Goal: Task Accomplishment & Management: Manage account settings

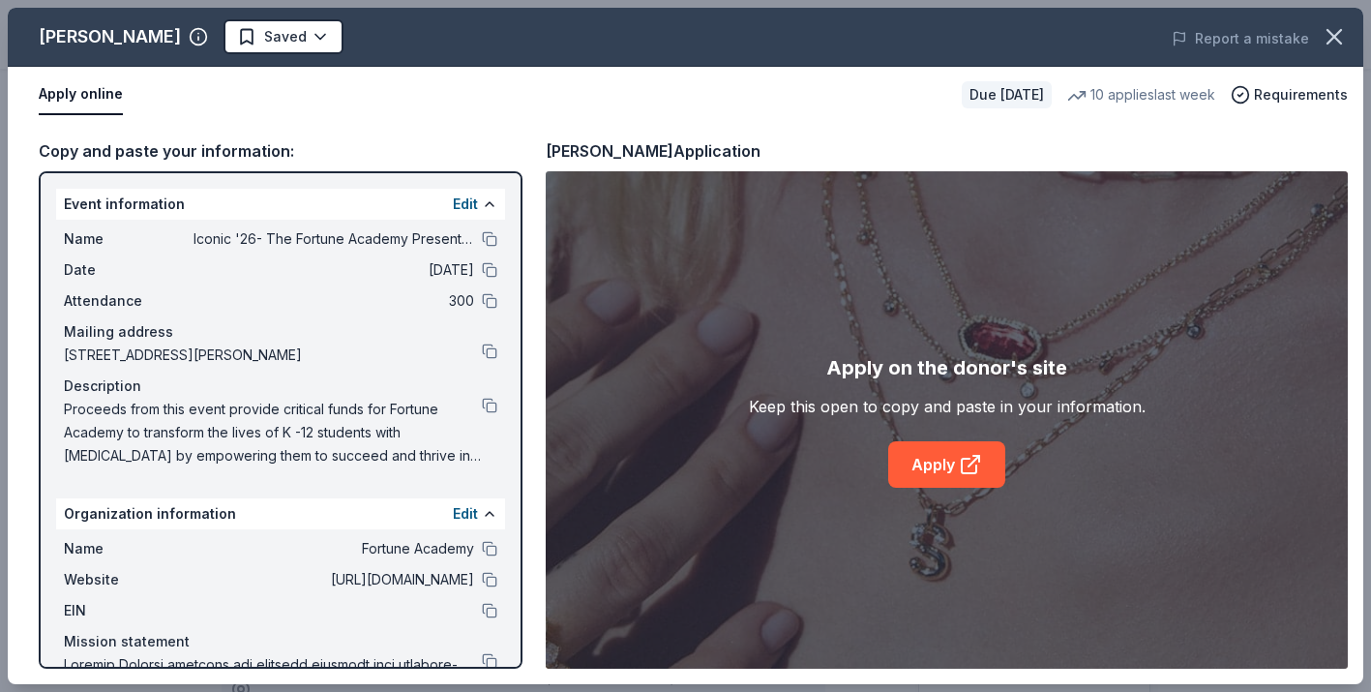
scroll to position [609, 0]
click at [966, 469] on icon at bounding box center [970, 464] width 23 height 23
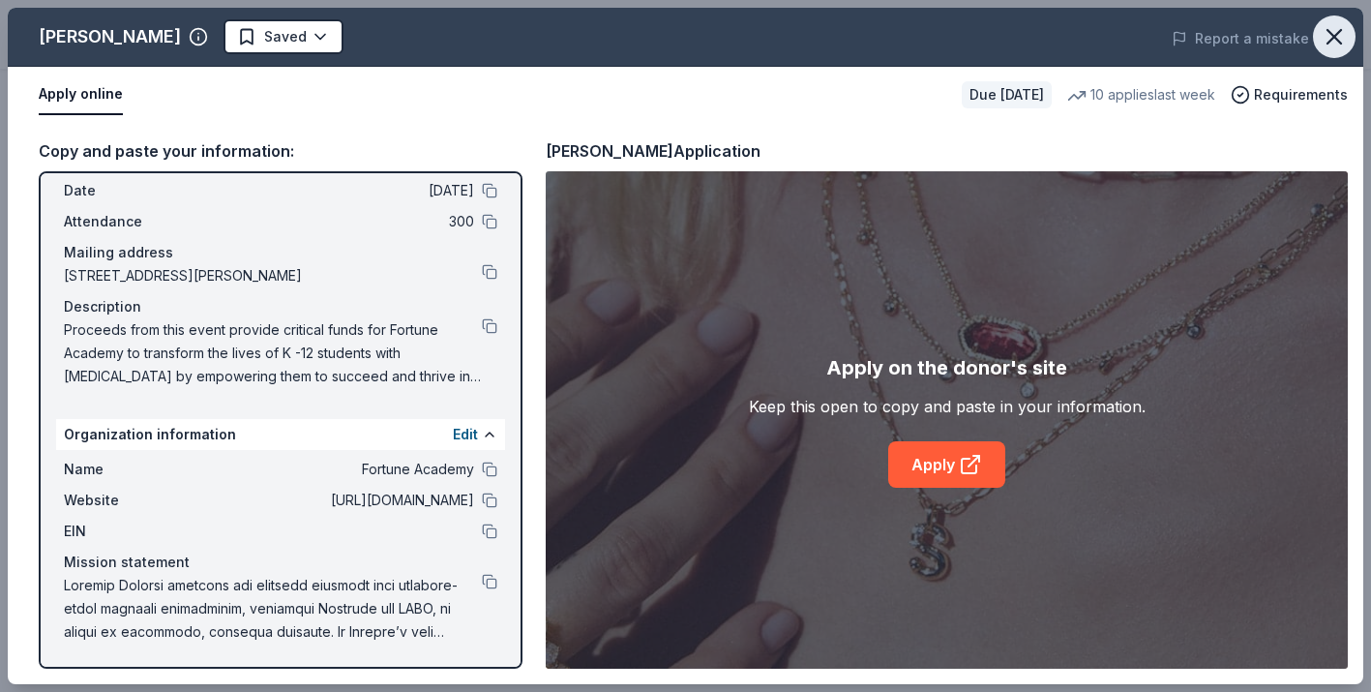
click at [1339, 40] on icon "button" at bounding box center [1334, 36] width 27 height 27
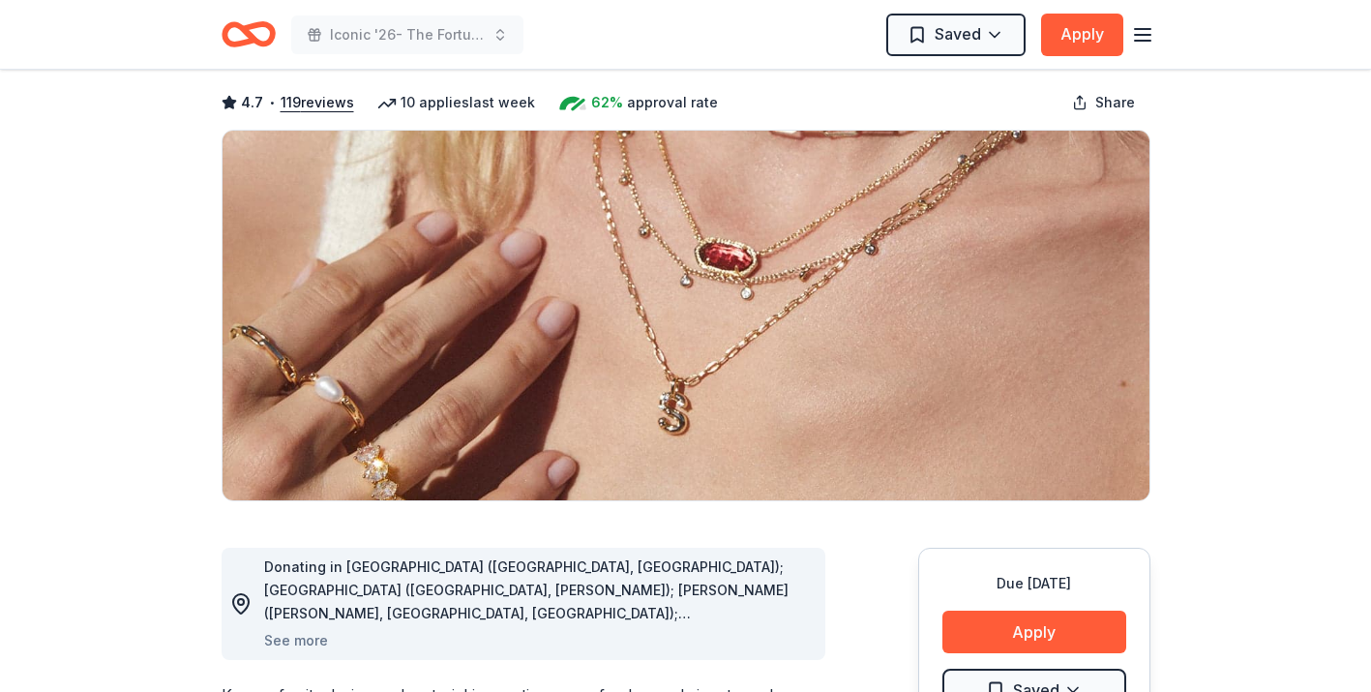
scroll to position [0, 0]
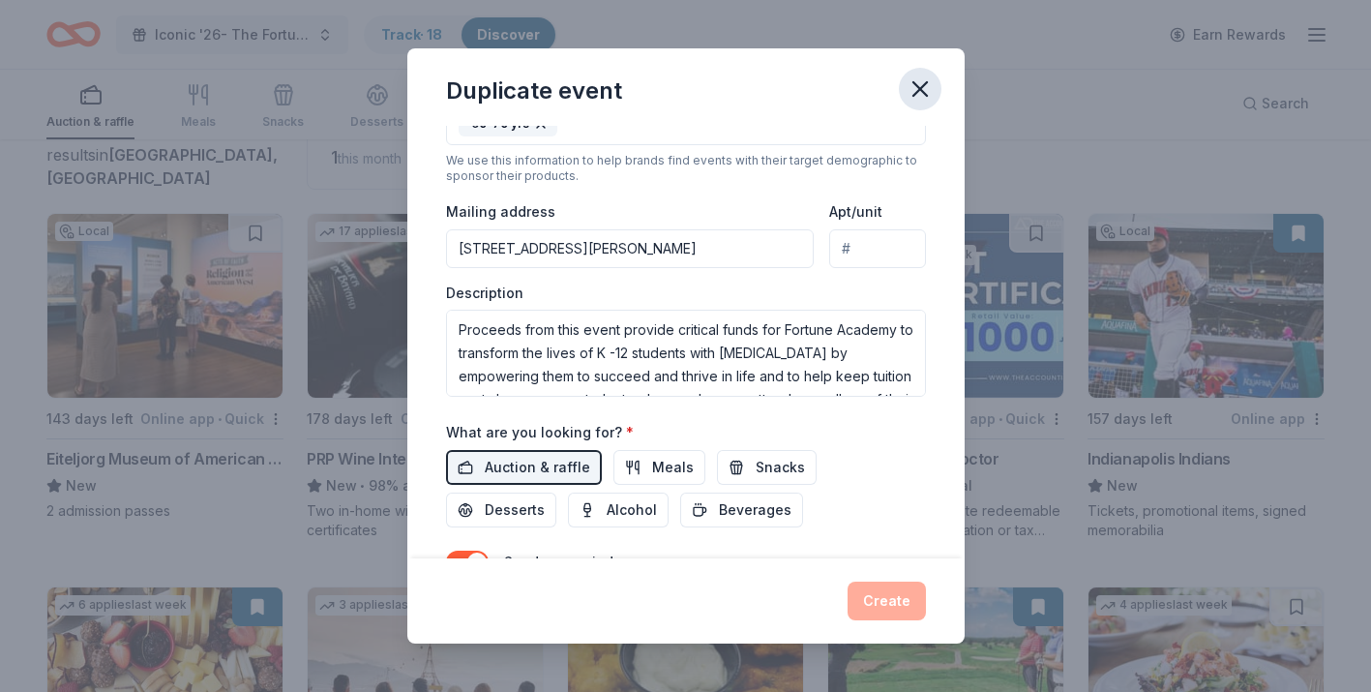
click at [933, 85] on icon "button" at bounding box center [920, 88] width 27 height 27
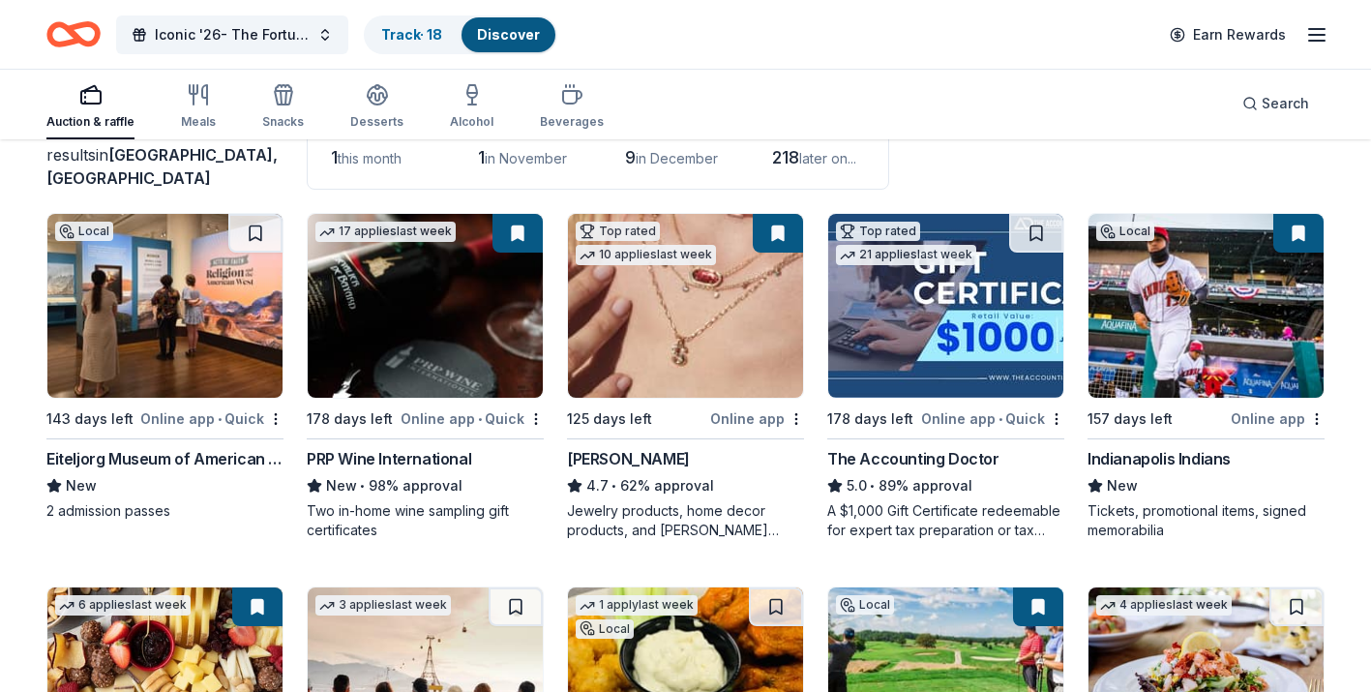
click at [1314, 37] on icon "button" at bounding box center [1316, 34] width 23 height 23
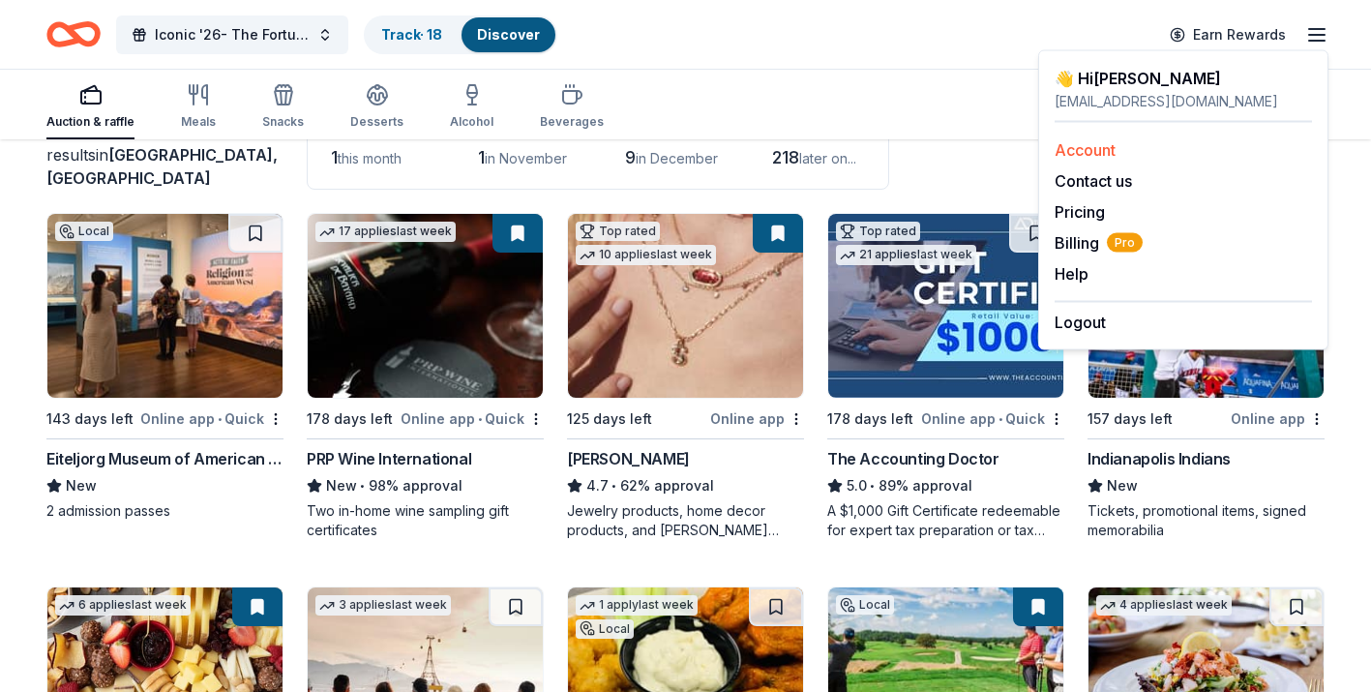
click at [1085, 154] on link "Account" at bounding box center [1085, 149] width 61 height 19
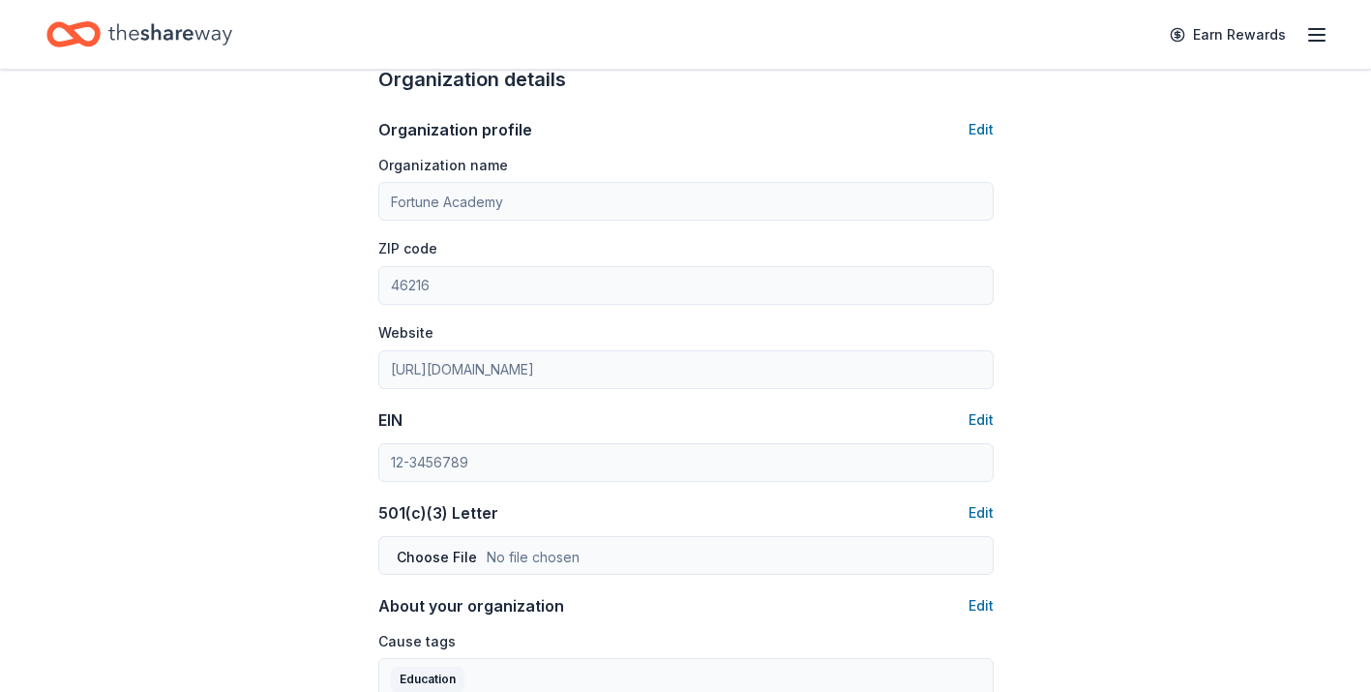
scroll to position [651, 0]
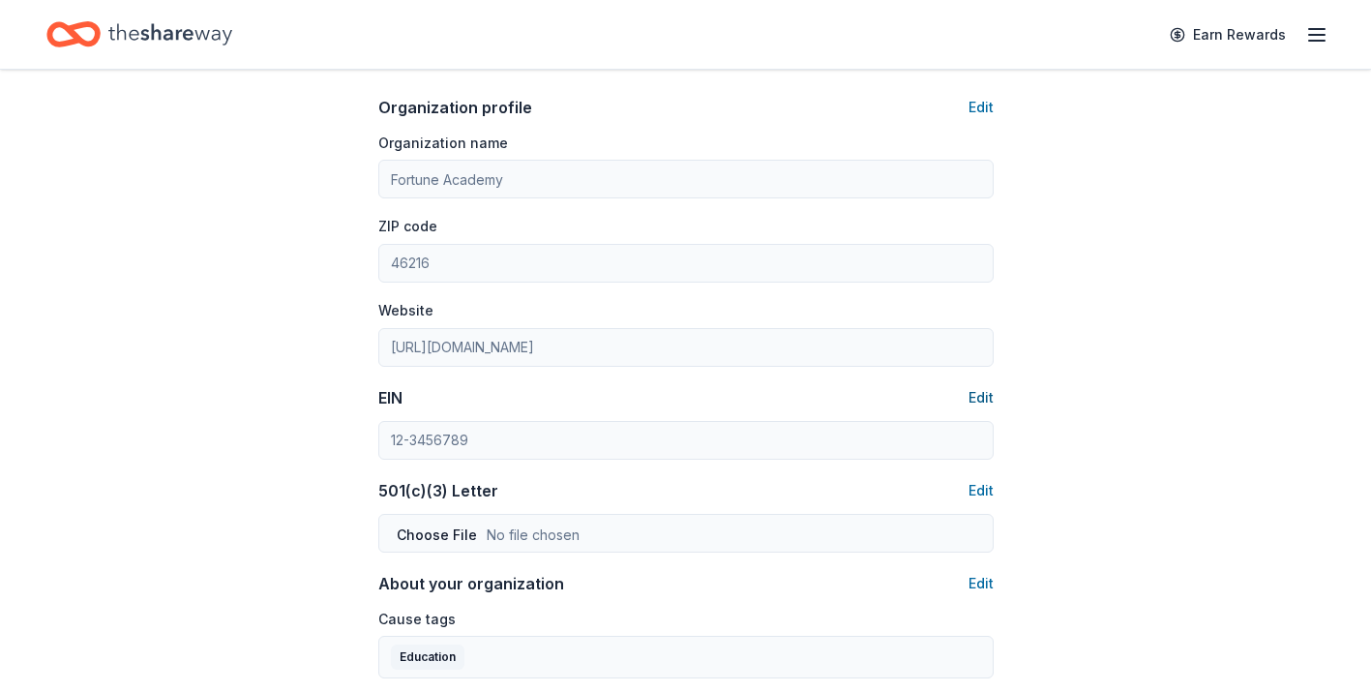
click at [978, 399] on button "Edit" at bounding box center [980, 397] width 25 height 23
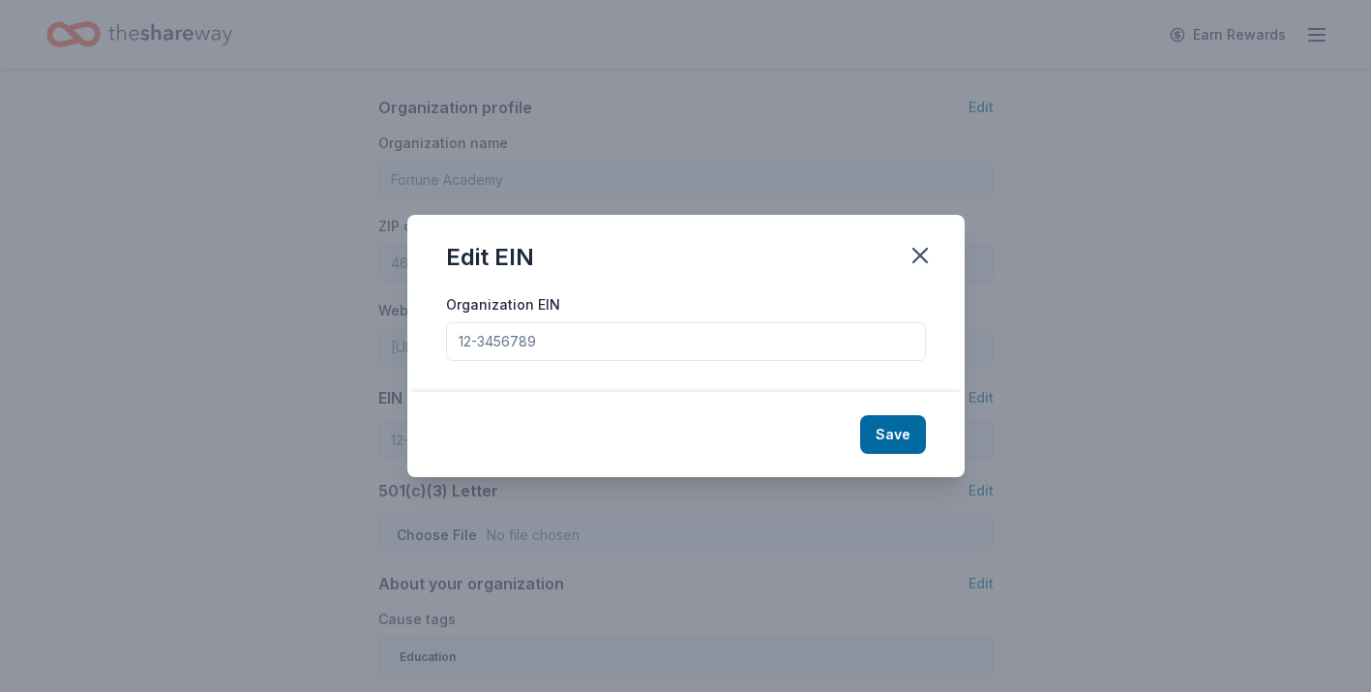
click at [507, 343] on input "Organization EIN" at bounding box center [686, 341] width 480 height 39
paste input "9061 N 700 W, McCordsville, IN 46055"
type input "9061 N 700 W, McCordsville, IN 46055"
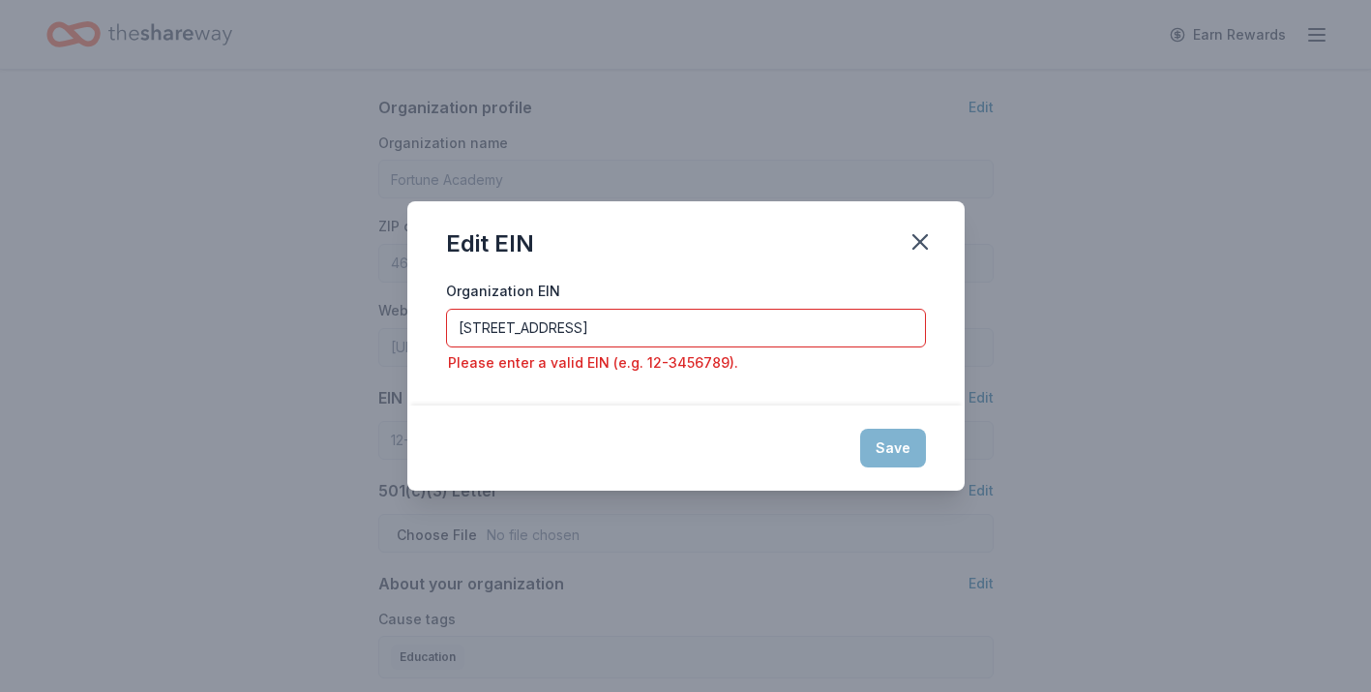
drag, startPoint x: 725, startPoint y: 312, endPoint x: 425, endPoint y: 311, distance: 299.9
click at [425, 311] on div "Organization EIN 9061 N 700 W, McCordsville, IN 46055 Please enter a valid EIN …" at bounding box center [685, 342] width 557 height 127
click at [493, 327] on input "9061 N 700 W, McCordsville, IN 46055" at bounding box center [686, 328] width 480 height 39
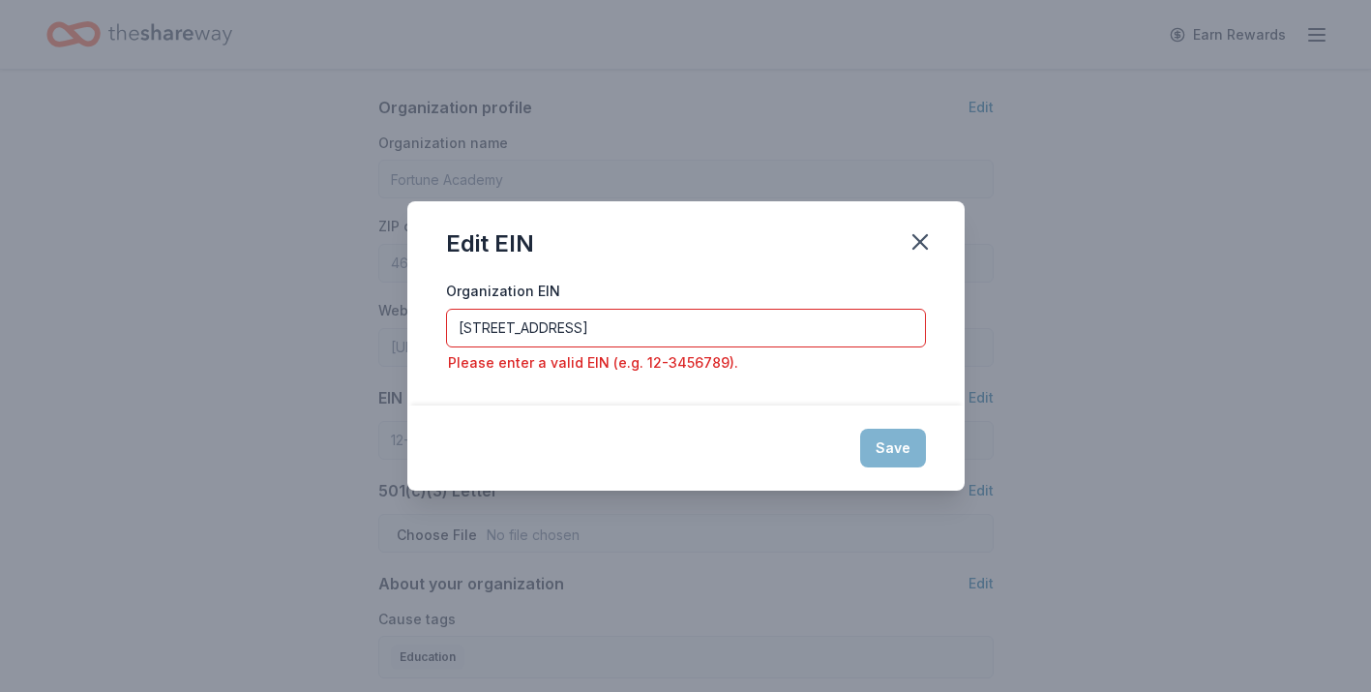
click at [493, 327] on input "9061 N 700 W, McCordsville, IN 46055" at bounding box center [686, 328] width 480 height 39
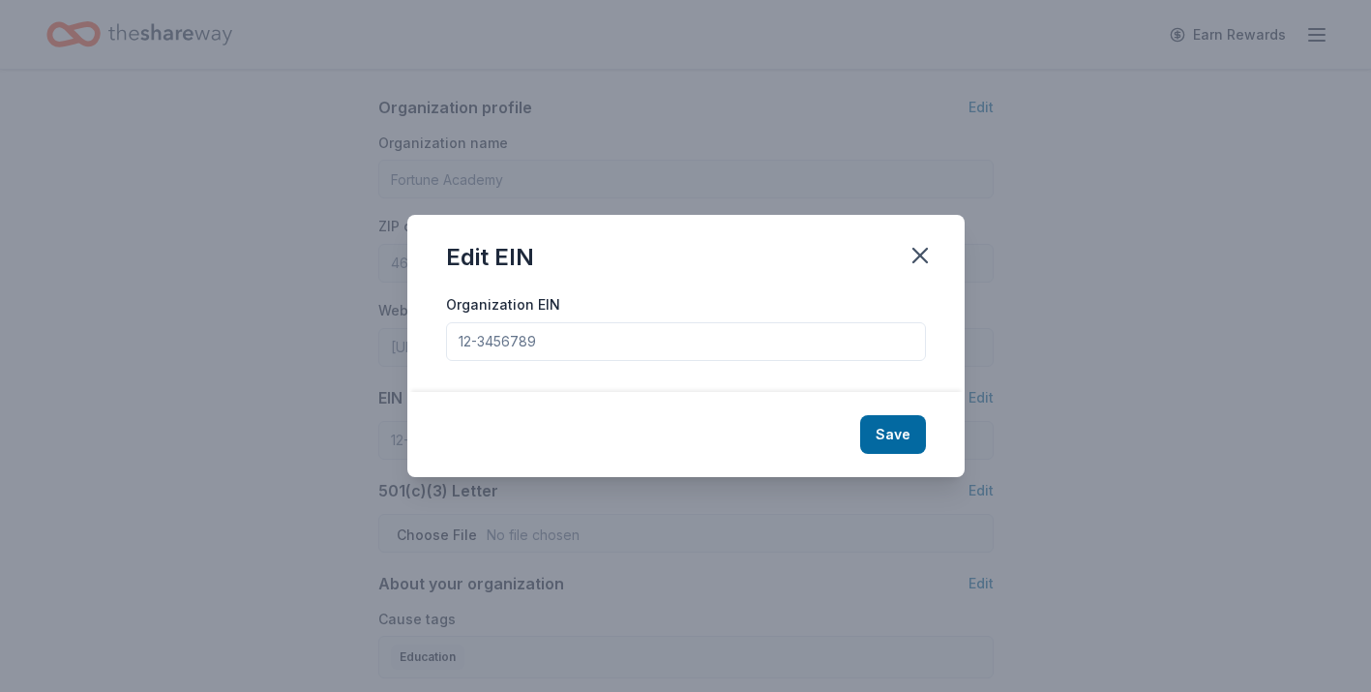
click at [492, 340] on input "Organization EIN" at bounding box center [686, 341] width 480 height 39
paste input "[US_EMPLOYER_IDENTIFICATION_NUMBER]"
type input "[US_EMPLOYER_IDENTIFICATION_NUMBER]"
click at [901, 437] on button "Save" at bounding box center [893, 434] width 66 height 39
type input "[US_EMPLOYER_IDENTIFICATION_NUMBER]"
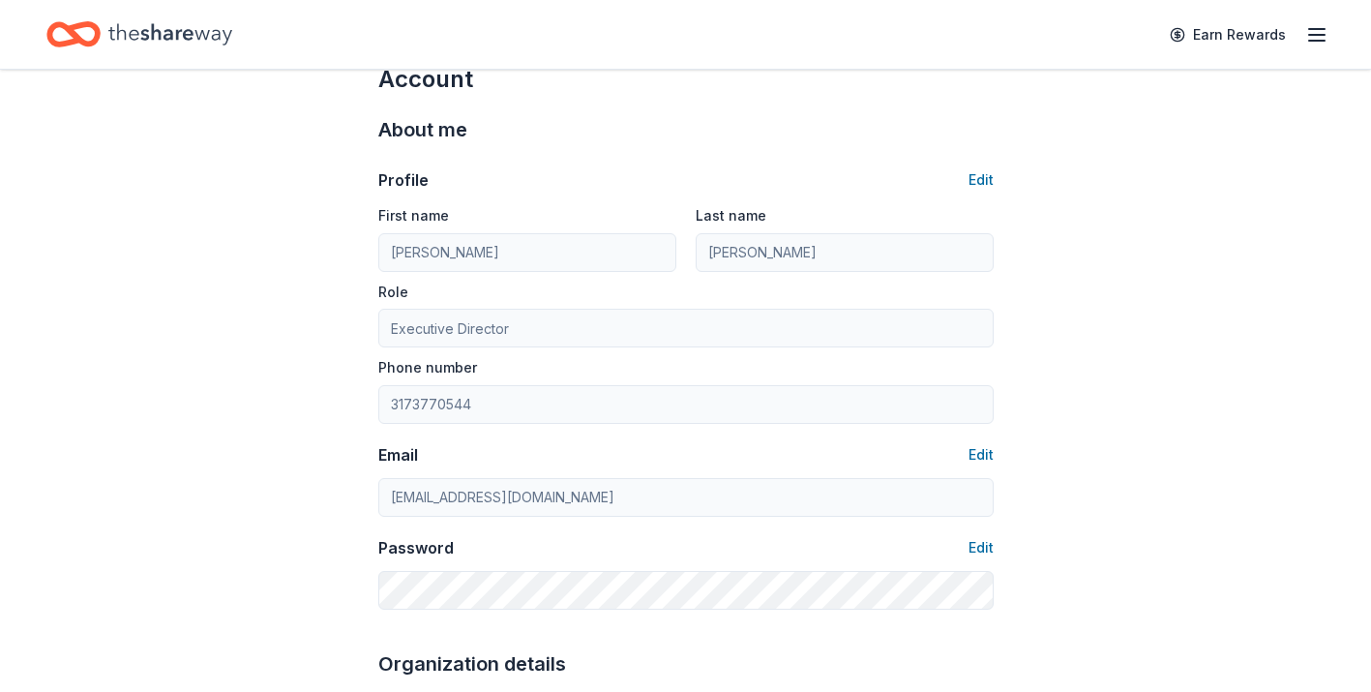
scroll to position [0, 0]
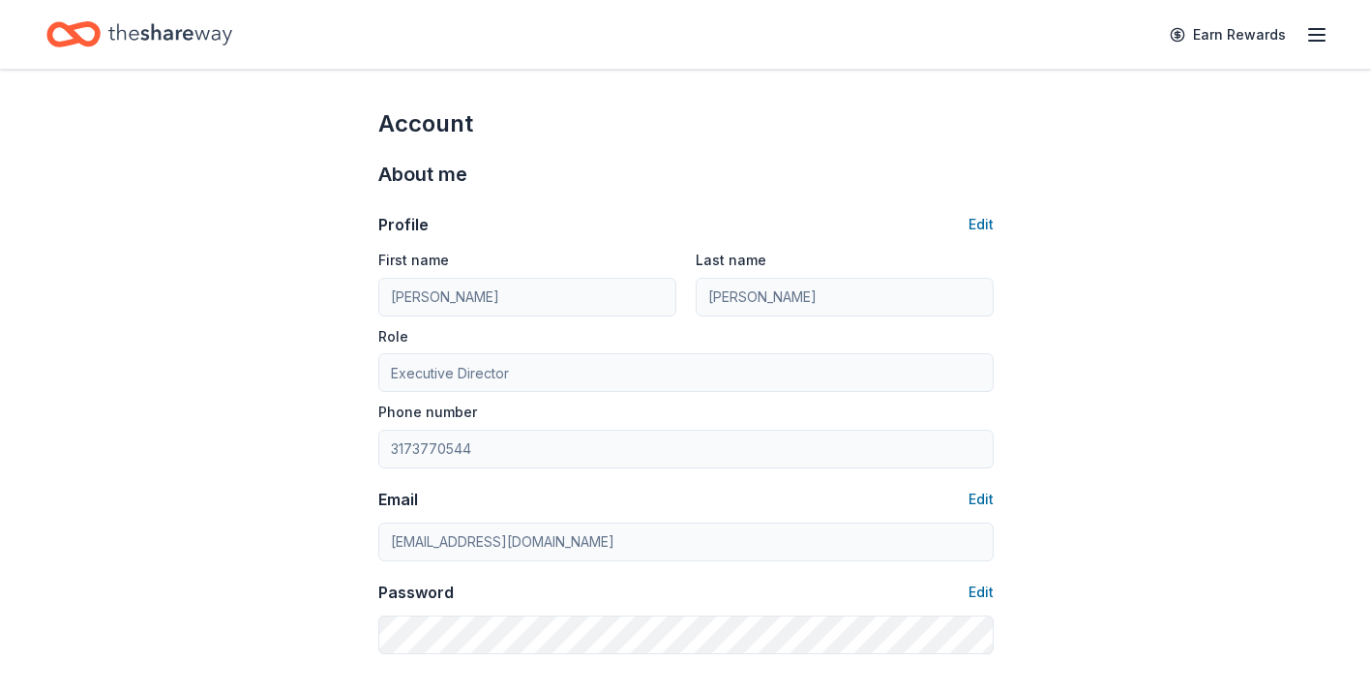
click at [193, 33] on icon "Home" at bounding box center [170, 33] width 124 height 21
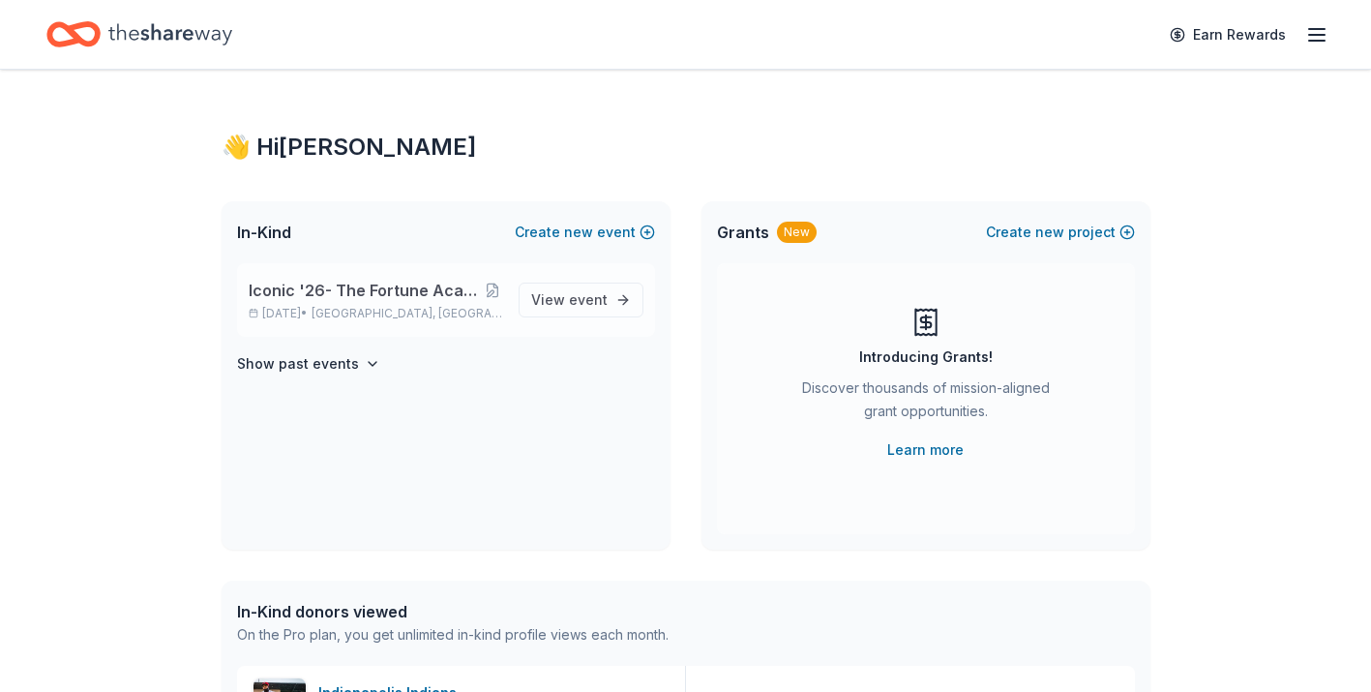
click at [564, 320] on div "Iconic '26- The Fortune Academy Presents the Roaring 20's Mar 14, 2026 • Indian…" at bounding box center [446, 300] width 418 height 74
click at [565, 309] on span "View event" at bounding box center [569, 299] width 76 height 23
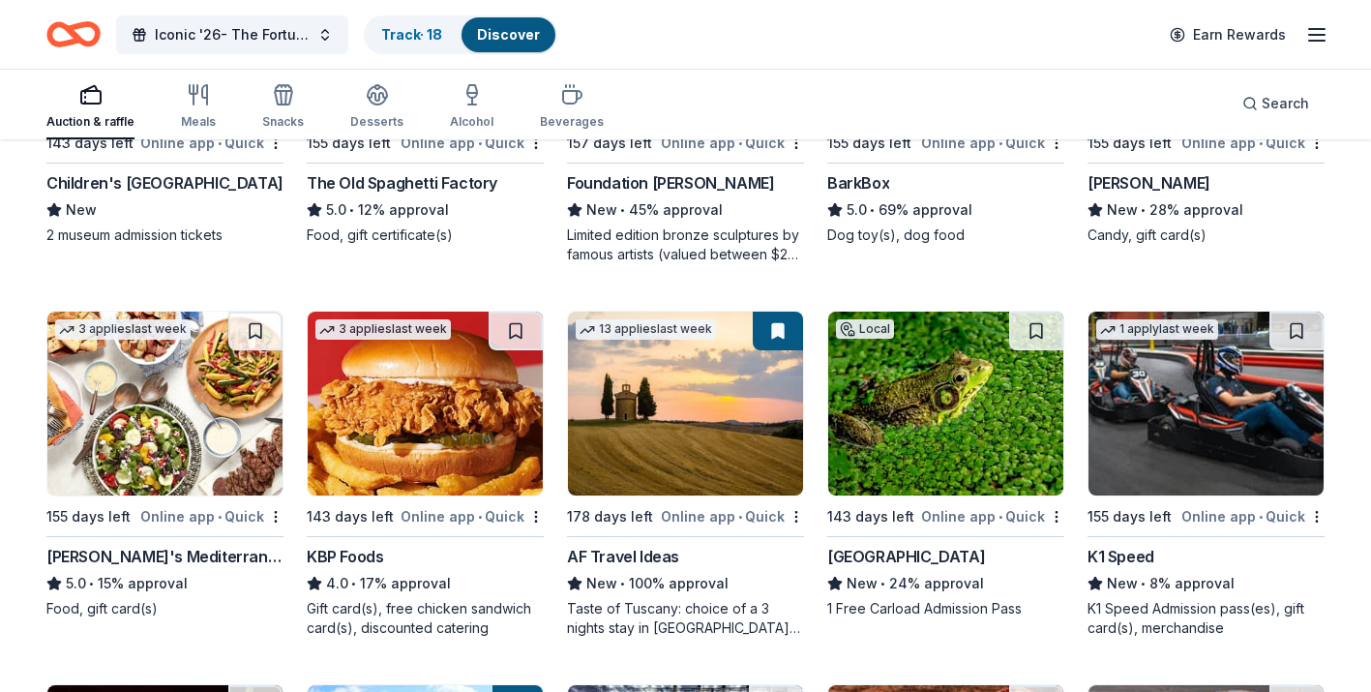
scroll to position [1917, 0]
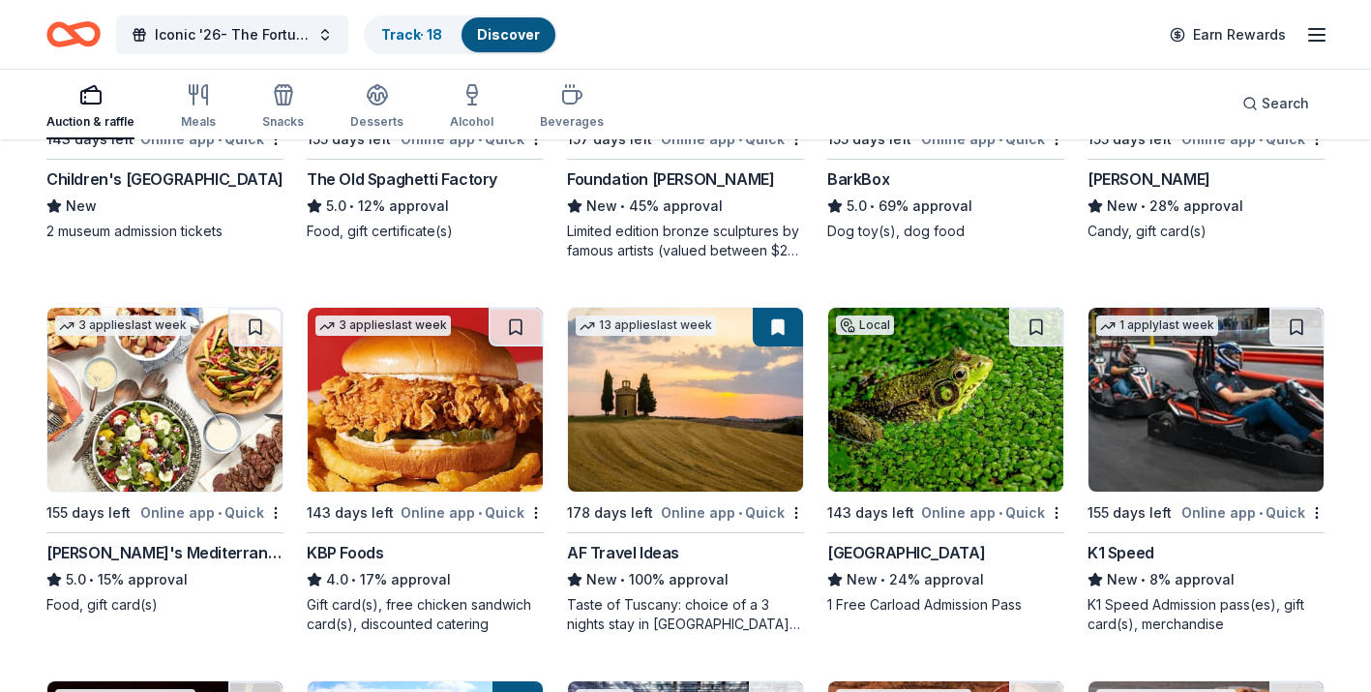
click at [651, 453] on img at bounding box center [685, 400] width 235 height 184
click at [776, 324] on button at bounding box center [778, 327] width 50 height 39
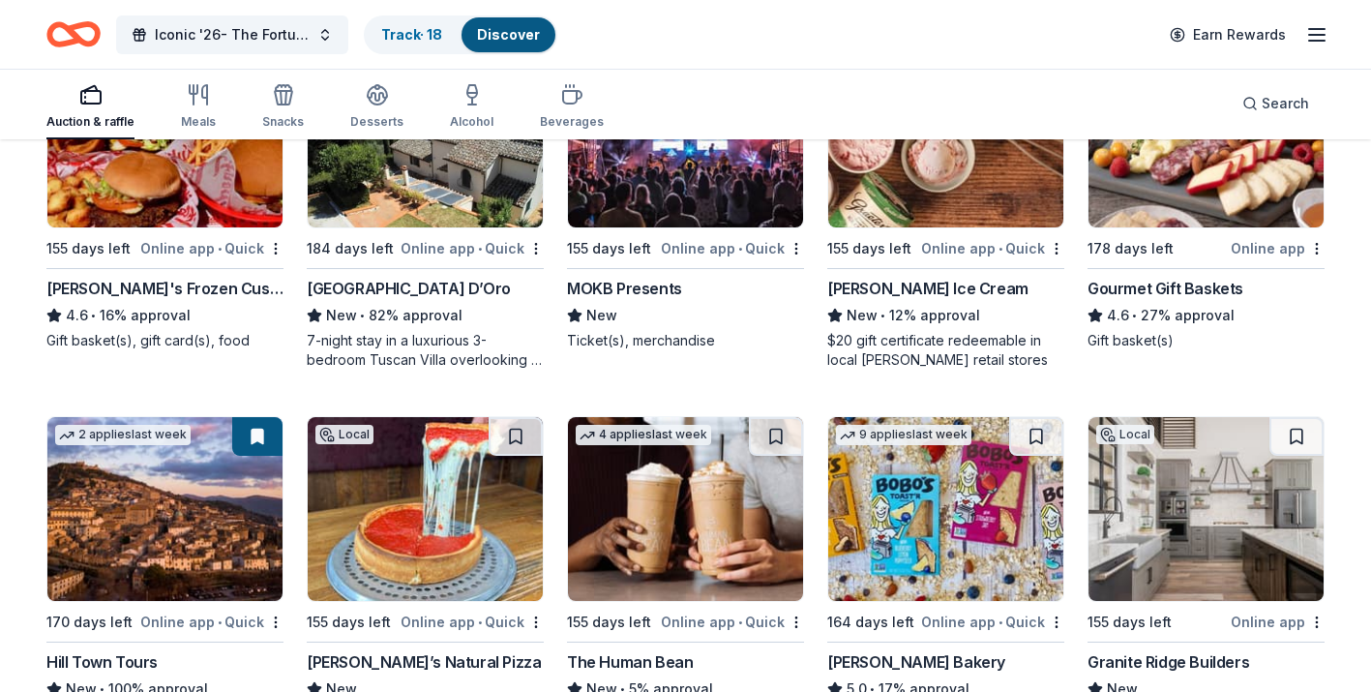
scroll to position [2481, 0]
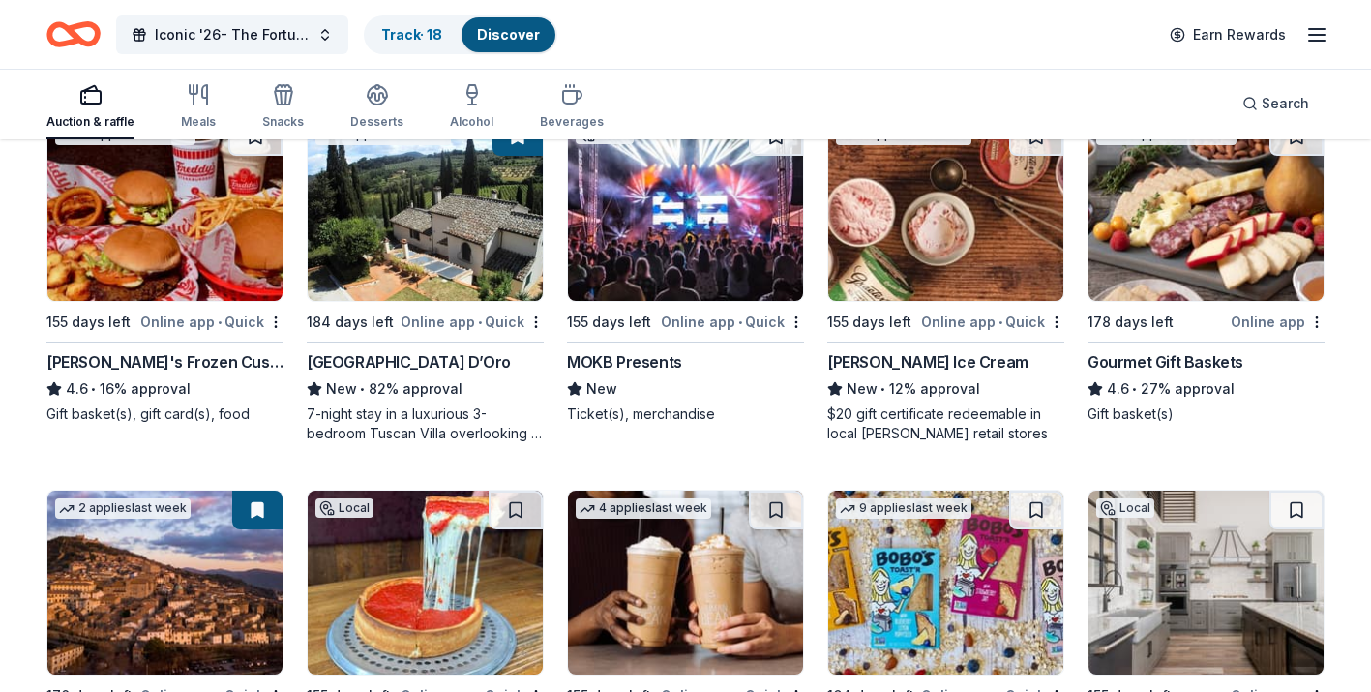
click at [447, 198] on img at bounding box center [425, 209] width 235 height 184
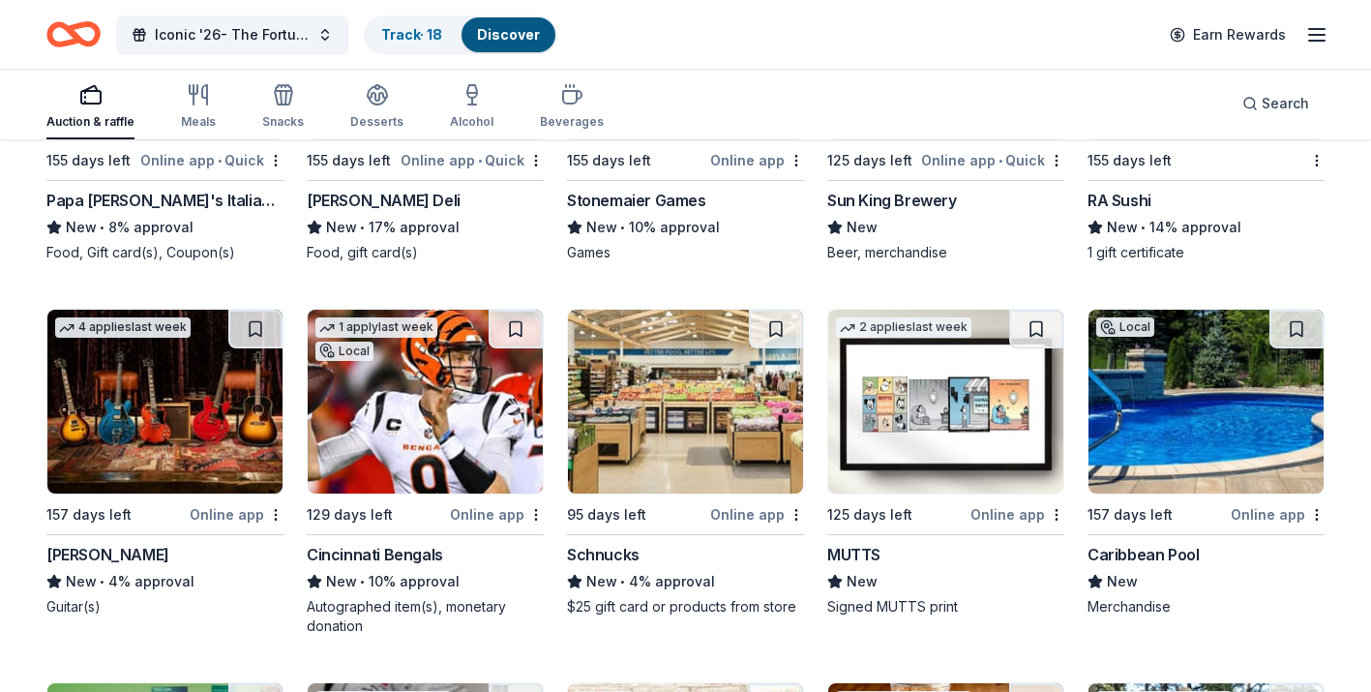
scroll to position [6695, 0]
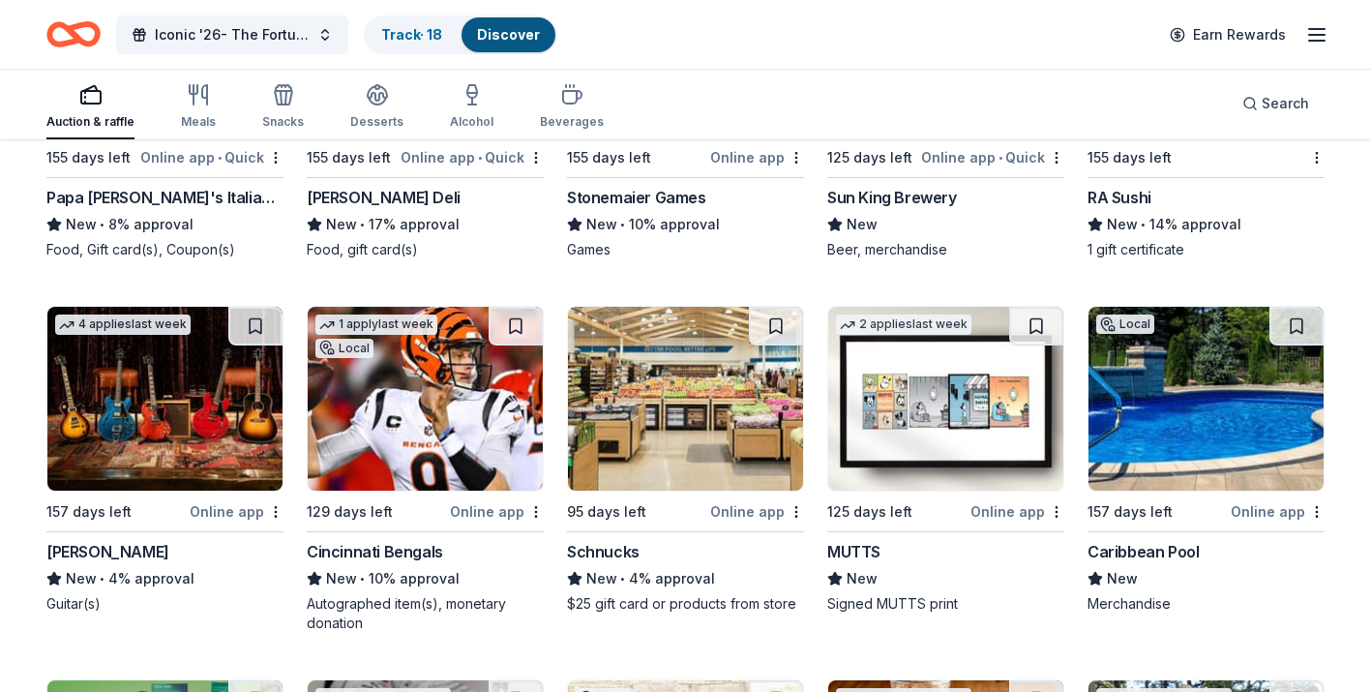
click at [217, 425] on img at bounding box center [164, 399] width 235 height 184
click at [1172, 432] on img at bounding box center [1205, 399] width 235 height 184
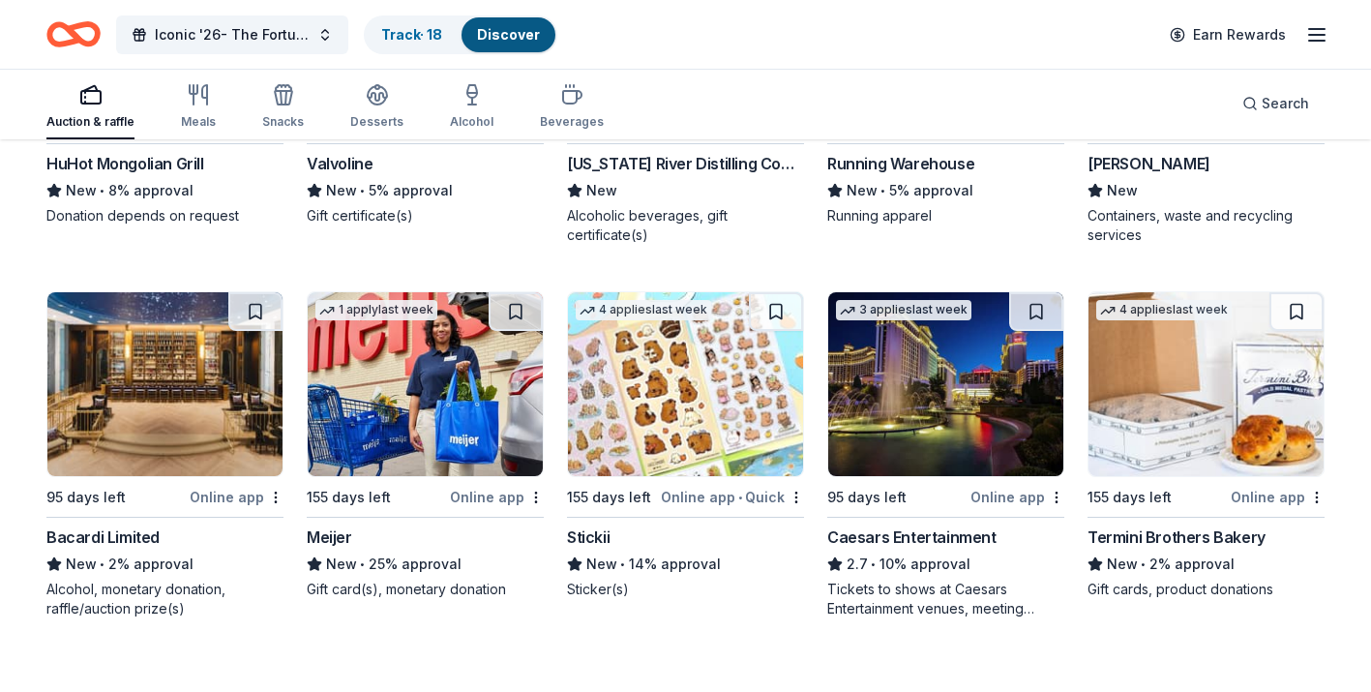
scroll to position [7846, 0]
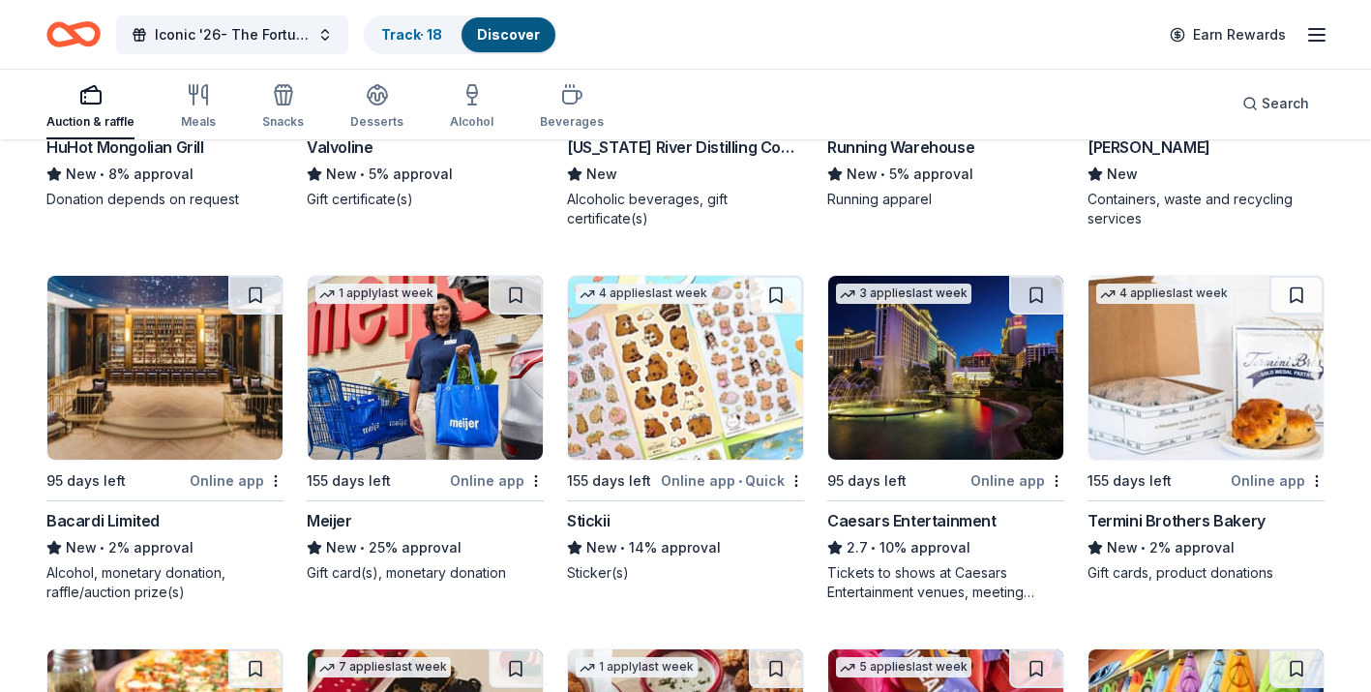
click at [906, 532] on div "Caesars Entertainment 2.7 • 10% approval Tickets to shows at Caesars Entertainm…" at bounding box center [945, 555] width 237 height 93
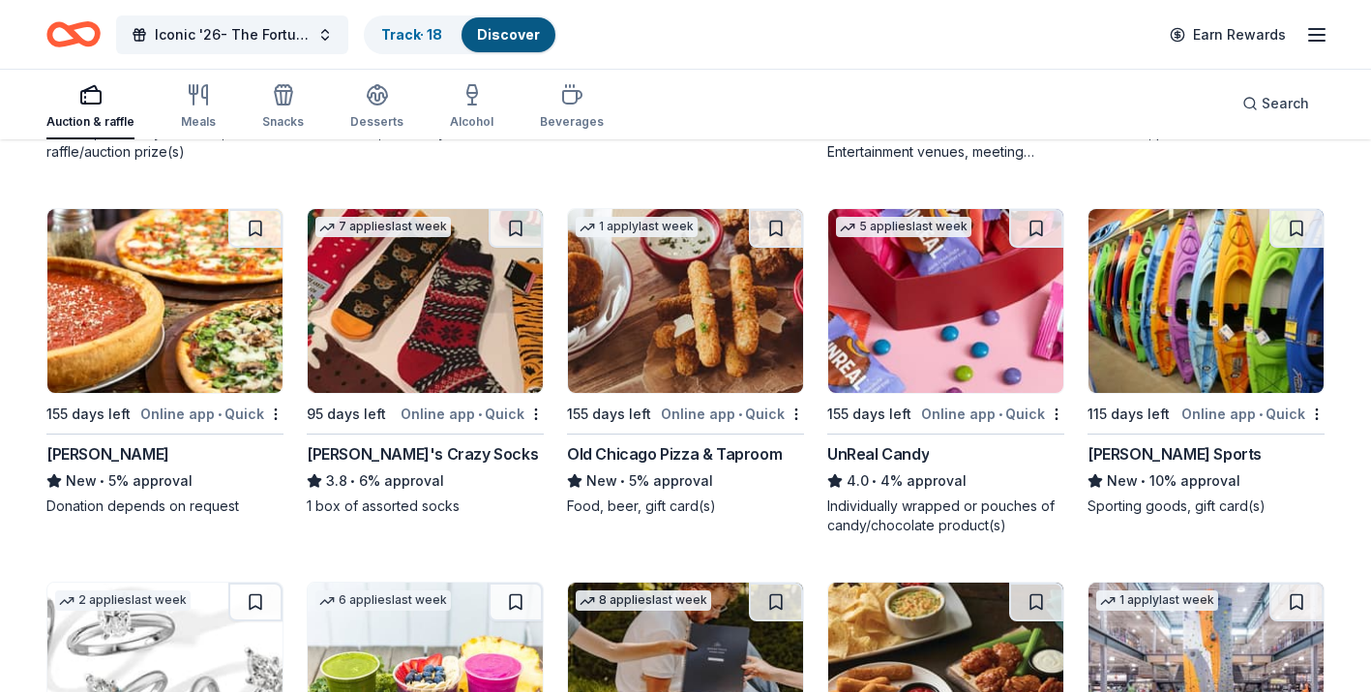
scroll to position [8290, 0]
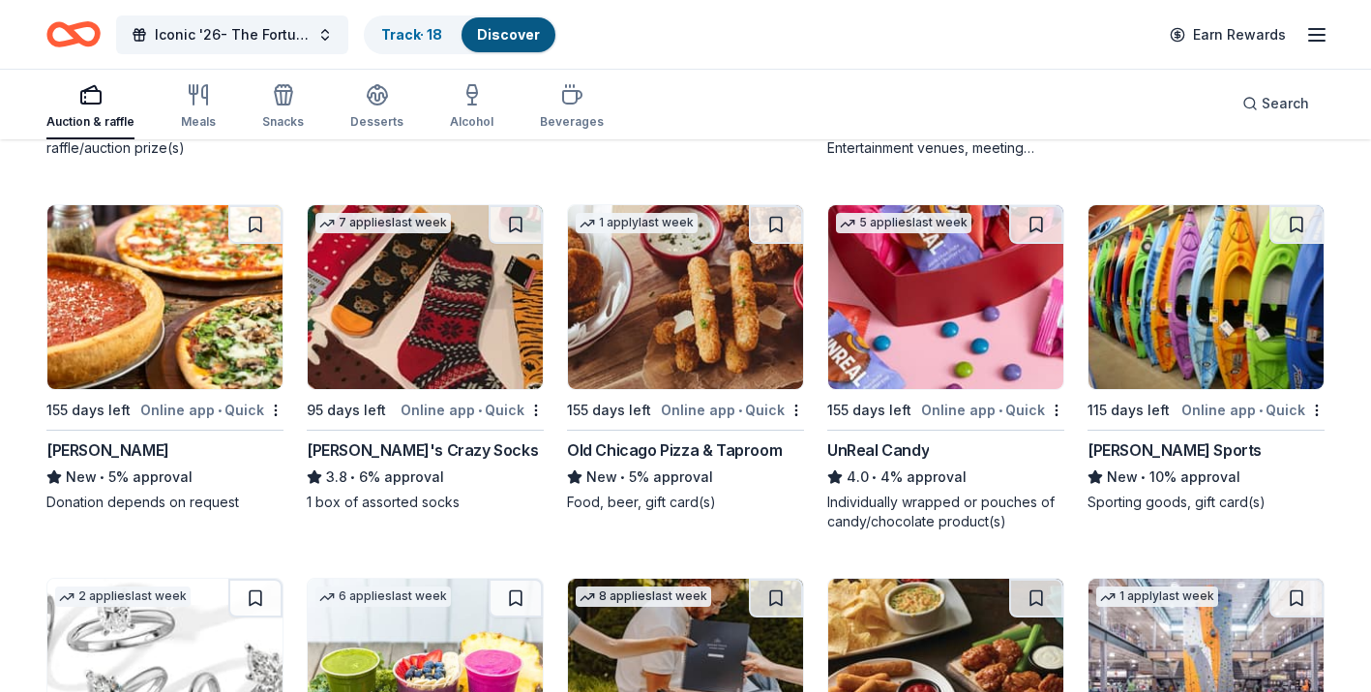
click at [1110, 451] on div "Dunham's Sports" at bounding box center [1174, 449] width 174 height 23
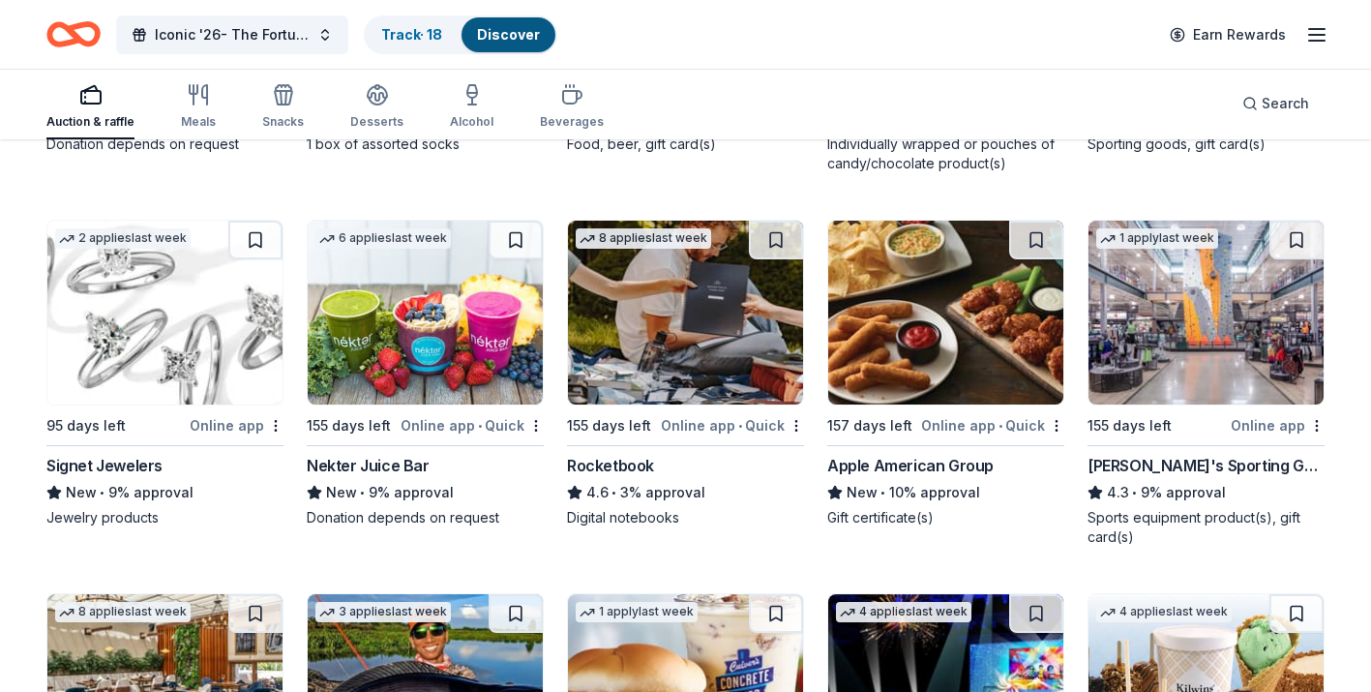
scroll to position [8665, 0]
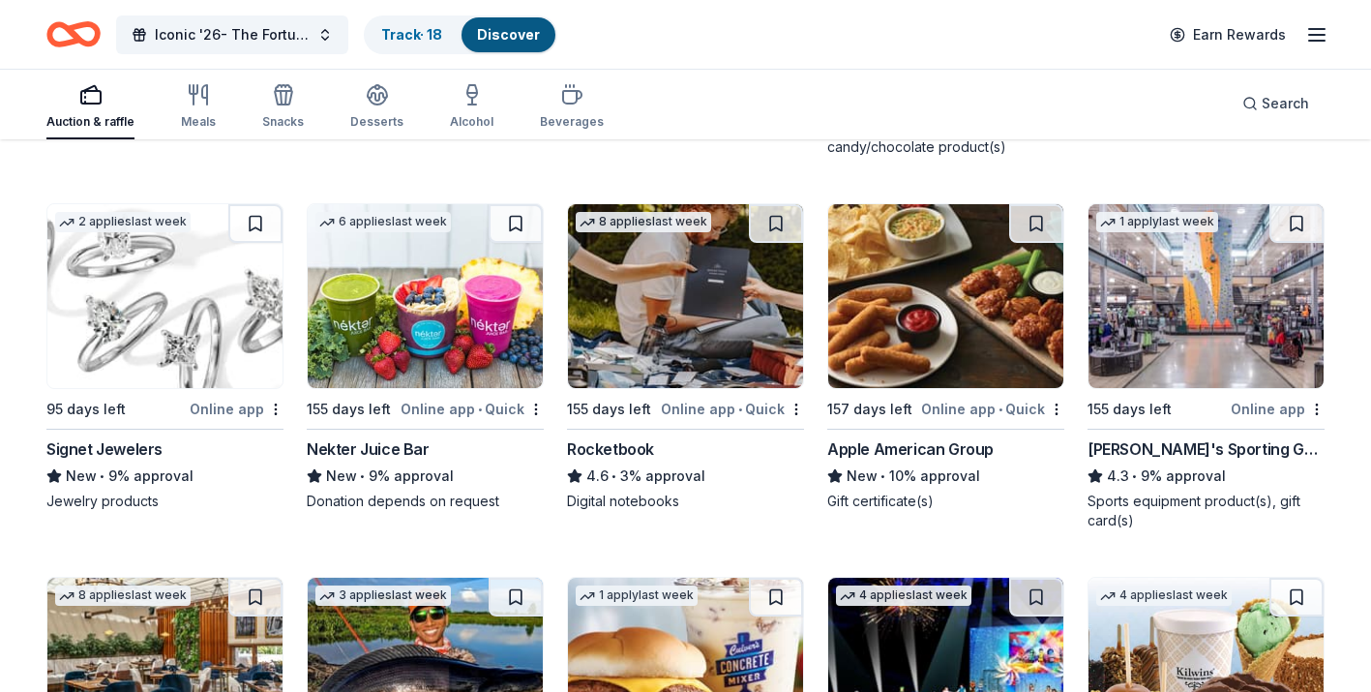
click at [145, 342] on img at bounding box center [164, 296] width 235 height 184
click at [430, 30] on link "Track · 18" at bounding box center [411, 34] width 61 height 16
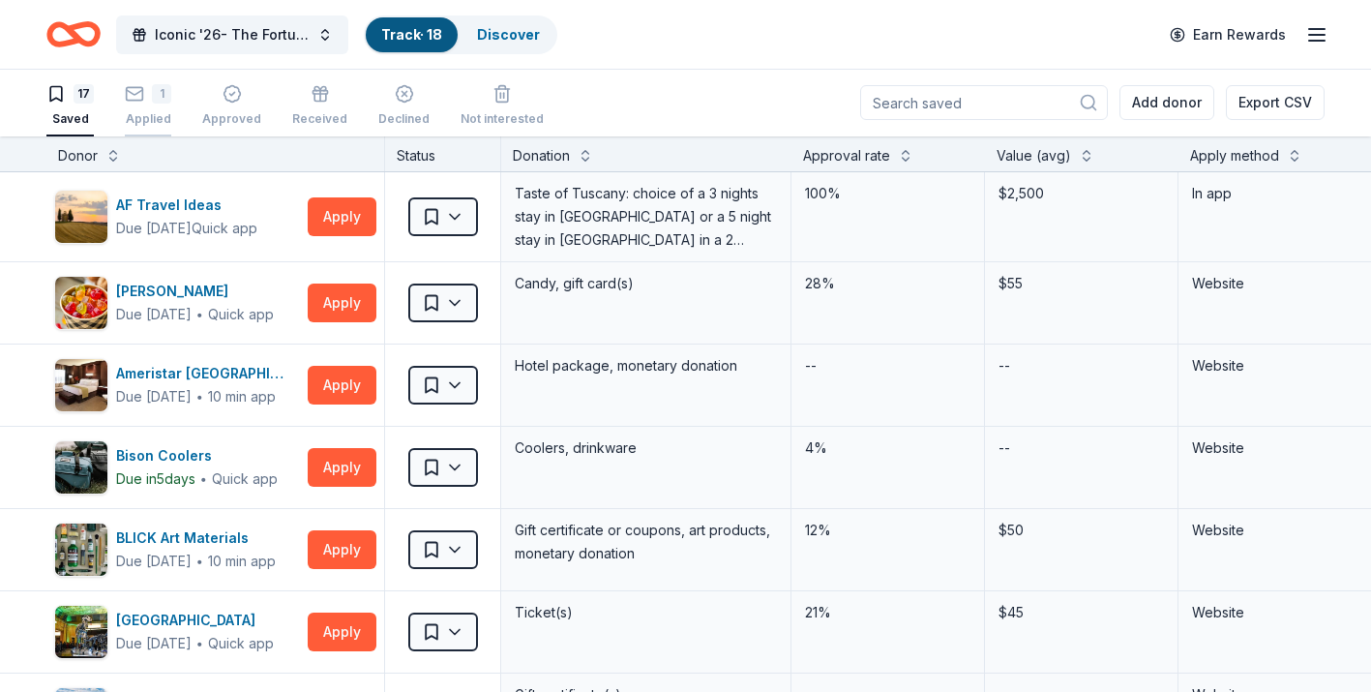
click at [146, 119] on div "Applied" at bounding box center [148, 118] width 46 height 15
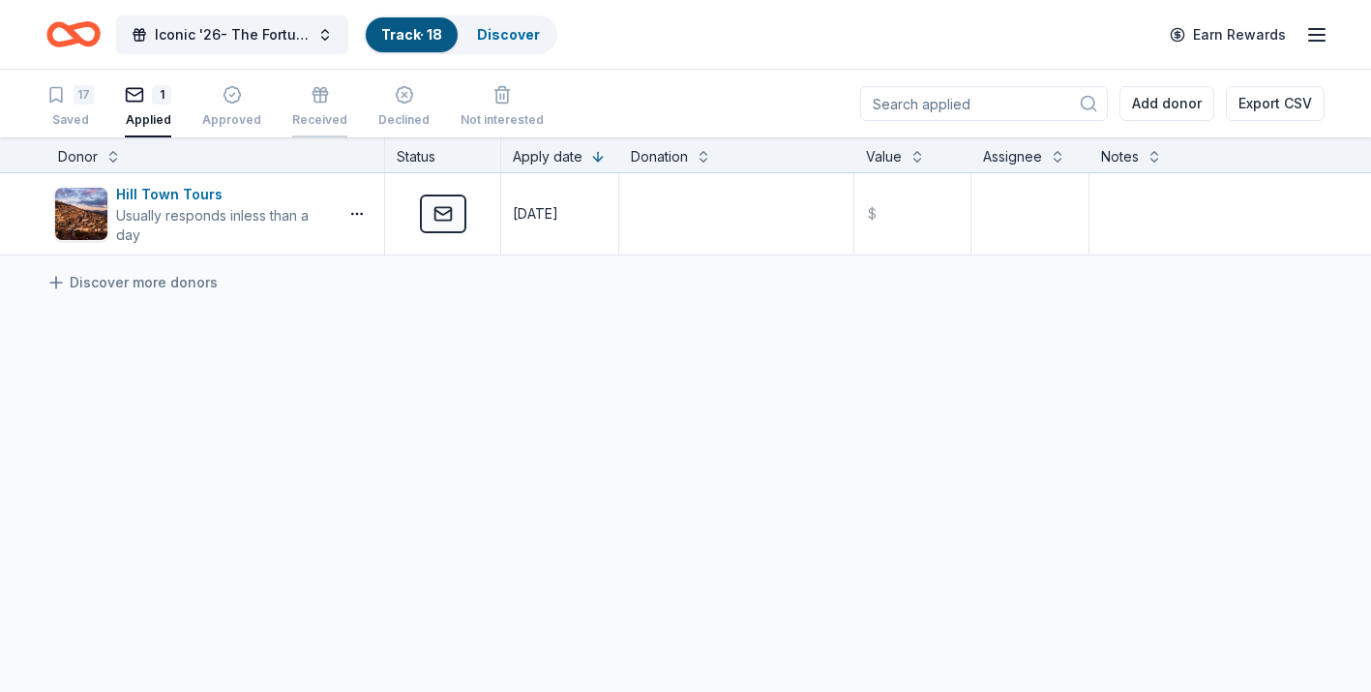
click at [317, 91] on icon "button" at bounding box center [320, 89] width 12 height 4
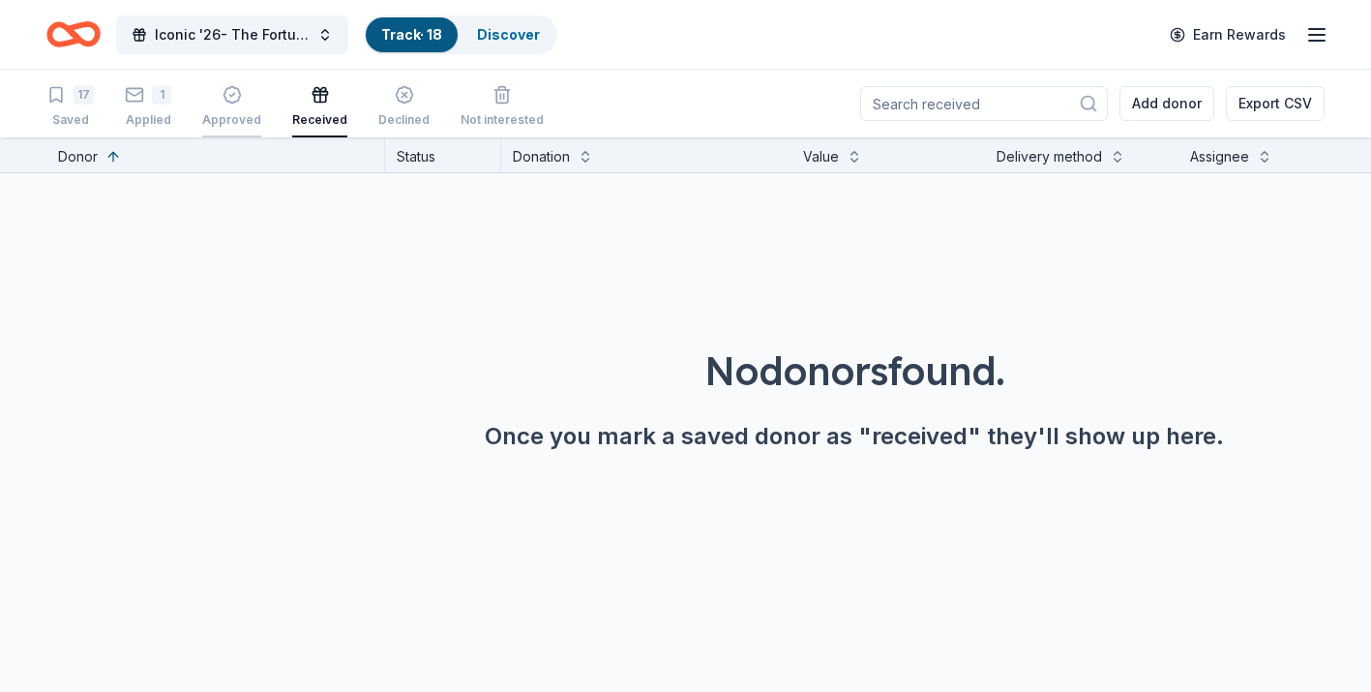
click at [235, 104] on div "Approved" at bounding box center [231, 106] width 59 height 43
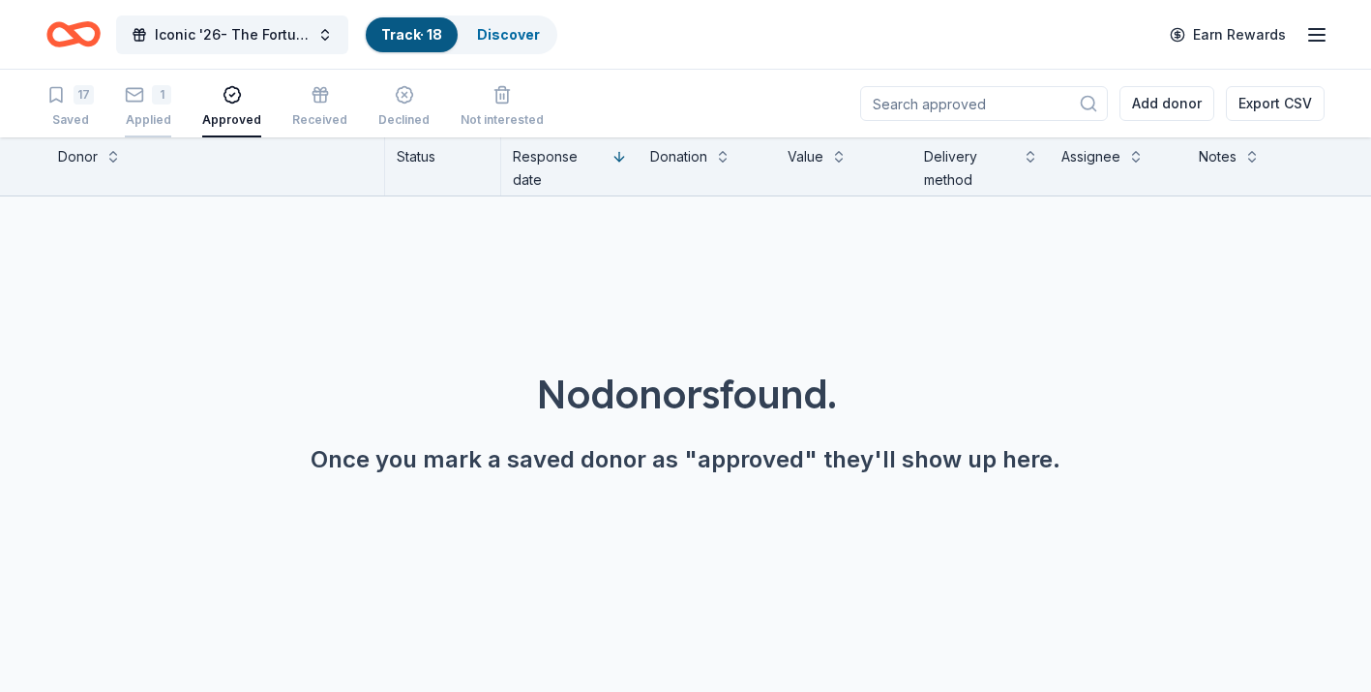
click at [154, 112] on div "Applied" at bounding box center [148, 119] width 46 height 15
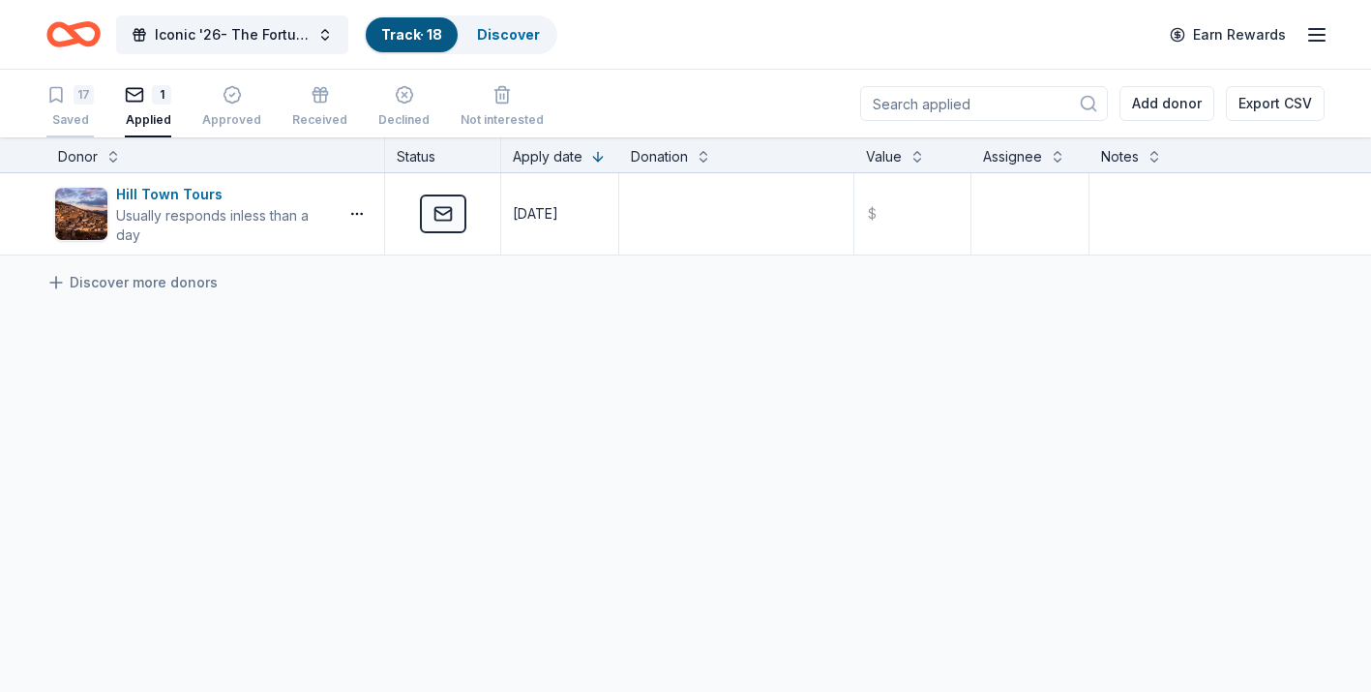
click at [76, 112] on div "Saved" at bounding box center [69, 119] width 47 height 15
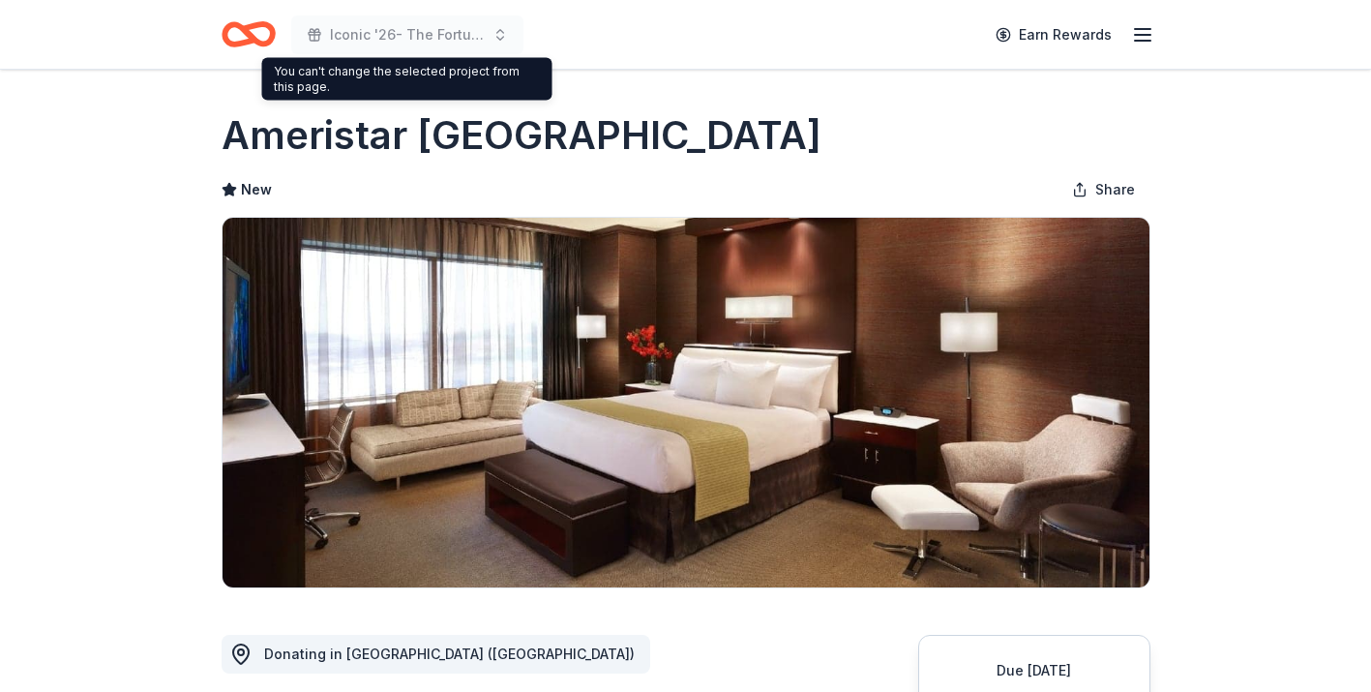
scroll to position [133, 0]
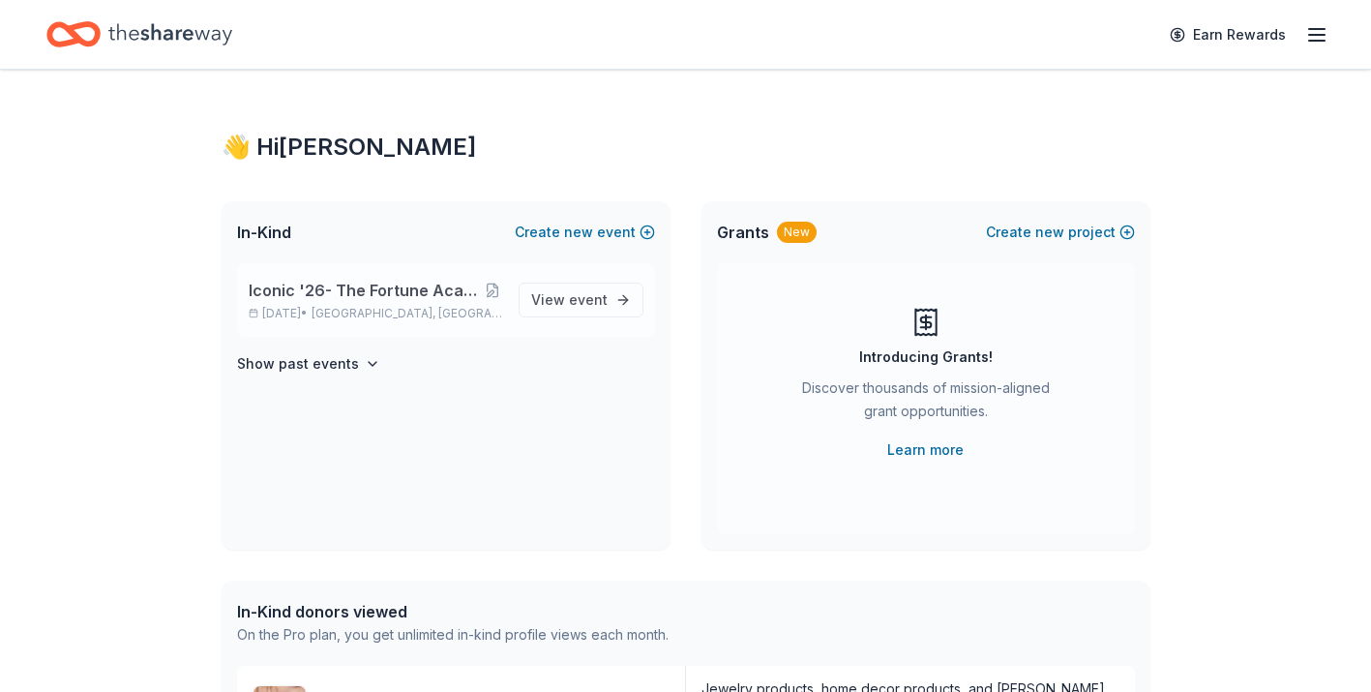
click at [301, 322] on div "Iconic '26- The Fortune Academy Presents the Roaring 20's [DATE] • [GEOGRAPHIC_…" at bounding box center [446, 300] width 418 height 74
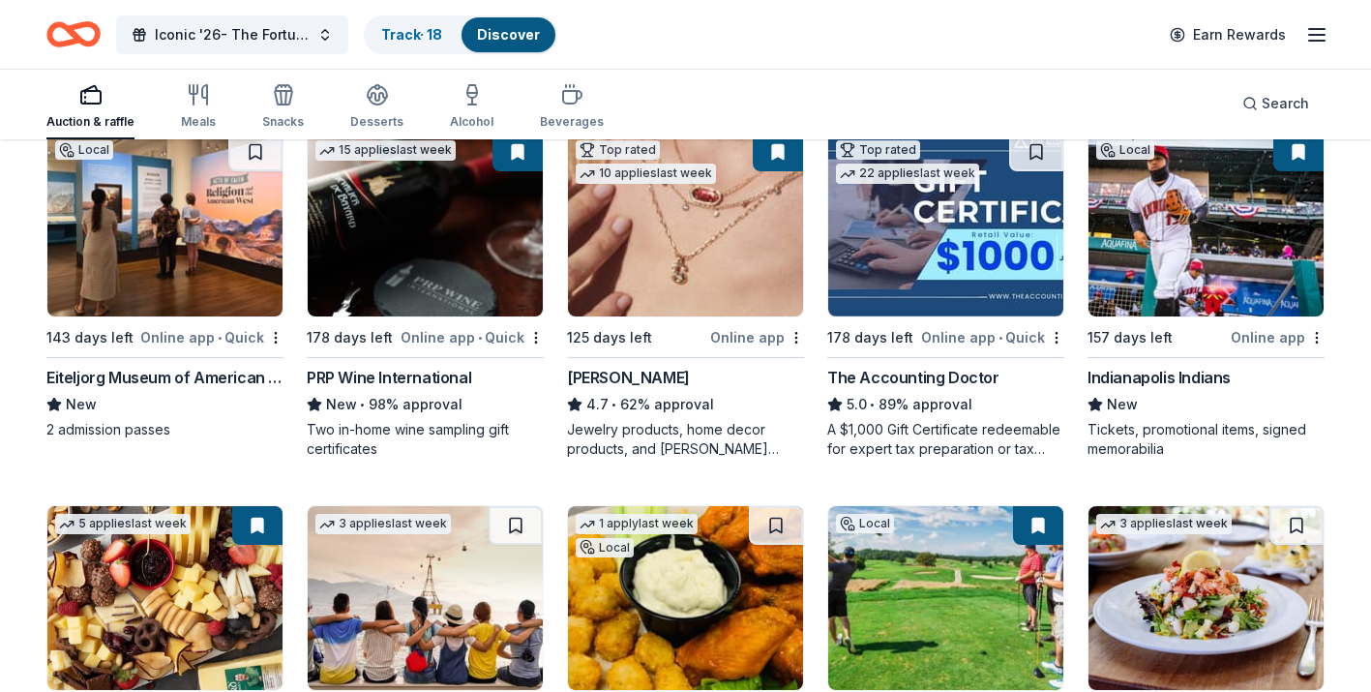
scroll to position [223, 0]
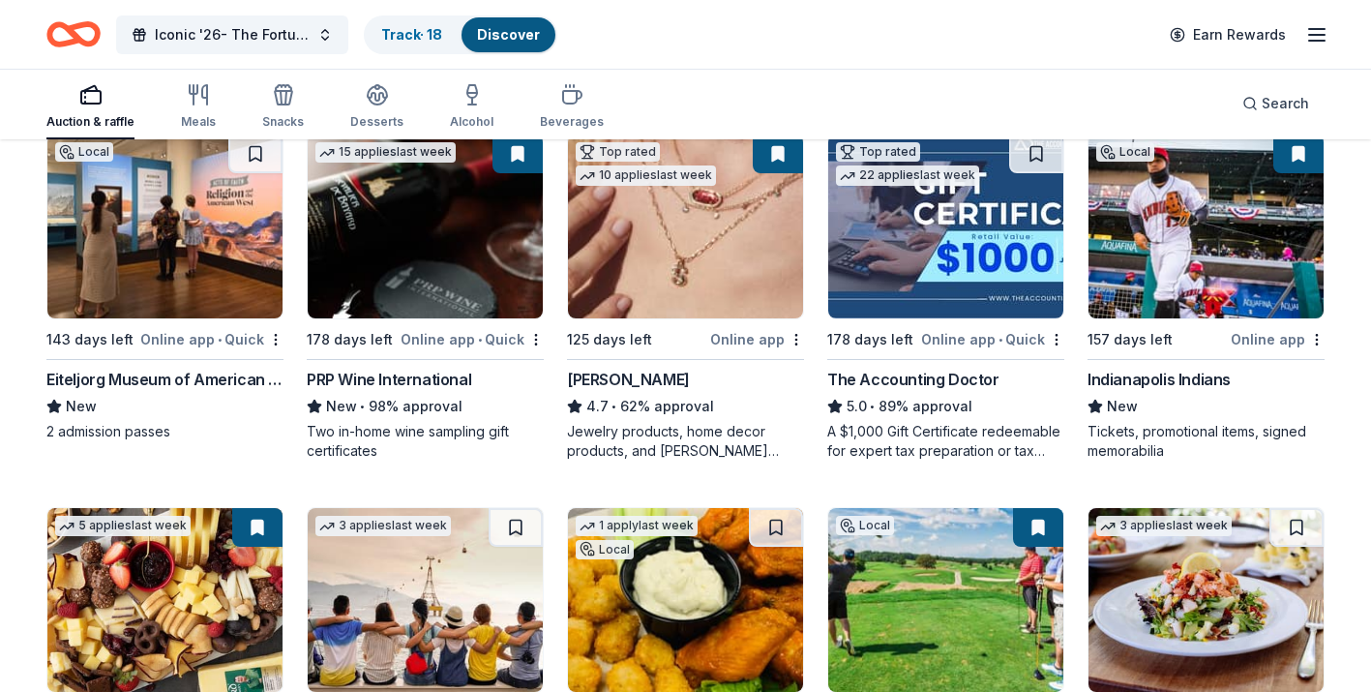
click at [1146, 263] on img at bounding box center [1205, 226] width 235 height 184
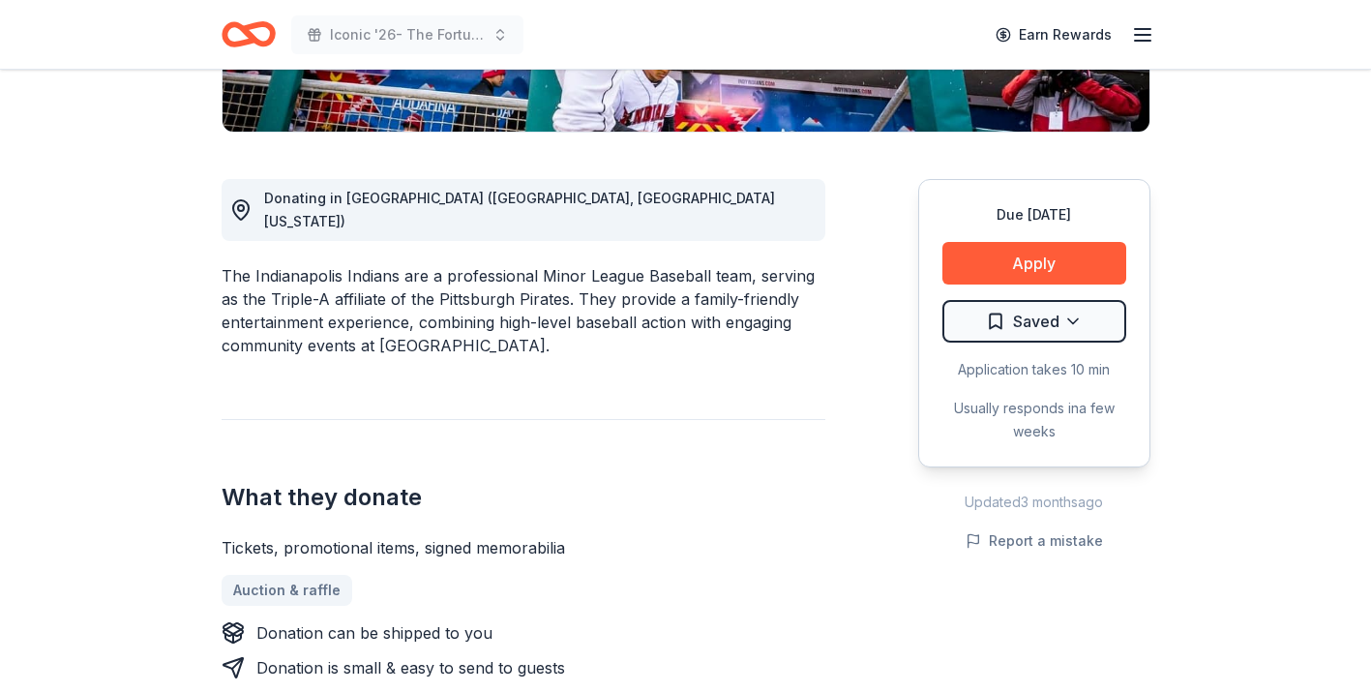
scroll to position [454, 0]
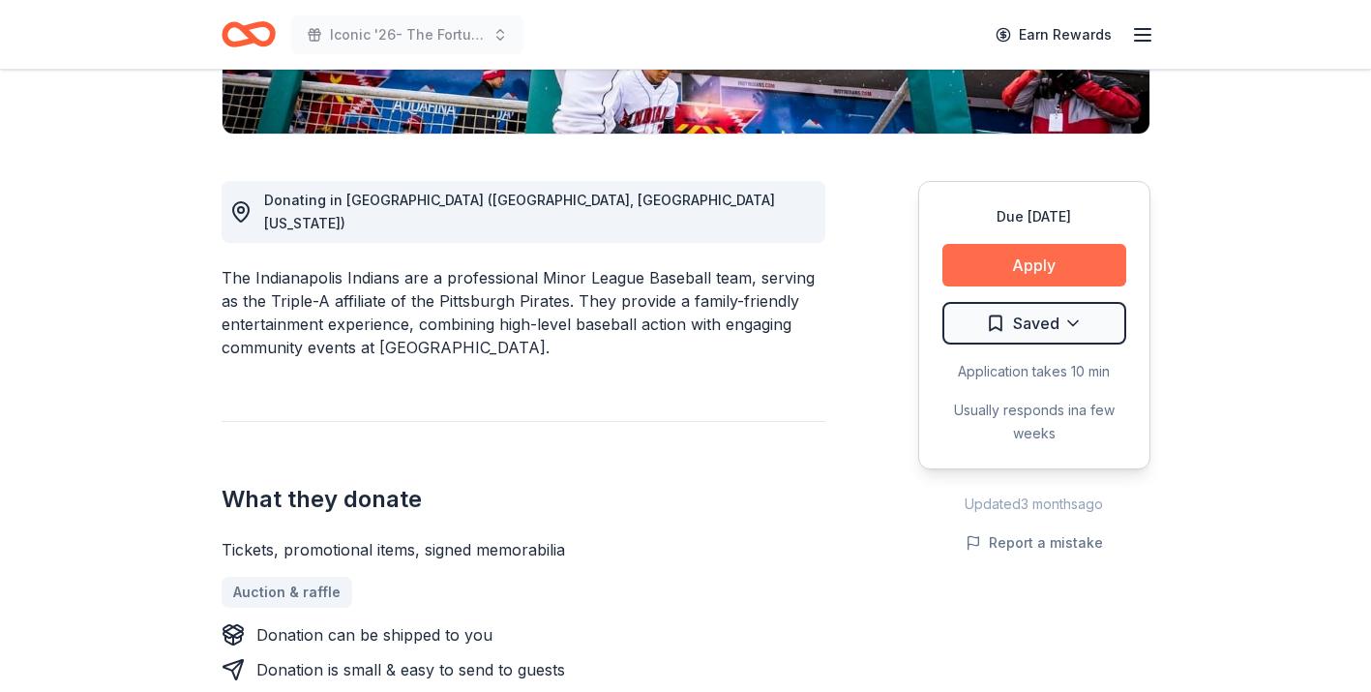
click at [1021, 270] on button "Apply" at bounding box center [1034, 265] width 184 height 43
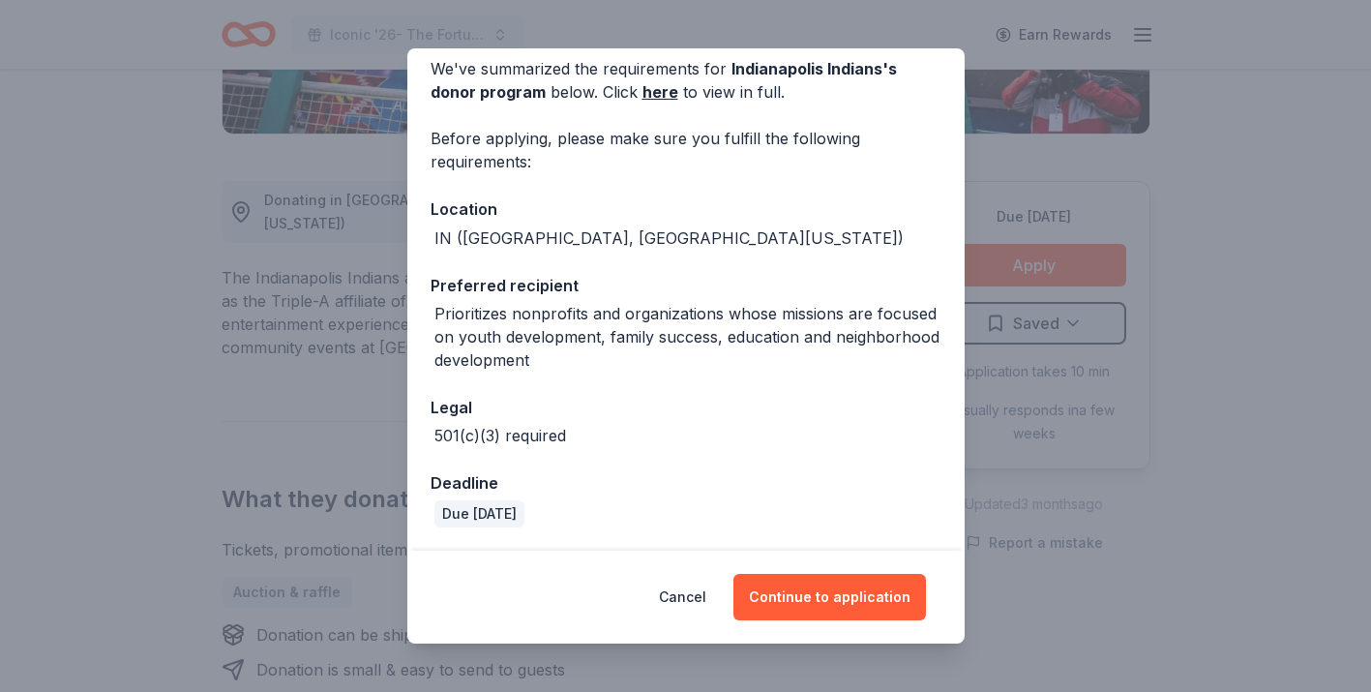
scroll to position [0, 0]
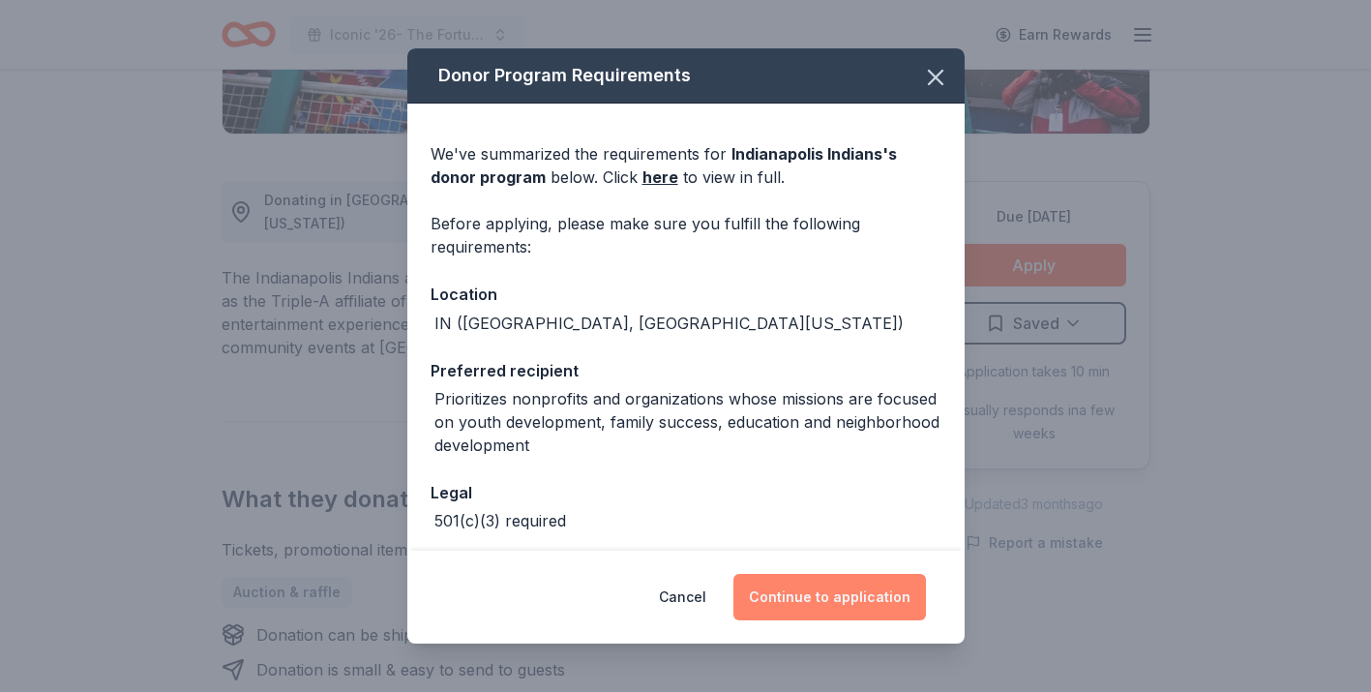
click at [844, 610] on button "Continue to application" at bounding box center [829, 597] width 193 height 46
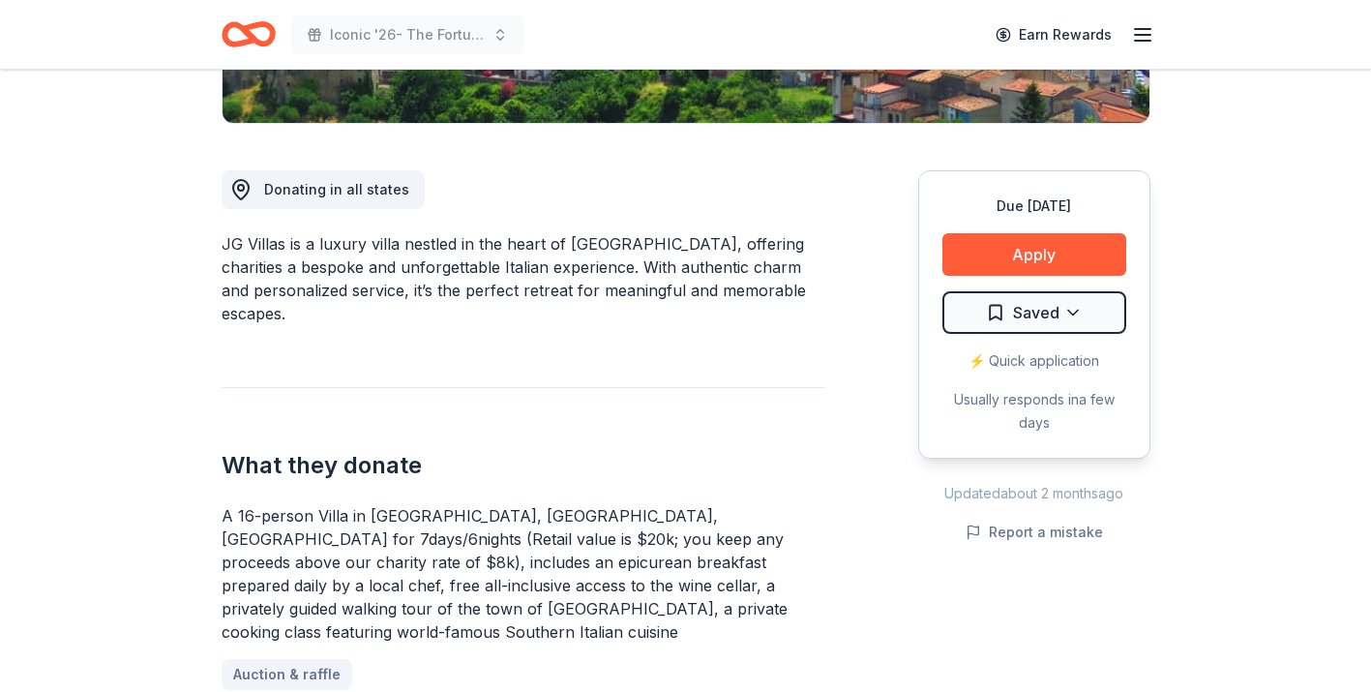
scroll to position [466, 0]
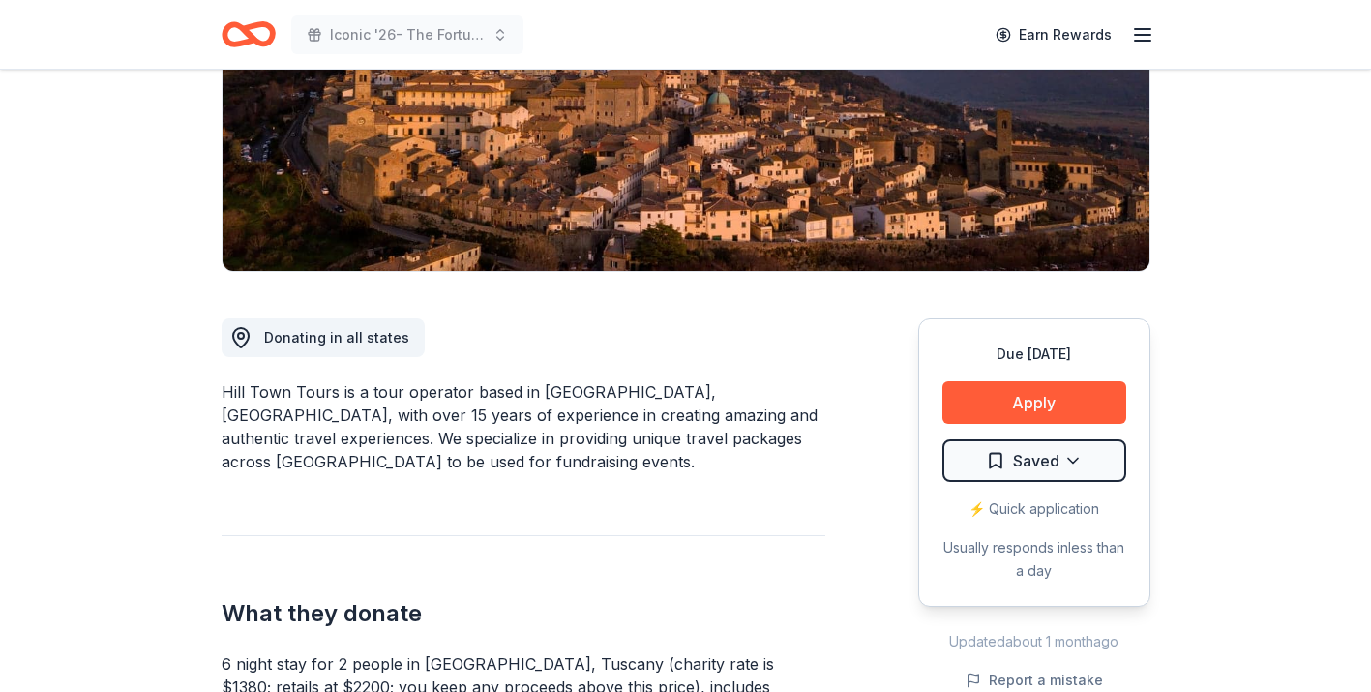
scroll to position [319, 0]
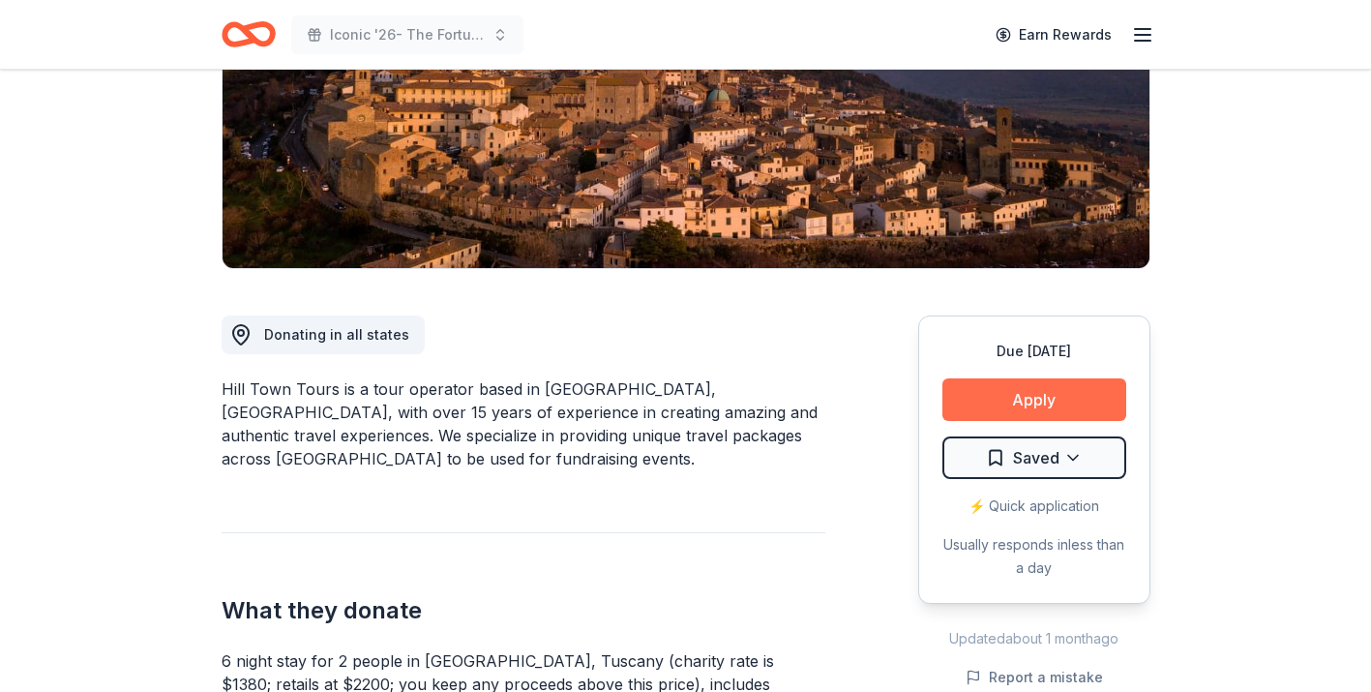
click at [982, 389] on button "Apply" at bounding box center [1034, 399] width 184 height 43
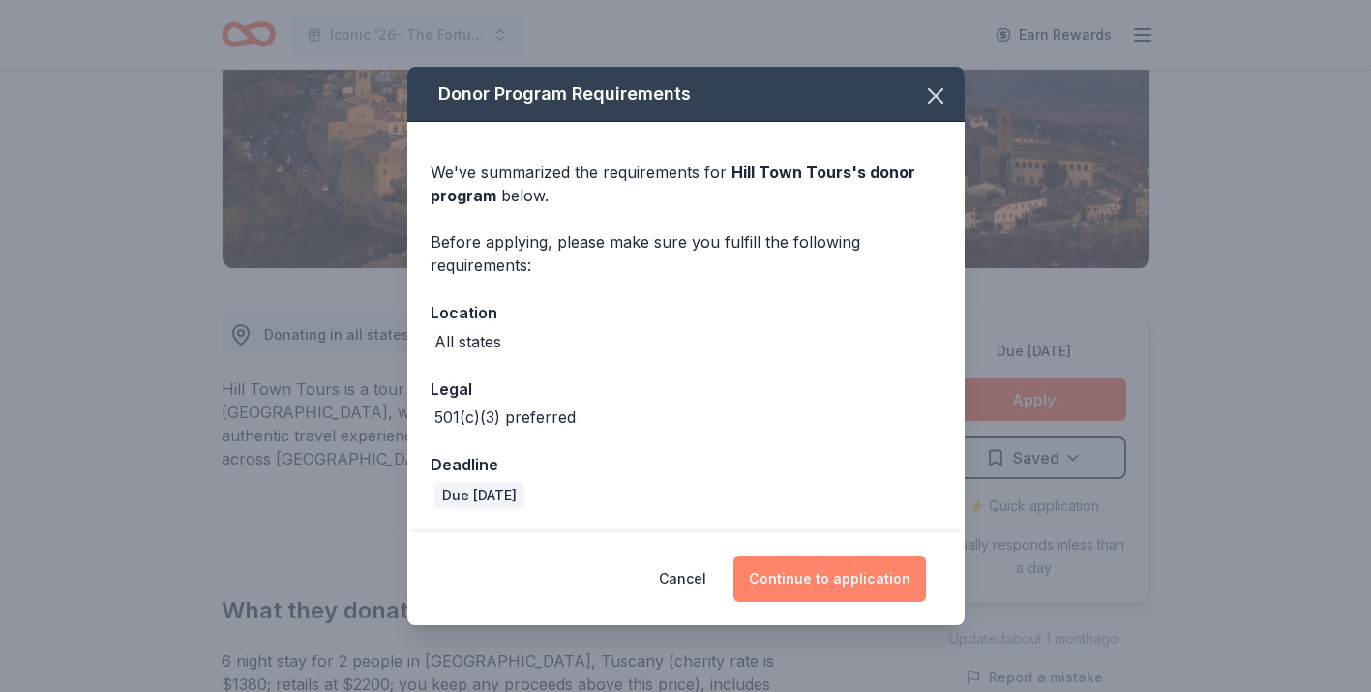
click at [834, 568] on button "Continue to application" at bounding box center [829, 578] width 193 height 46
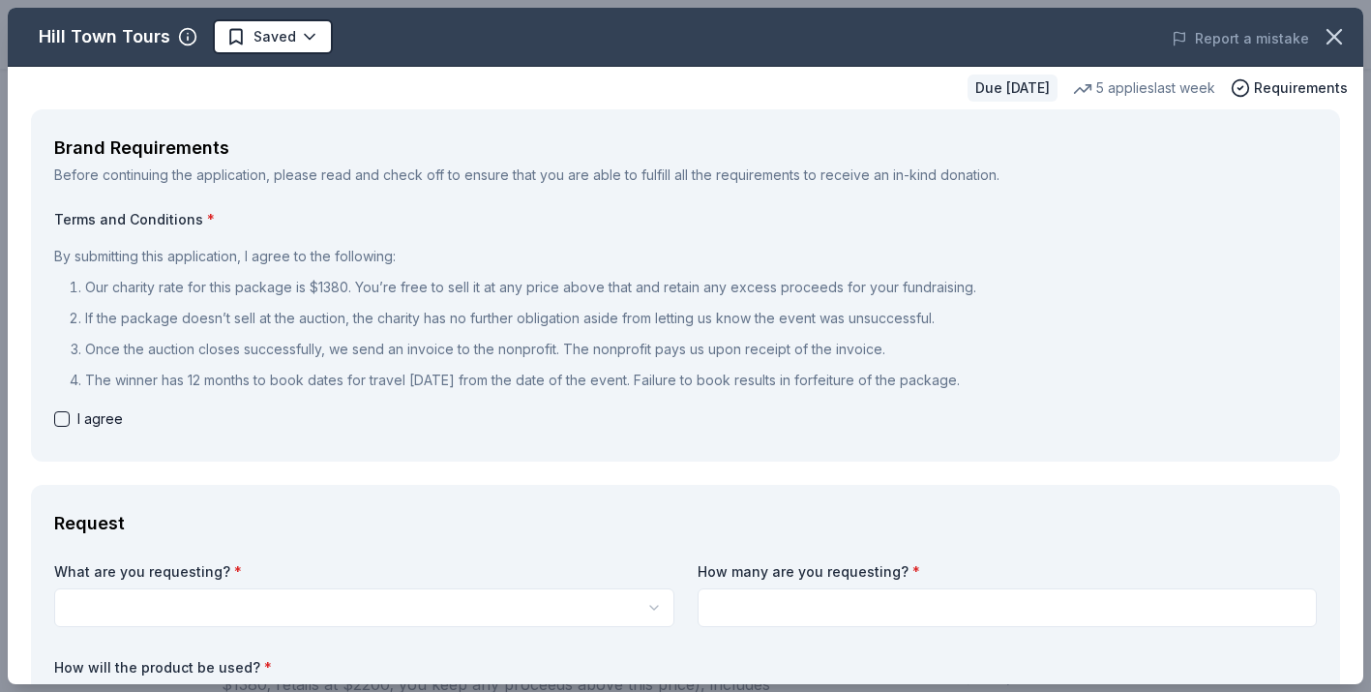
click at [64, 416] on button "button" at bounding box center [61, 418] width 15 height 15
checkbox input "true"
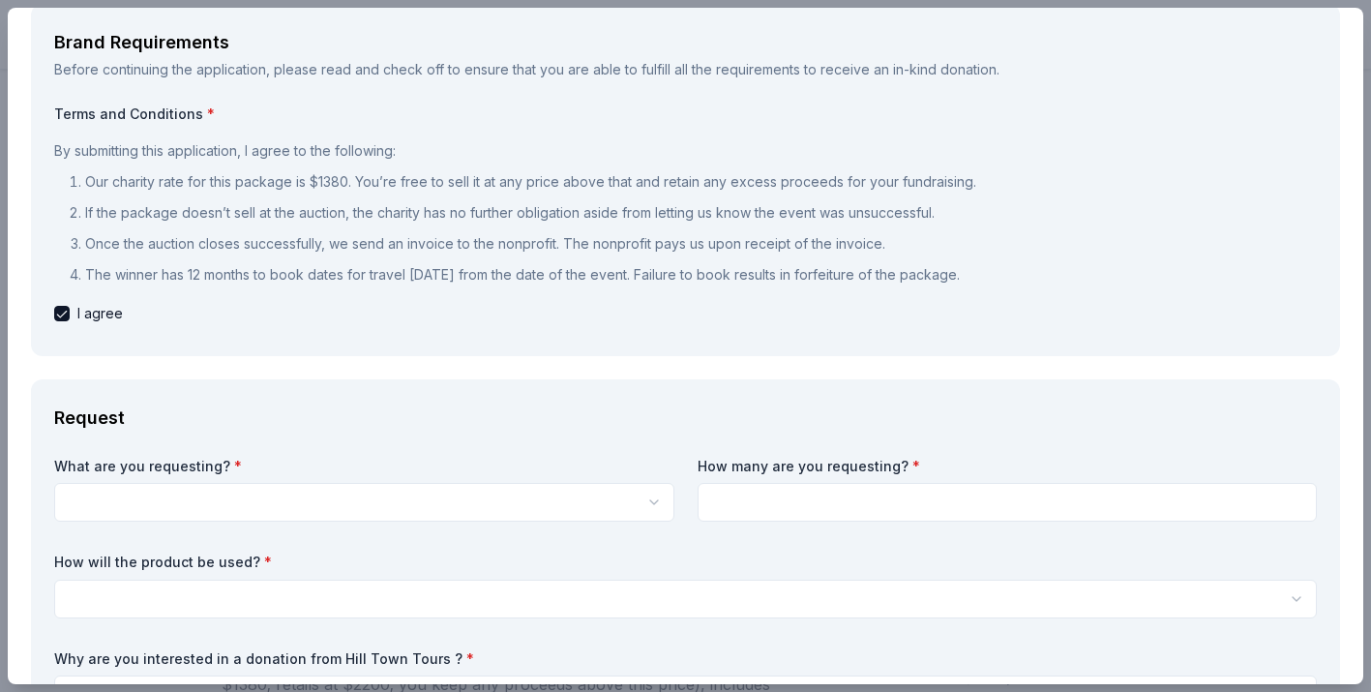
scroll to position [114, 0]
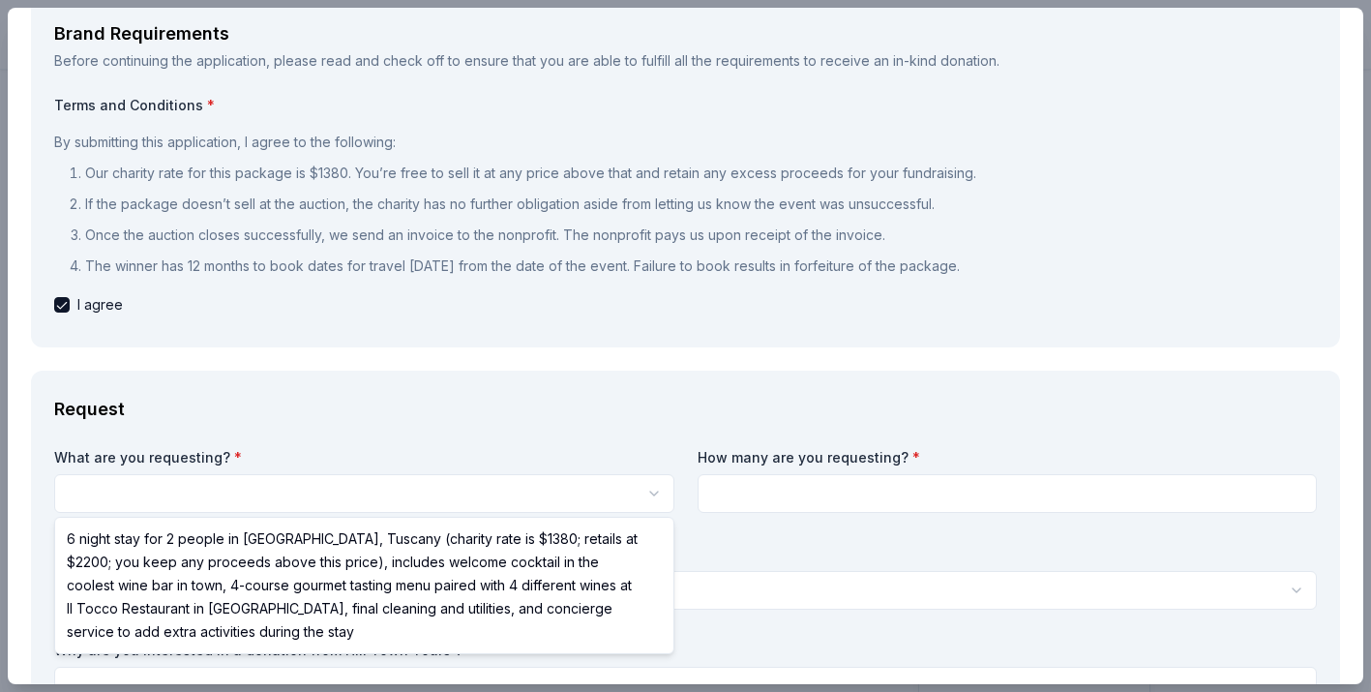
click at [214, 489] on html "Iconic '26- The Fortune Academy Presents the Roaring 20's Saved Apply Due in 17…" at bounding box center [685, 346] width 1371 height 692
select select "6 night stay for 2 people in Cortona, Tuscany (charity rate is $1380; retails a…"
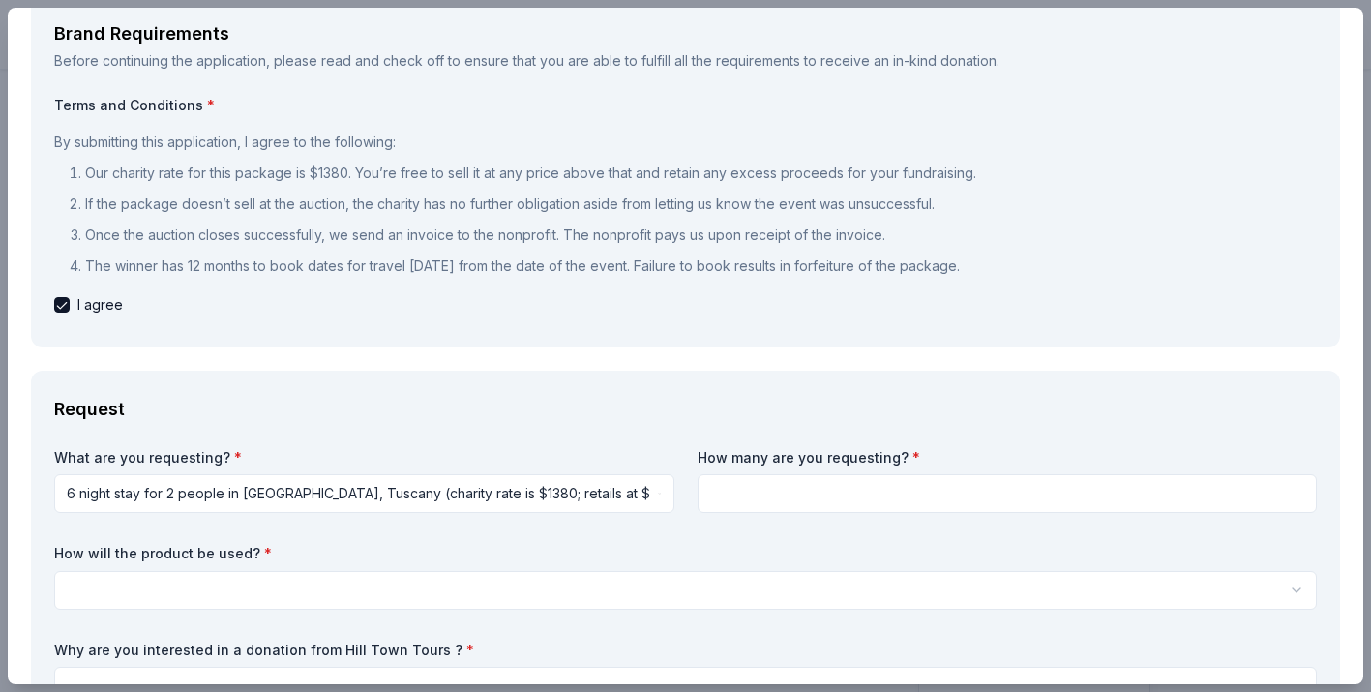
click at [799, 503] on input at bounding box center [1008, 493] width 620 height 39
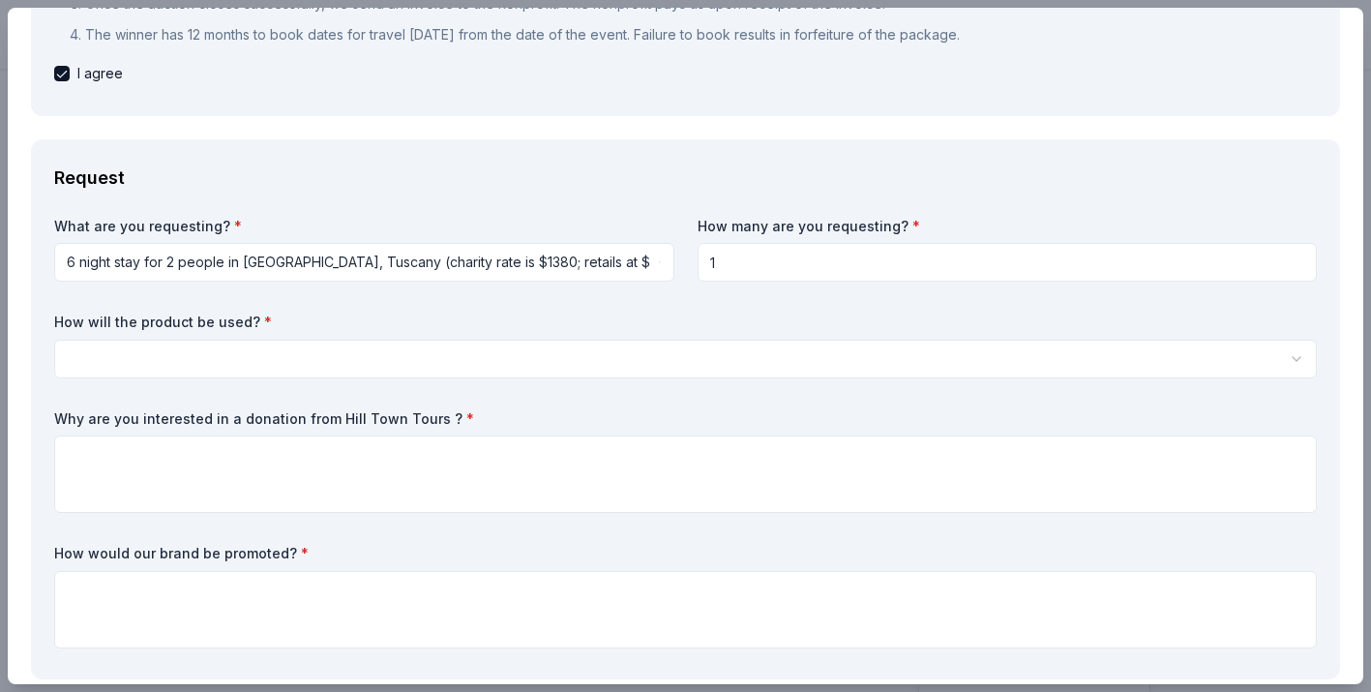
scroll to position [357, 0]
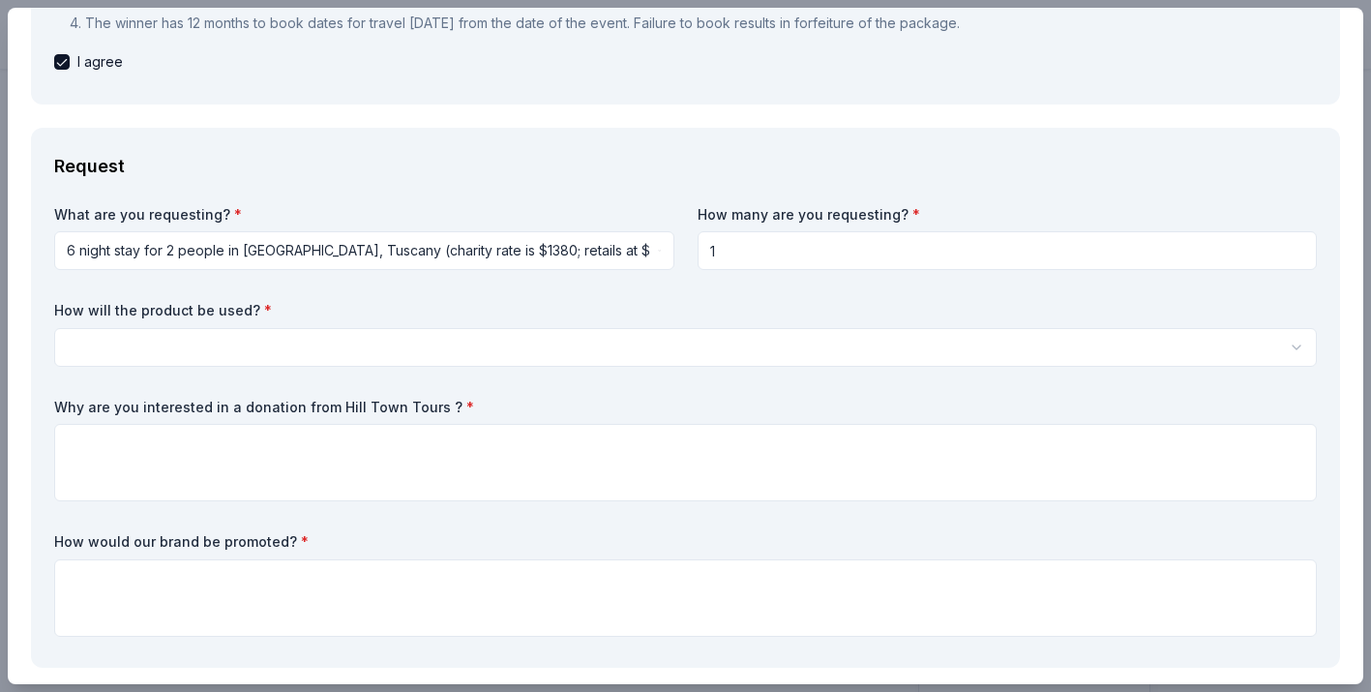
type input "1"
click at [356, 339] on html "Iconic '26- The Fortune Academy Presents the Roaring 20's Saved Apply Due in 17…" at bounding box center [685, 346] width 1371 height 692
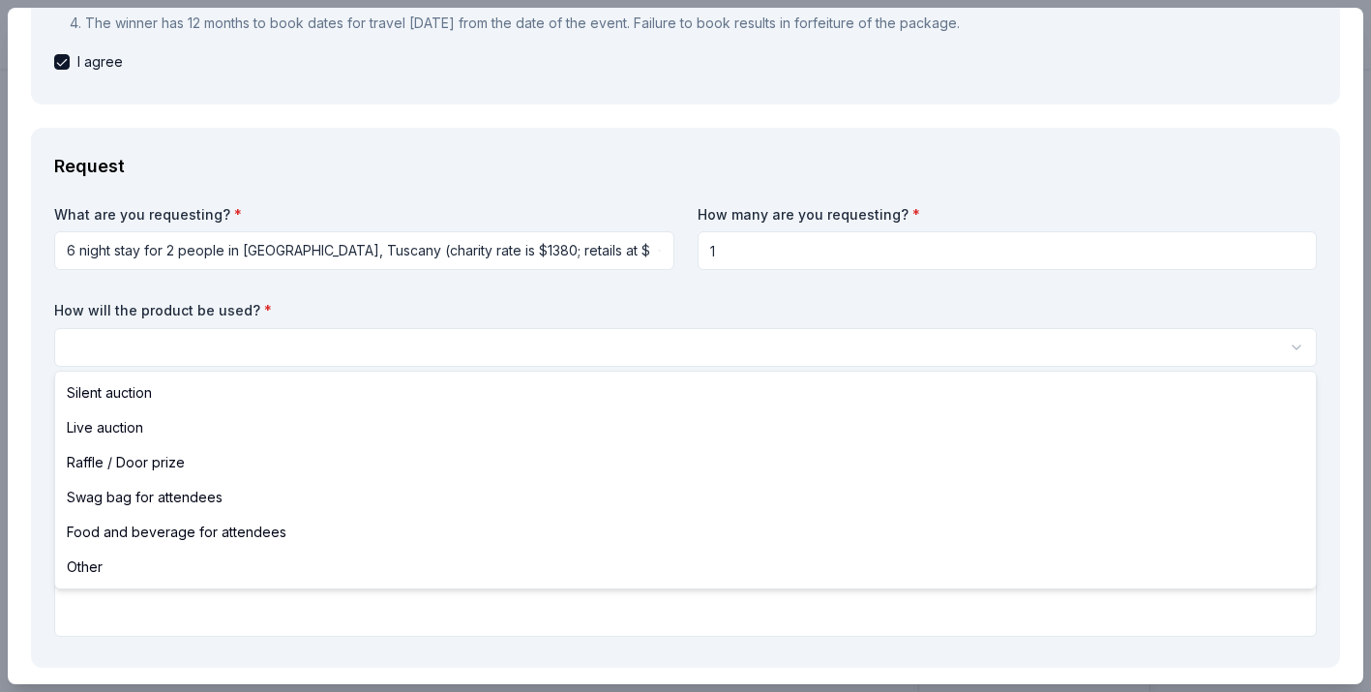
select select "liveAuction"
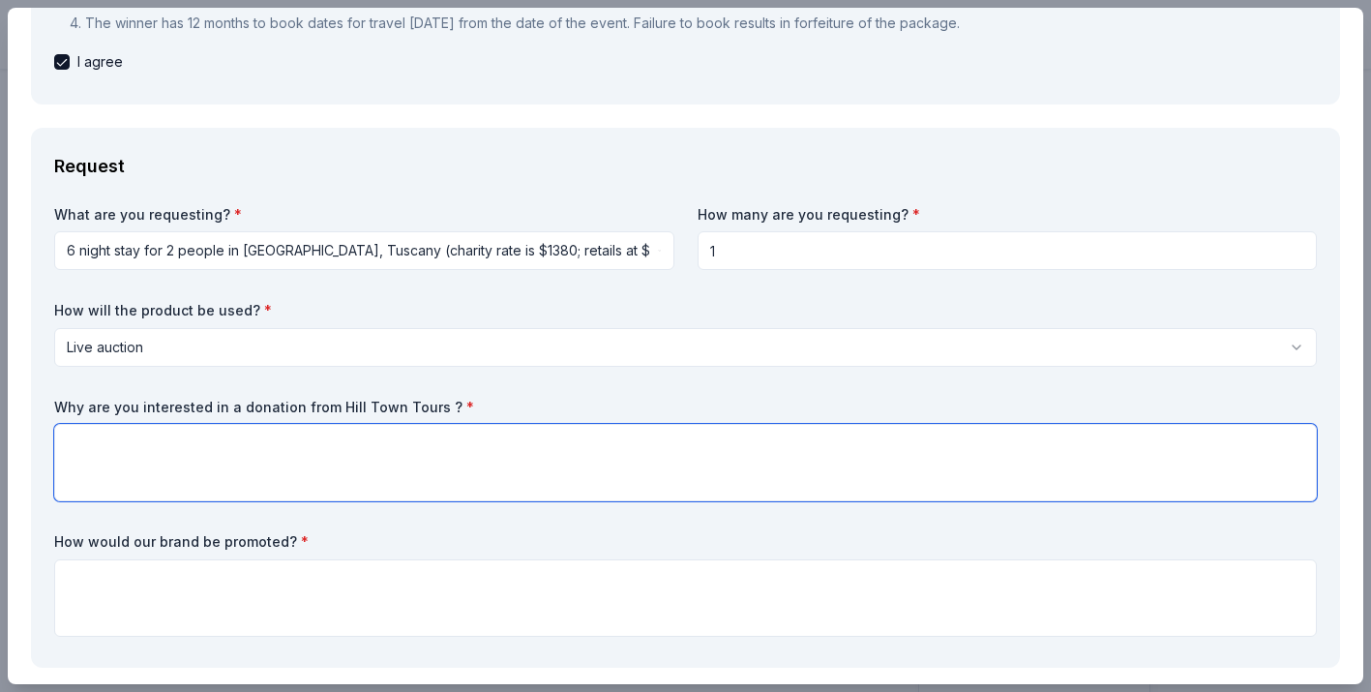
click at [157, 457] on textarea at bounding box center [685, 462] width 1263 height 77
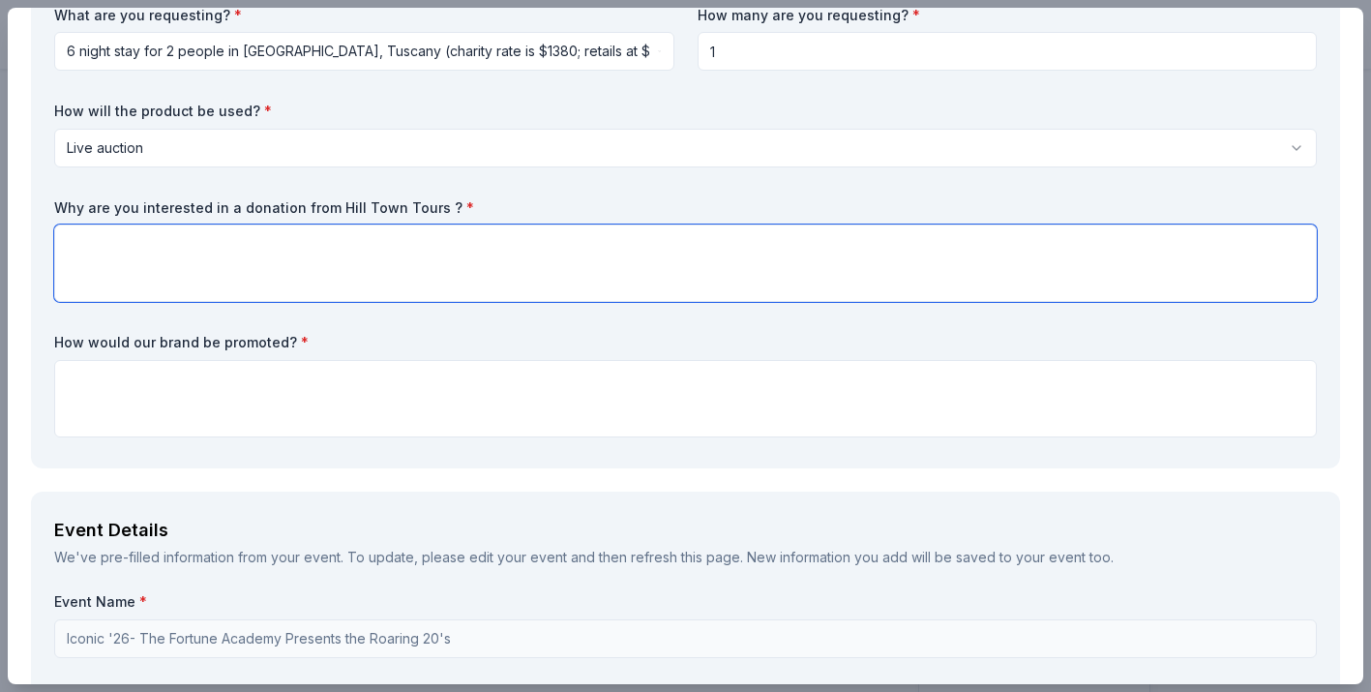
scroll to position [553, 0]
click at [319, 275] on textarea at bounding box center [685, 265] width 1263 height 77
type textarea "T"
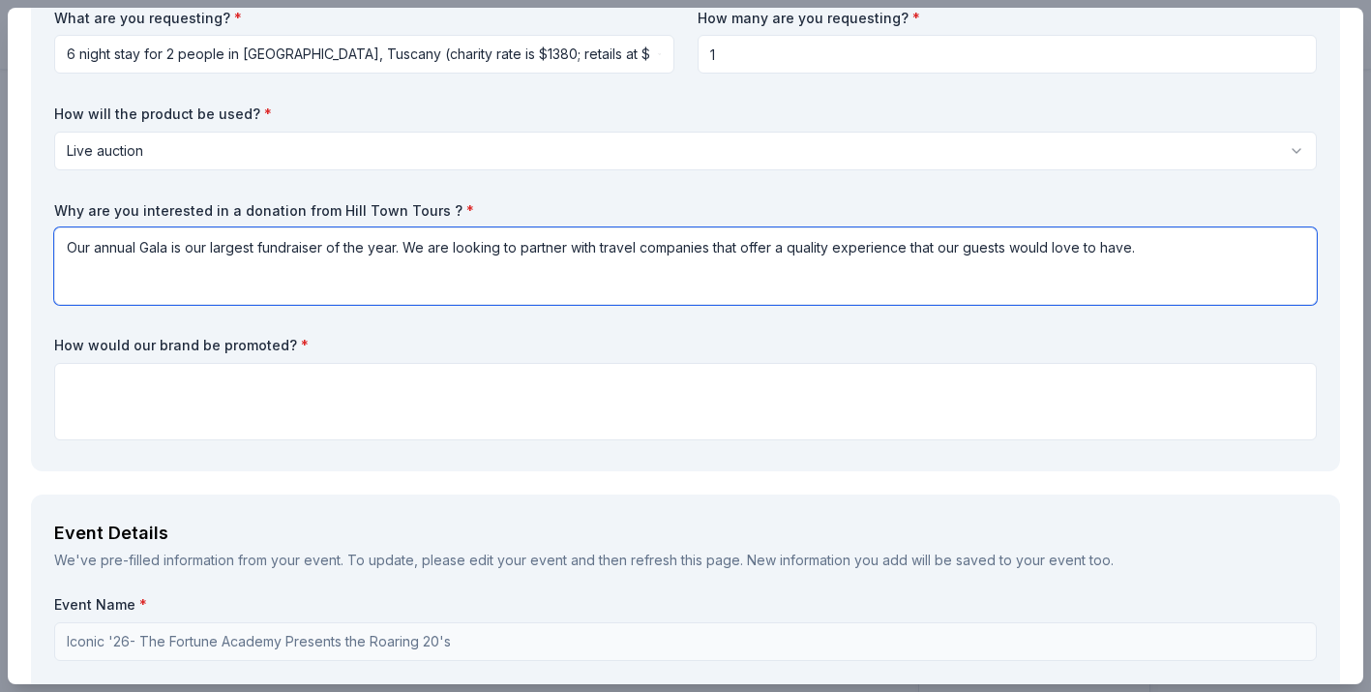
type textarea "Our annual Gala is our largest fundraiser of the year. We are looking to partne…"
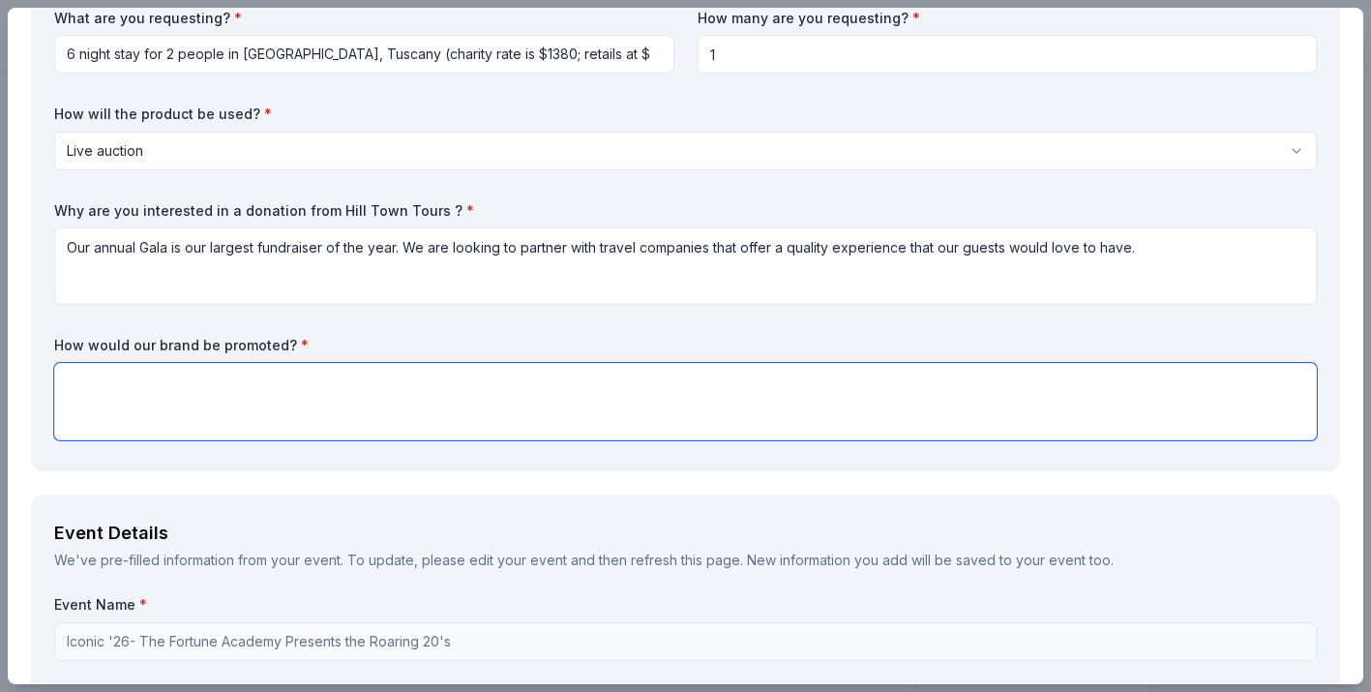
click at [150, 397] on textarea at bounding box center [685, 401] width 1263 height 77
type textarea "A"
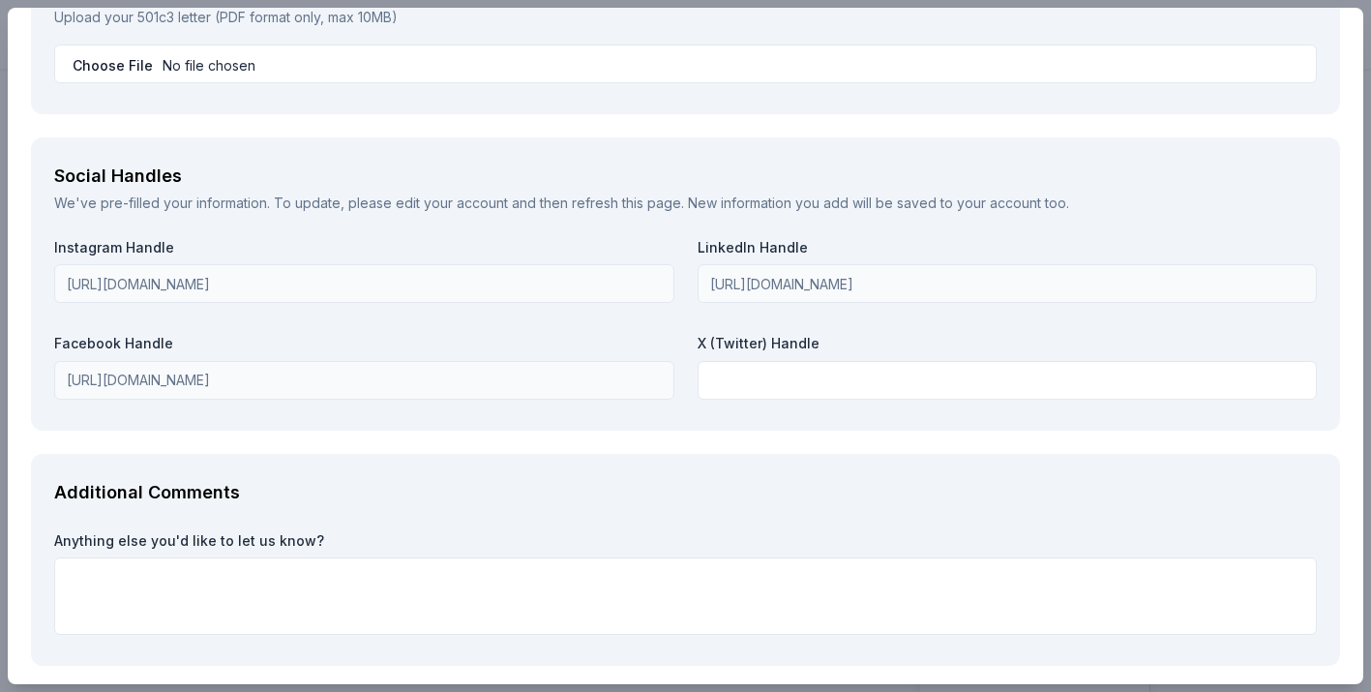
scroll to position [2897, 0]
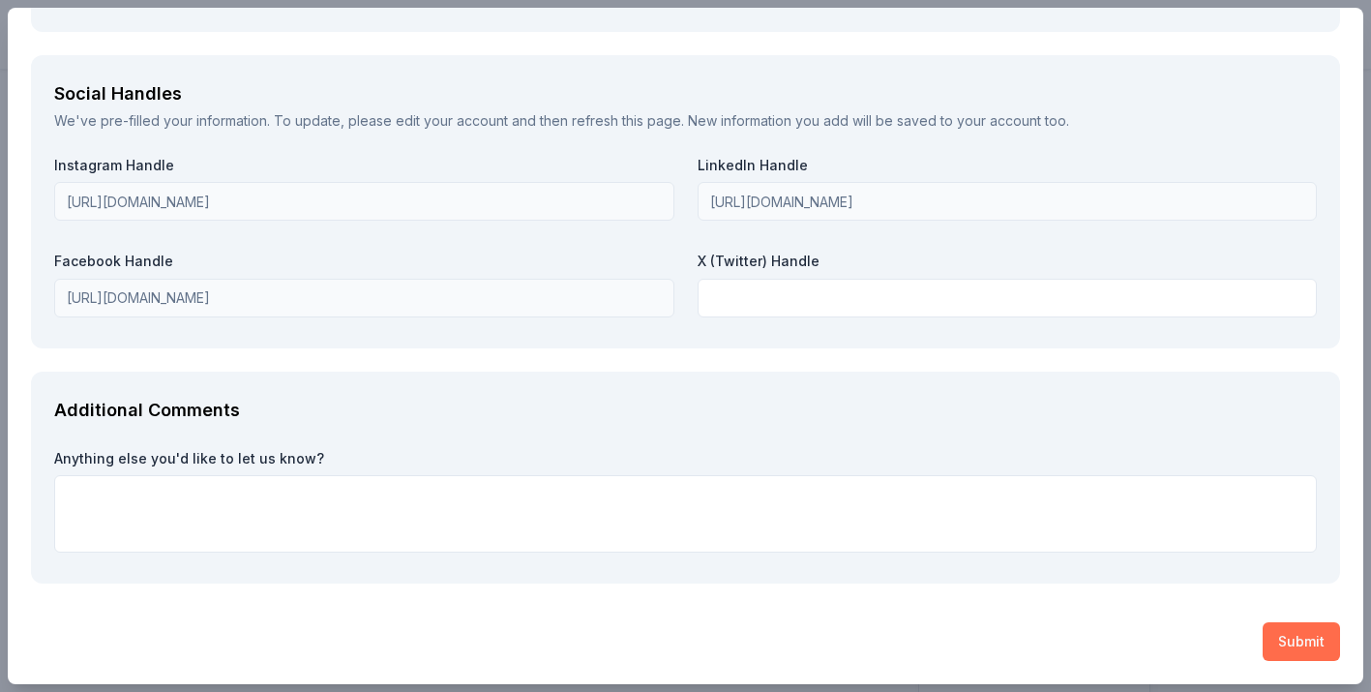
type textarea "All live auction items are promoted ahead of the event on social media, and in …"
click at [1274, 646] on button "Submit" at bounding box center [1301, 641] width 77 height 39
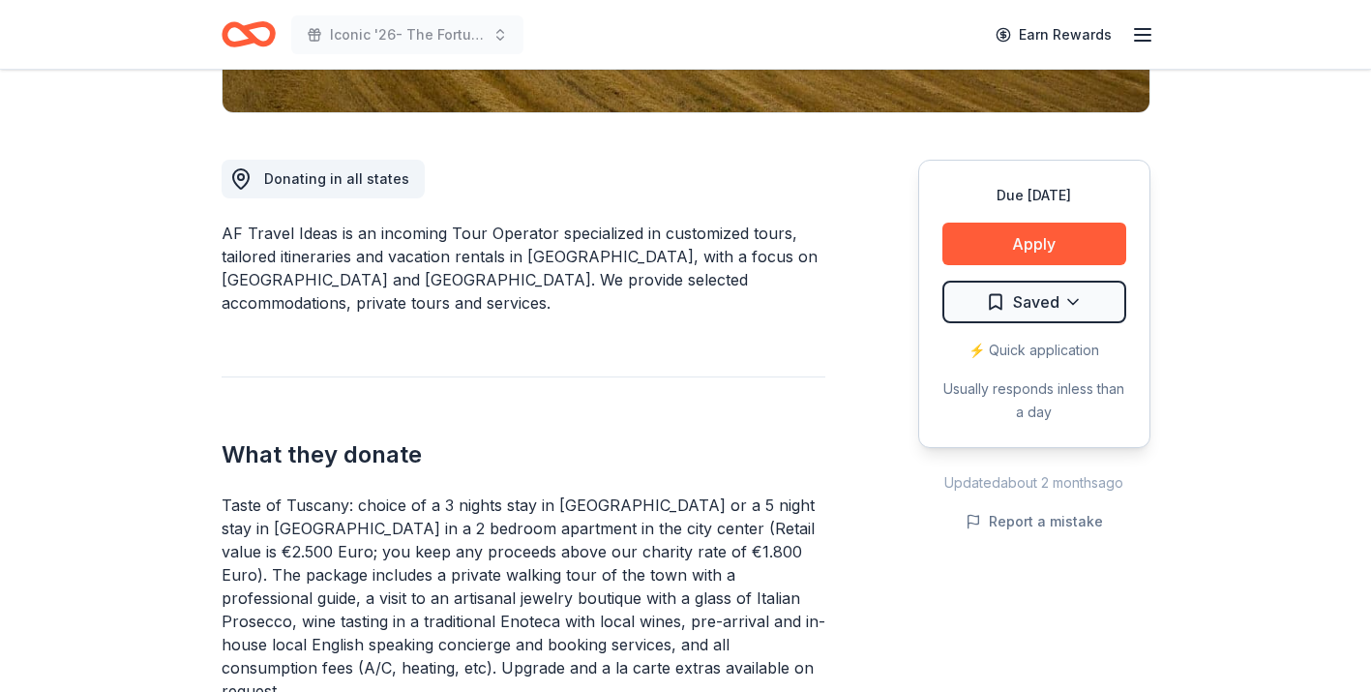
scroll to position [478, 0]
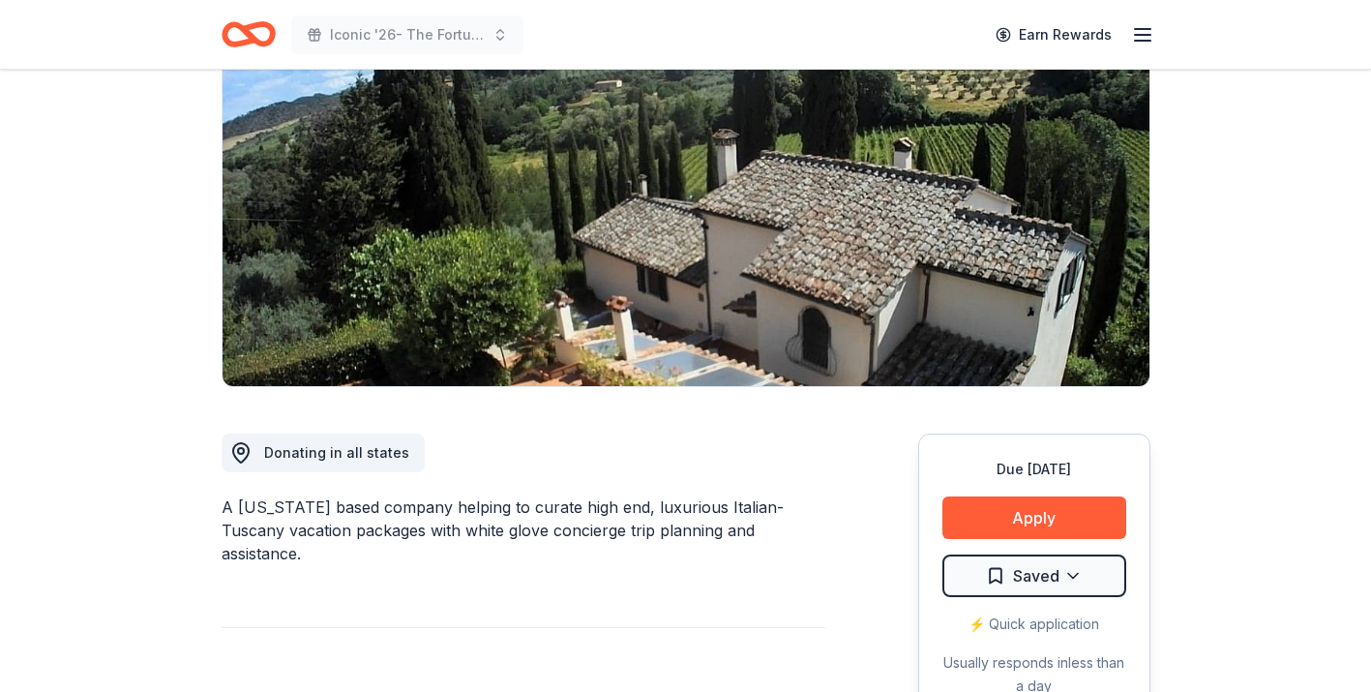
scroll to position [76, 0]
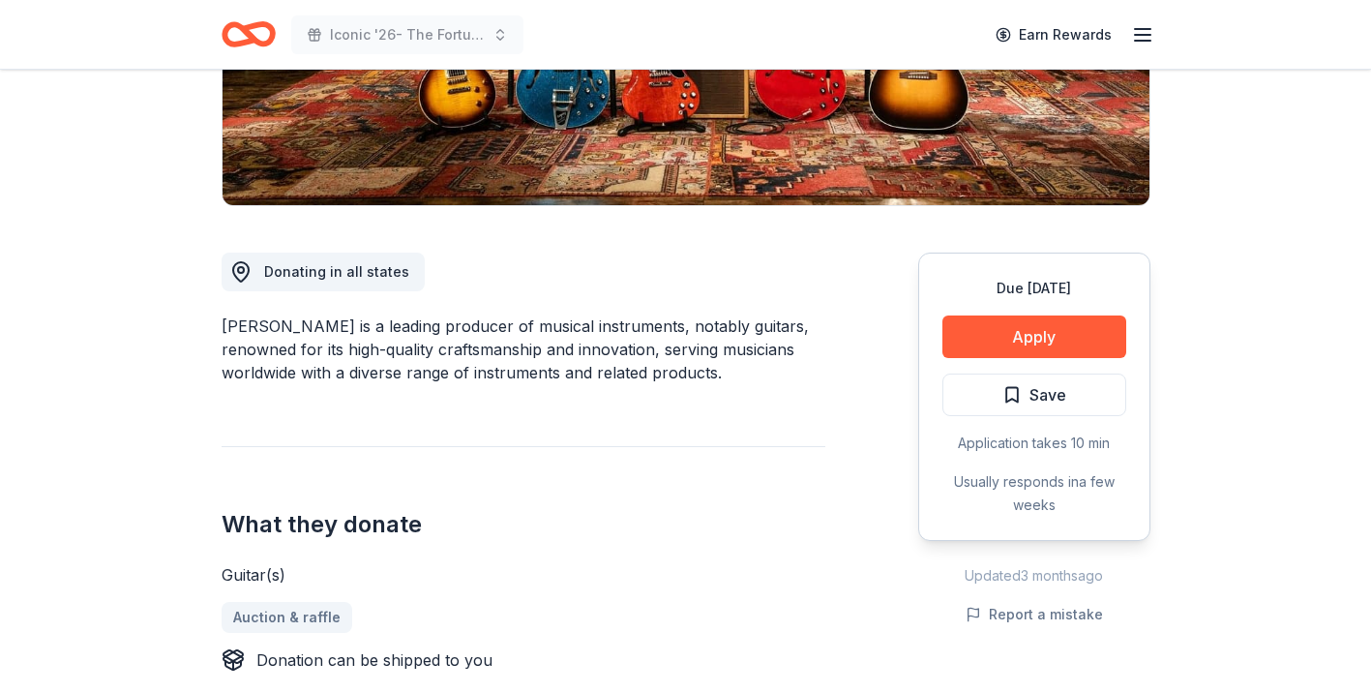
scroll to position [360, 0]
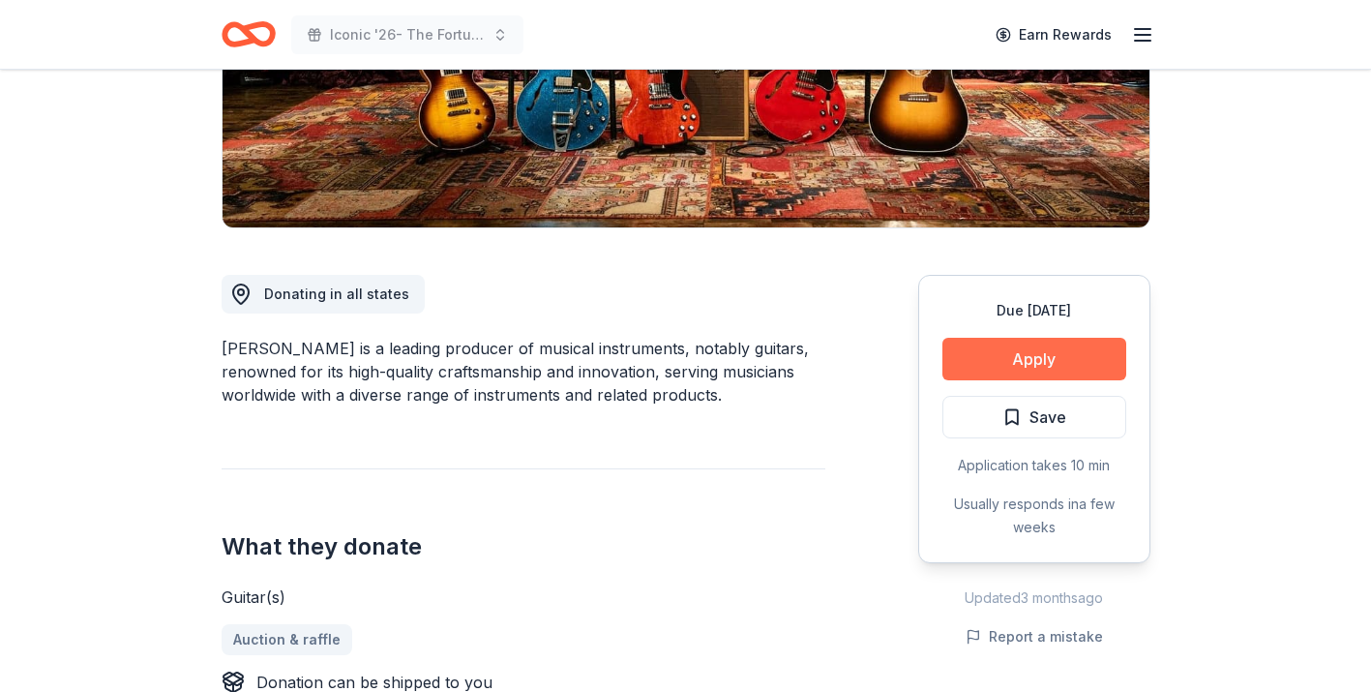
click at [1000, 366] on button "Apply" at bounding box center [1034, 359] width 184 height 43
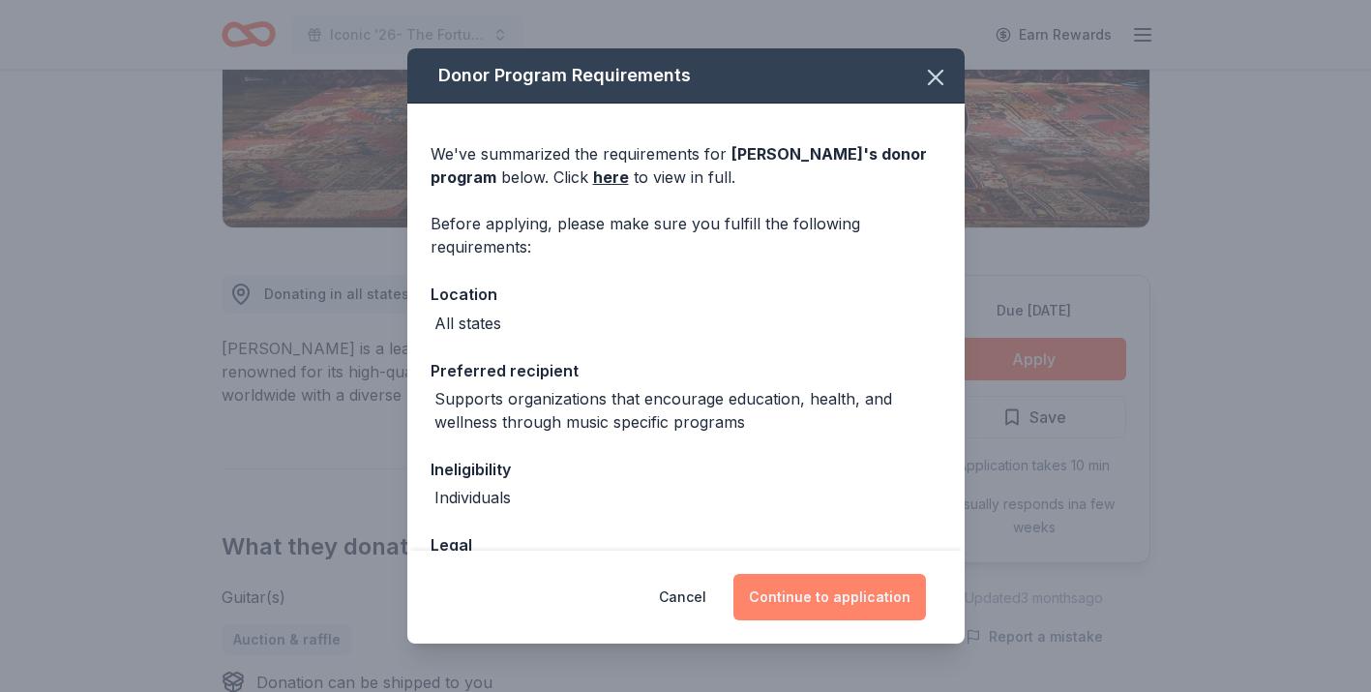
click at [817, 610] on button "Continue to application" at bounding box center [829, 597] width 193 height 46
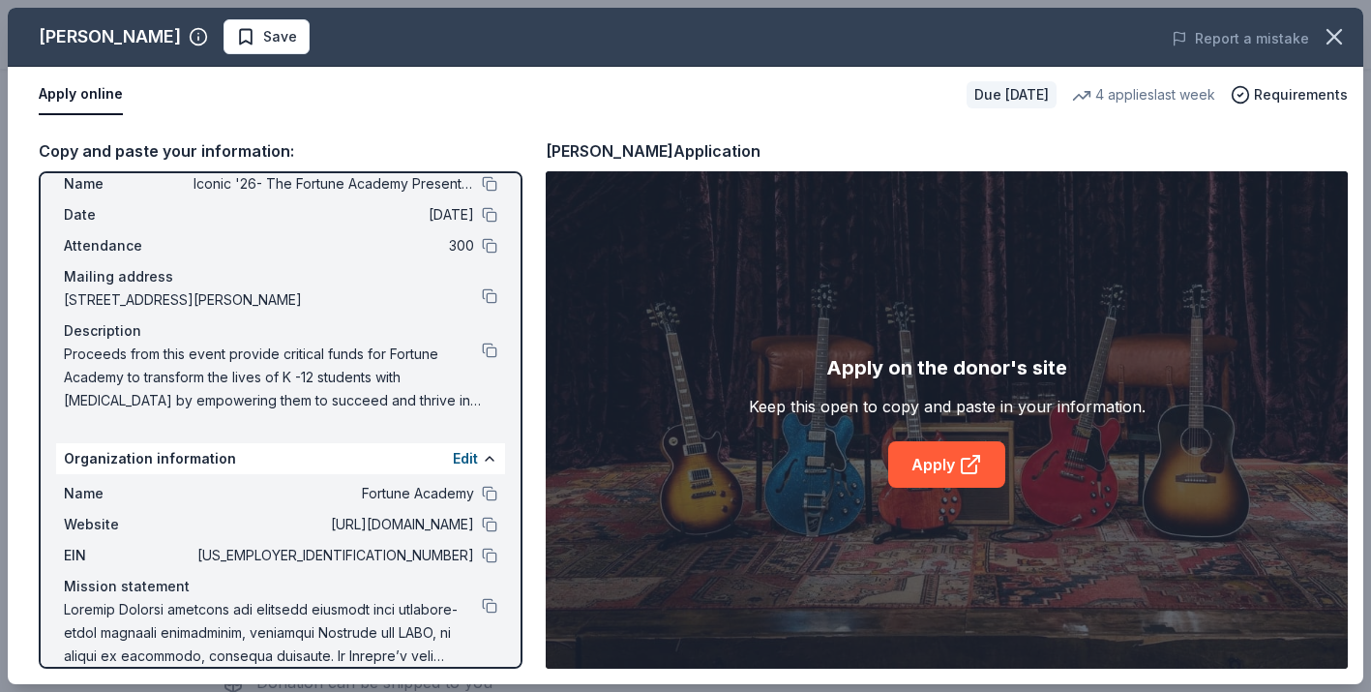
scroll to position [0, 0]
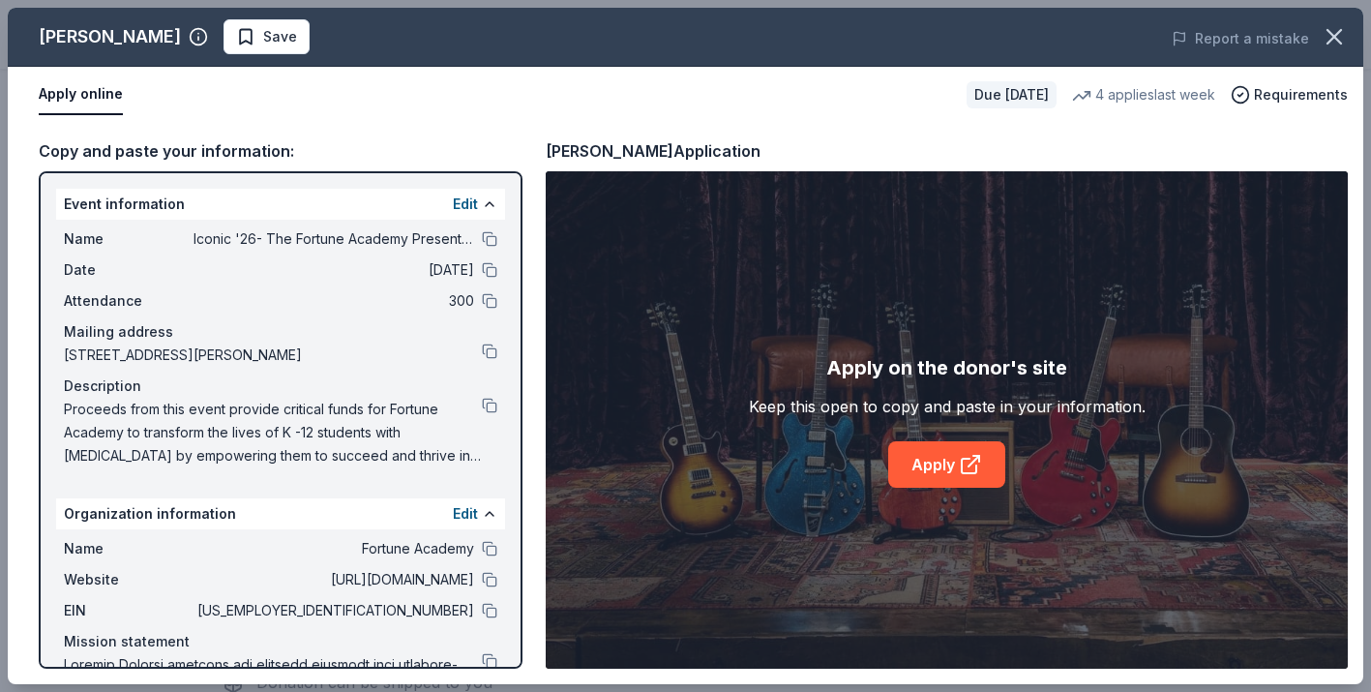
click at [937, 488] on div "Apply on the donor's site Keep this open to copy and paste in your information.…" at bounding box center [947, 419] width 802 height 497
click at [949, 464] on link "Apply" at bounding box center [946, 464] width 117 height 46
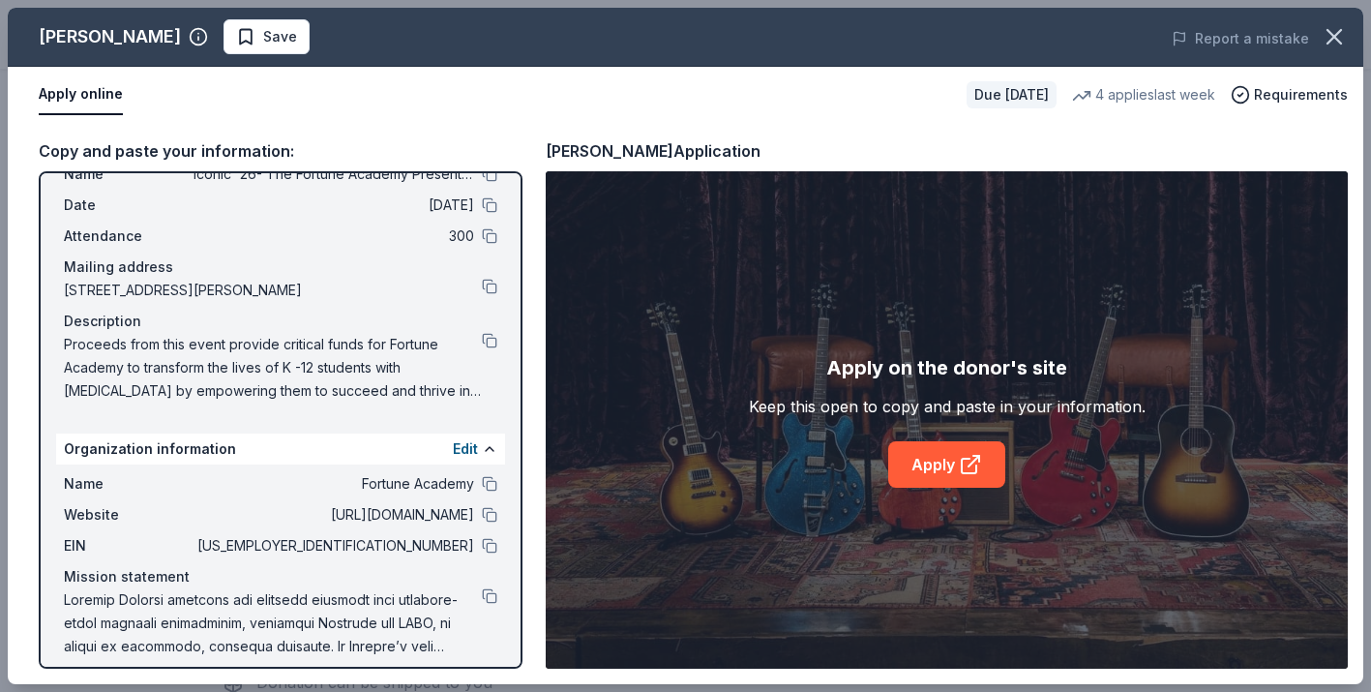
scroll to position [79, 0]
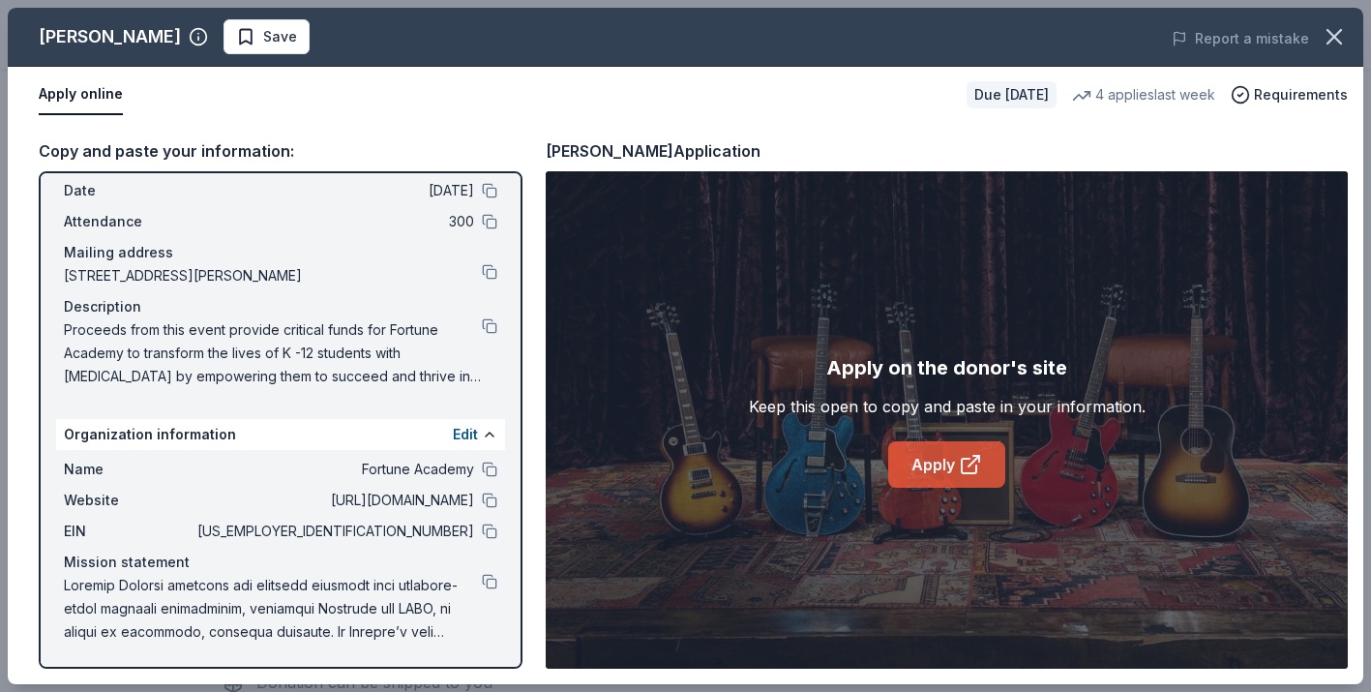
click at [920, 471] on link "Apply" at bounding box center [946, 464] width 117 height 46
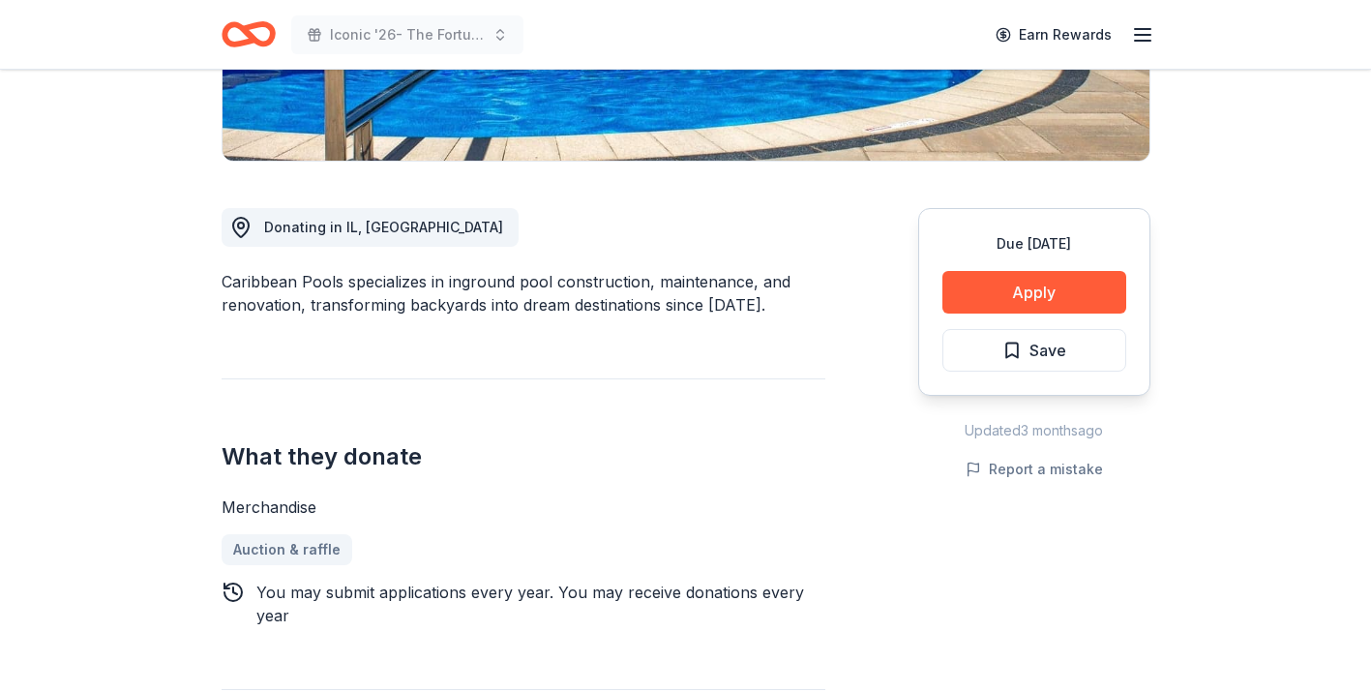
scroll to position [431, 0]
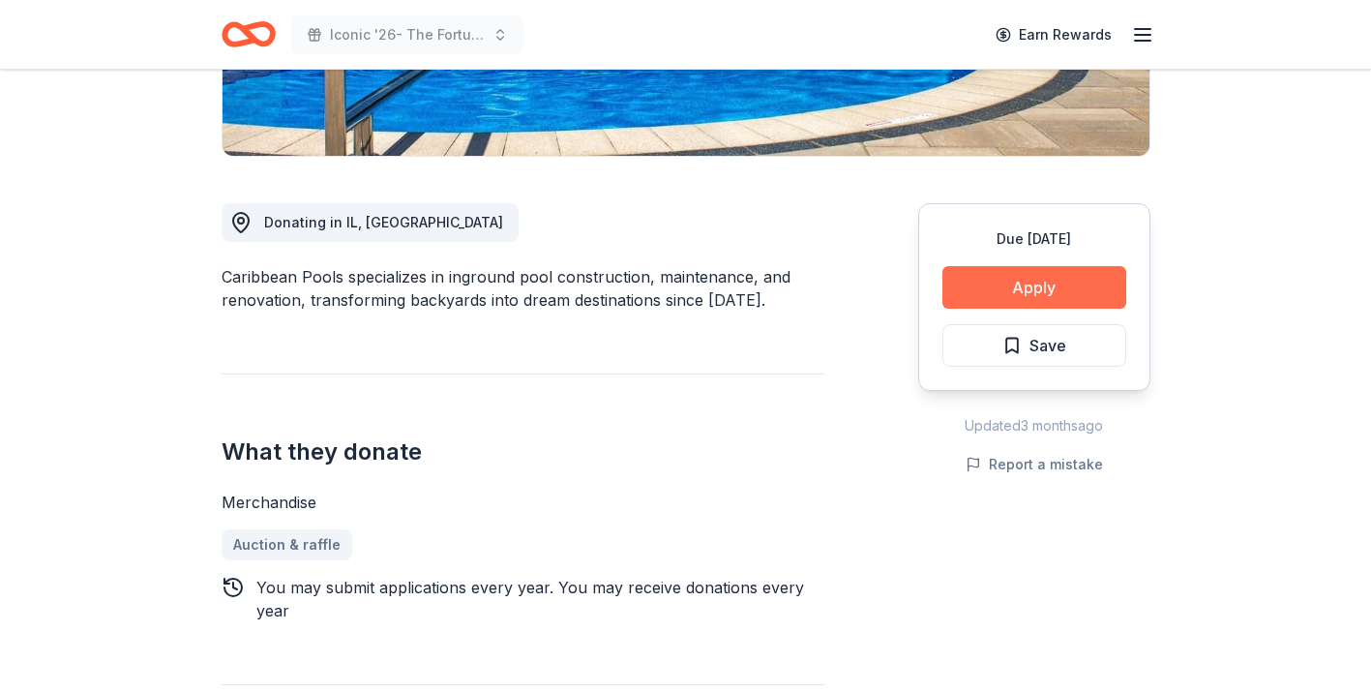
click at [1072, 295] on button "Apply" at bounding box center [1034, 287] width 184 height 43
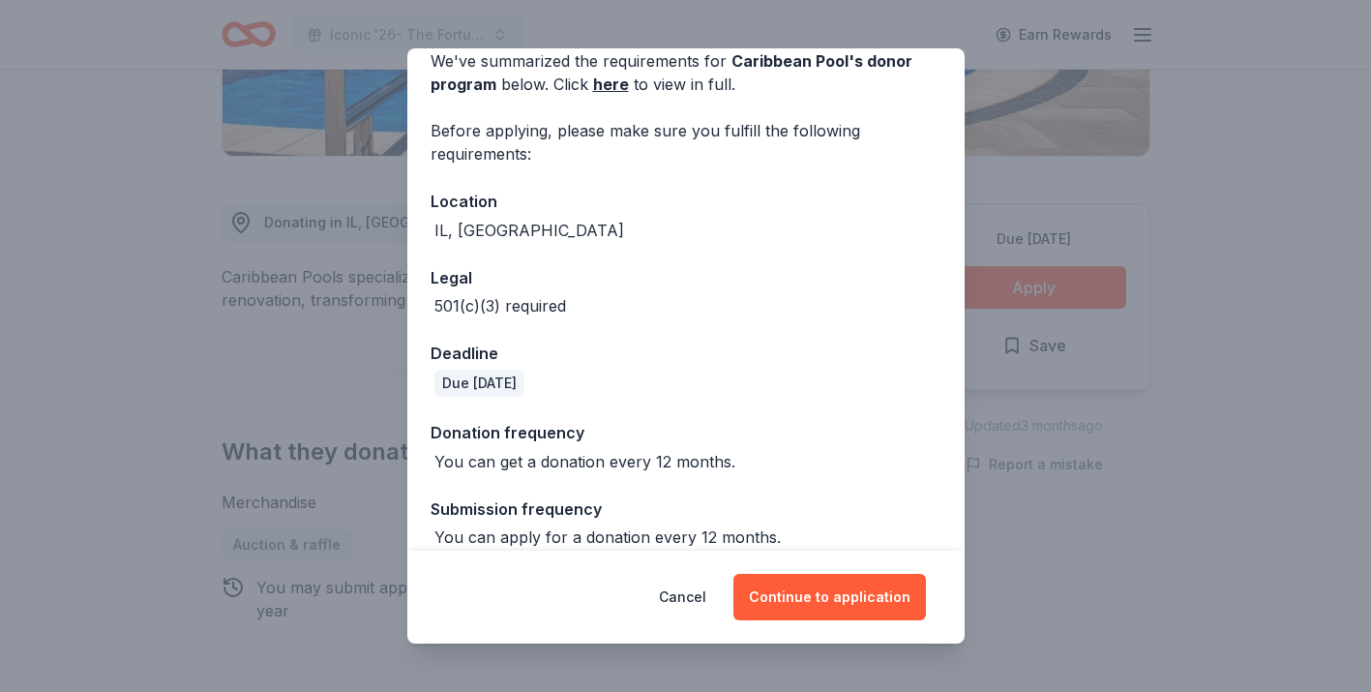
scroll to position [114, 0]
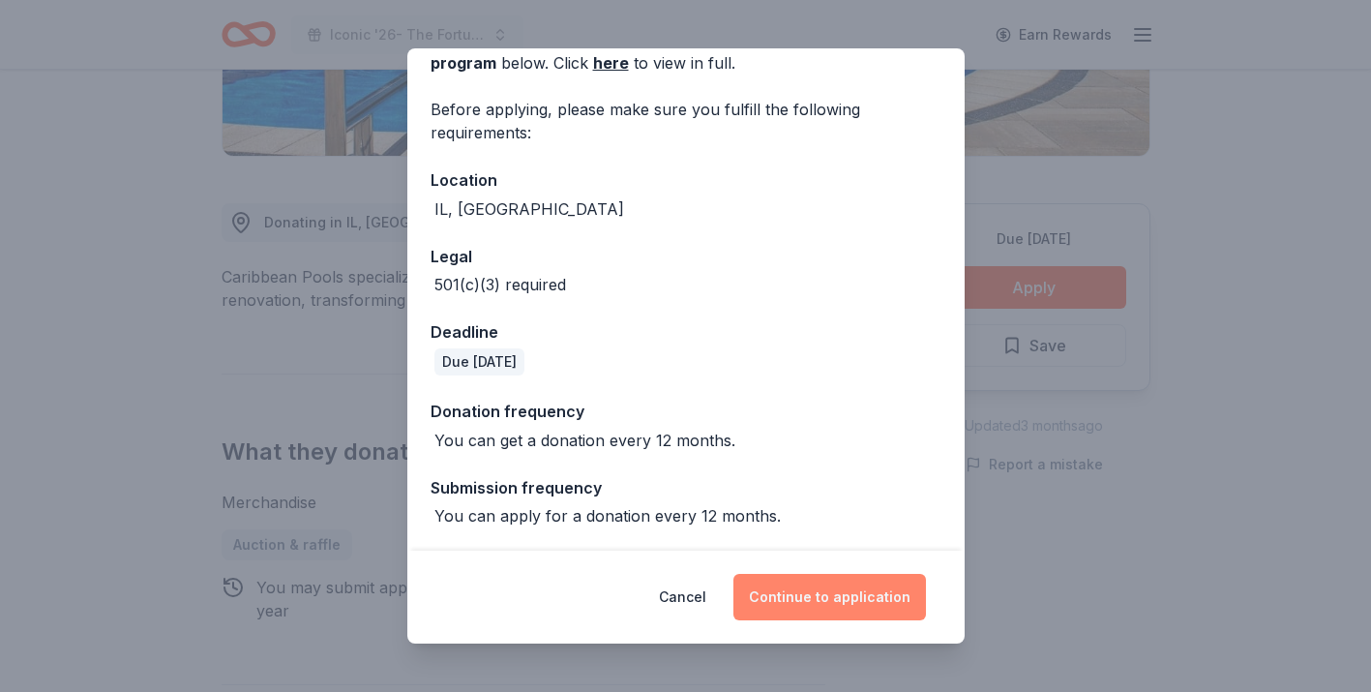
click at [863, 608] on button "Continue to application" at bounding box center [829, 597] width 193 height 46
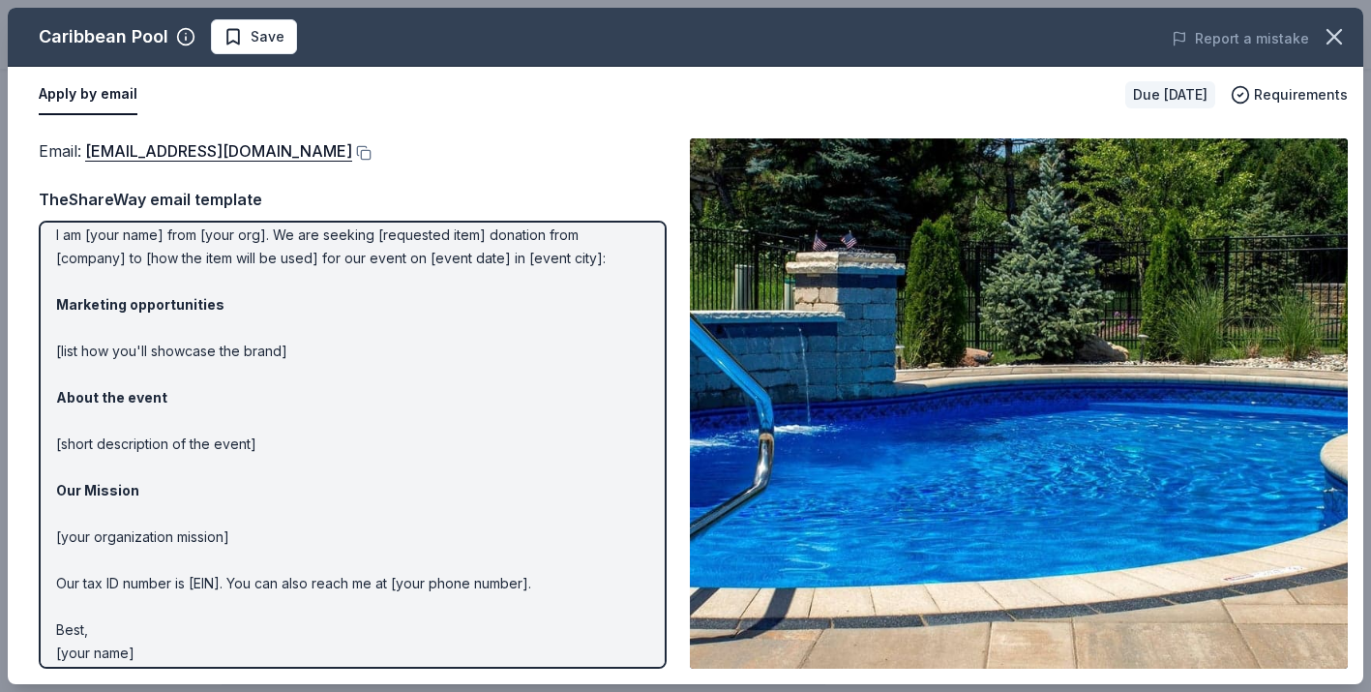
scroll to position [0, 0]
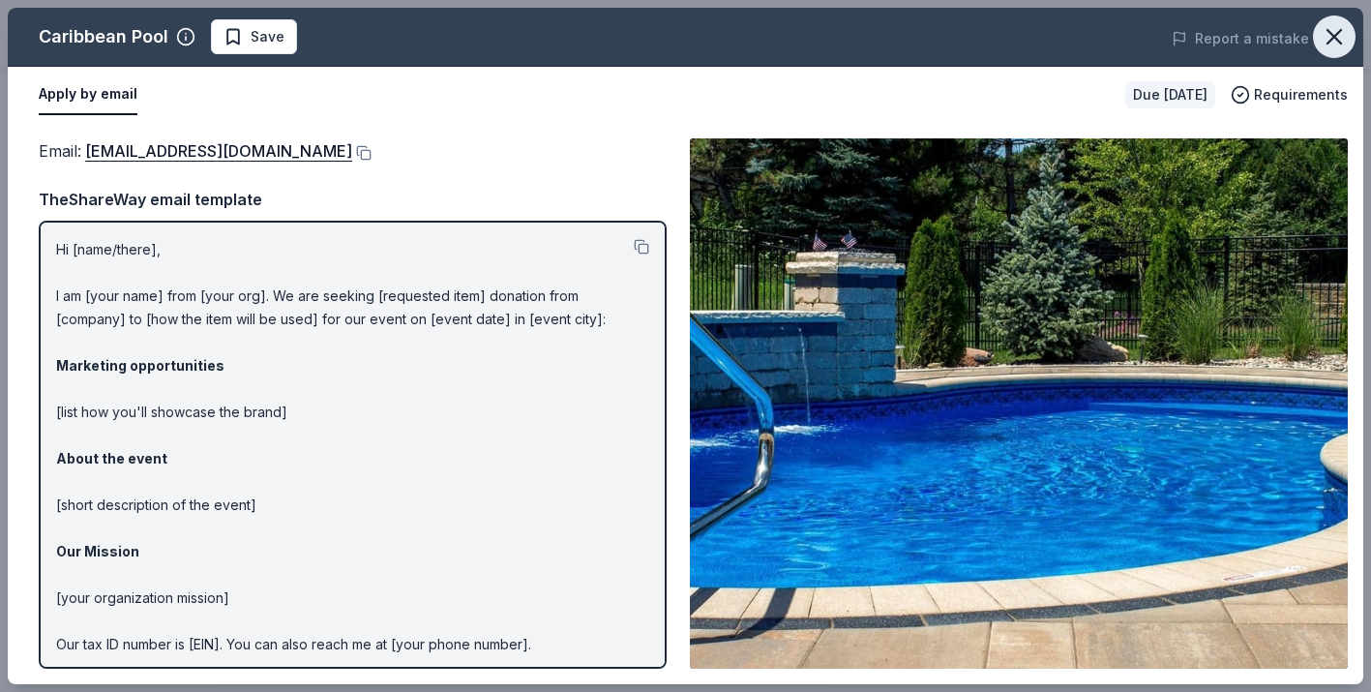
click at [1332, 38] on icon "button" at bounding box center [1334, 37] width 14 height 14
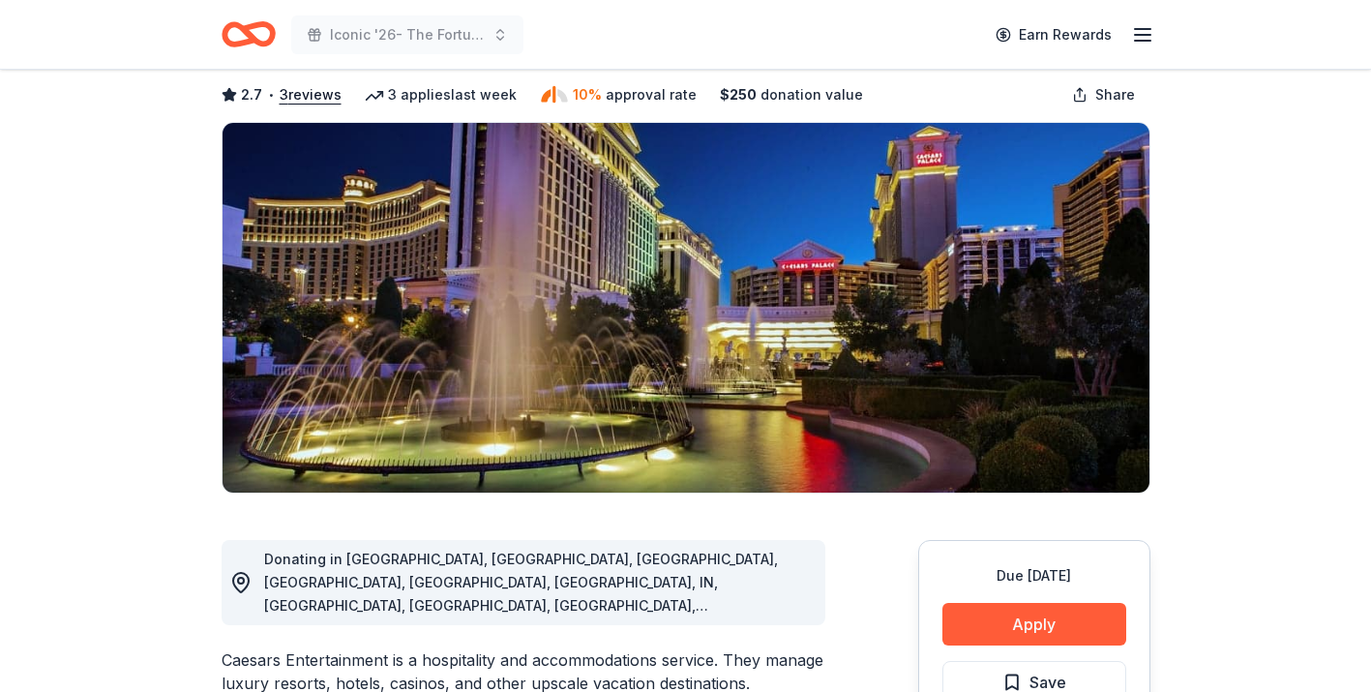
scroll to position [98, 0]
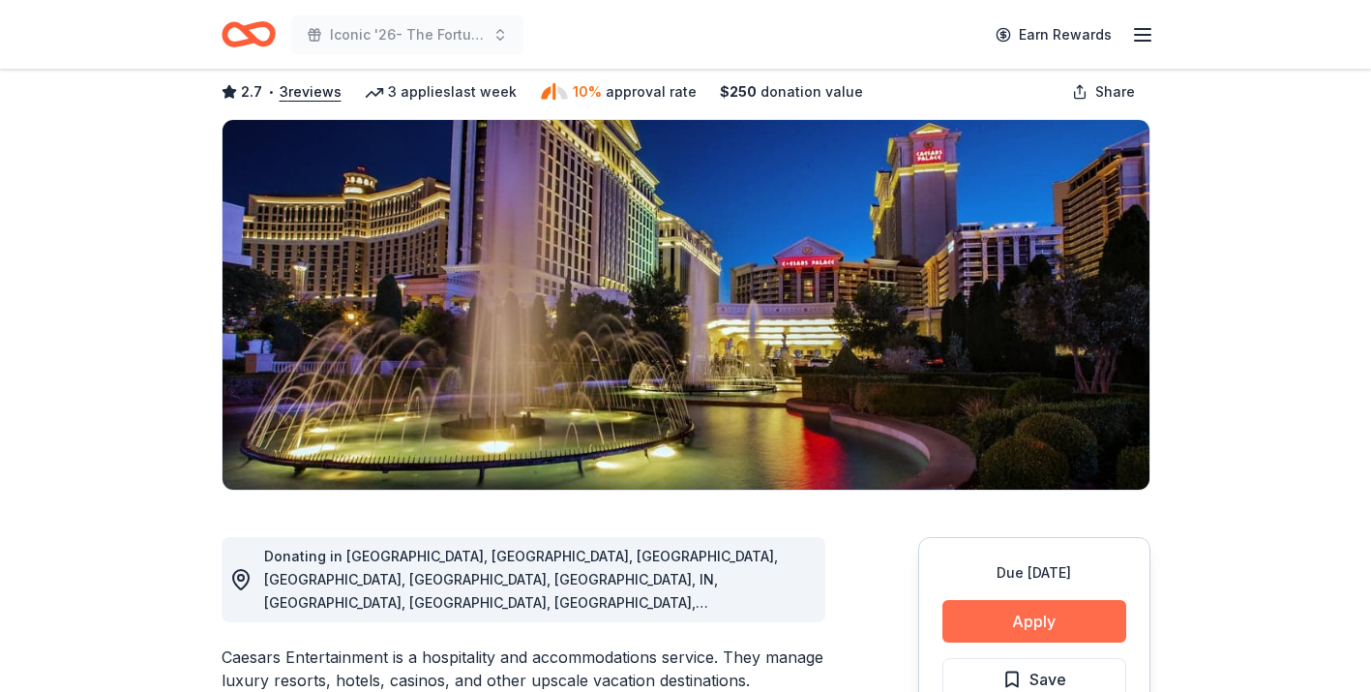
click at [1024, 615] on button "Apply" at bounding box center [1034, 621] width 184 height 43
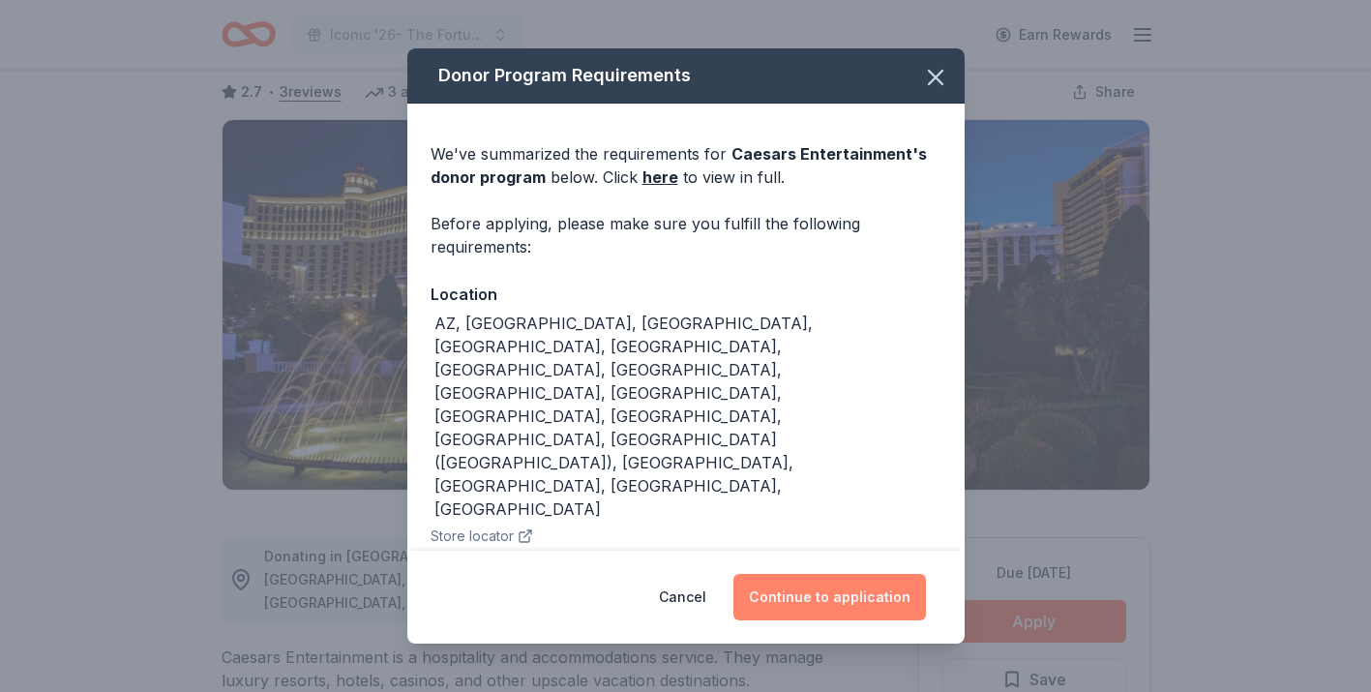
click at [829, 595] on button "Continue to application" at bounding box center [829, 597] width 193 height 46
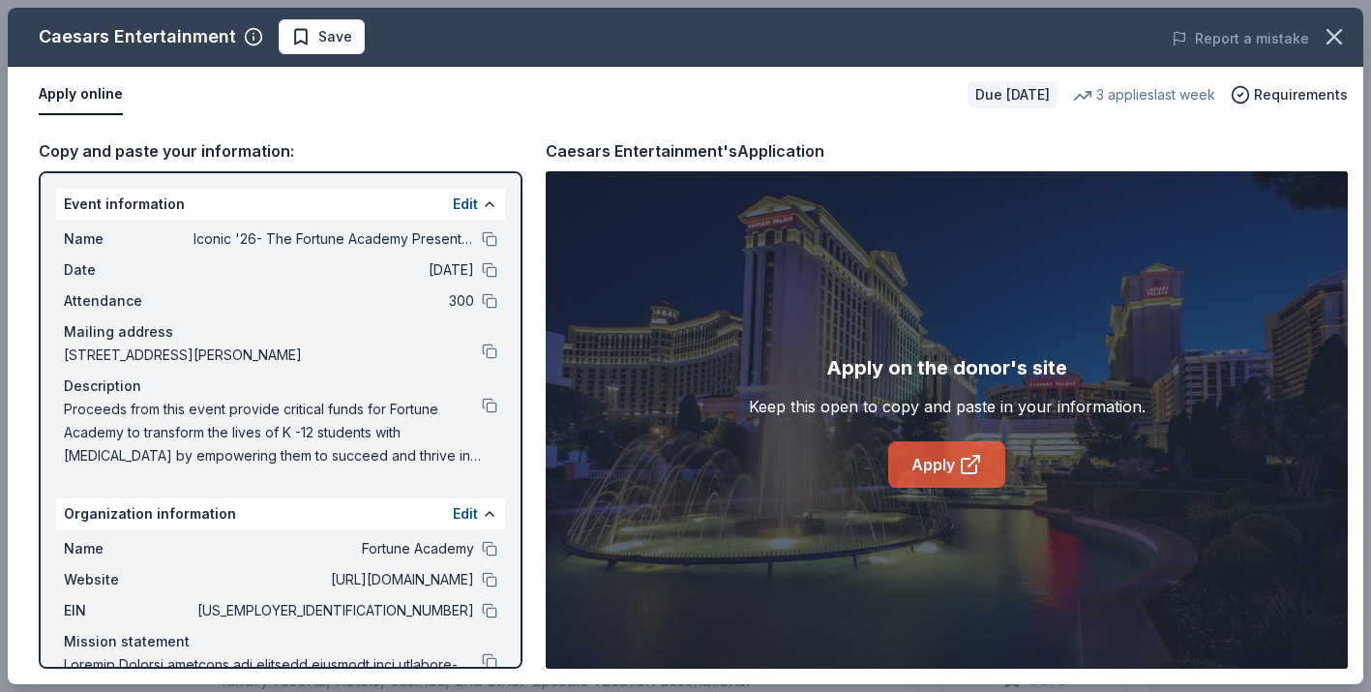
click at [946, 447] on link "Apply" at bounding box center [946, 464] width 117 height 46
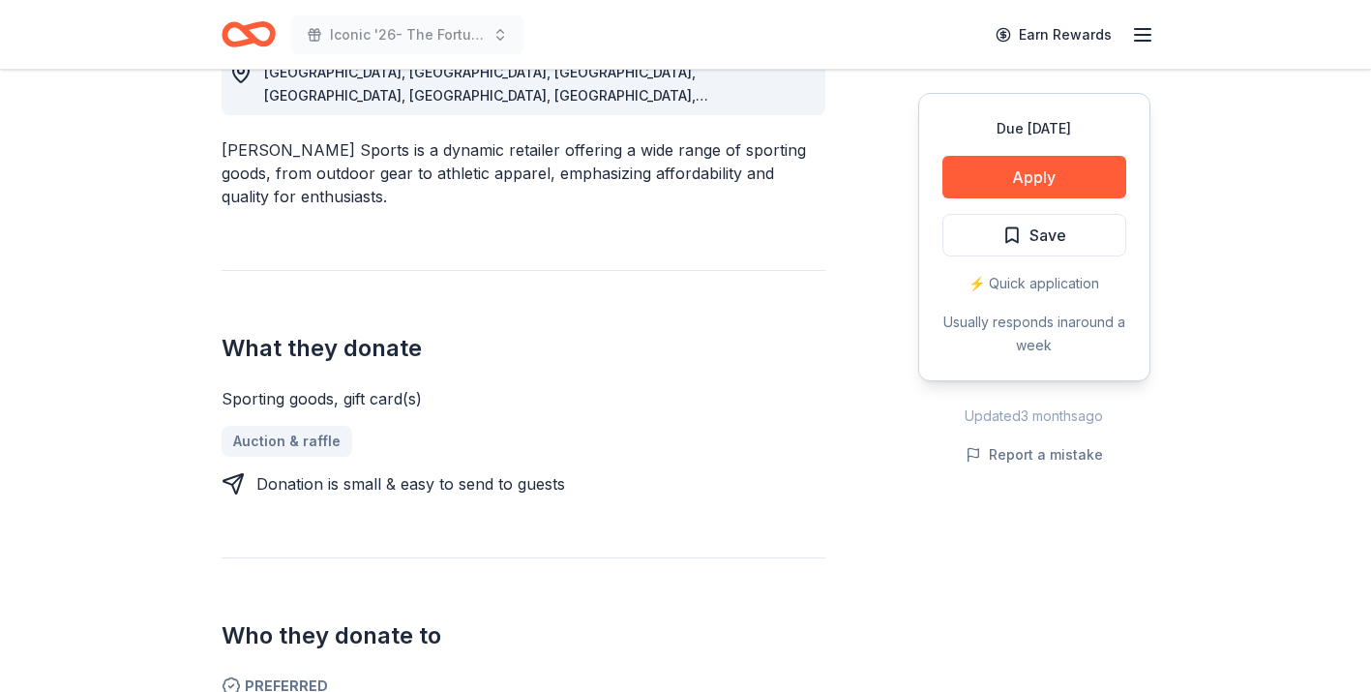
scroll to position [612, 0]
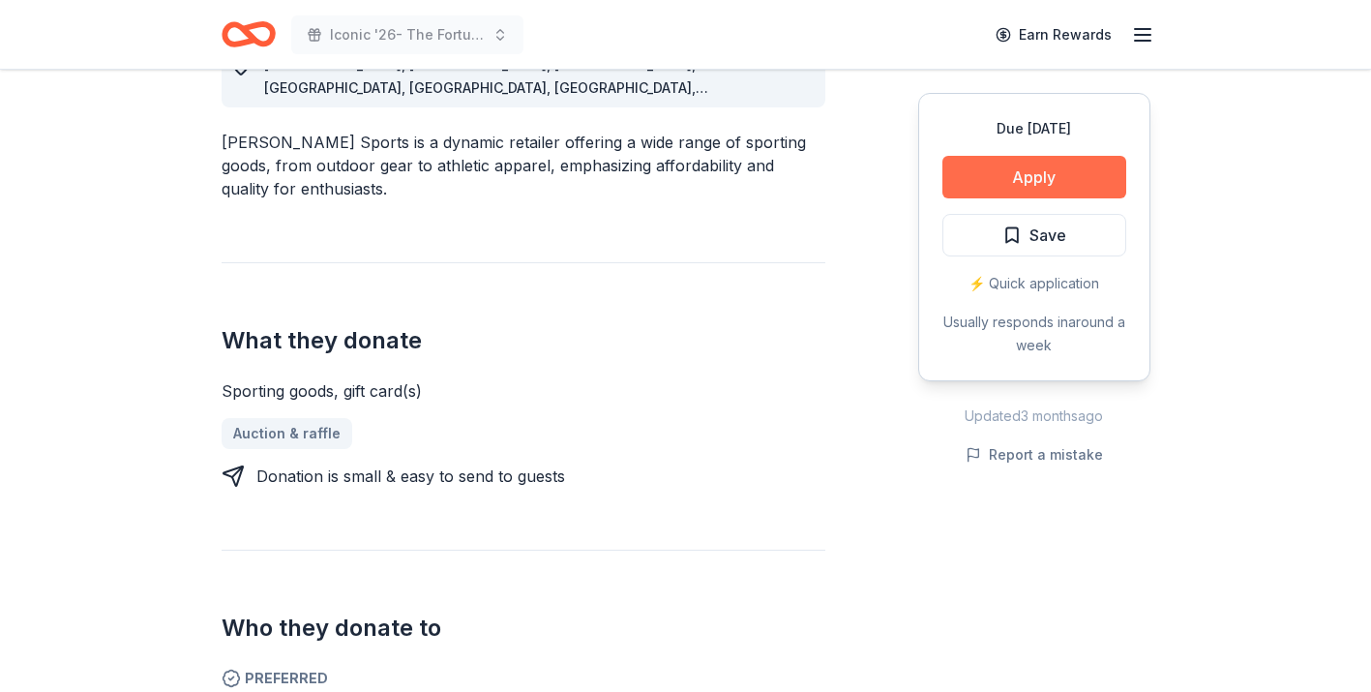
click at [1065, 181] on button "Apply" at bounding box center [1034, 177] width 184 height 43
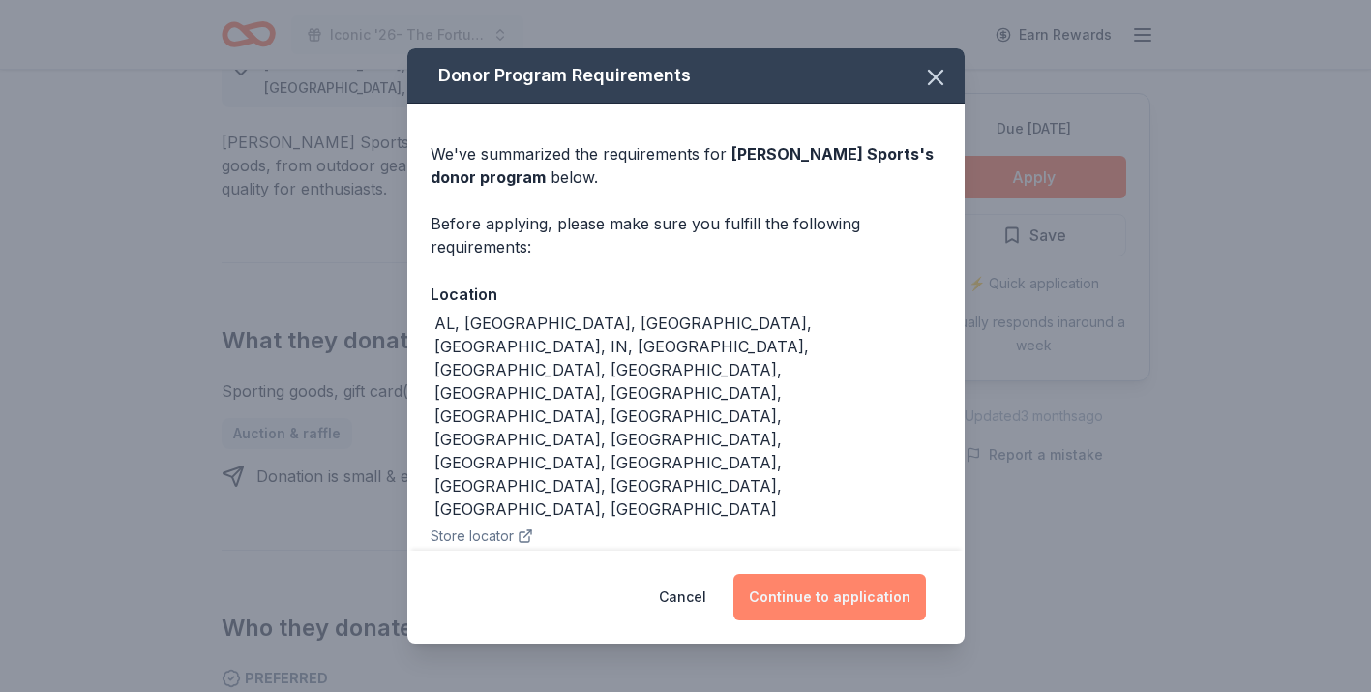
click at [852, 602] on button "Continue to application" at bounding box center [829, 597] width 193 height 46
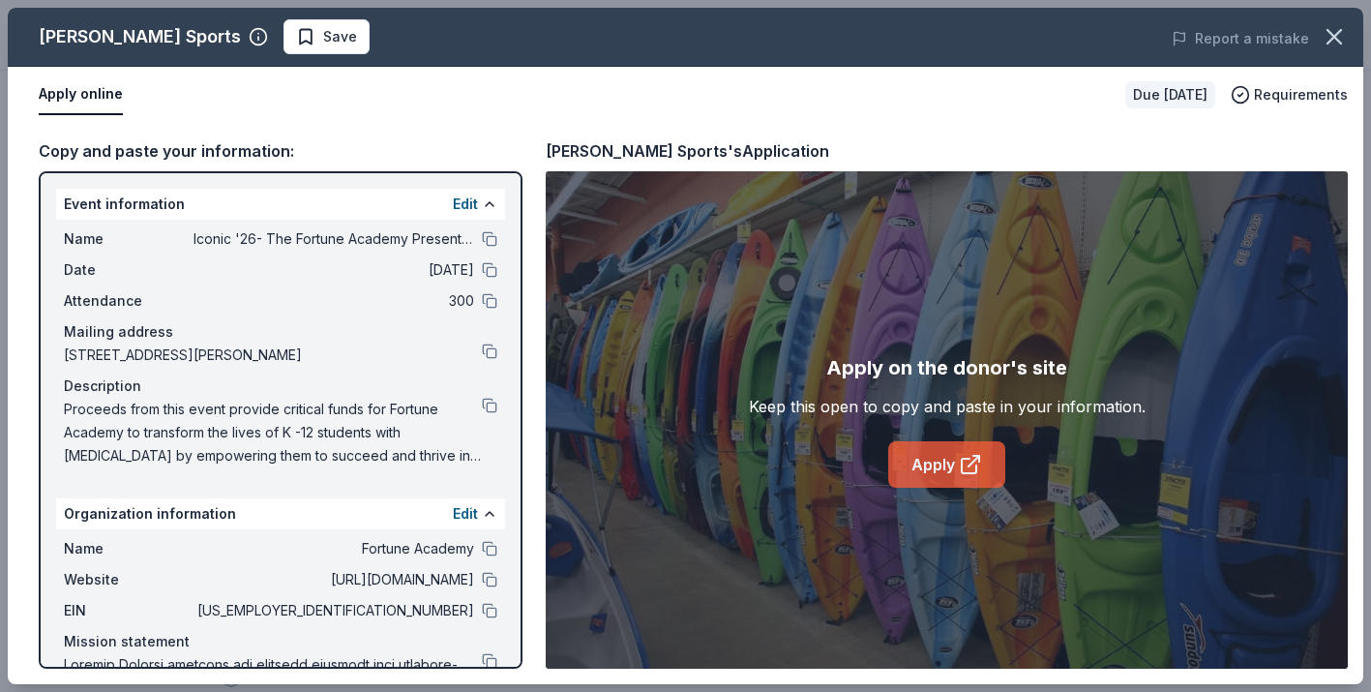
click at [908, 476] on link "Apply" at bounding box center [946, 464] width 117 height 46
click at [490, 406] on button at bounding box center [489, 405] width 15 height 15
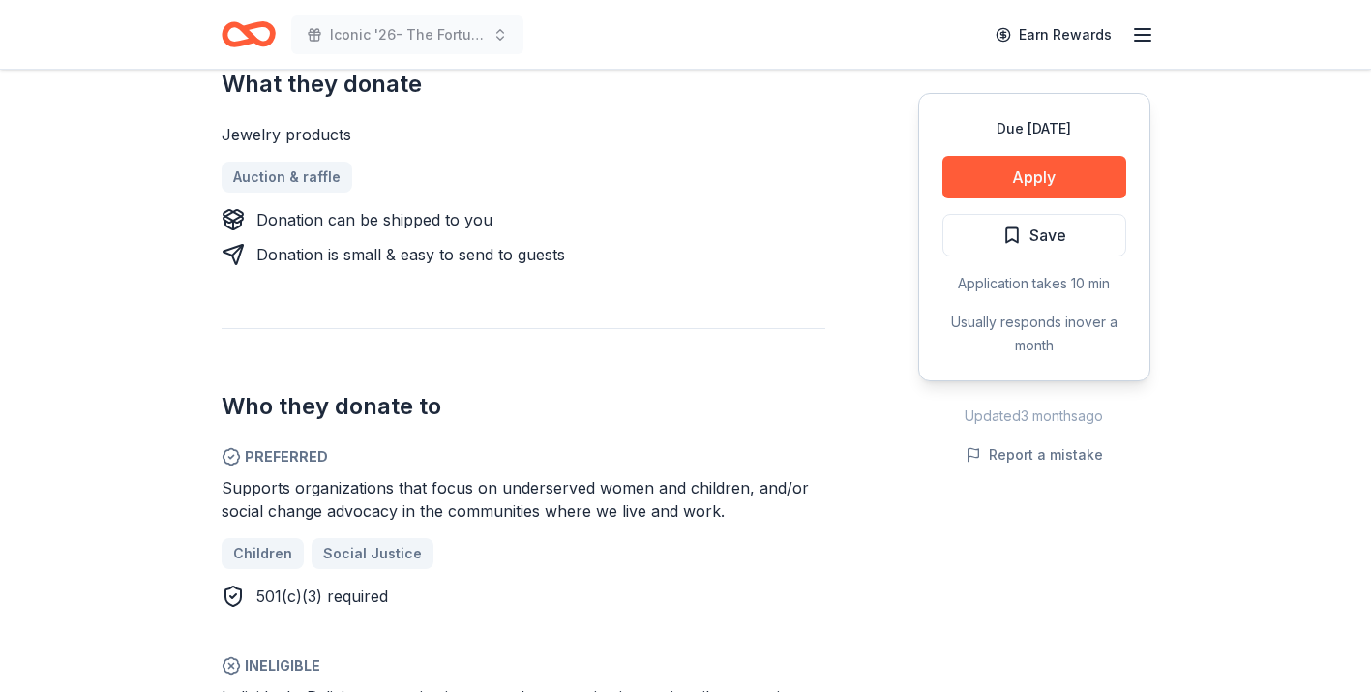
scroll to position [790, 0]
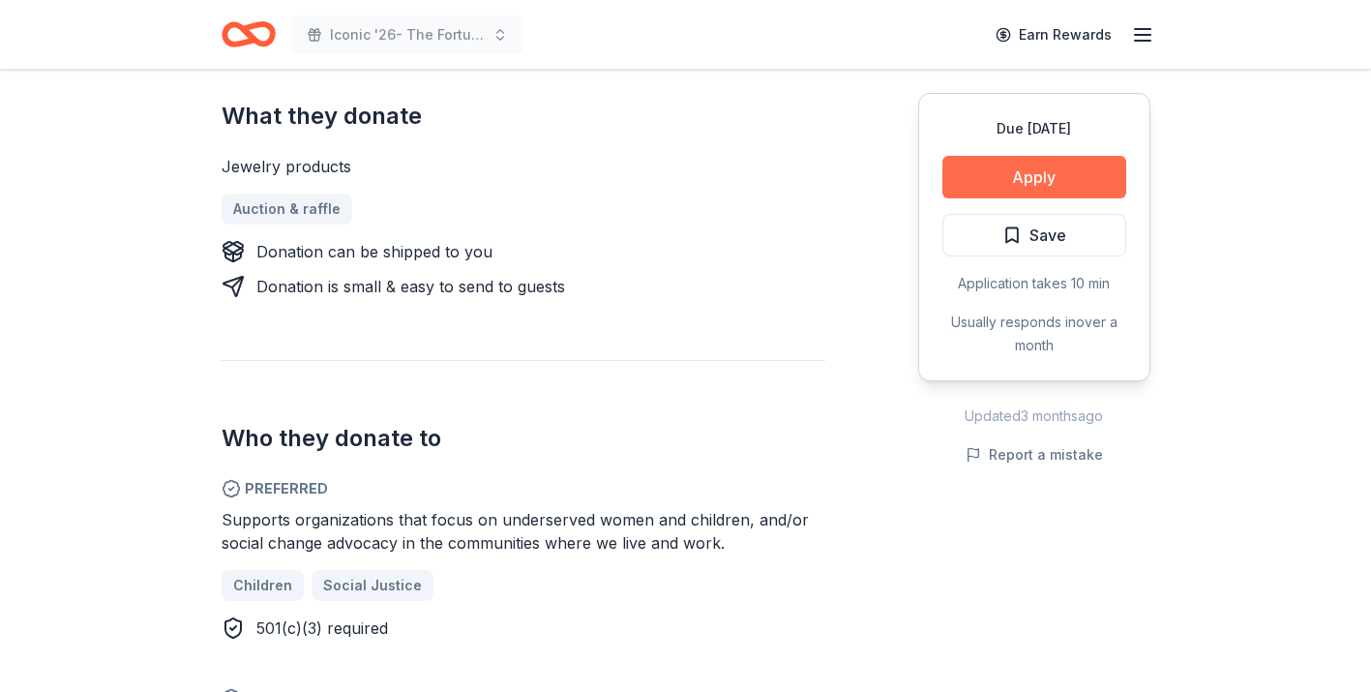
click at [971, 169] on button "Apply" at bounding box center [1034, 177] width 184 height 43
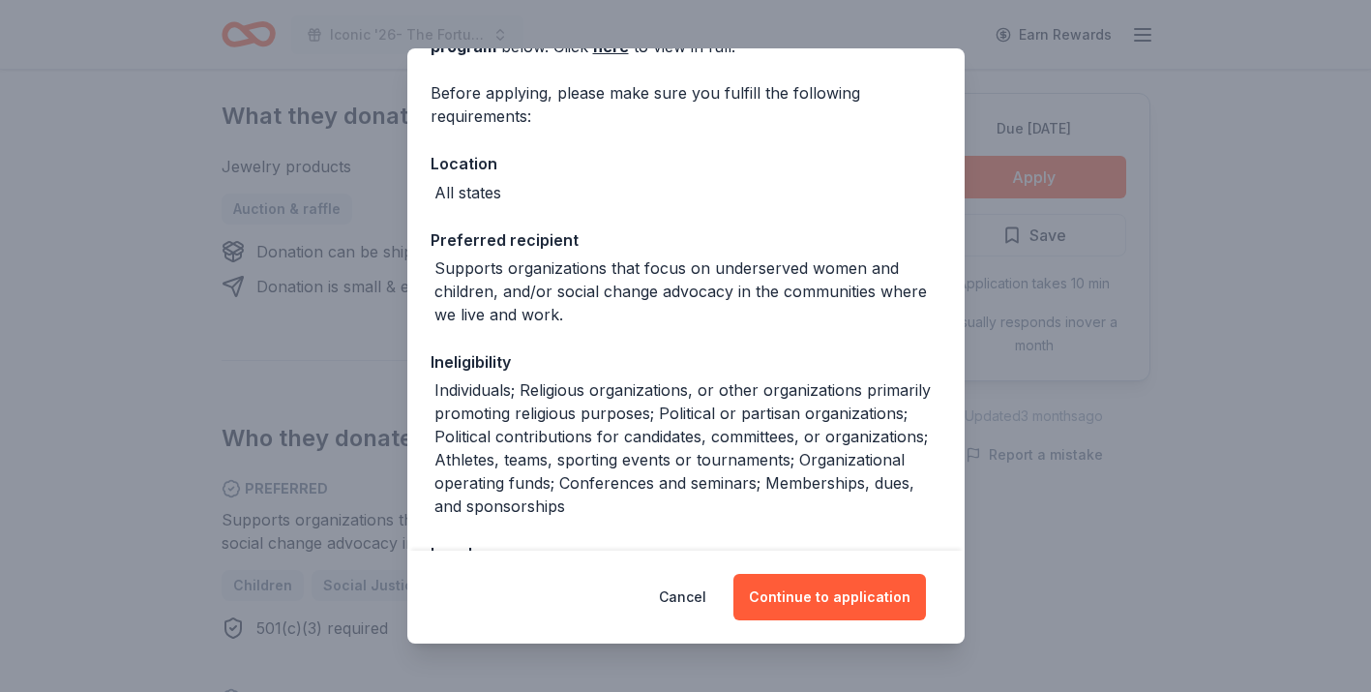
scroll to position [132, 0]
click at [794, 591] on button "Continue to application" at bounding box center [829, 597] width 193 height 46
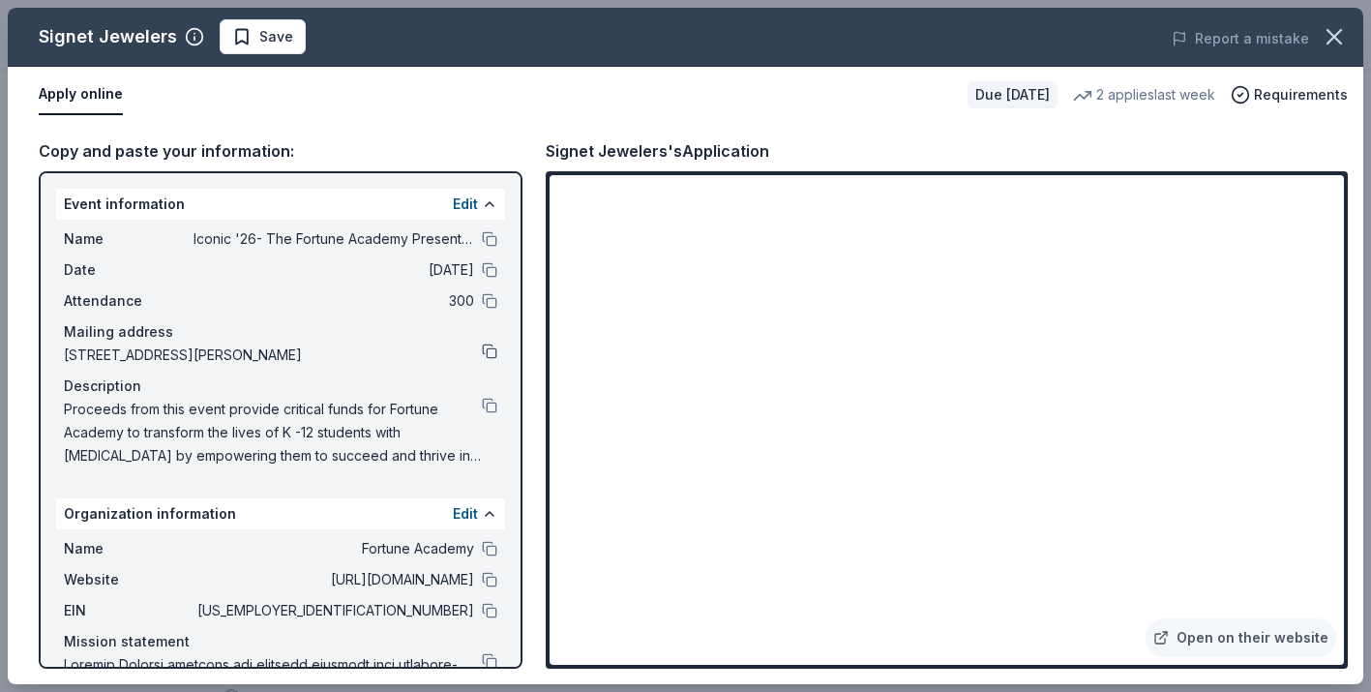
click at [488, 350] on button at bounding box center [489, 350] width 15 height 15
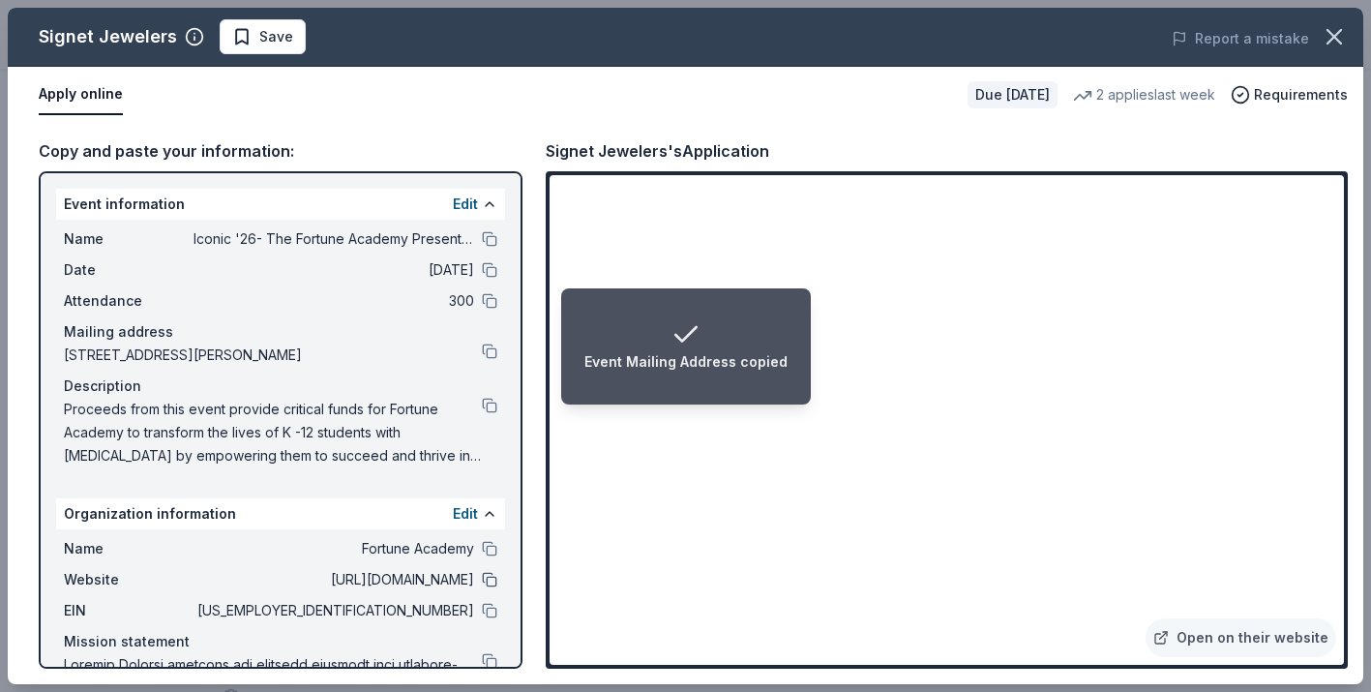
click at [491, 580] on button at bounding box center [489, 579] width 15 height 15
click at [491, 610] on button at bounding box center [489, 610] width 15 height 15
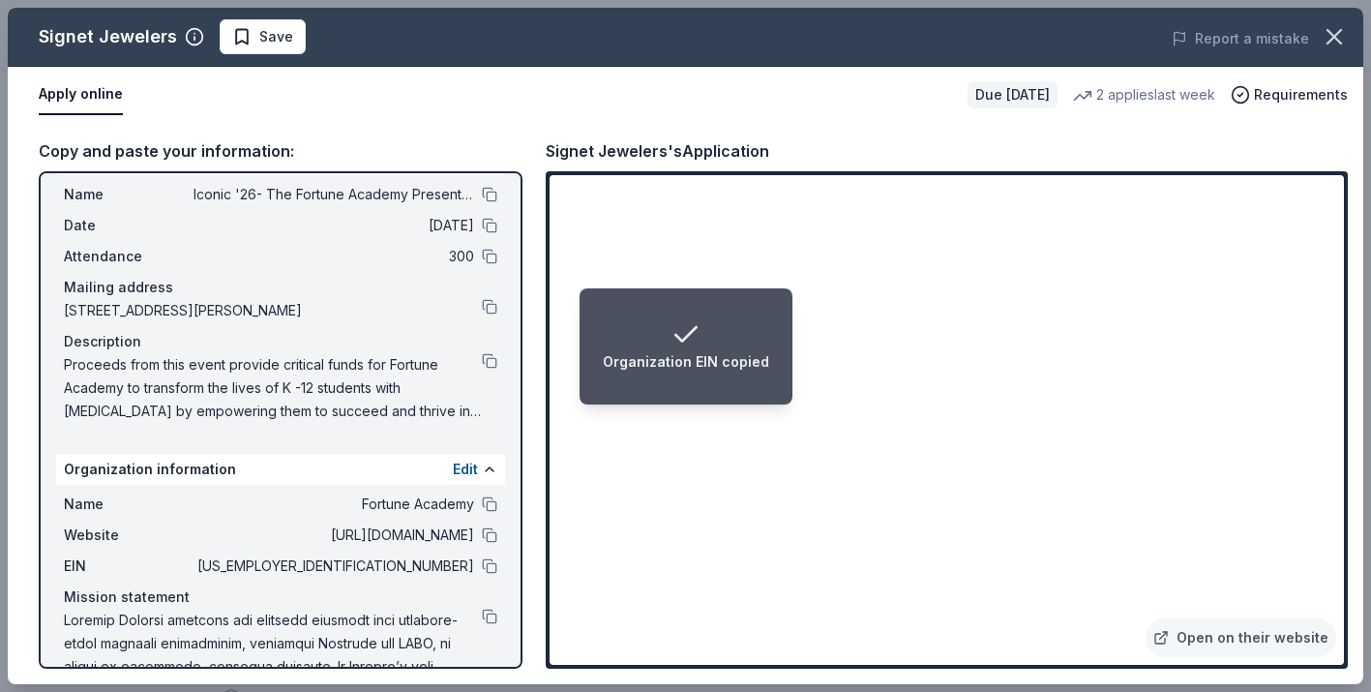
scroll to position [40, 0]
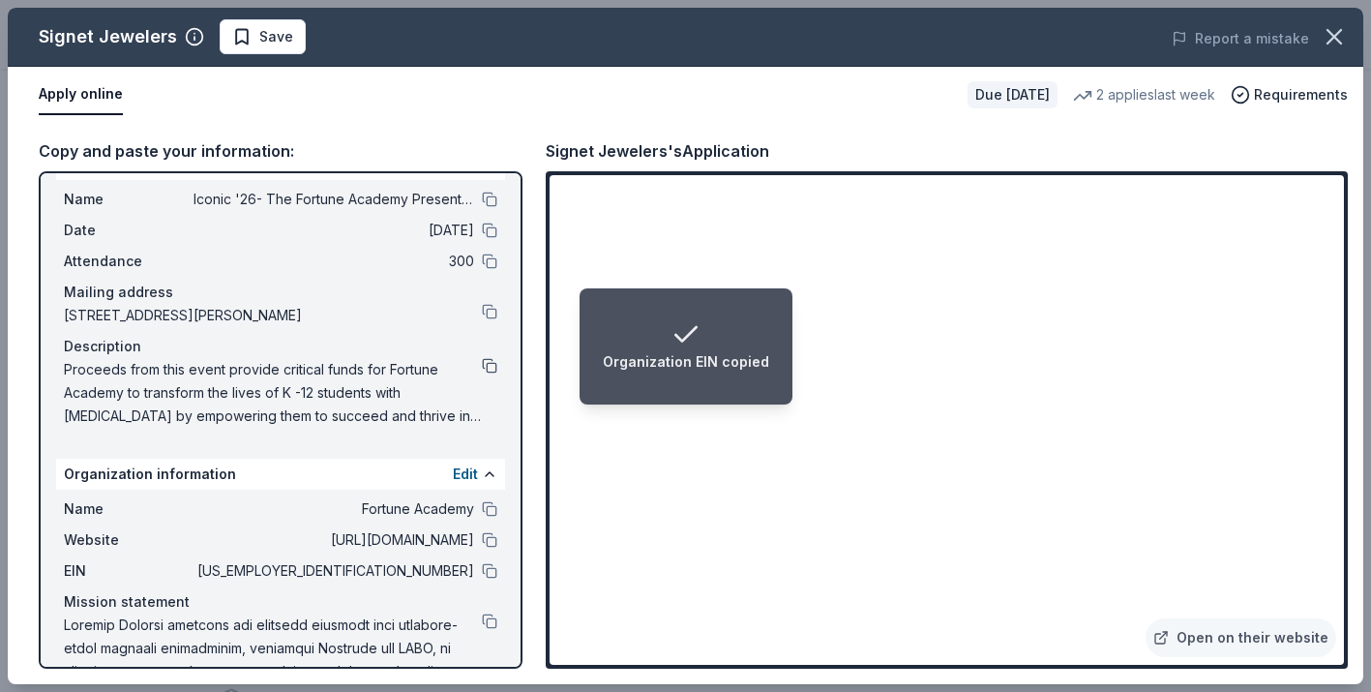
click at [493, 364] on button at bounding box center [489, 365] width 15 height 15
click at [491, 618] on button at bounding box center [489, 620] width 15 height 15
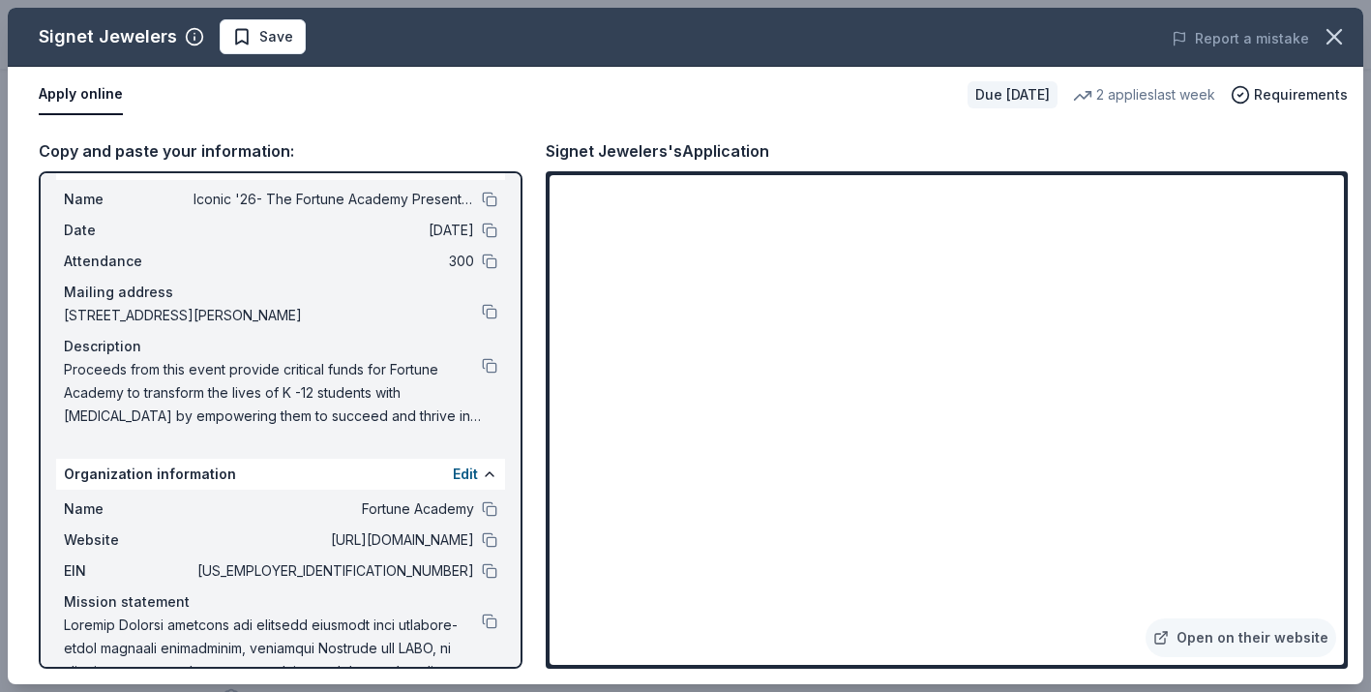
scroll to position [79, 0]
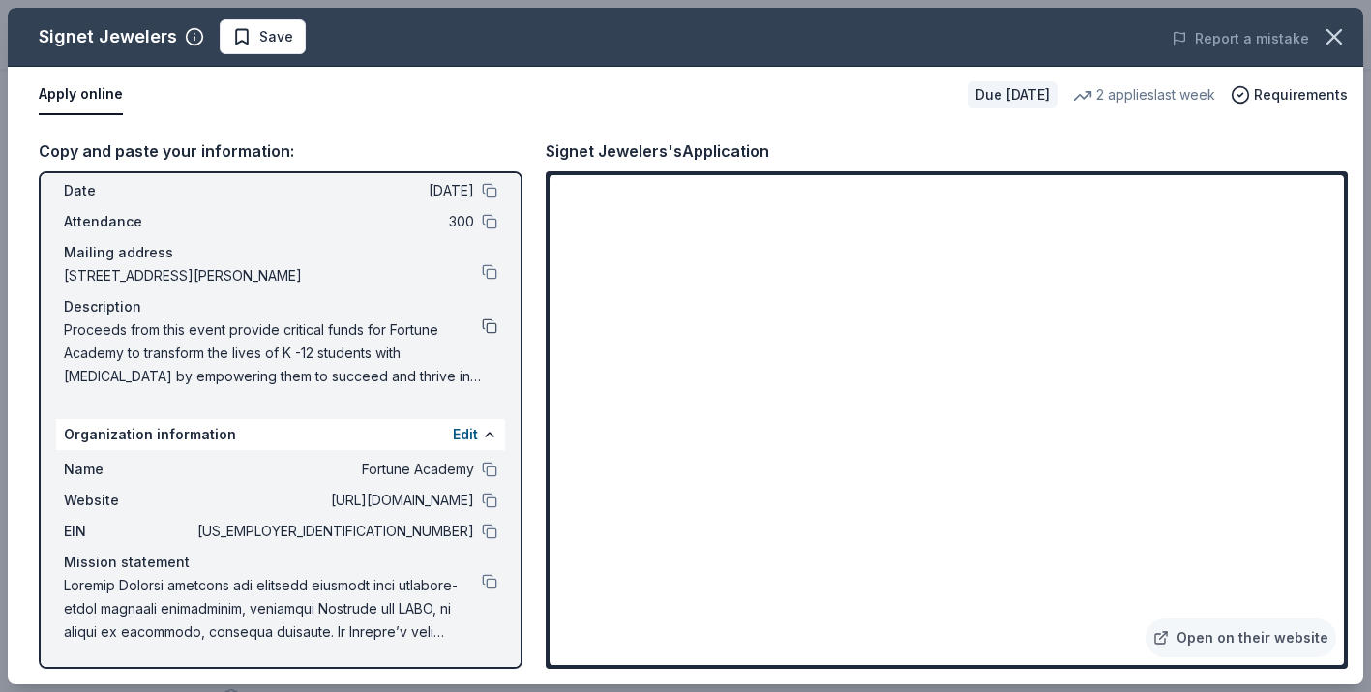
click at [490, 327] on button at bounding box center [489, 325] width 15 height 15
click at [492, 329] on button at bounding box center [489, 325] width 15 height 15
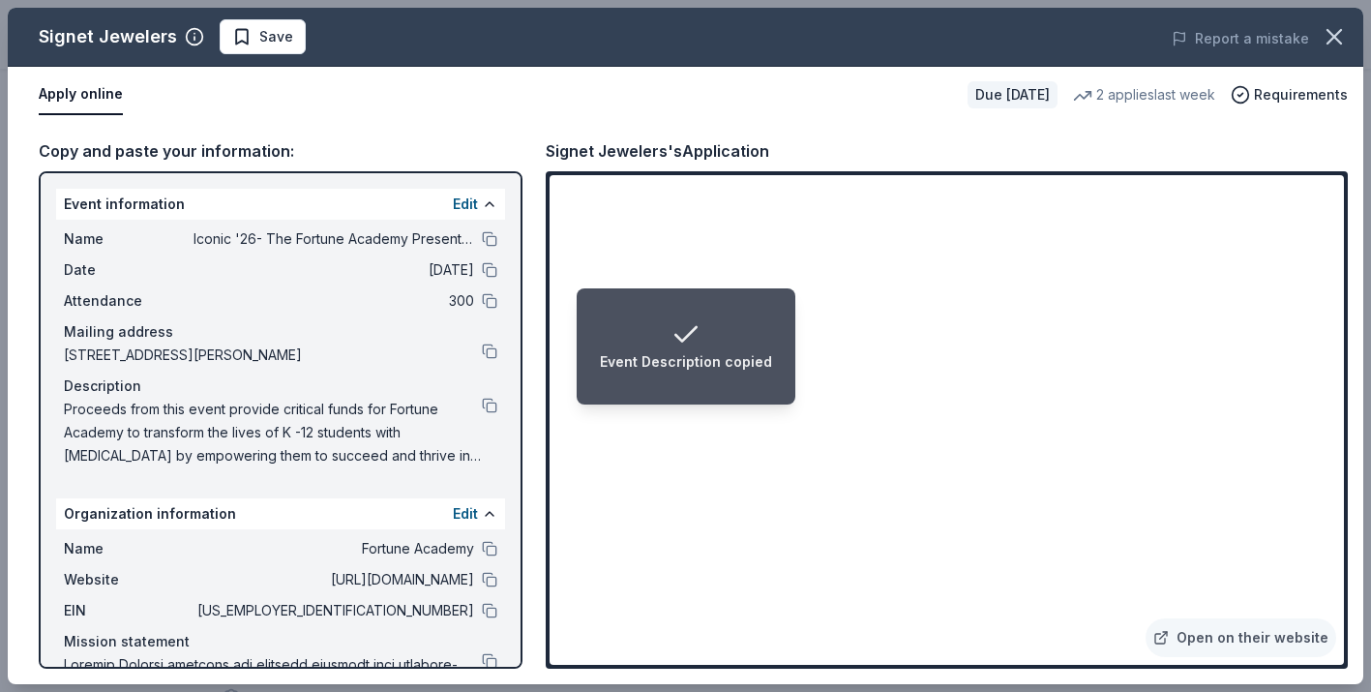
scroll to position [0, 0]
click at [490, 239] on button at bounding box center [489, 238] width 15 height 15
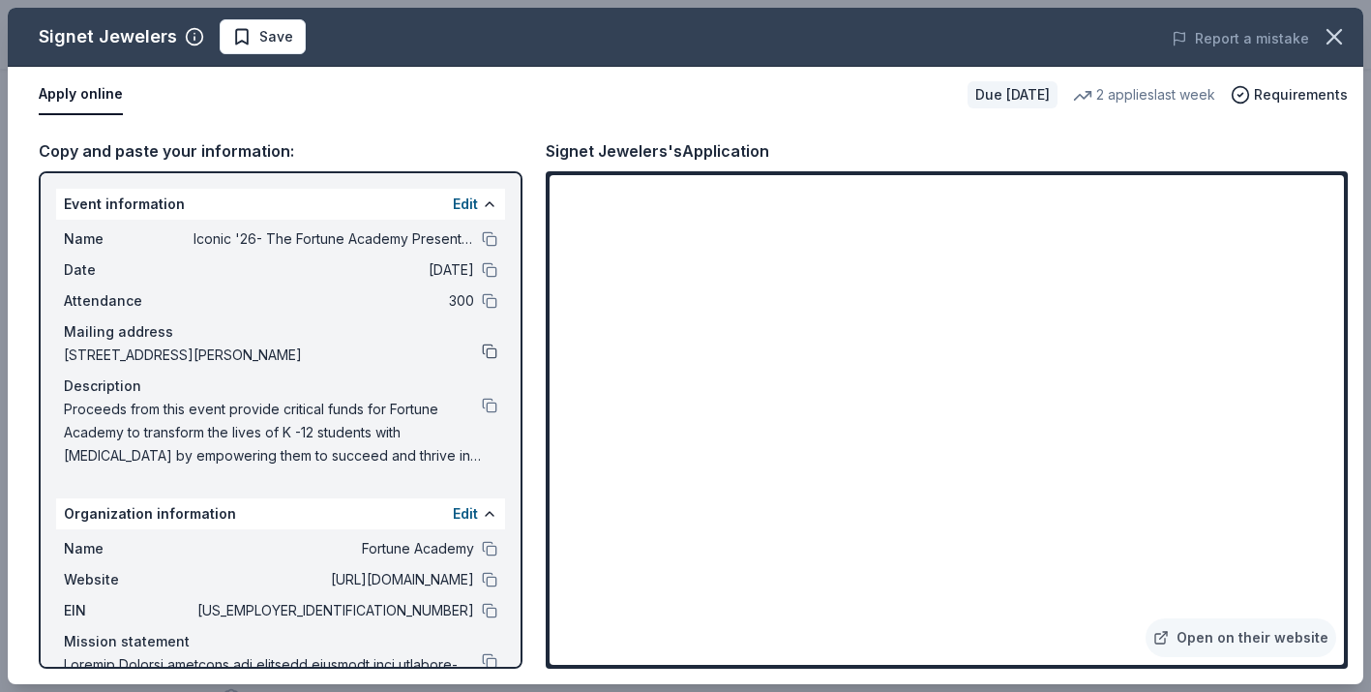
click at [492, 352] on button at bounding box center [489, 350] width 15 height 15
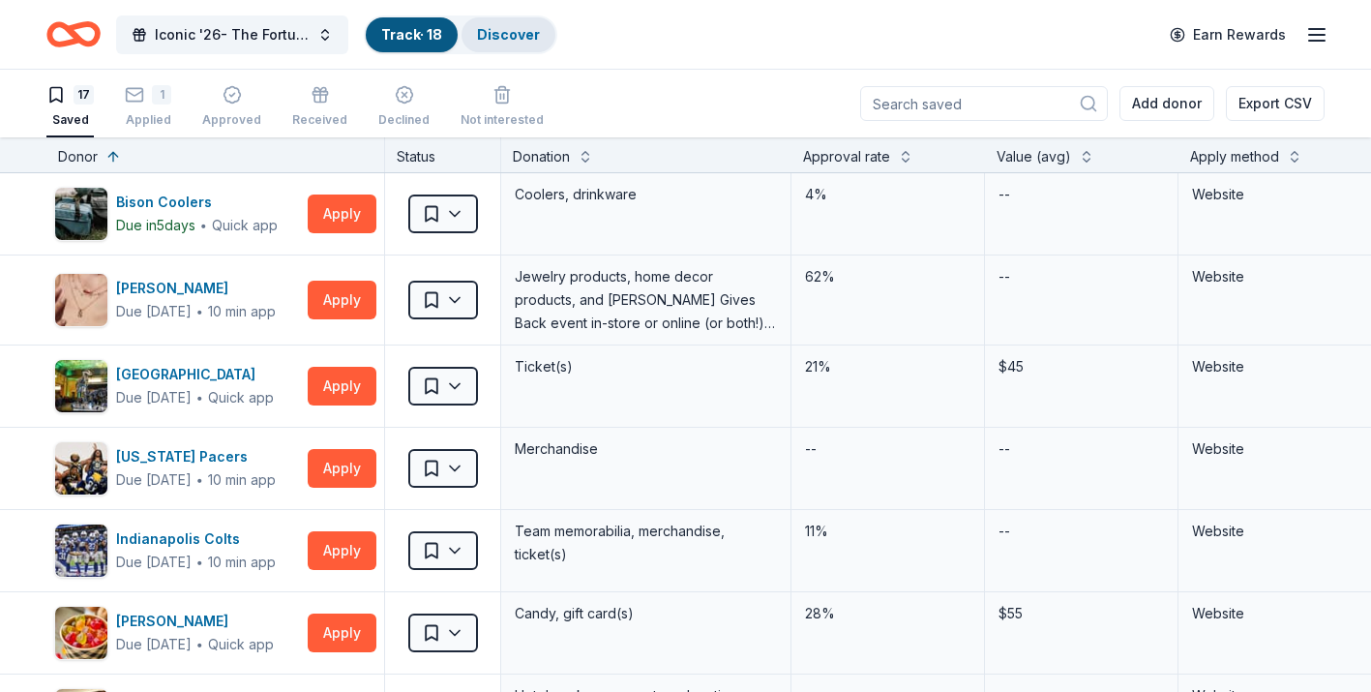
click at [495, 42] on link "Discover" at bounding box center [508, 34] width 63 height 16
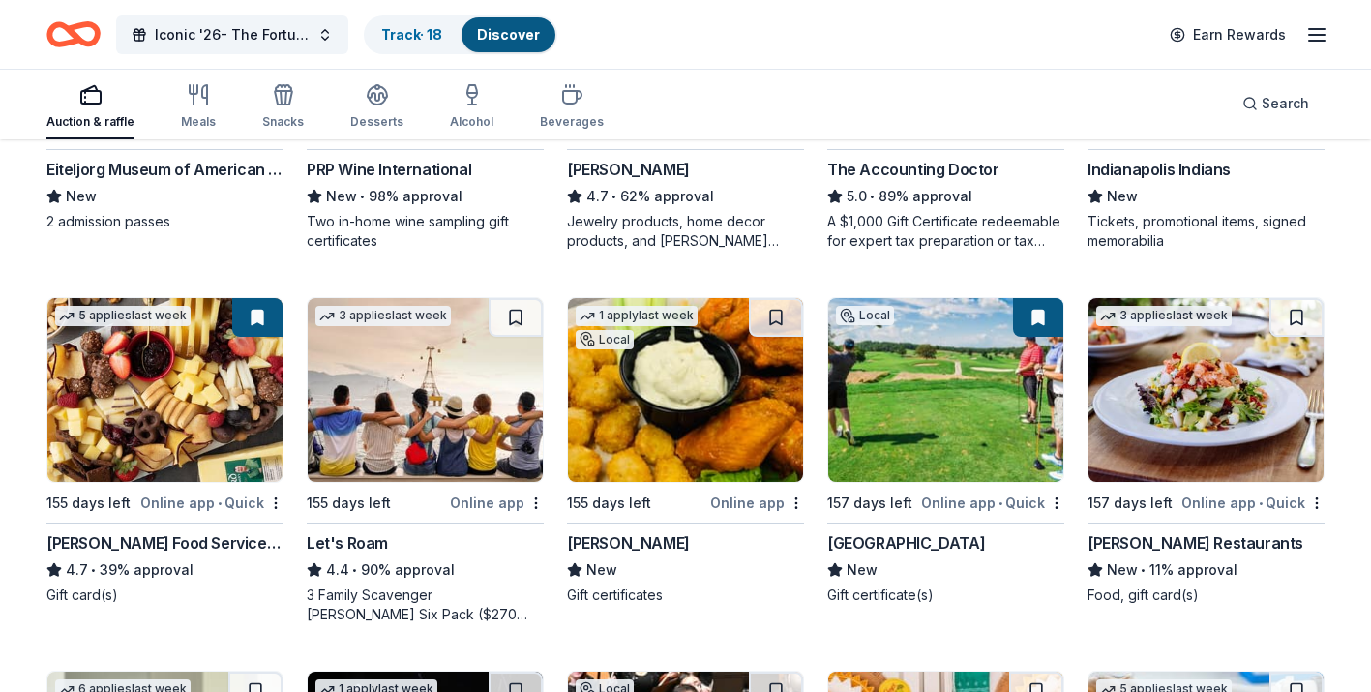
scroll to position [434, 0]
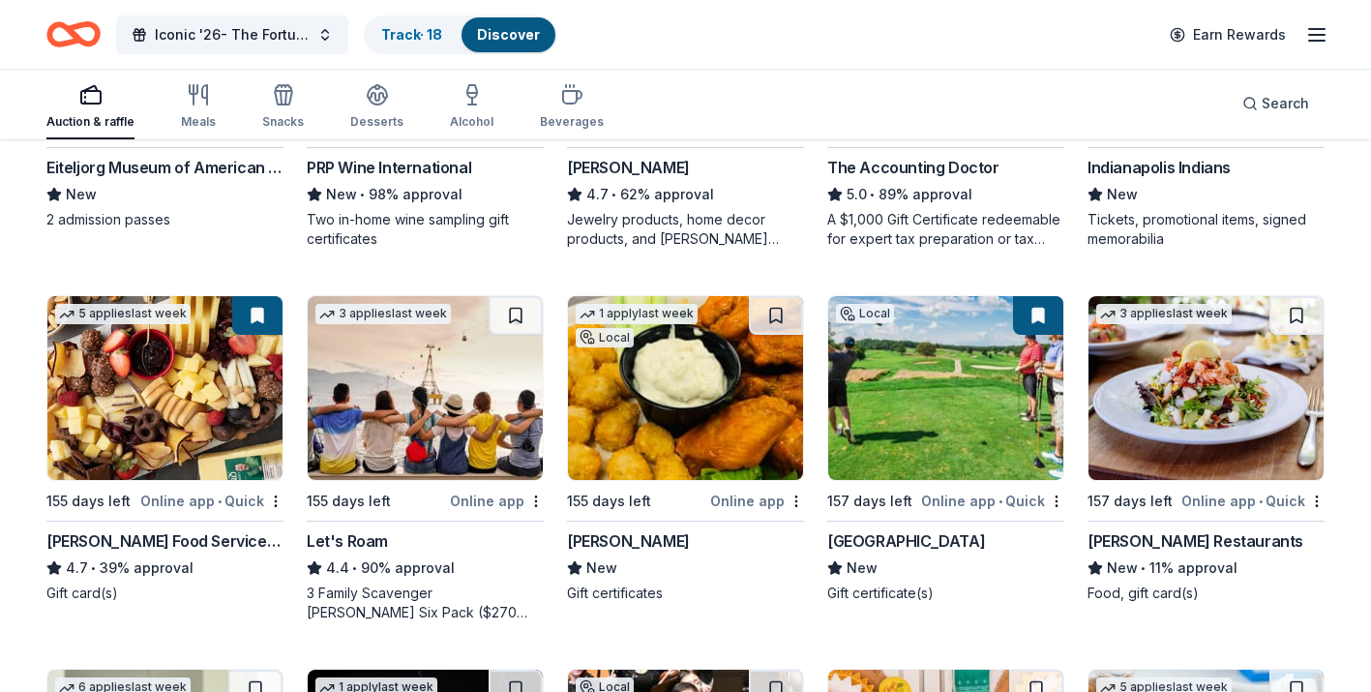
click at [897, 537] on div "French Lick Resort" at bounding box center [906, 540] width 158 height 23
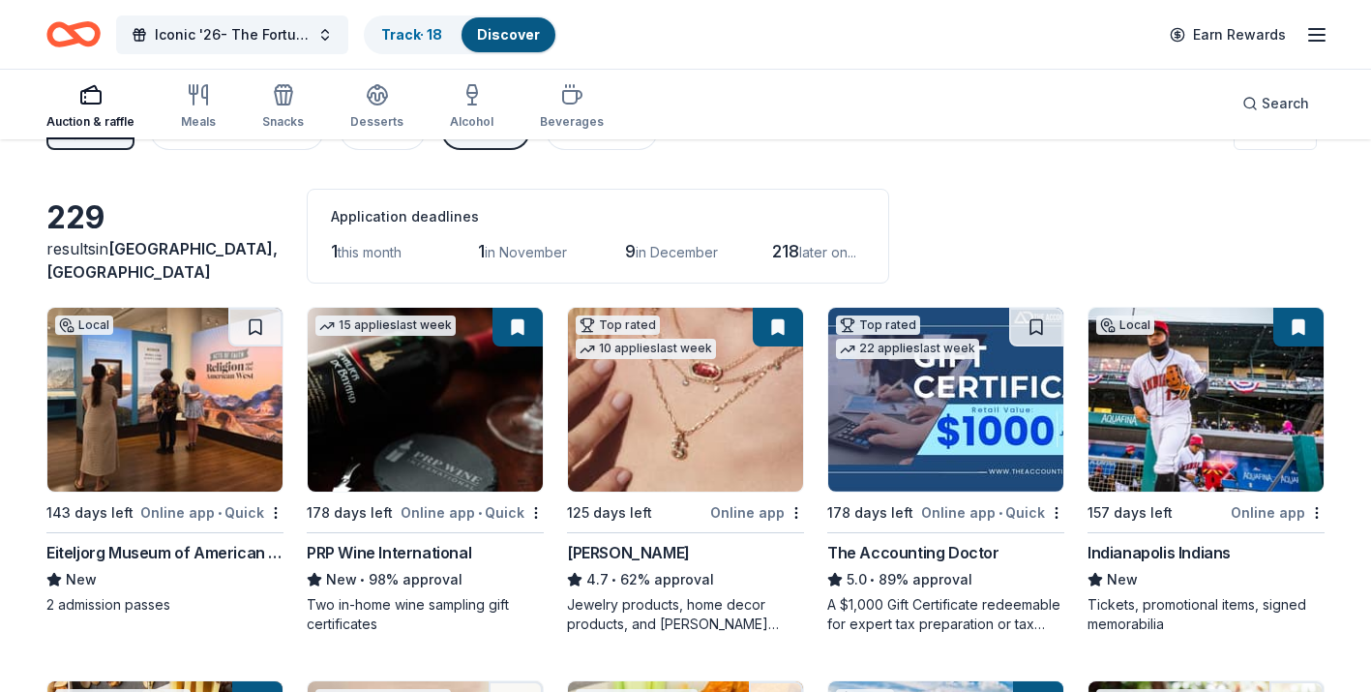
scroll to position [40, 0]
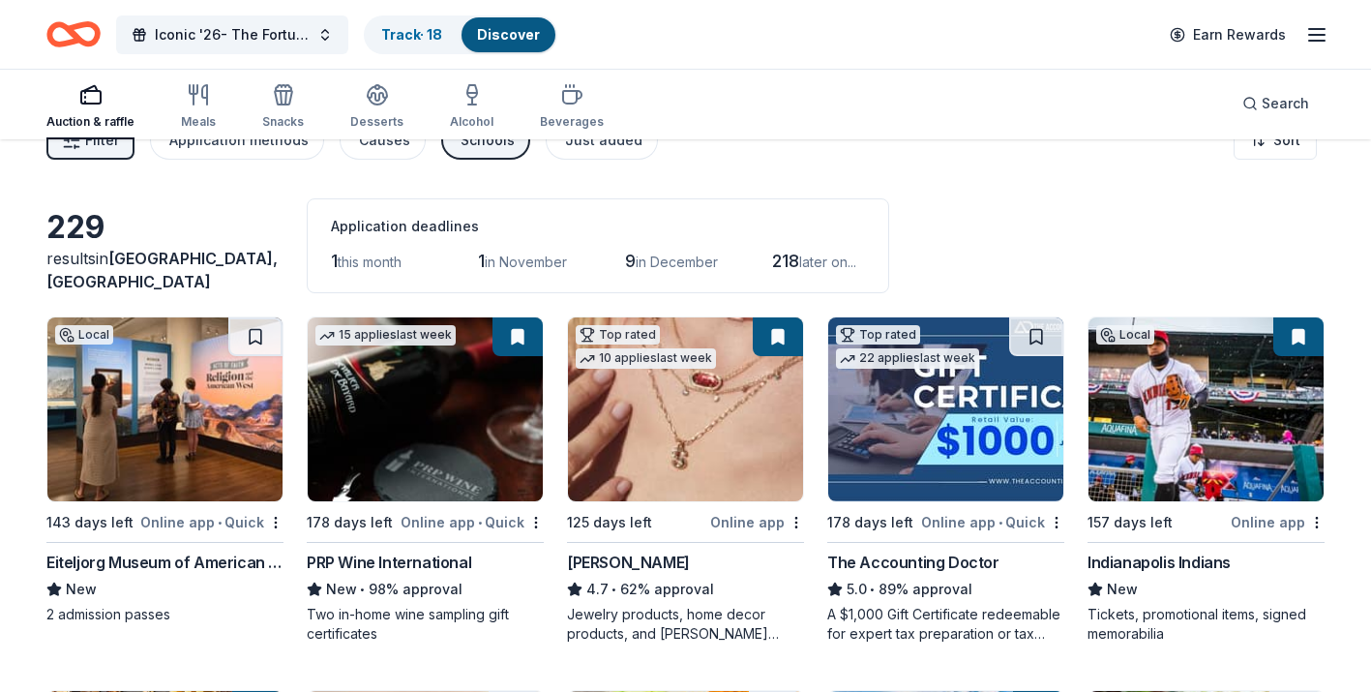
click at [670, 426] on img at bounding box center [685, 409] width 235 height 184
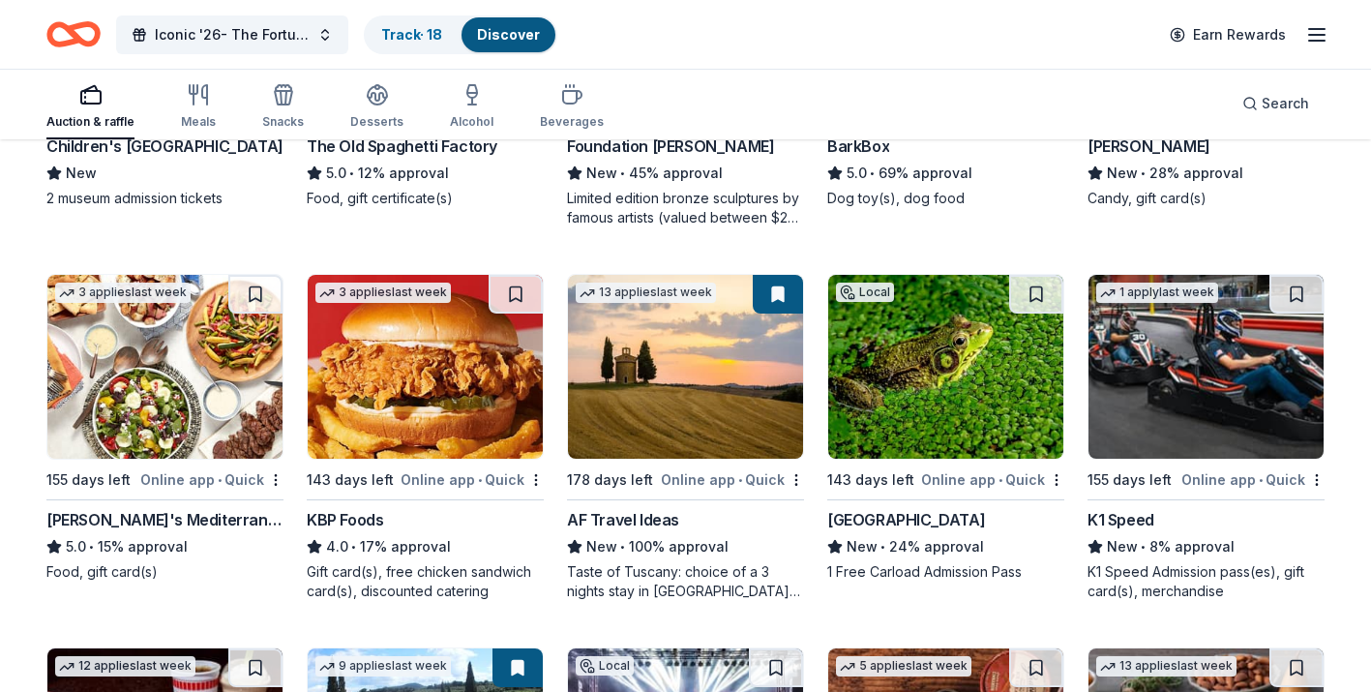
scroll to position [1951, 0]
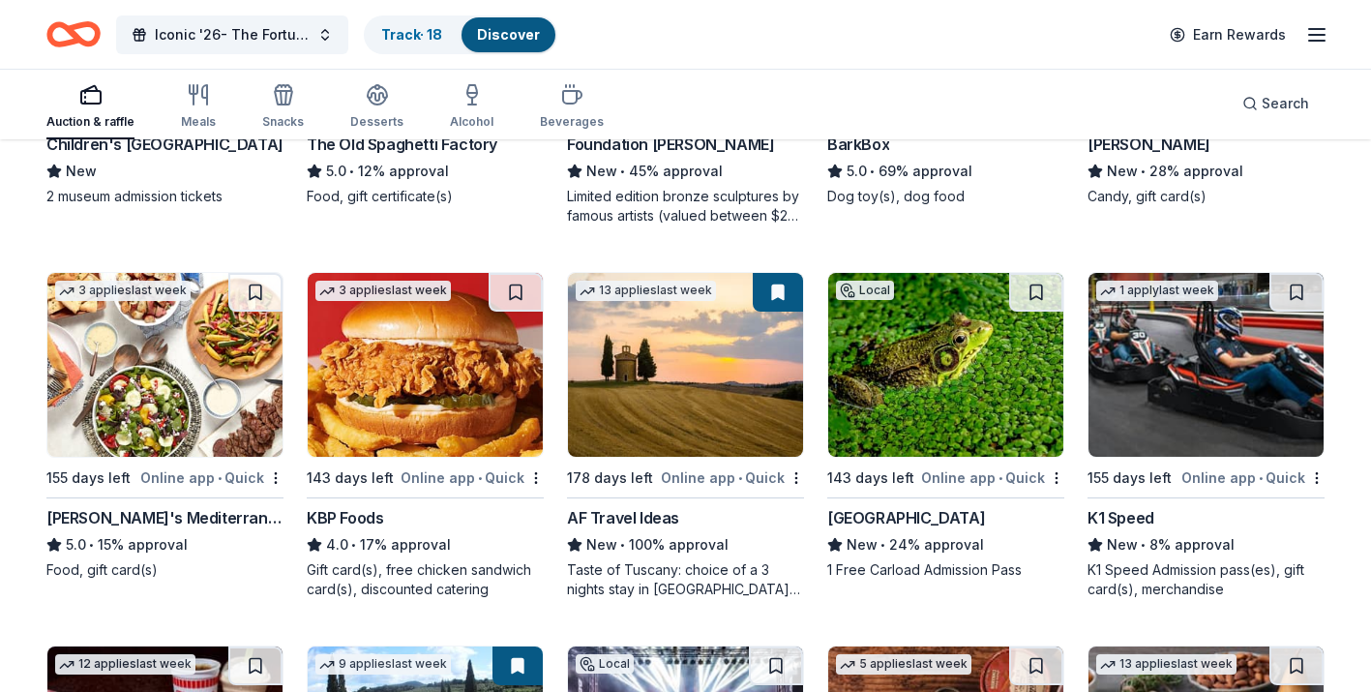
click at [659, 525] on div "AF Travel Ideas" at bounding box center [623, 517] width 112 height 23
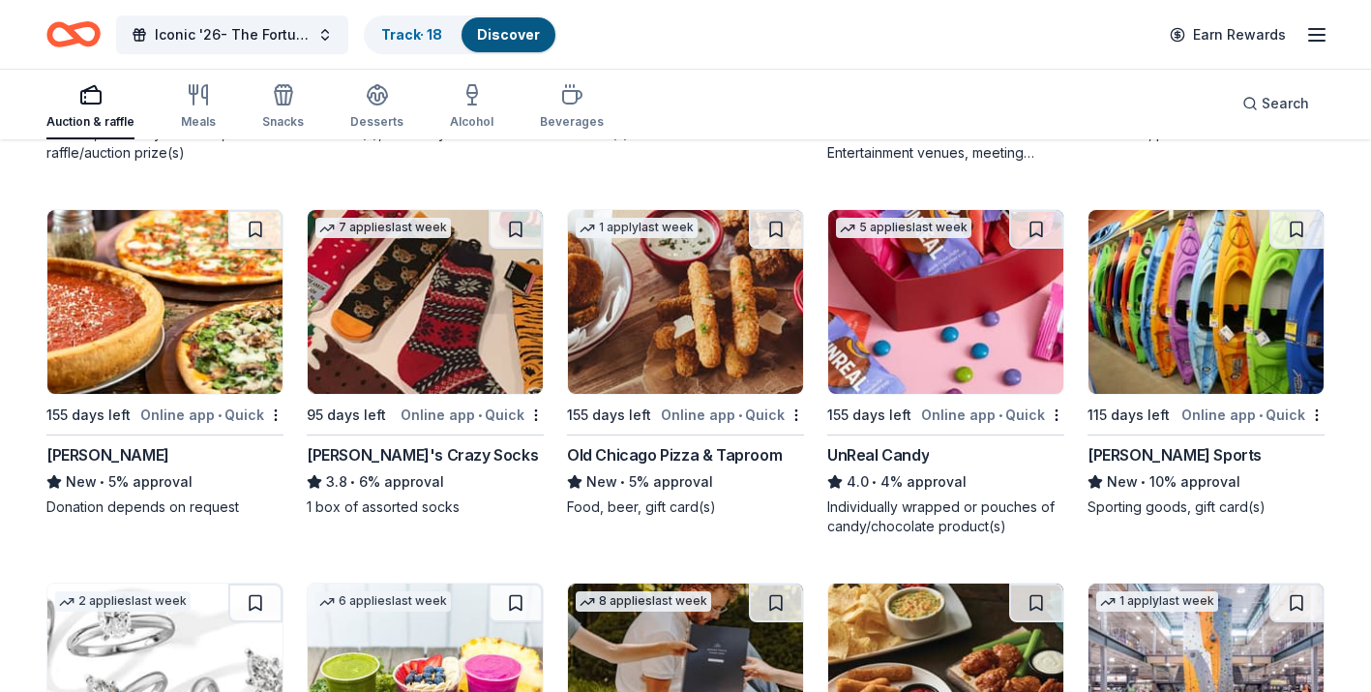
scroll to position [8318, 0]
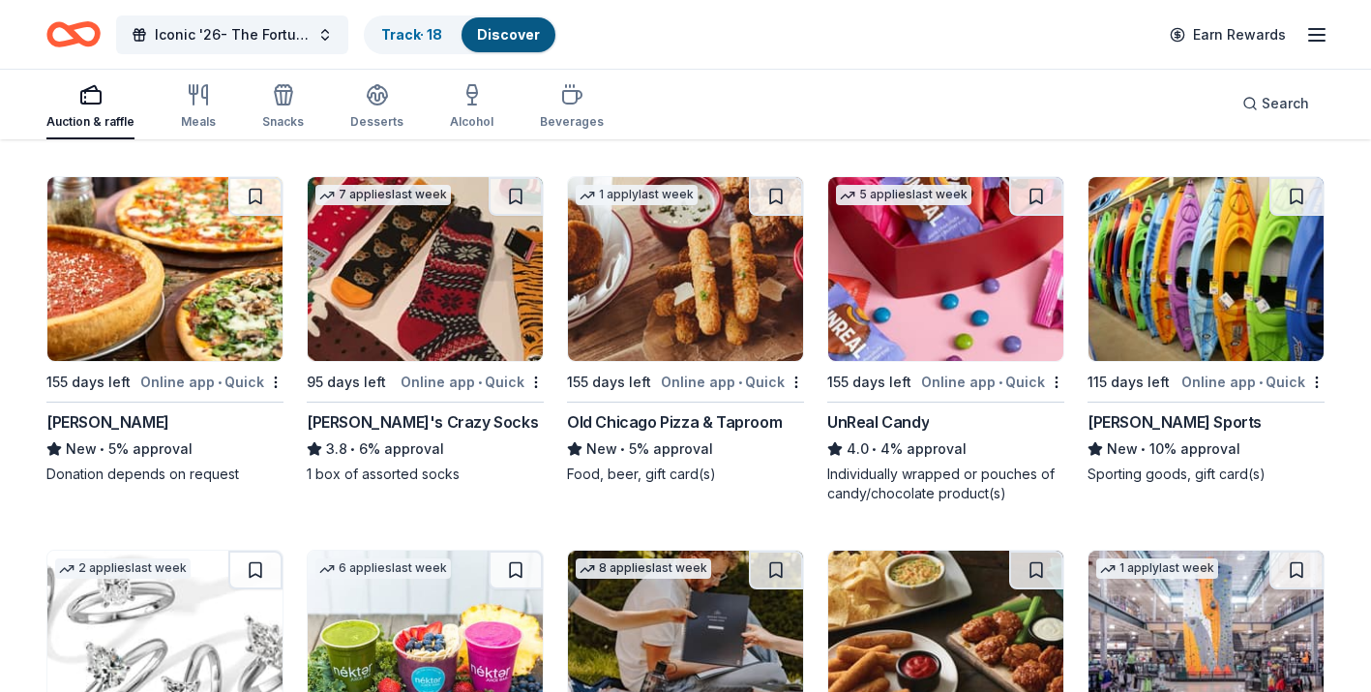
click at [1154, 423] on div "Dunham's Sports" at bounding box center [1174, 421] width 174 height 23
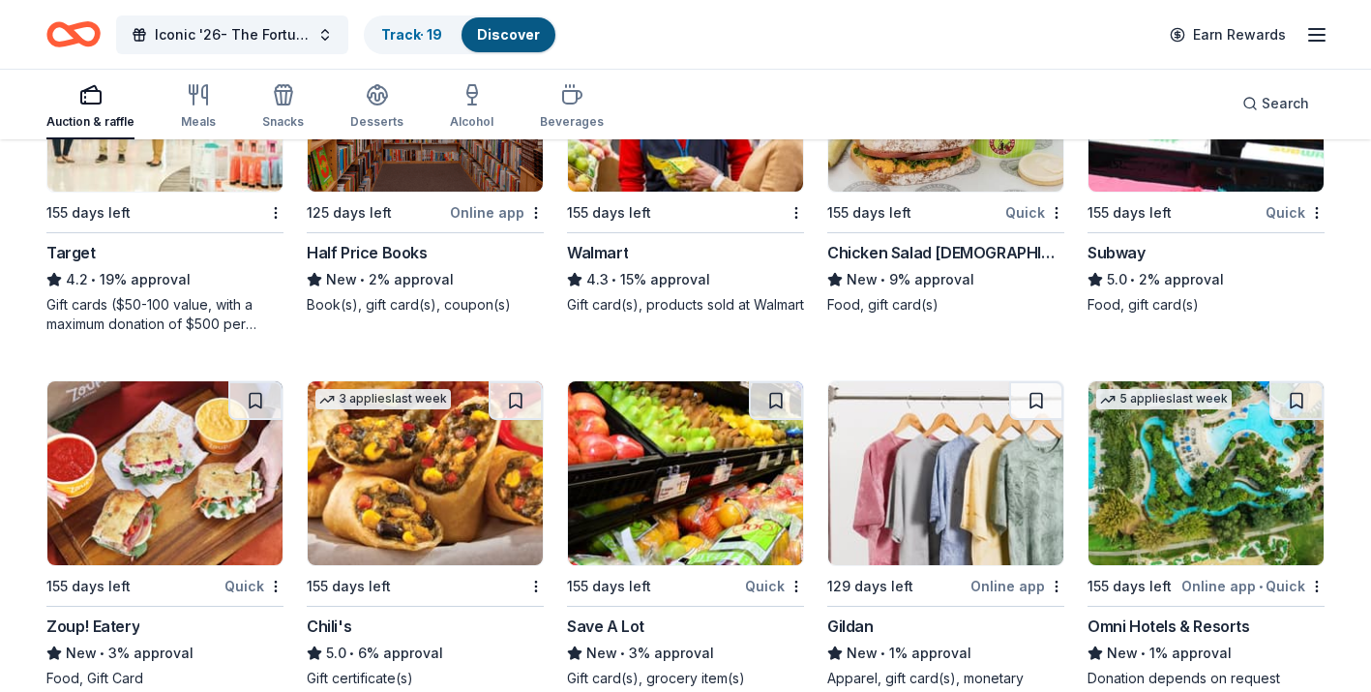
scroll to position [11085, 0]
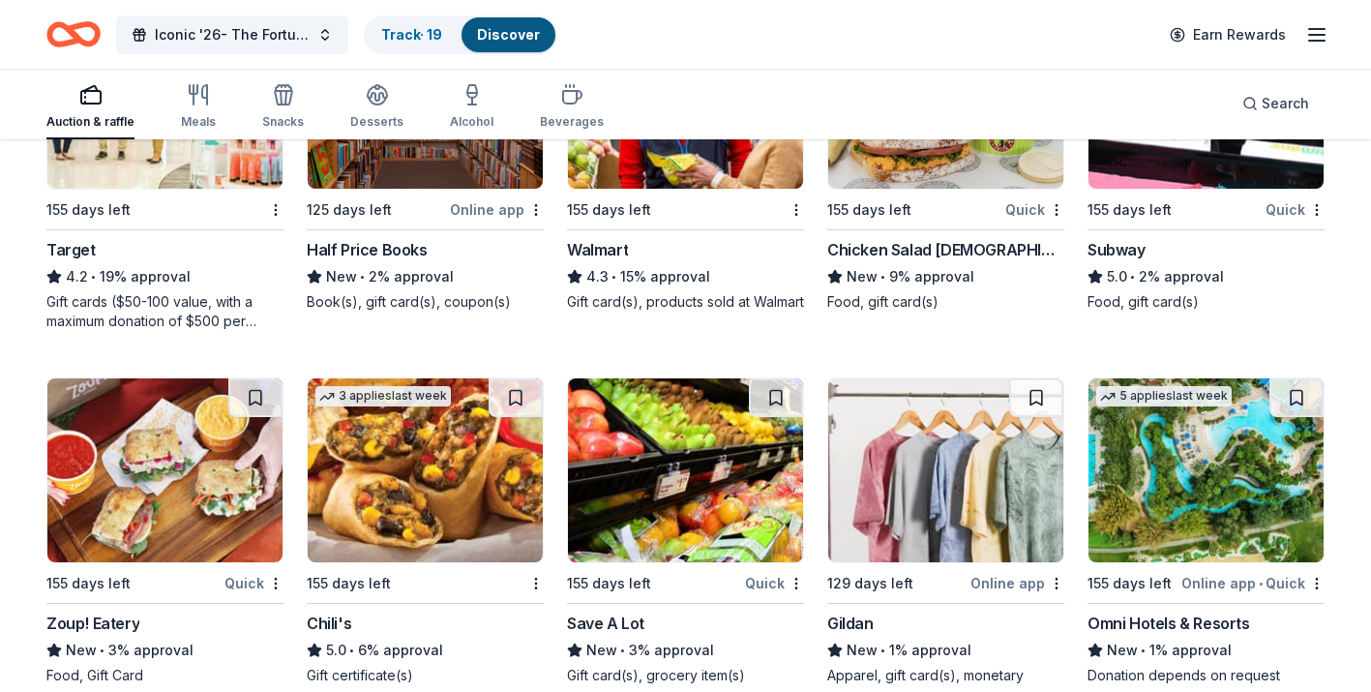
click at [1119, 626] on div "Omni Hotels & Resorts" at bounding box center [1168, 622] width 163 height 23
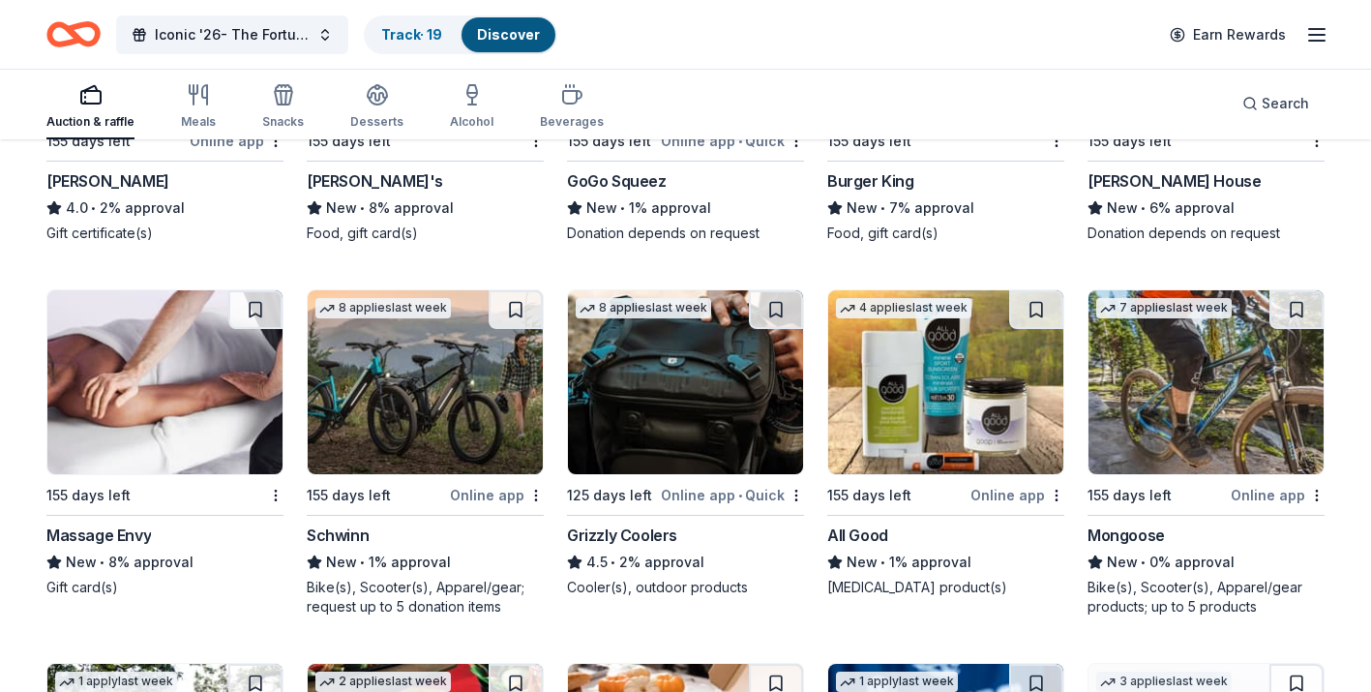
scroll to position [13377, 0]
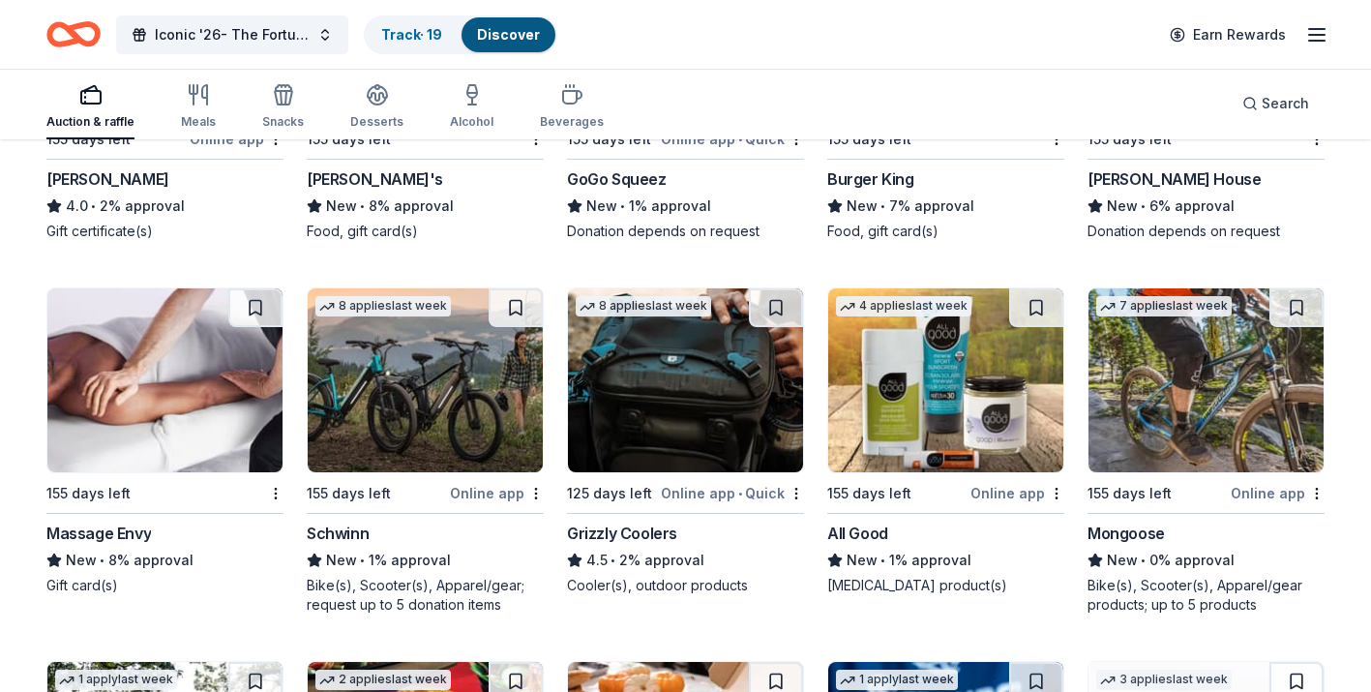
click at [363, 531] on div "Schwinn" at bounding box center [338, 532] width 62 height 23
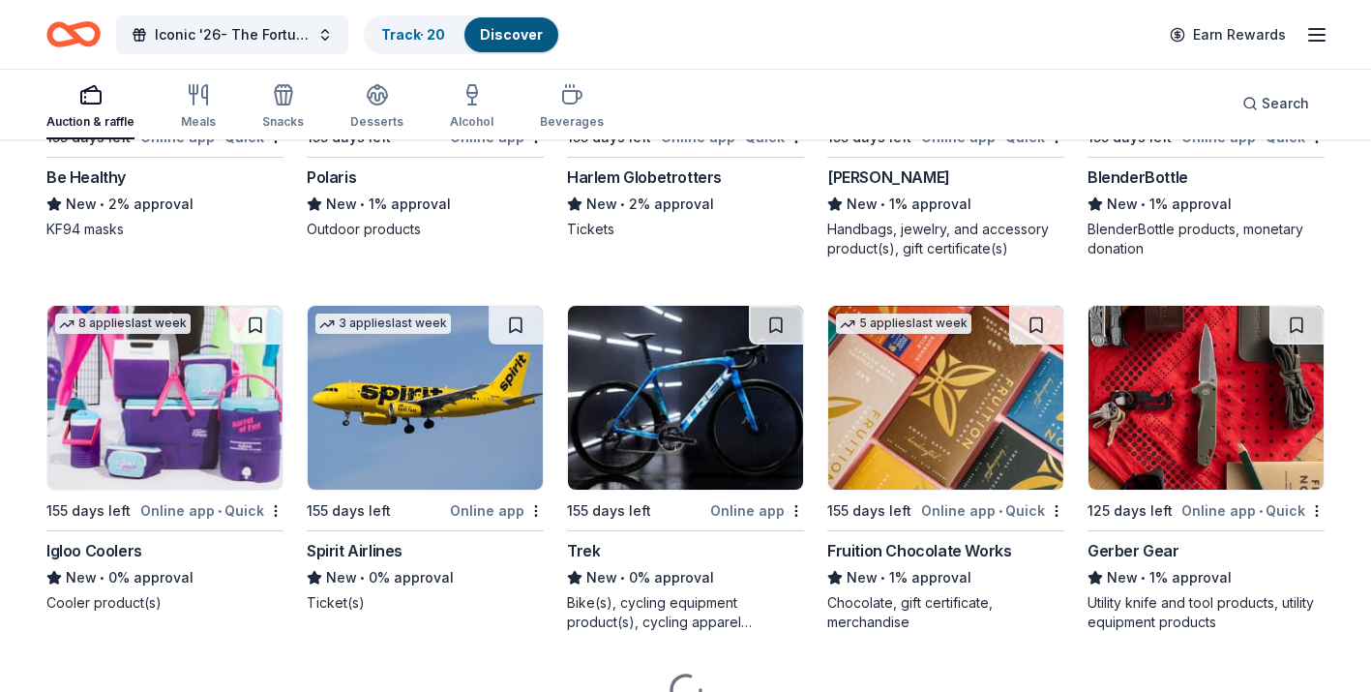
scroll to position [14482, 0]
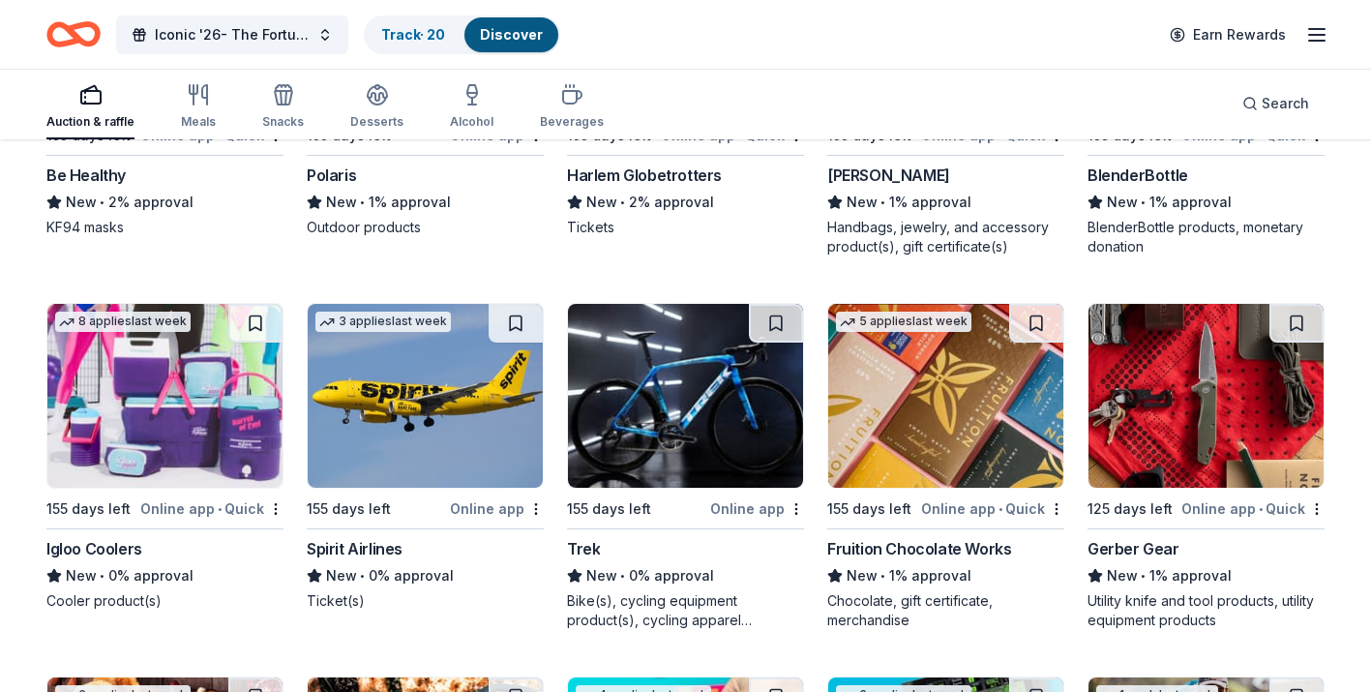
click at [591, 548] on div "Trek" at bounding box center [583, 548] width 33 height 23
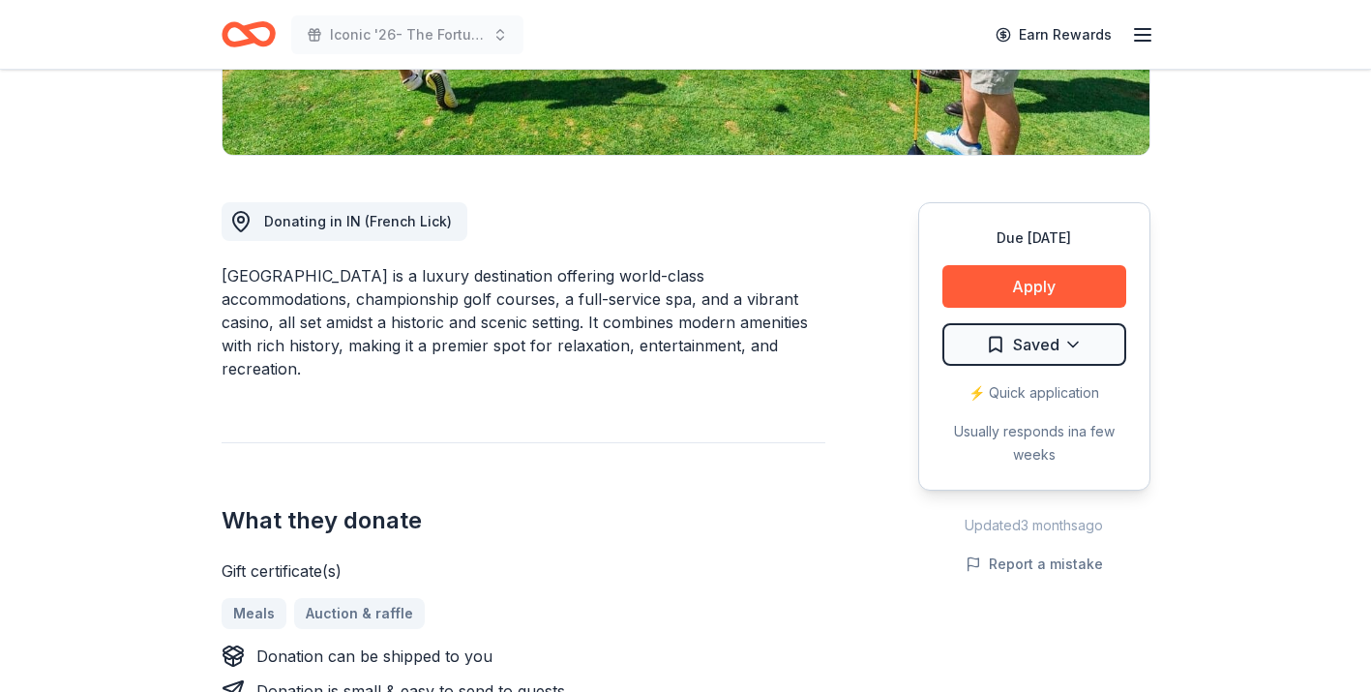
scroll to position [410, 0]
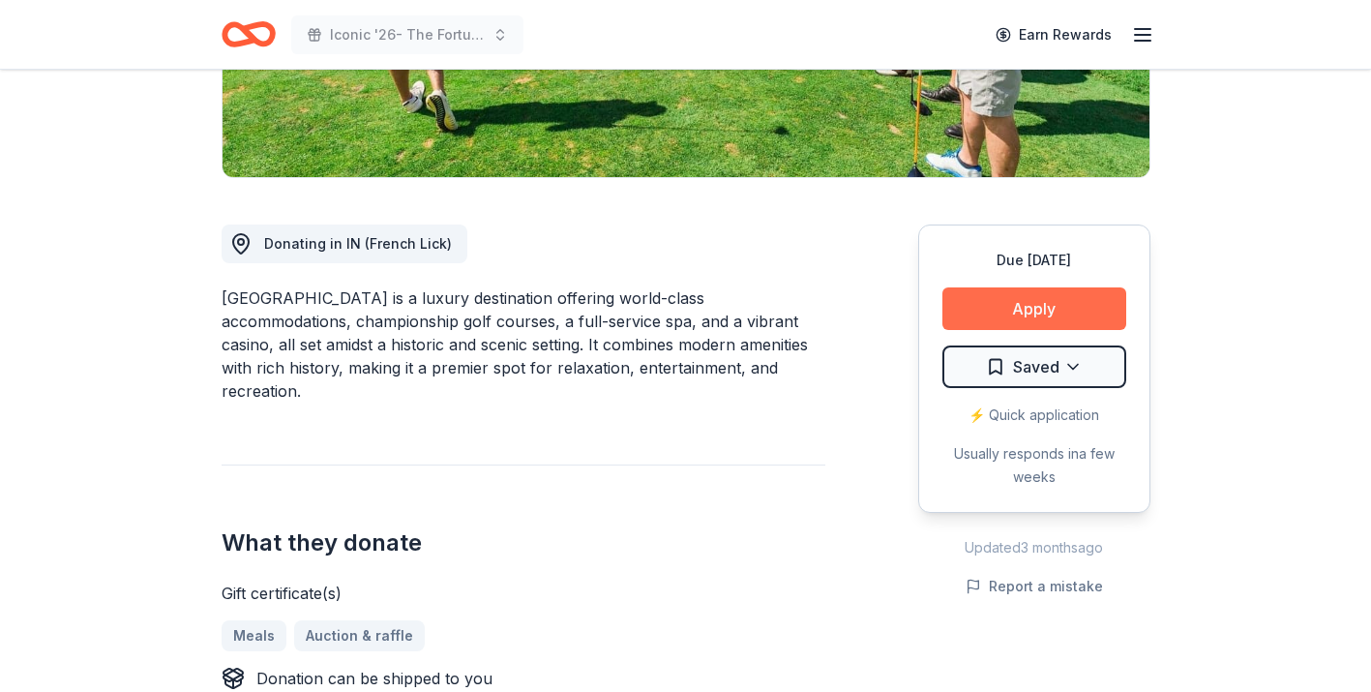
click at [1026, 313] on button "Apply" at bounding box center [1034, 308] width 184 height 43
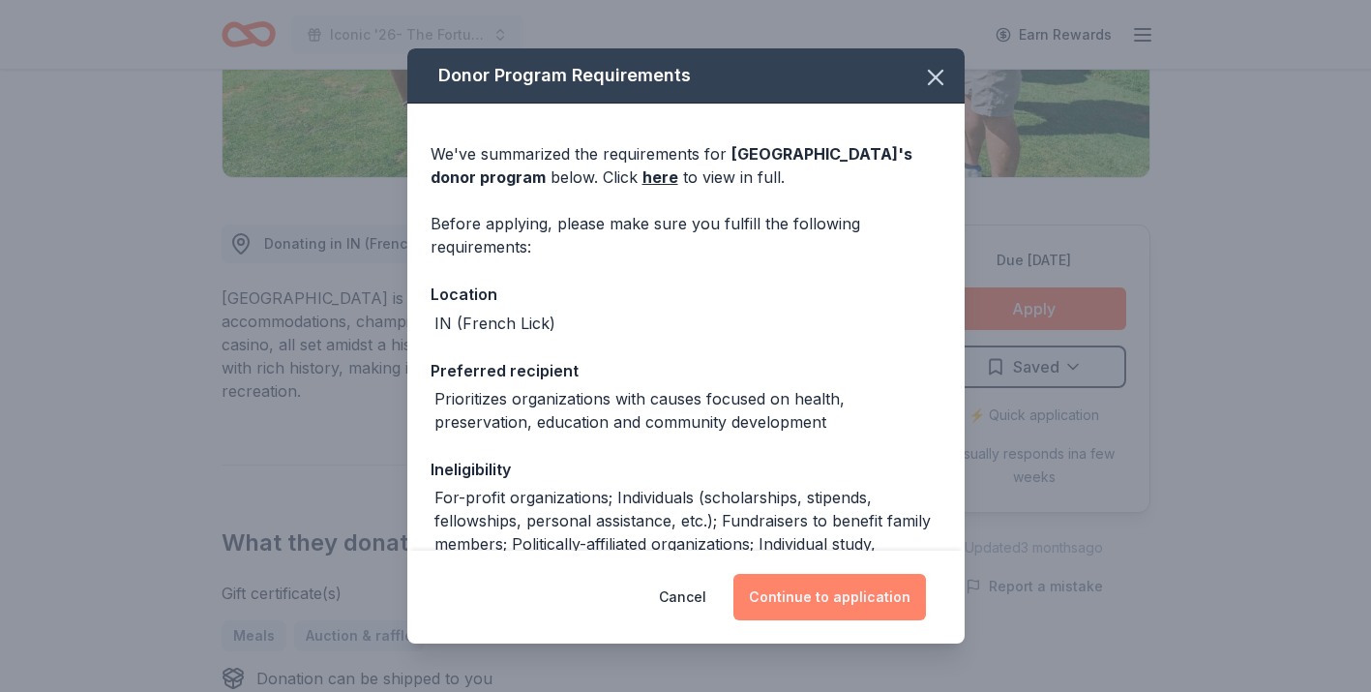
click at [811, 618] on button "Continue to application" at bounding box center [829, 597] width 193 height 46
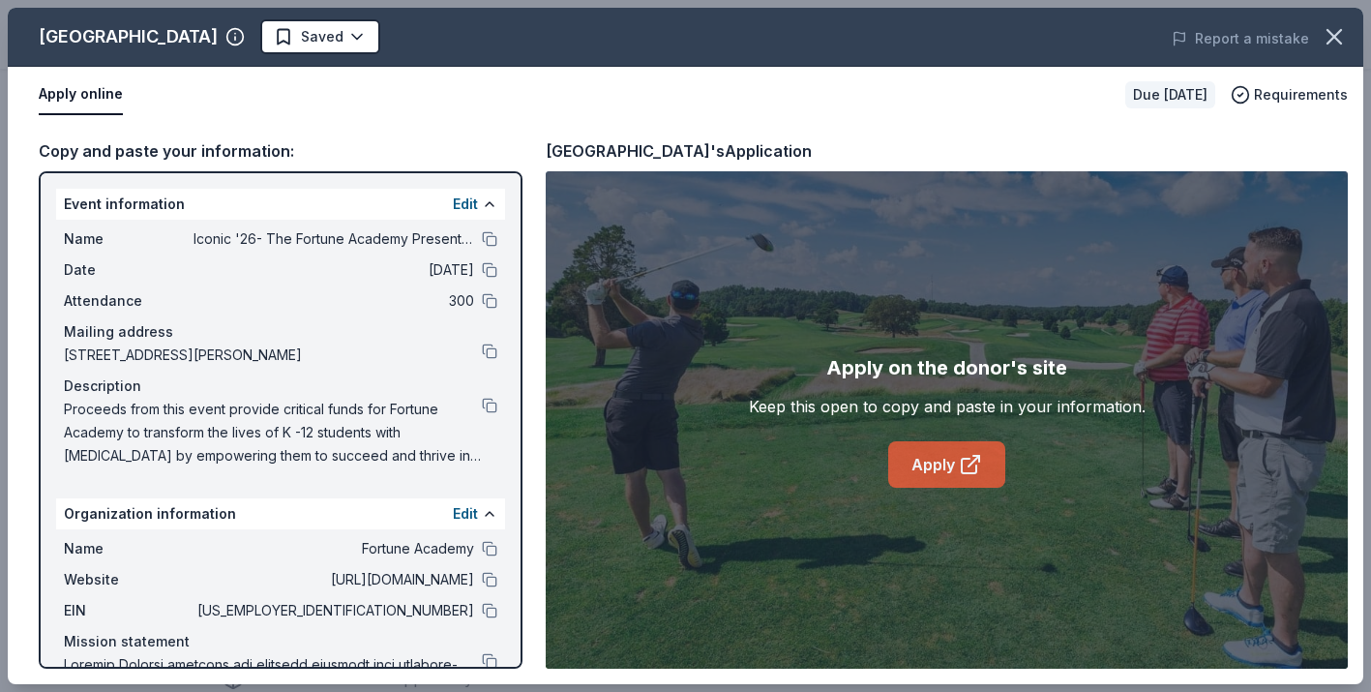
click at [970, 462] on icon at bounding box center [973, 461] width 11 height 11
click at [489, 611] on button at bounding box center [489, 610] width 15 height 15
click at [488, 411] on button at bounding box center [489, 405] width 15 height 15
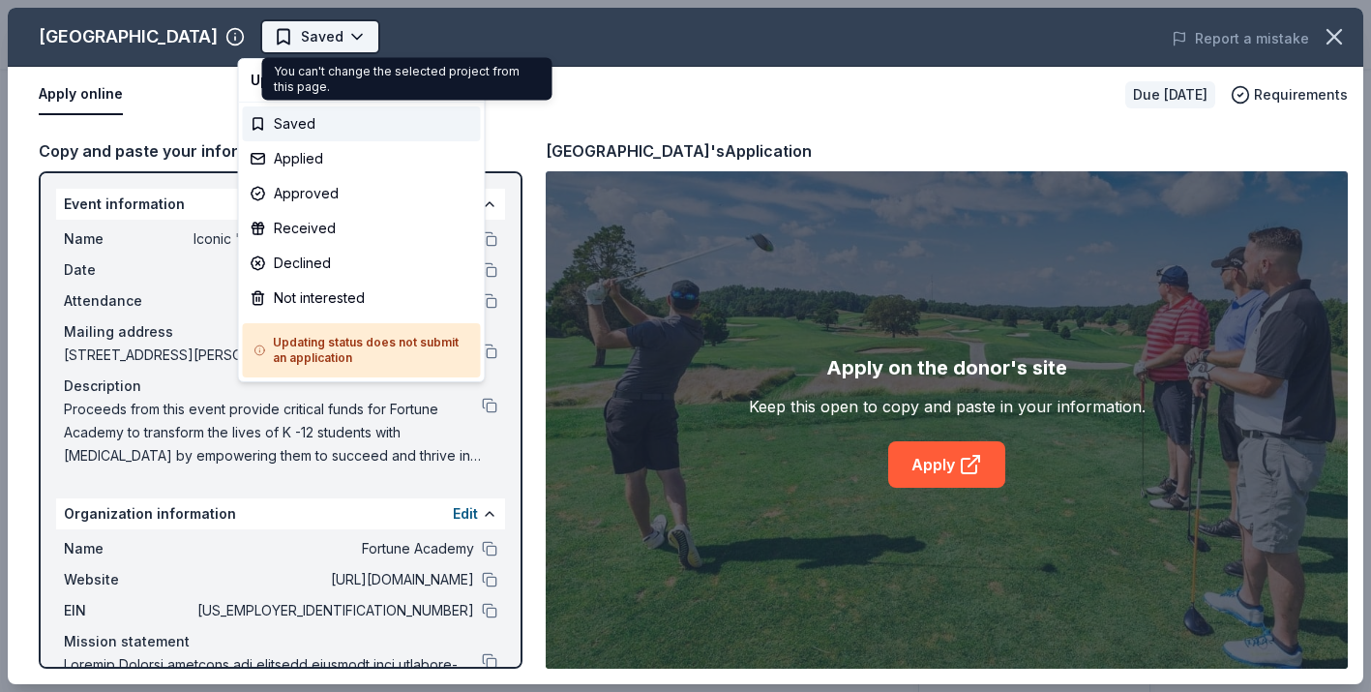
scroll to position [0, 0]
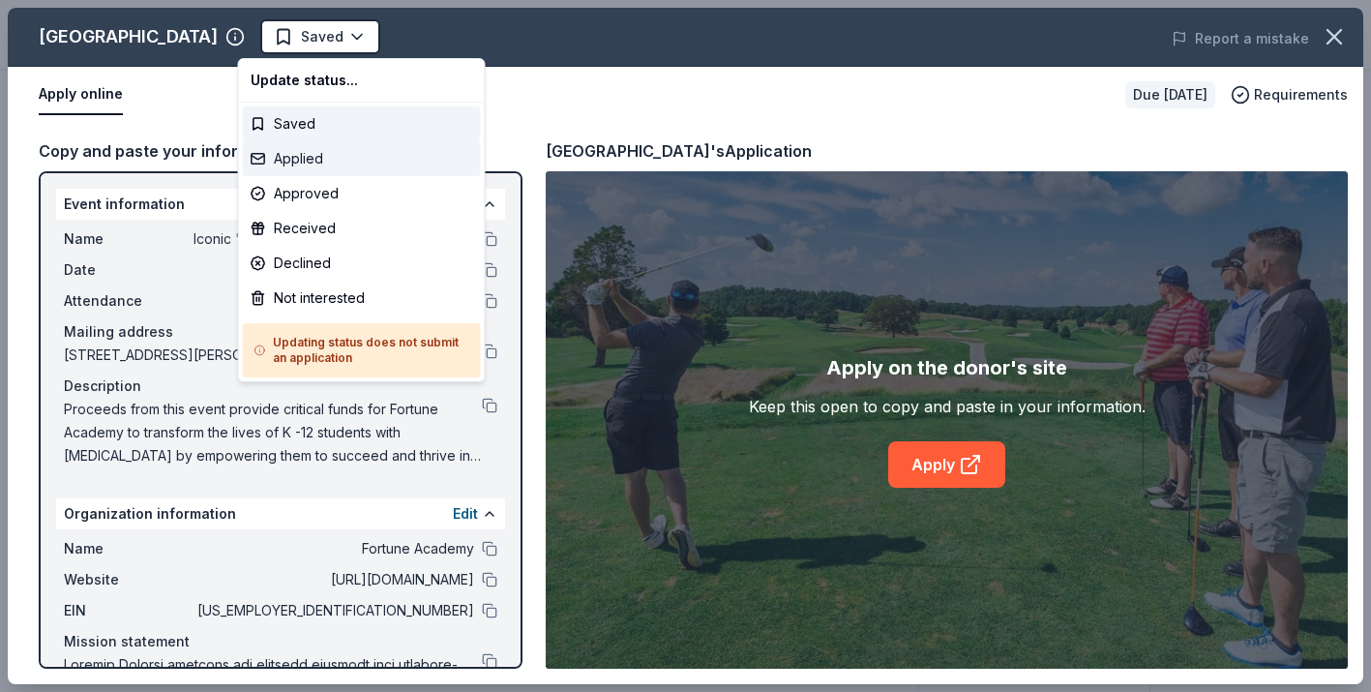
click at [324, 159] on div "Applied" at bounding box center [362, 158] width 238 height 35
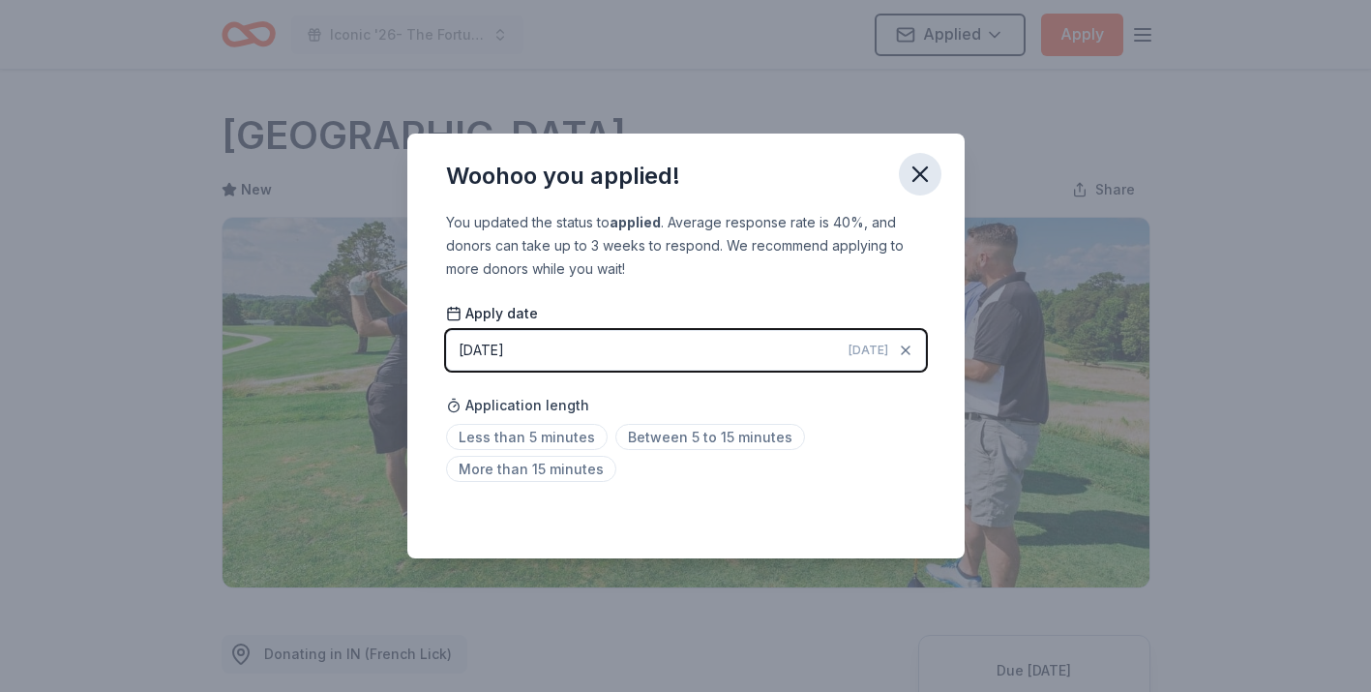
click at [916, 176] on icon "button" at bounding box center [920, 174] width 14 height 14
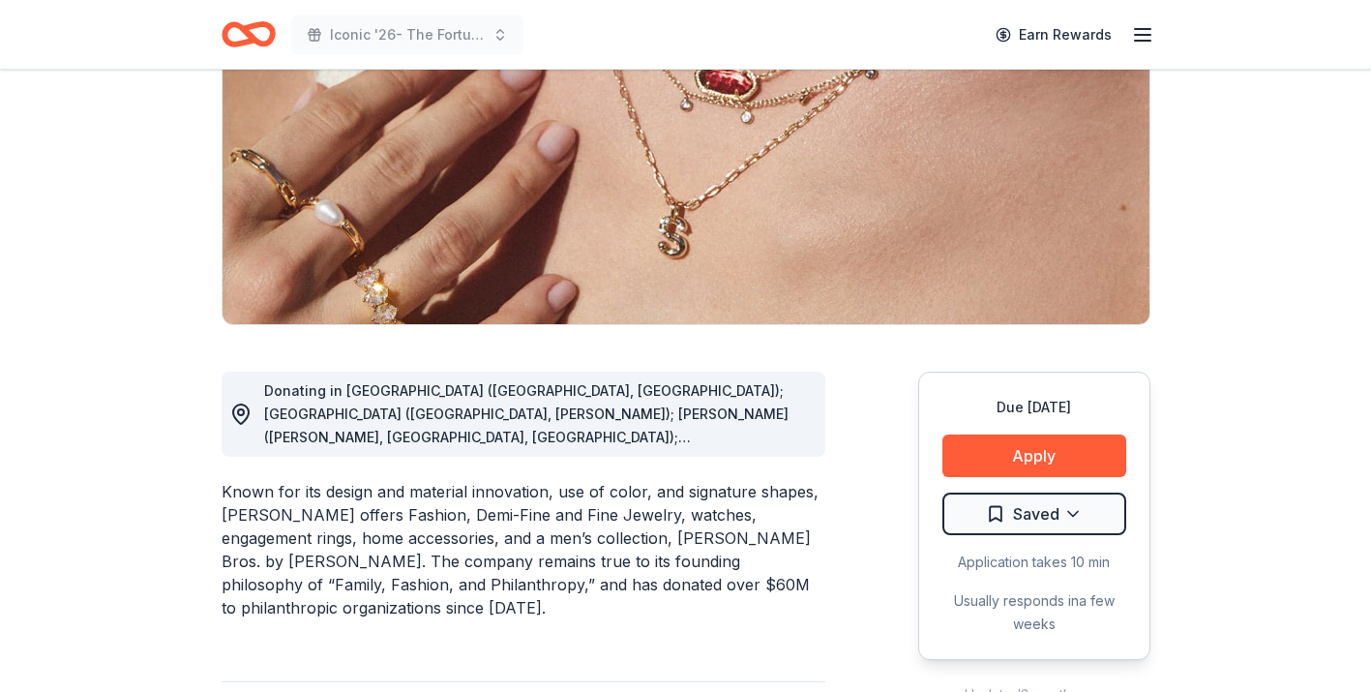
scroll to position [267, 0]
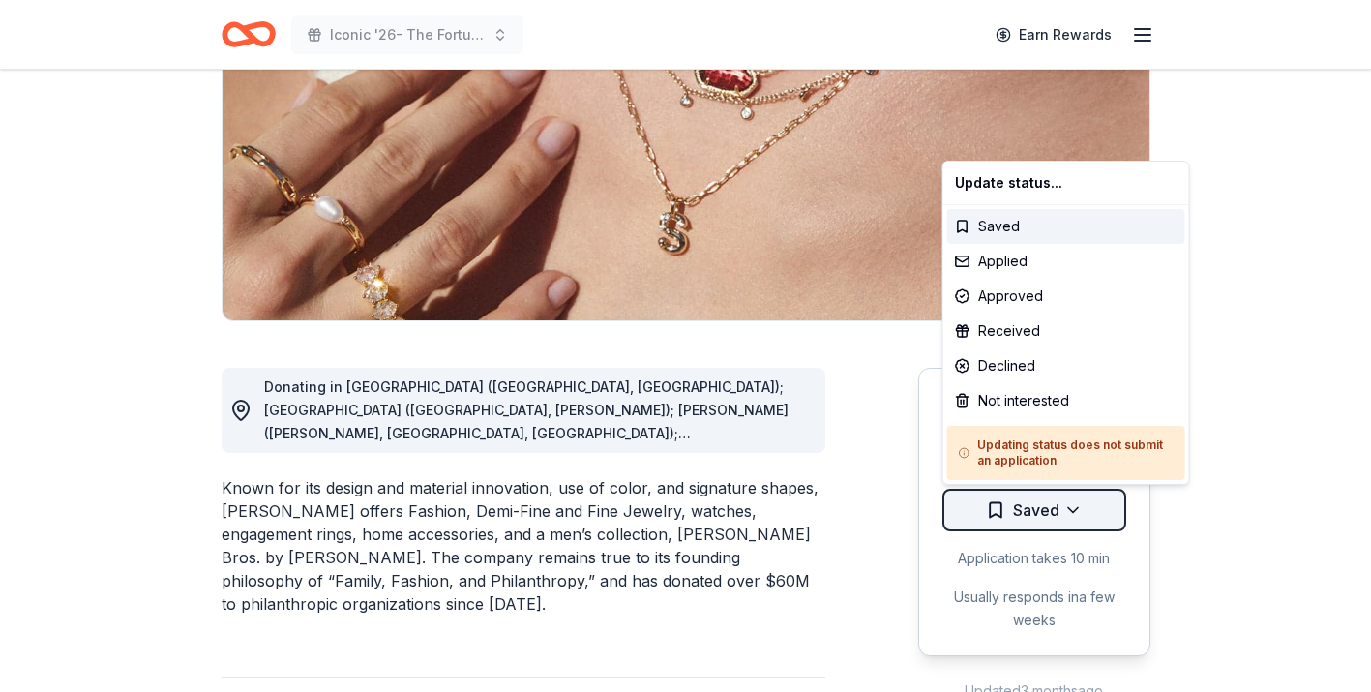
click at [1075, 425] on html "Iconic '26- The Fortune Academy Presents the Roaring 20's Earn Rewards Due [DAT…" at bounding box center [685, 79] width 1371 height 692
click at [1026, 301] on div "Approved" at bounding box center [1066, 296] width 238 height 35
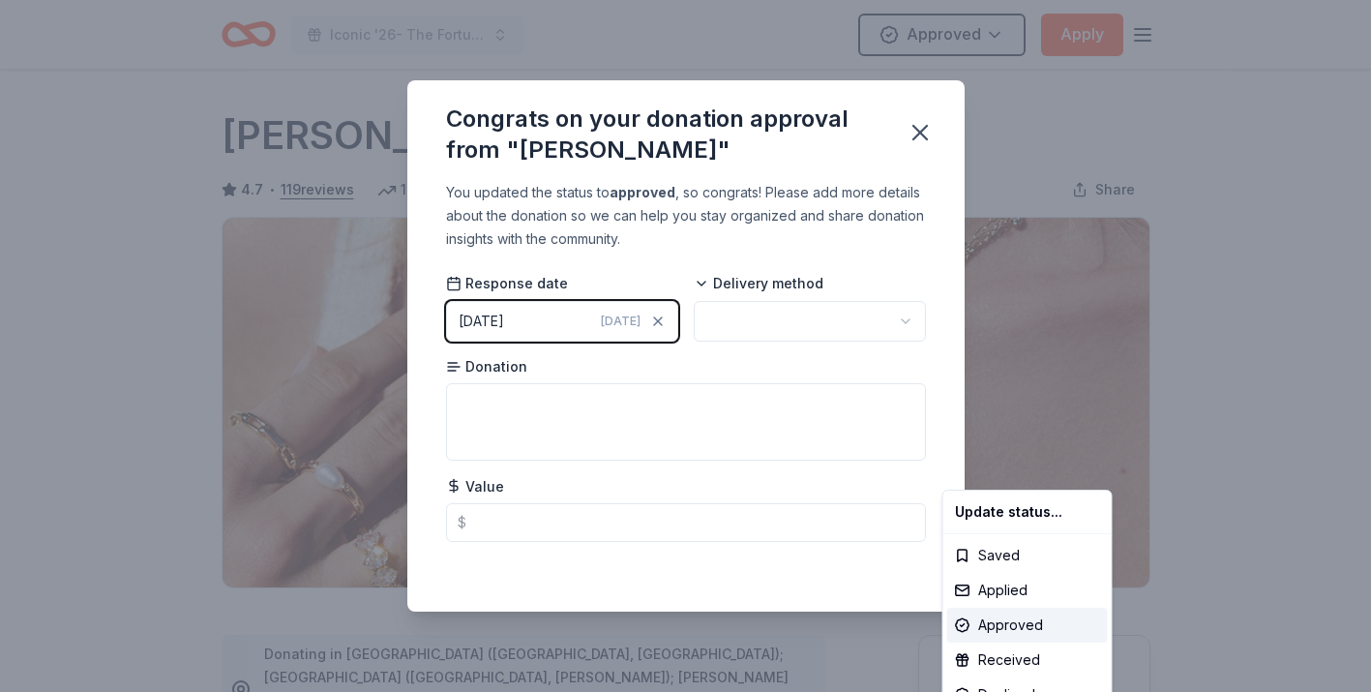
click at [893, 319] on html "Iconic '26- The Fortune Academy Presents the Roaring 20's Approved Apply Due [D…" at bounding box center [685, 346] width 1371 height 692
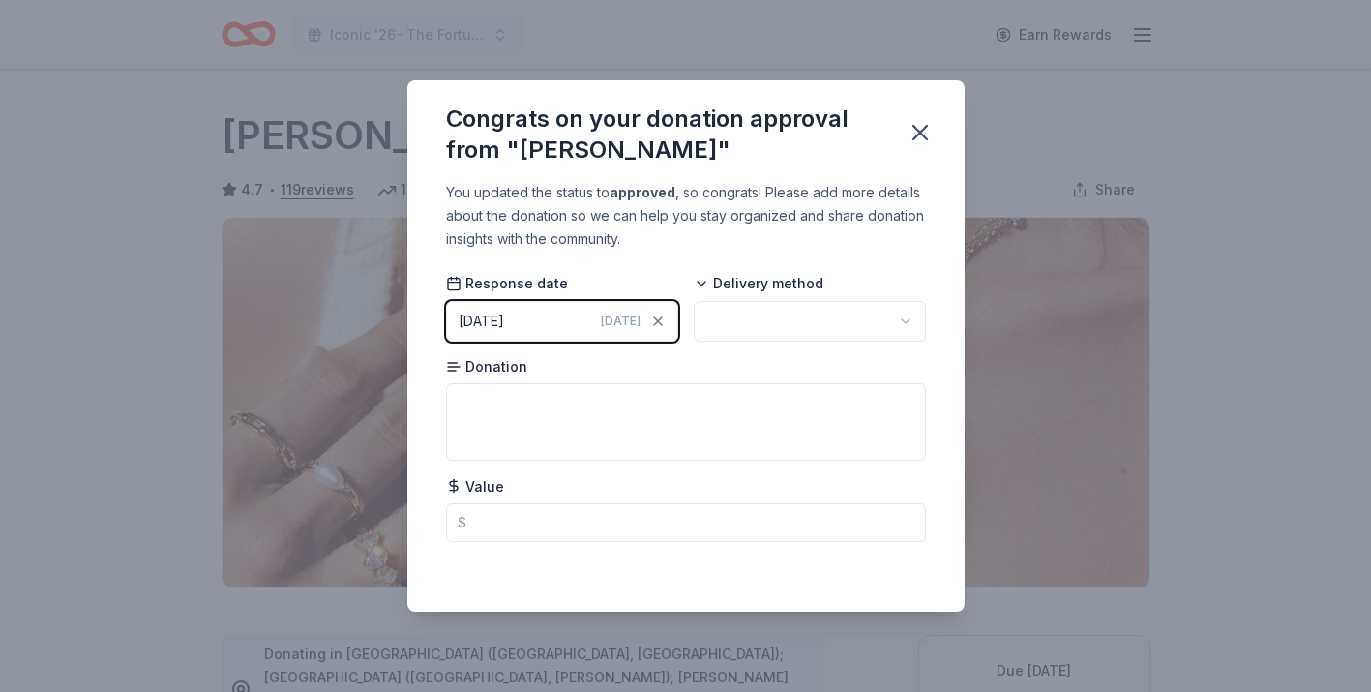
scroll to position [431, 0]
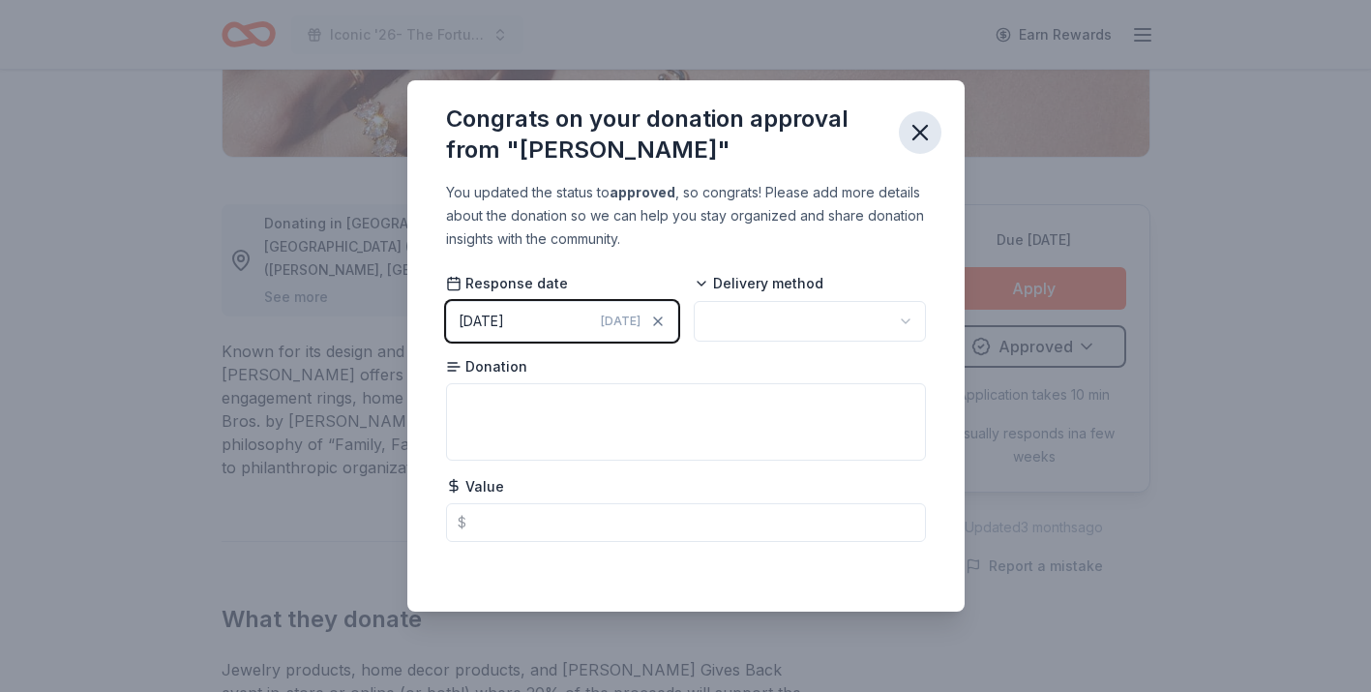
click at [921, 127] on icon "button" at bounding box center [920, 132] width 27 height 27
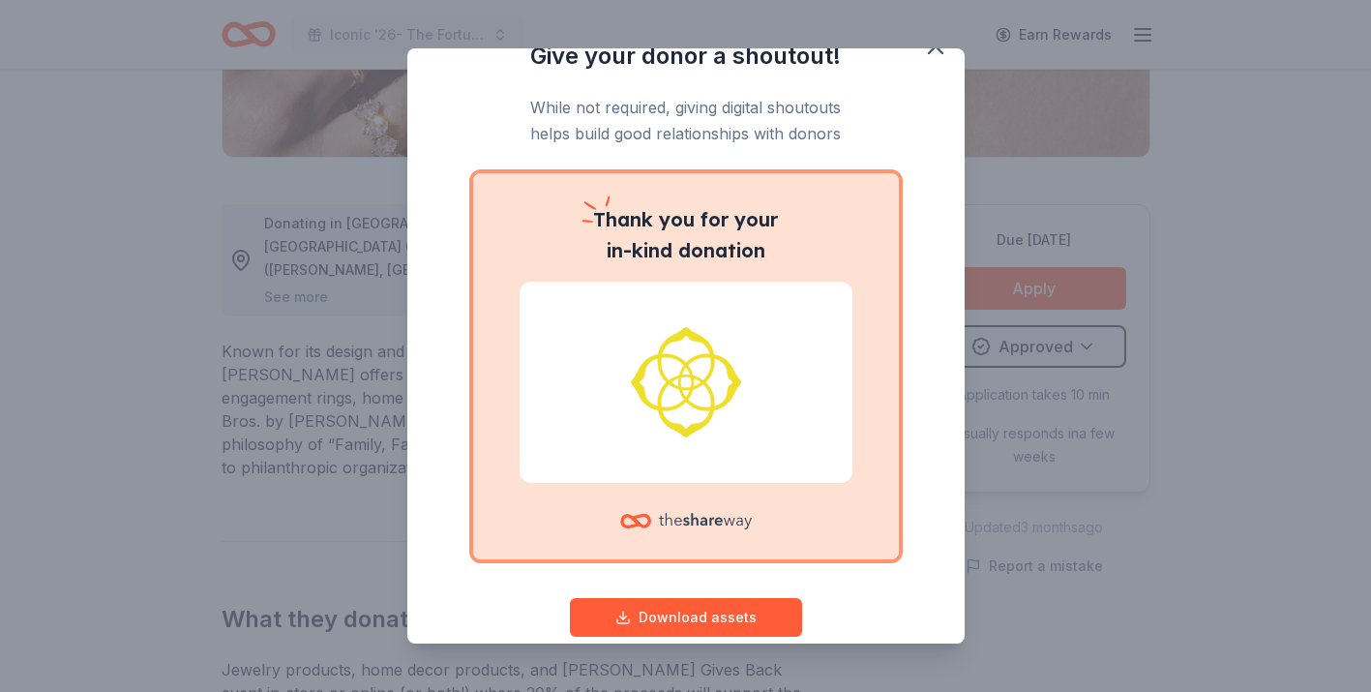
scroll to position [0, 0]
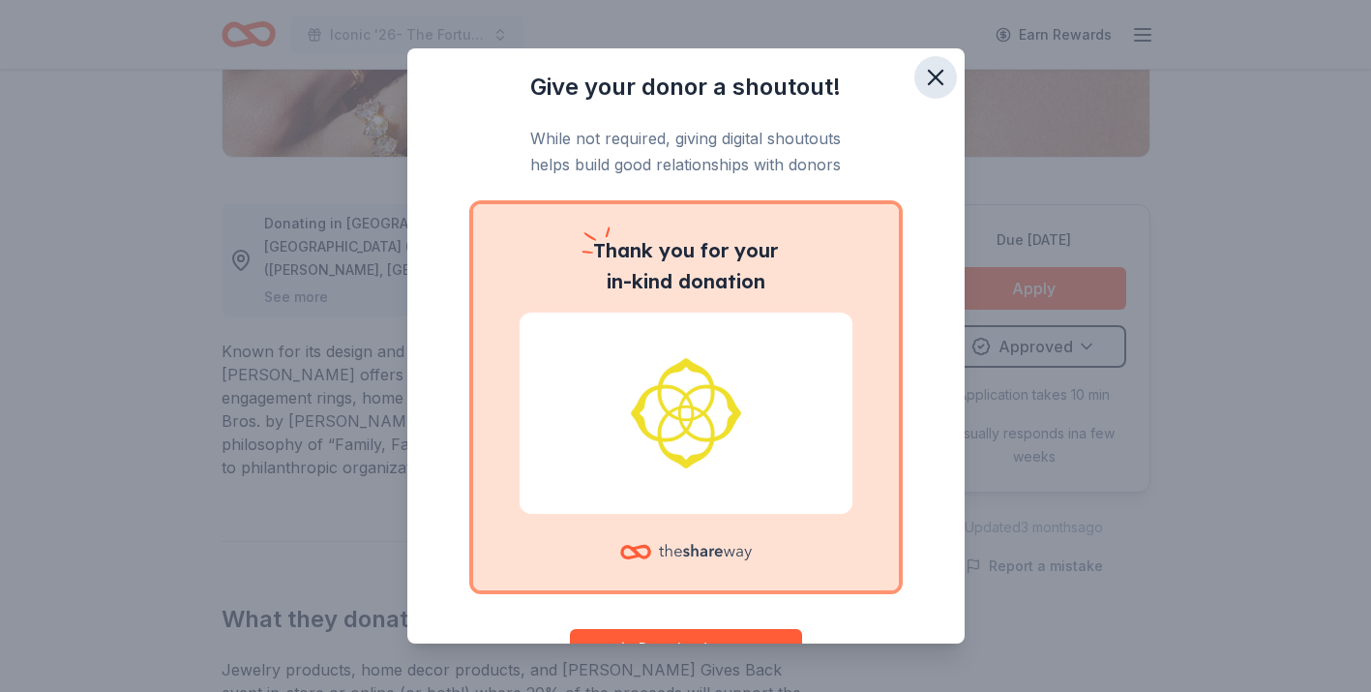
click at [934, 81] on icon "button" at bounding box center [935, 77] width 27 height 27
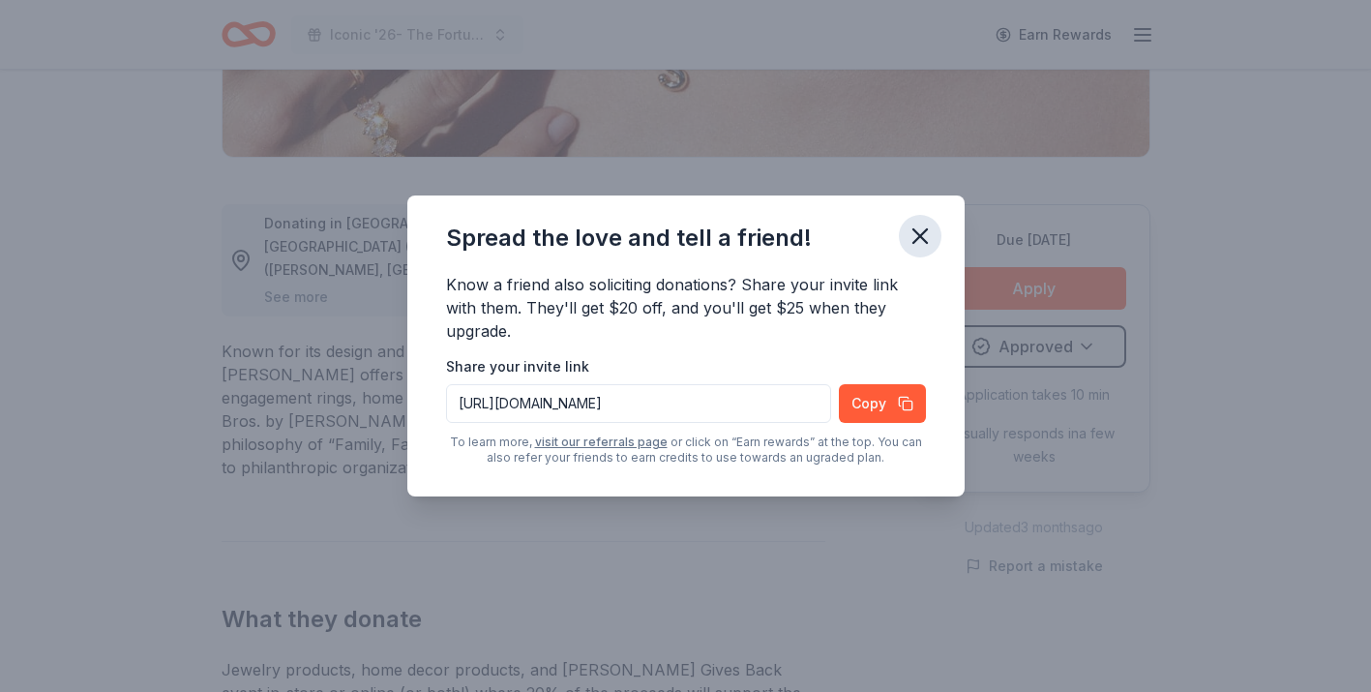
click at [922, 238] on icon "button" at bounding box center [920, 236] width 14 height 14
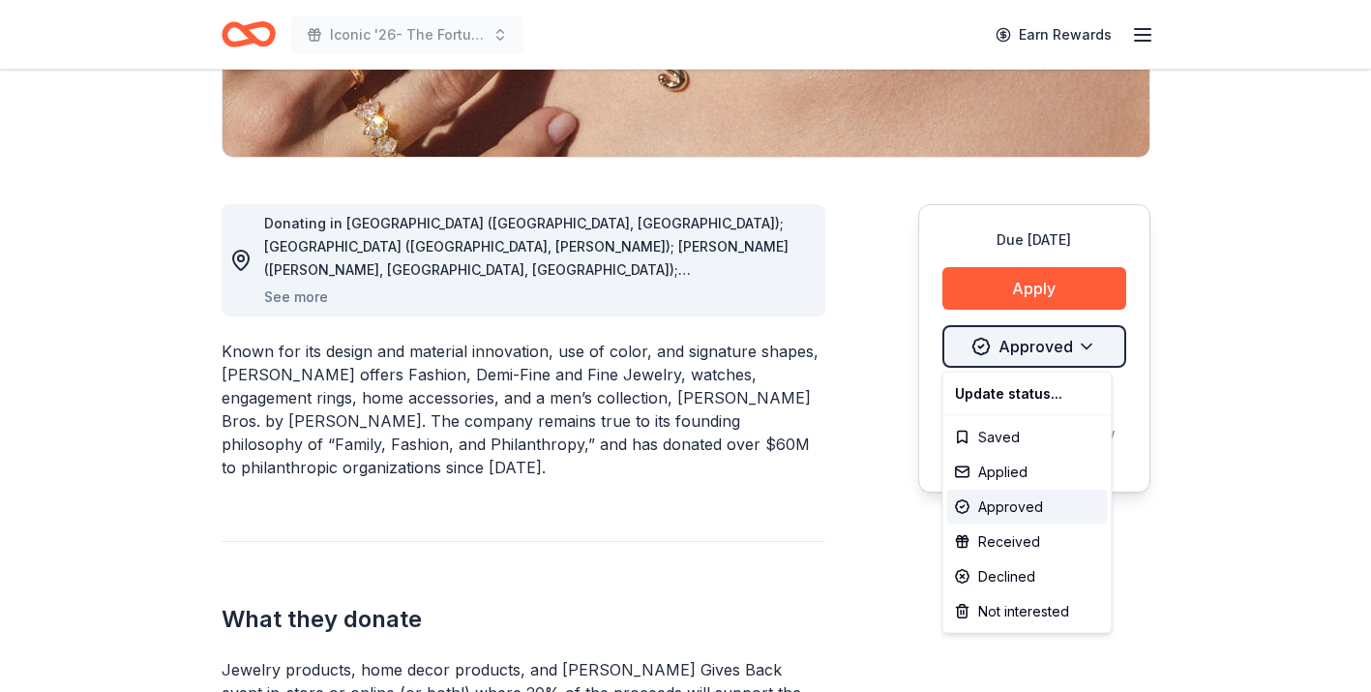
click at [1020, 471] on div "Applied" at bounding box center [1027, 472] width 161 height 35
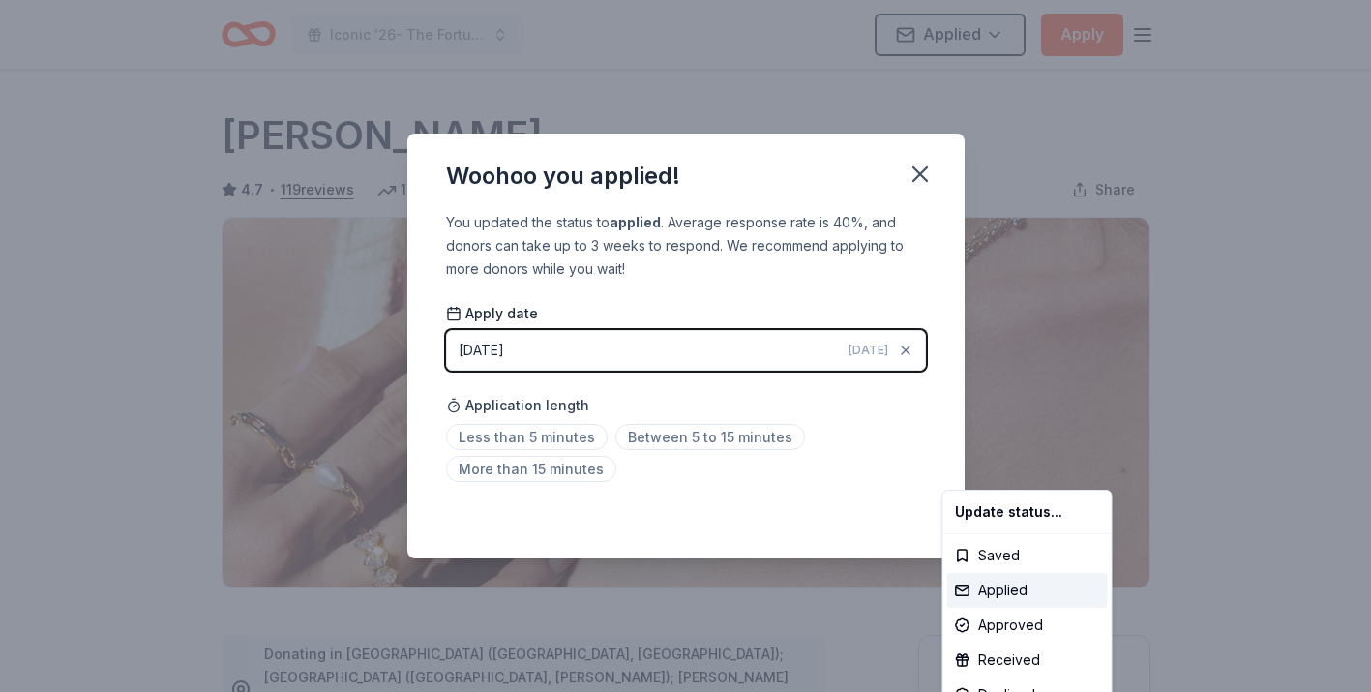
click at [914, 174] on html "Iconic '26- The Fortune Academy Presents the Roaring 20's Applied Apply Due [DA…" at bounding box center [685, 346] width 1371 height 692
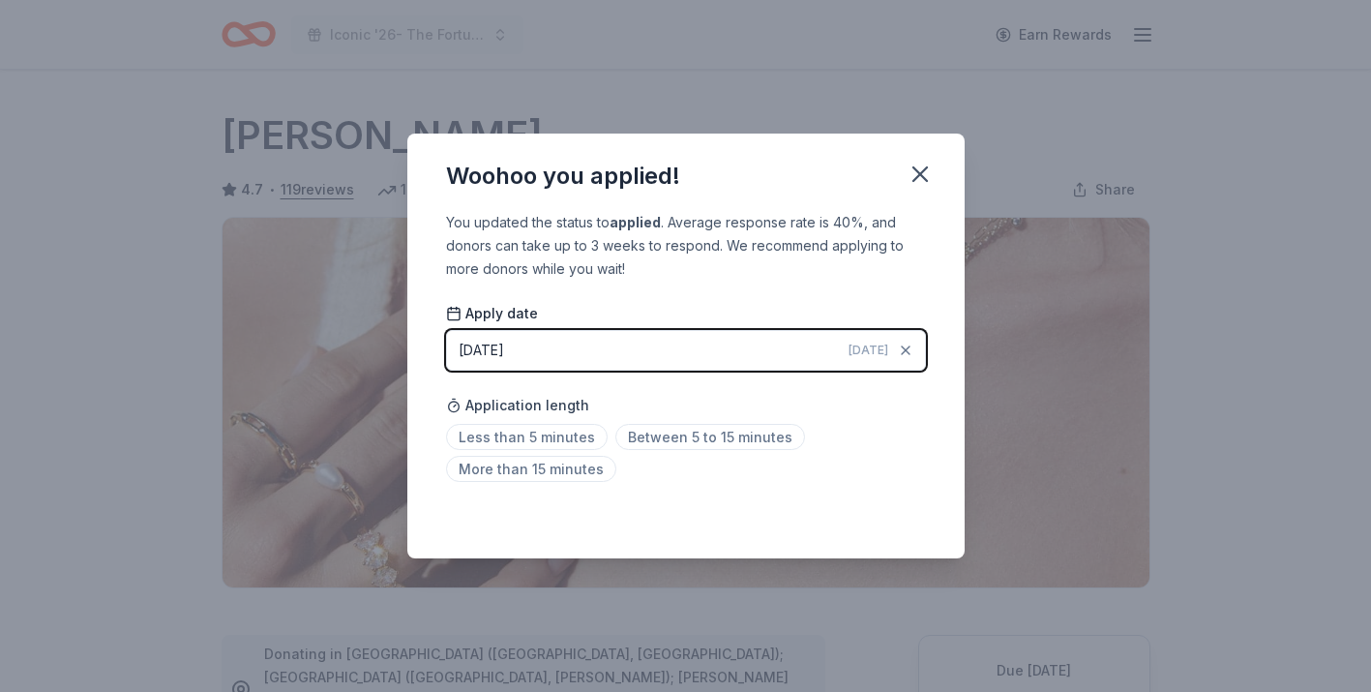
scroll to position [431, 0]
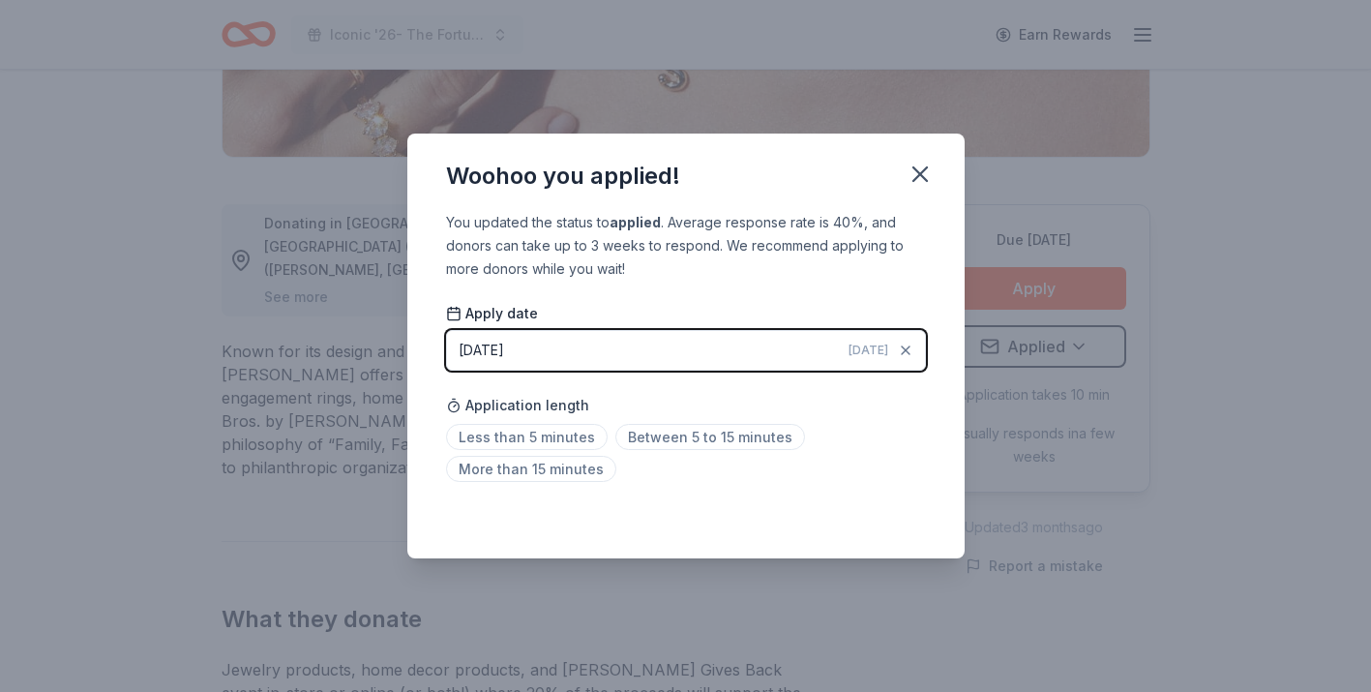
click at [914, 174] on icon "button" at bounding box center [920, 174] width 27 height 27
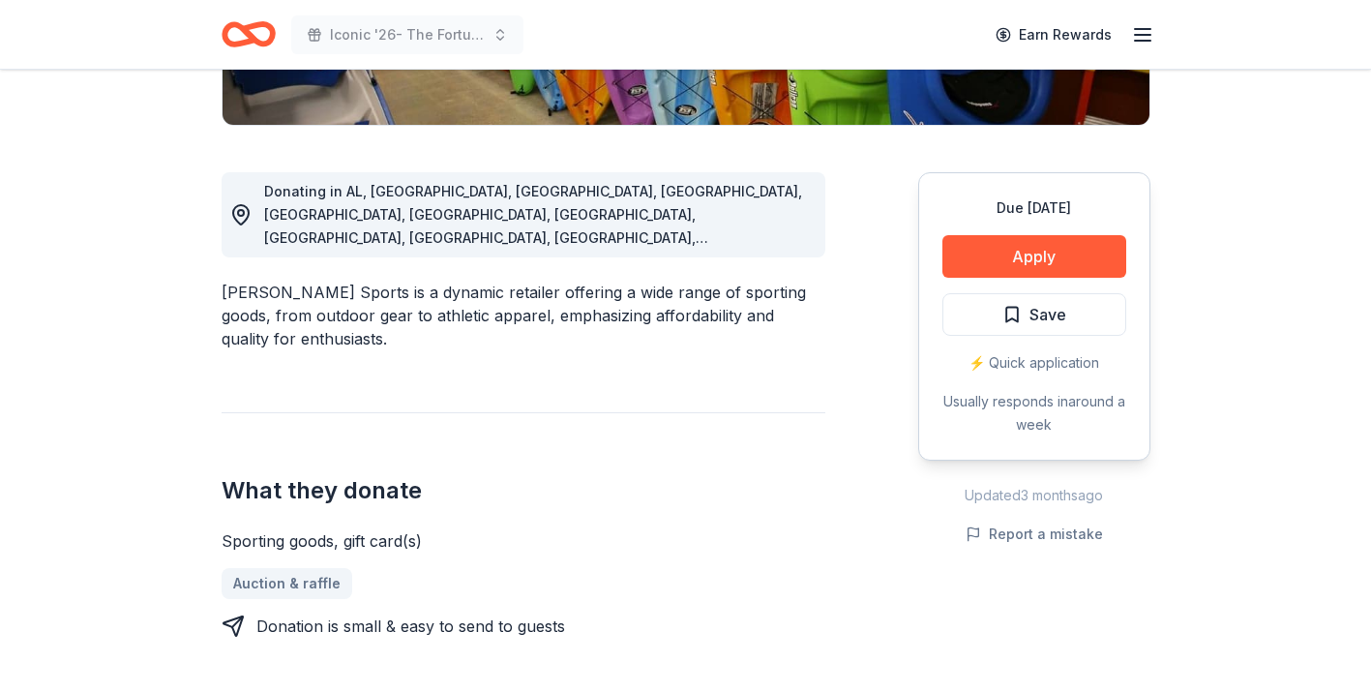
scroll to position [466, 0]
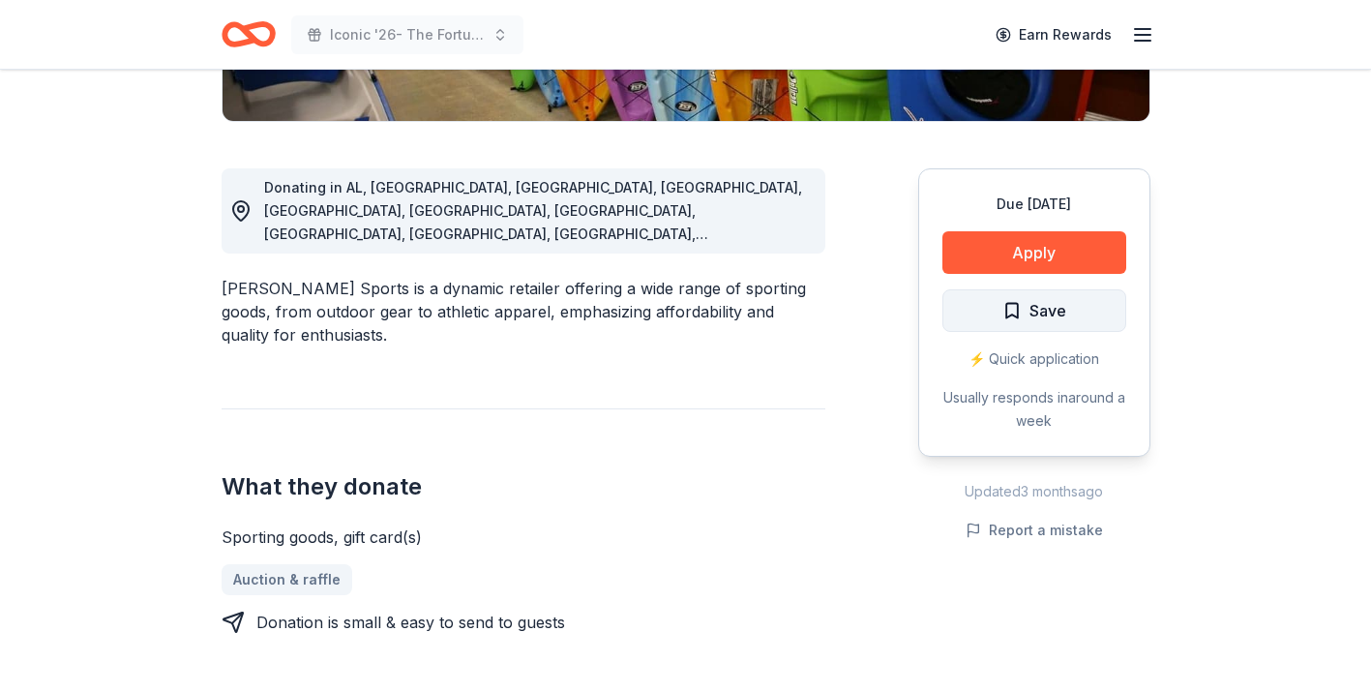
click at [1055, 308] on span "Save" at bounding box center [1047, 310] width 37 height 25
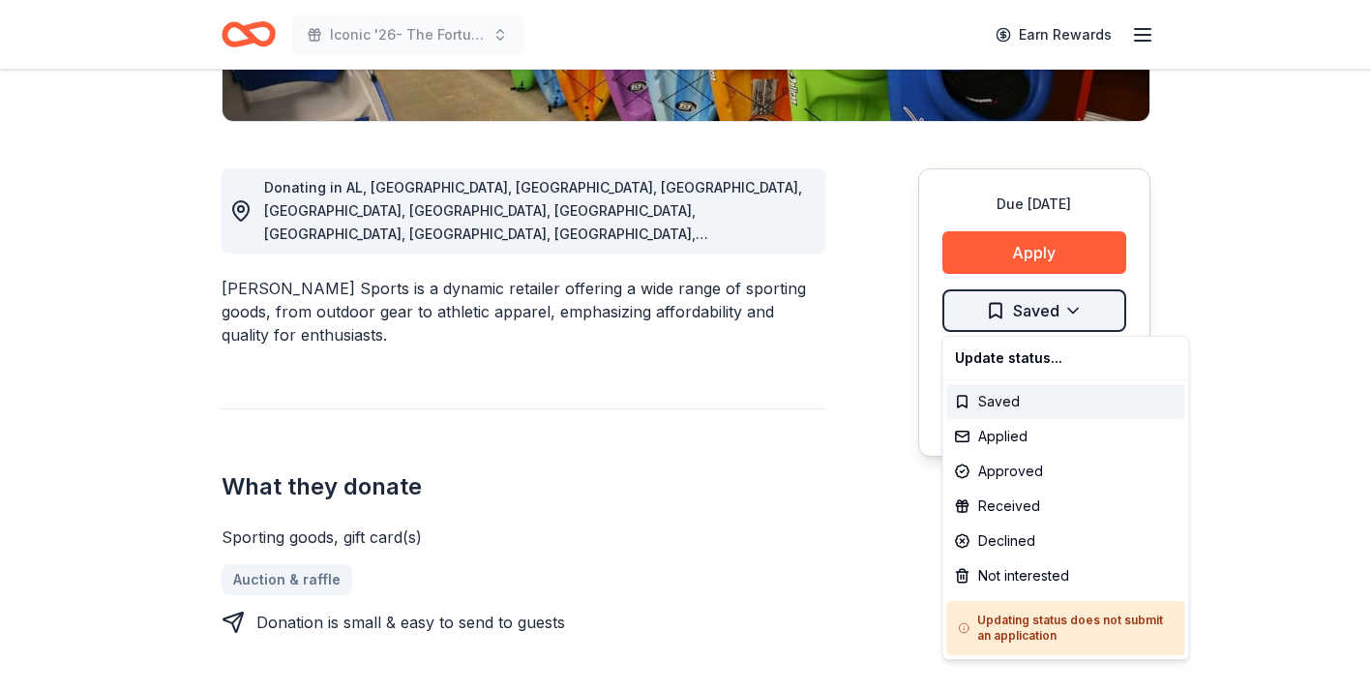
click at [1010, 436] on div "Applied" at bounding box center [1066, 436] width 238 height 35
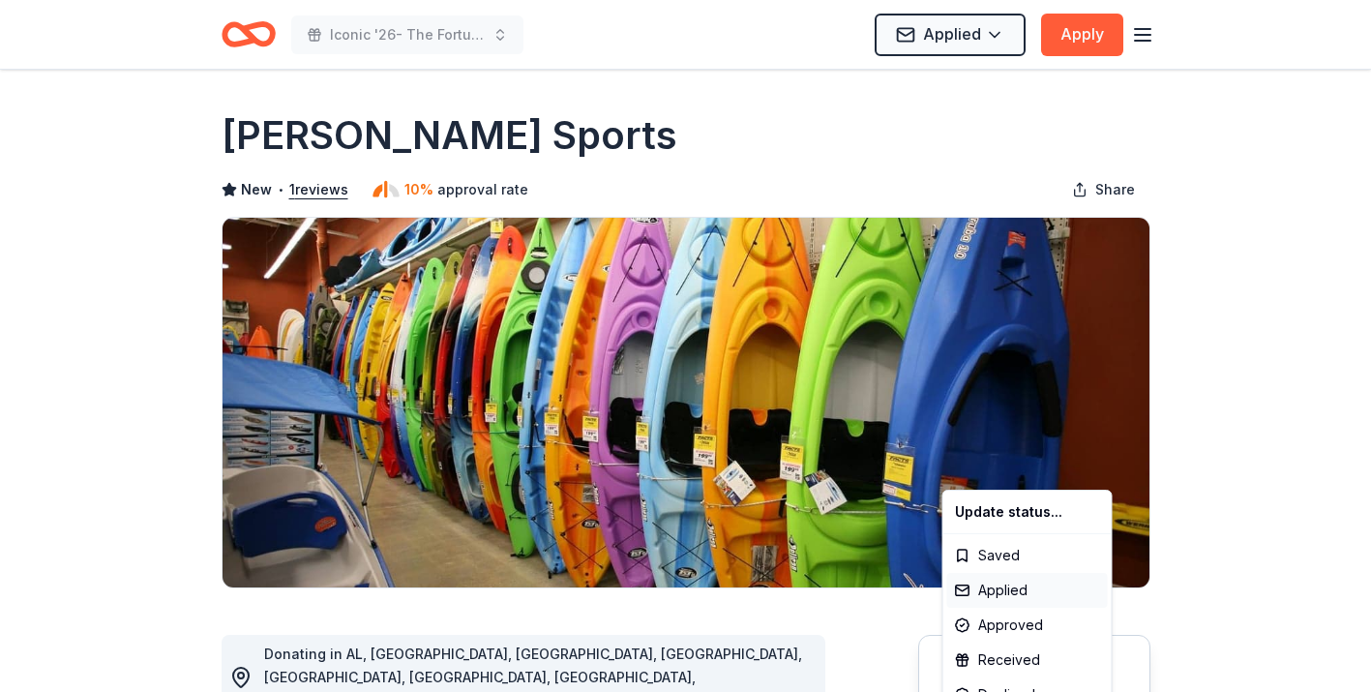
scroll to position [0, 0]
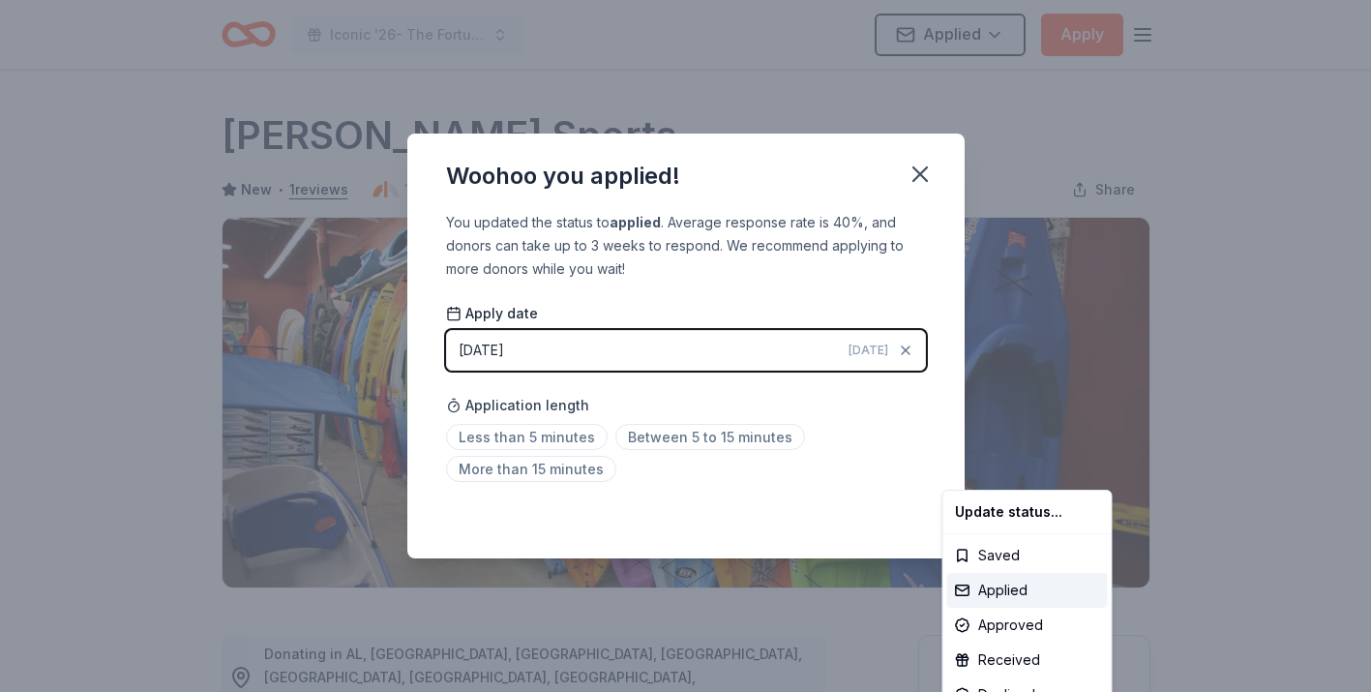
click at [917, 166] on html "Iconic '26- The Fortune Academy Presents the Roaring 20's Applied Apply Due [DA…" at bounding box center [685, 346] width 1371 height 692
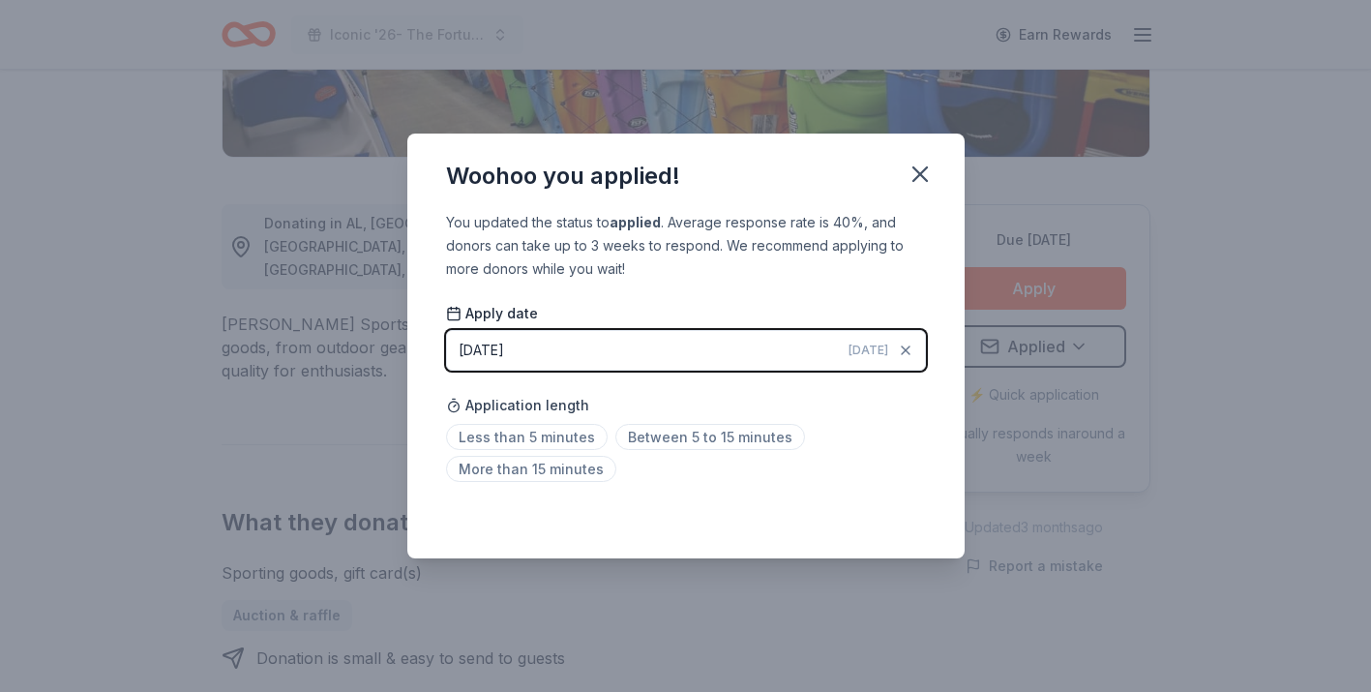
click at [917, 166] on icon "button" at bounding box center [920, 174] width 27 height 27
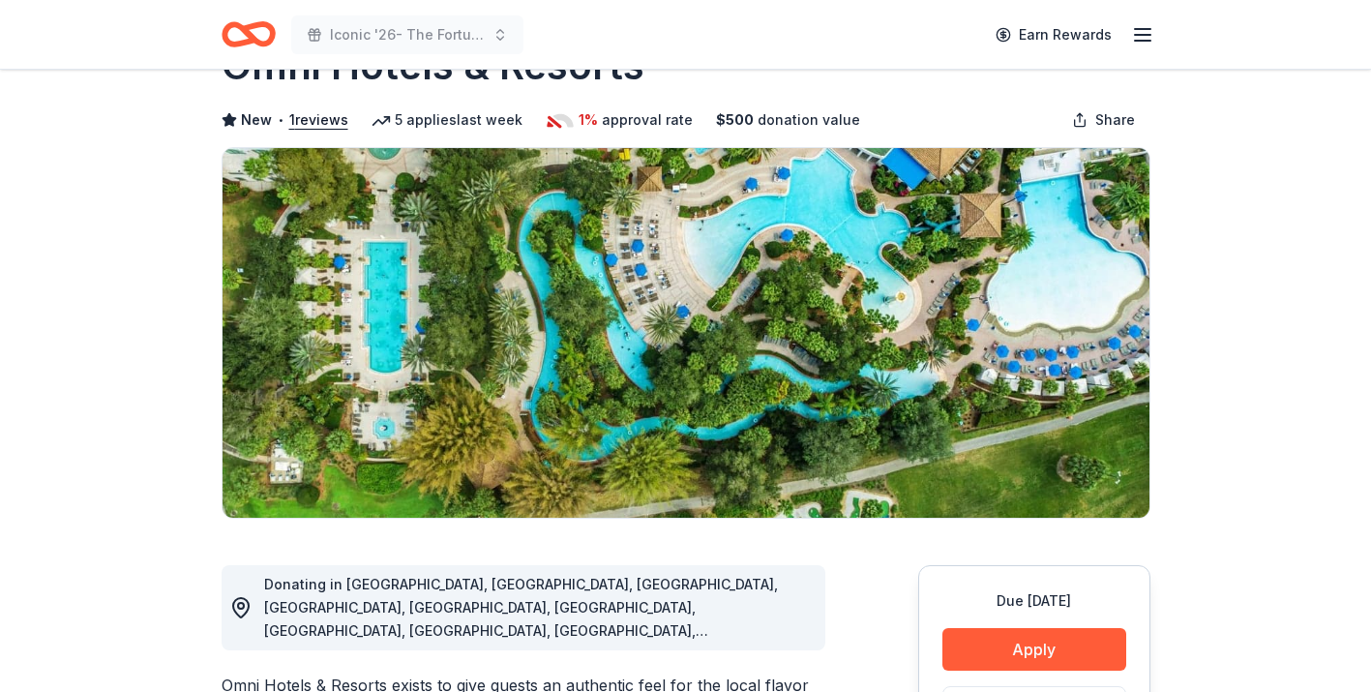
scroll to position [24, 0]
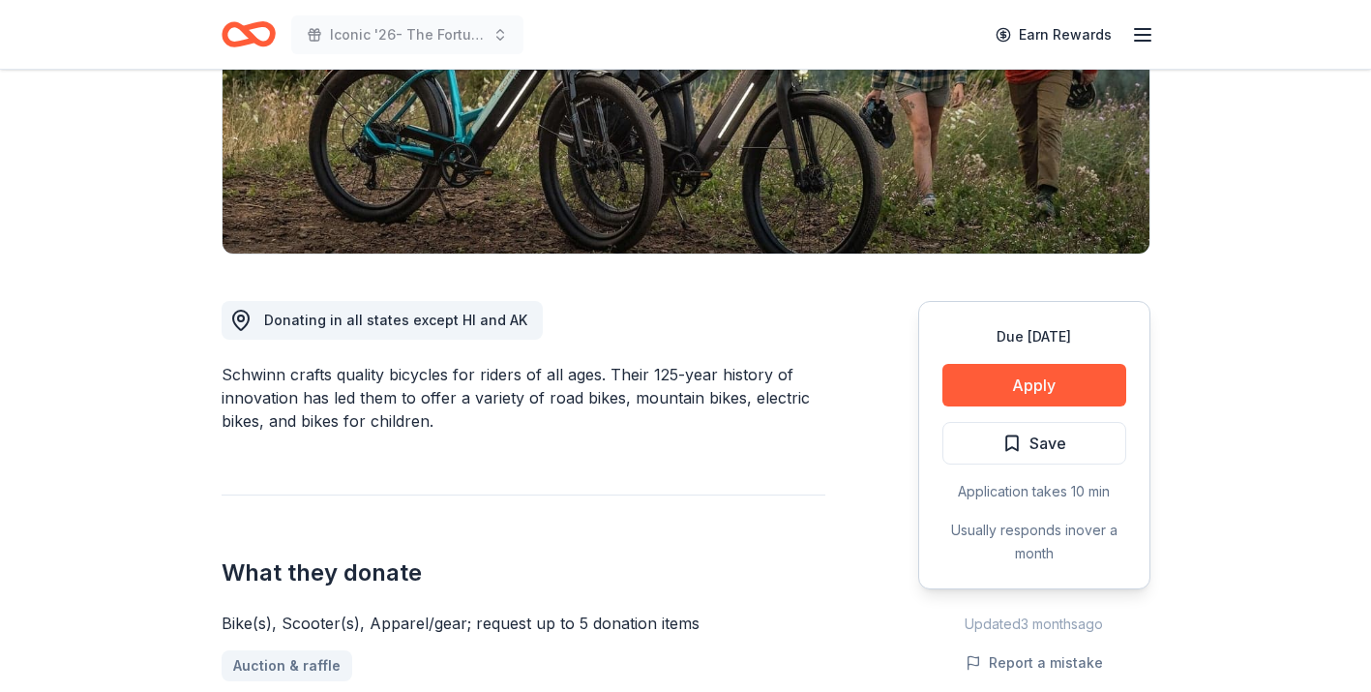
scroll to position [341, 0]
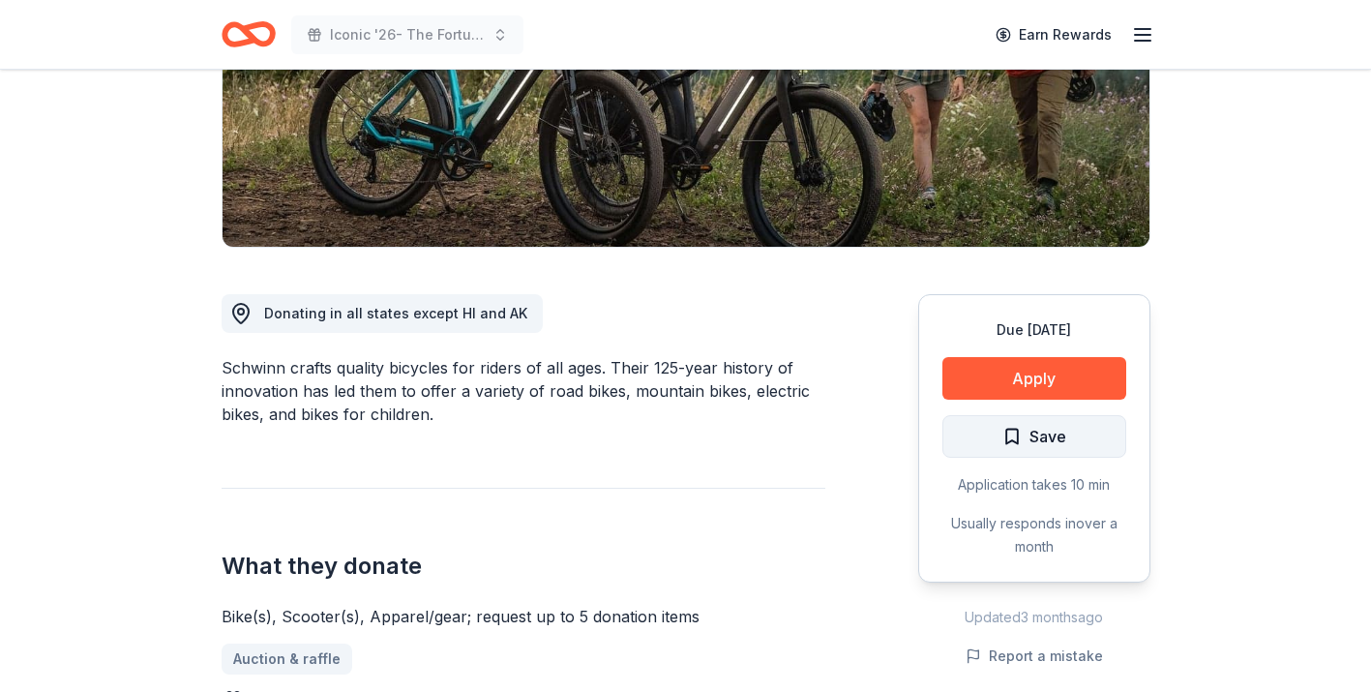
click at [1022, 444] on span "Save" at bounding box center [1034, 436] width 64 height 25
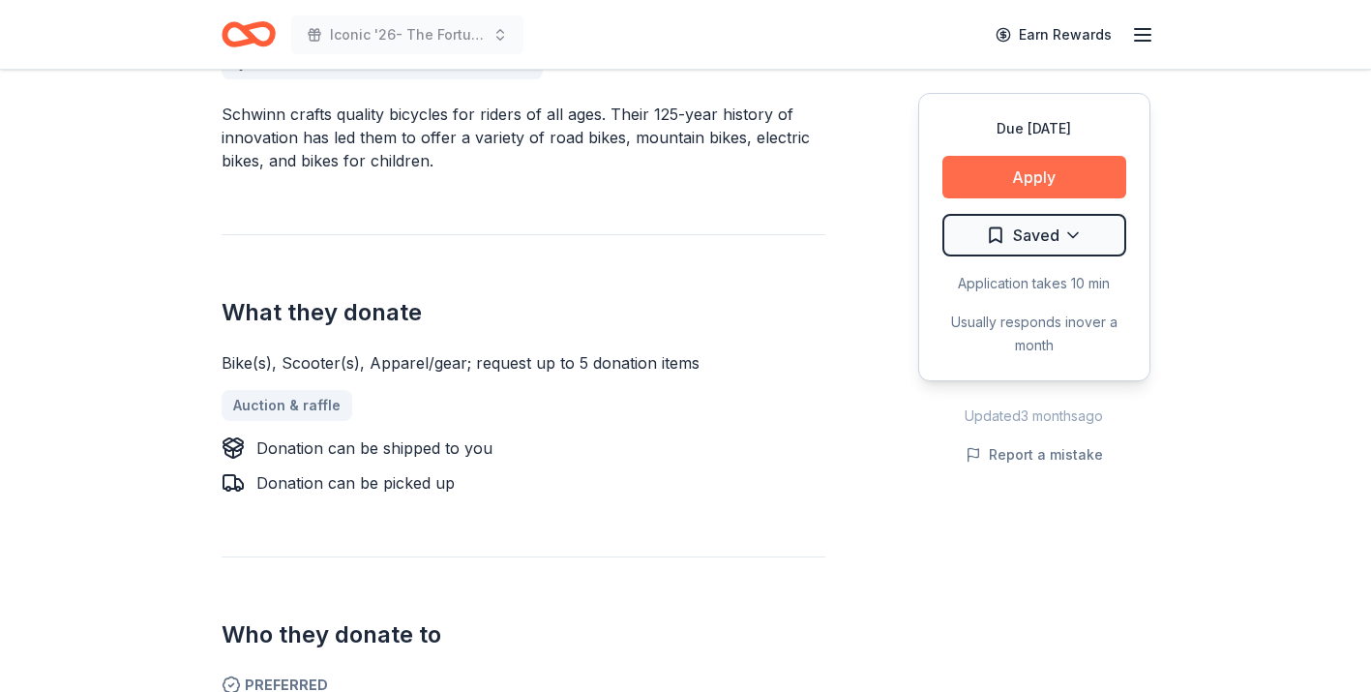
scroll to position [591, 0]
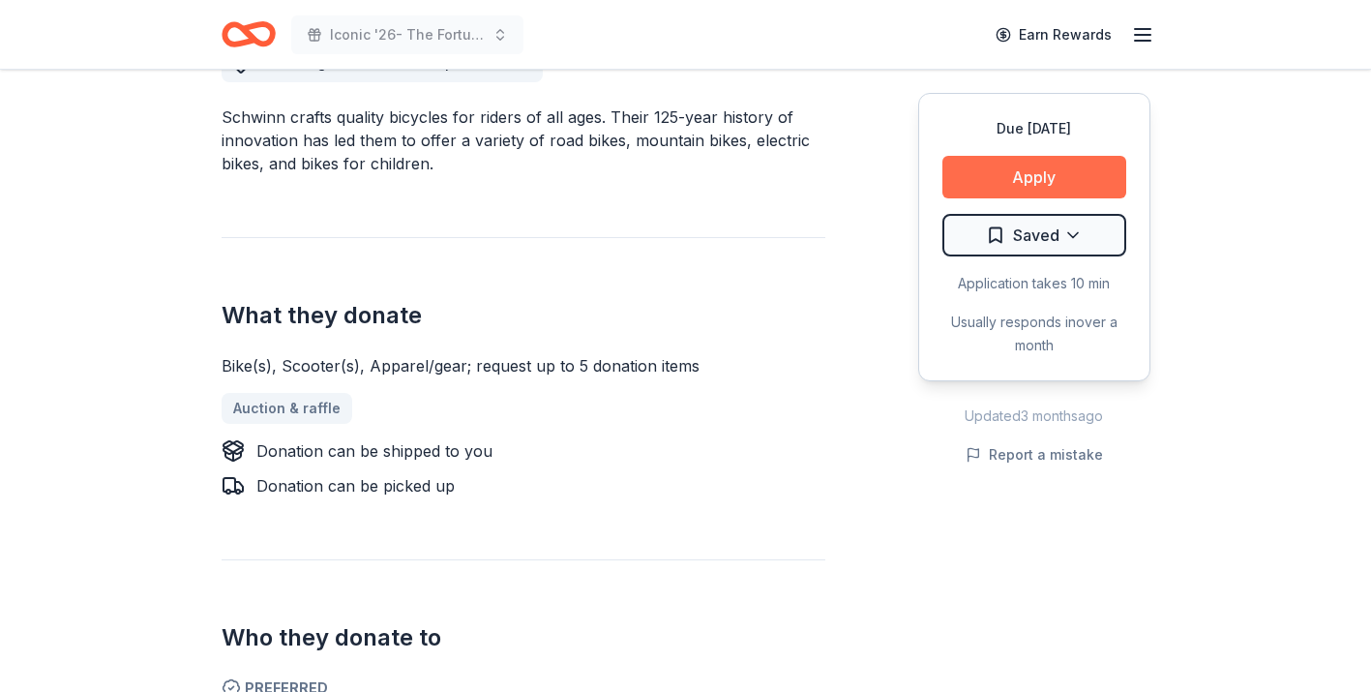
click at [1055, 184] on button "Apply" at bounding box center [1034, 177] width 184 height 43
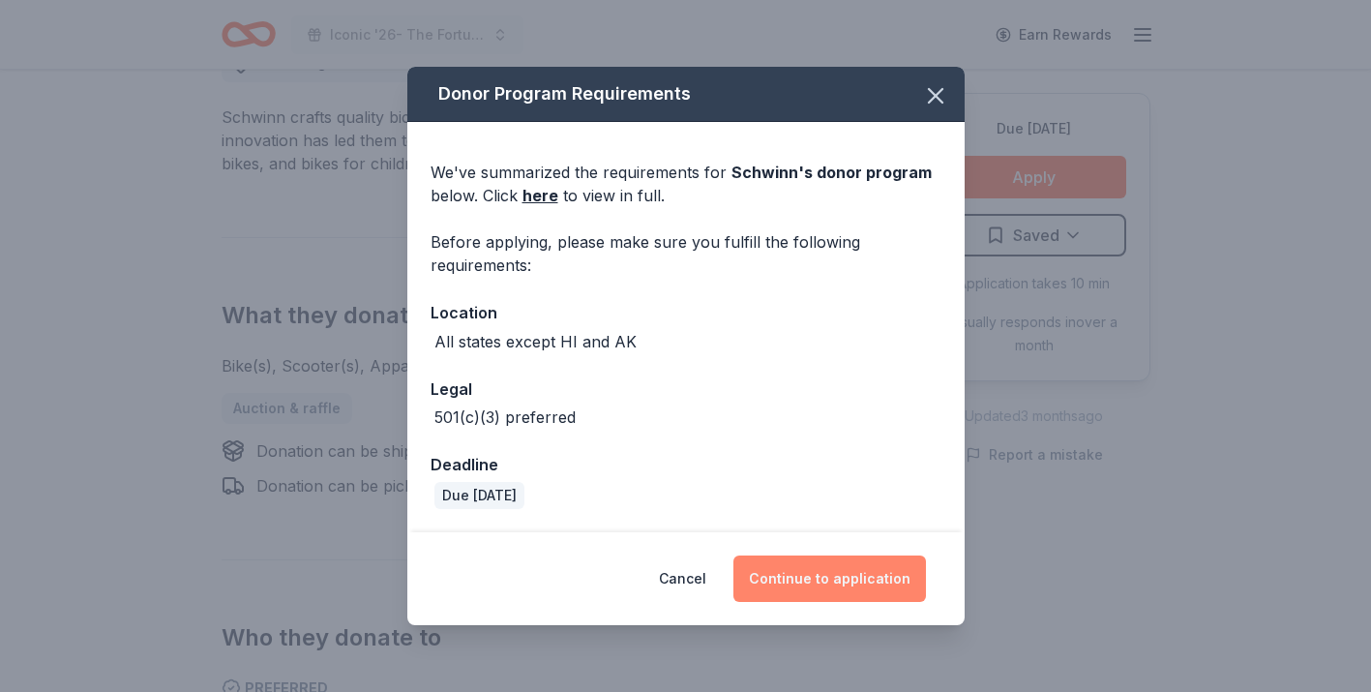
click at [819, 595] on button "Continue to application" at bounding box center [829, 578] width 193 height 46
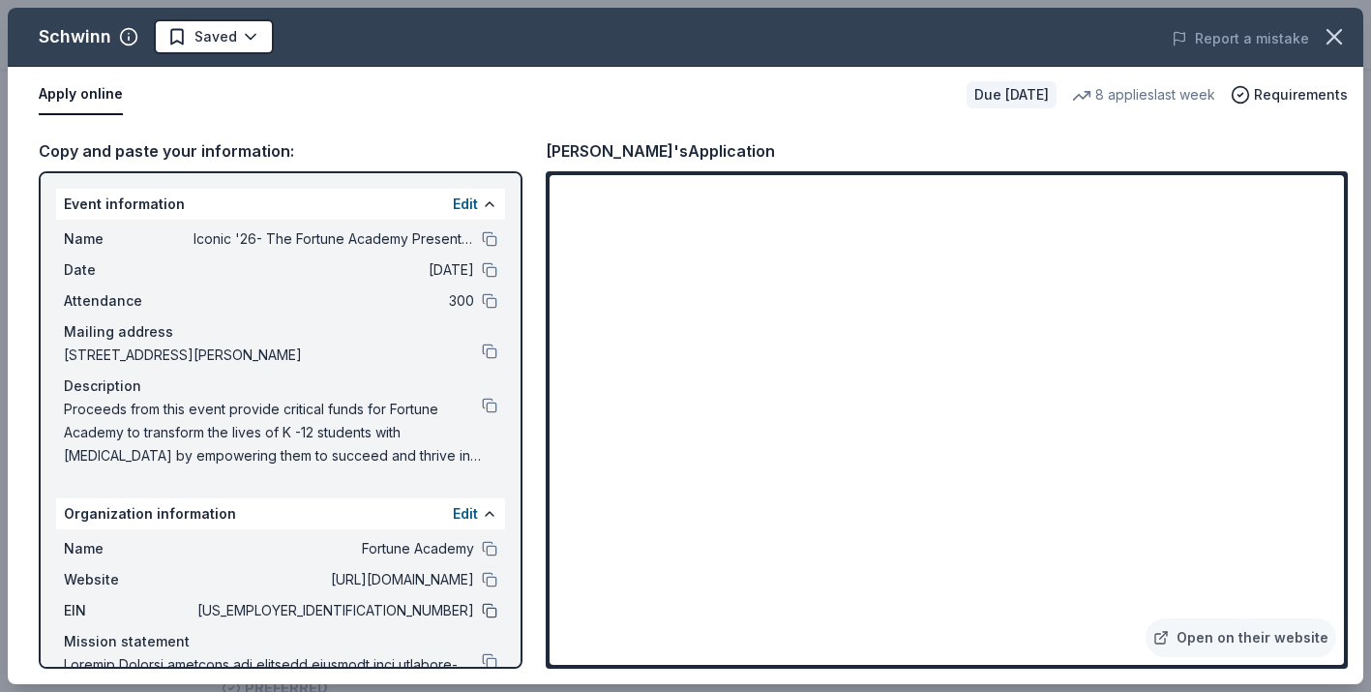
click at [491, 610] on button at bounding box center [489, 610] width 15 height 15
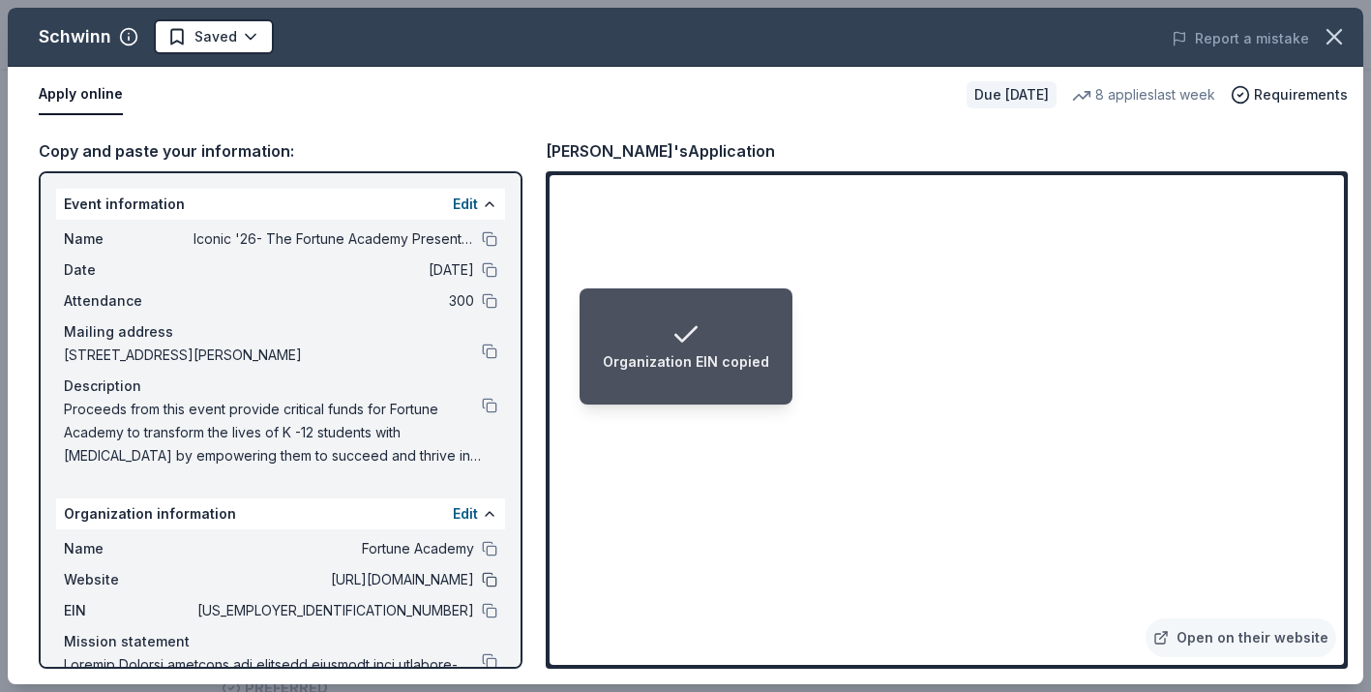
click at [490, 582] on button at bounding box center [489, 579] width 15 height 15
click at [490, 237] on button at bounding box center [489, 238] width 15 height 15
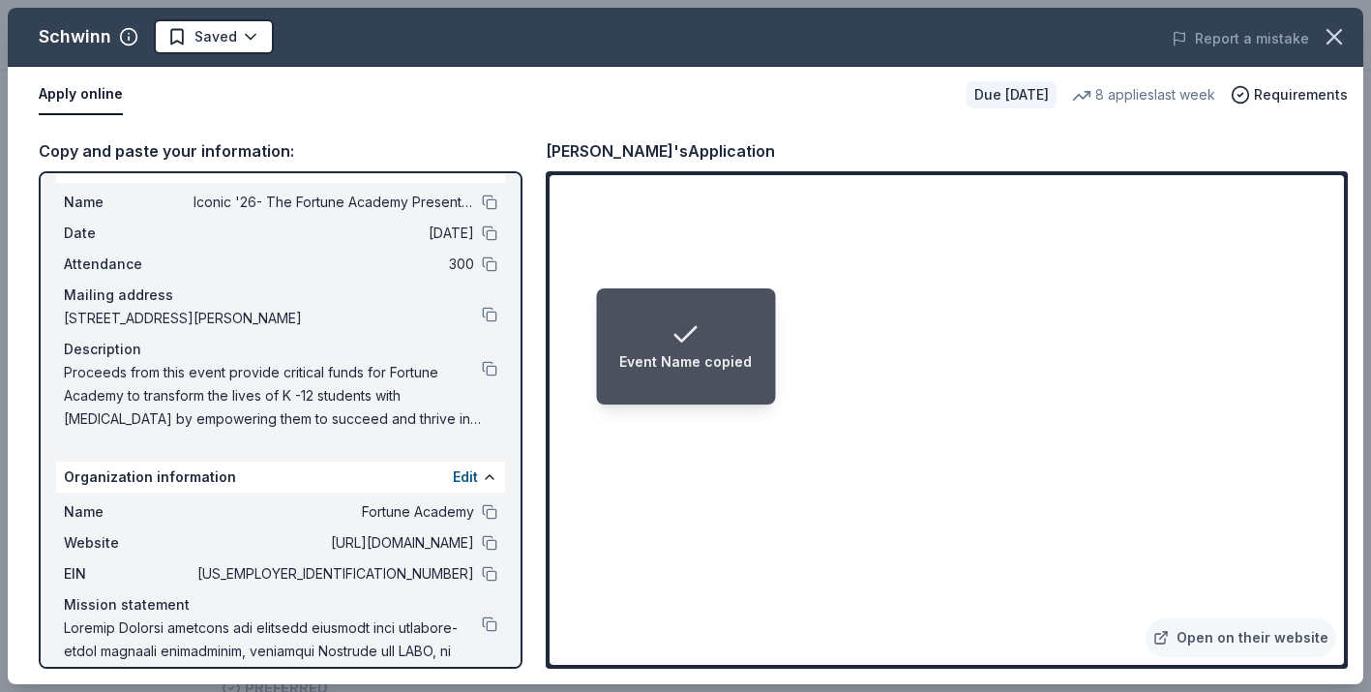
scroll to position [79, 0]
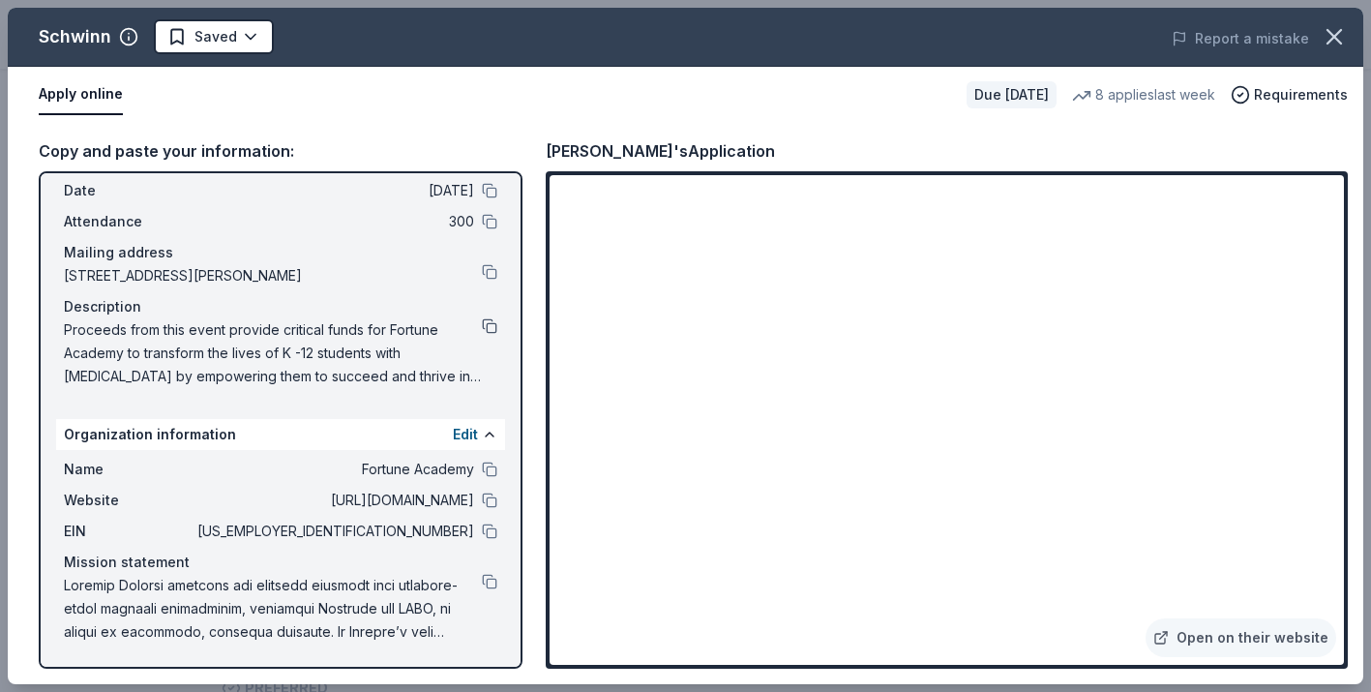
click at [491, 327] on button at bounding box center [489, 325] width 15 height 15
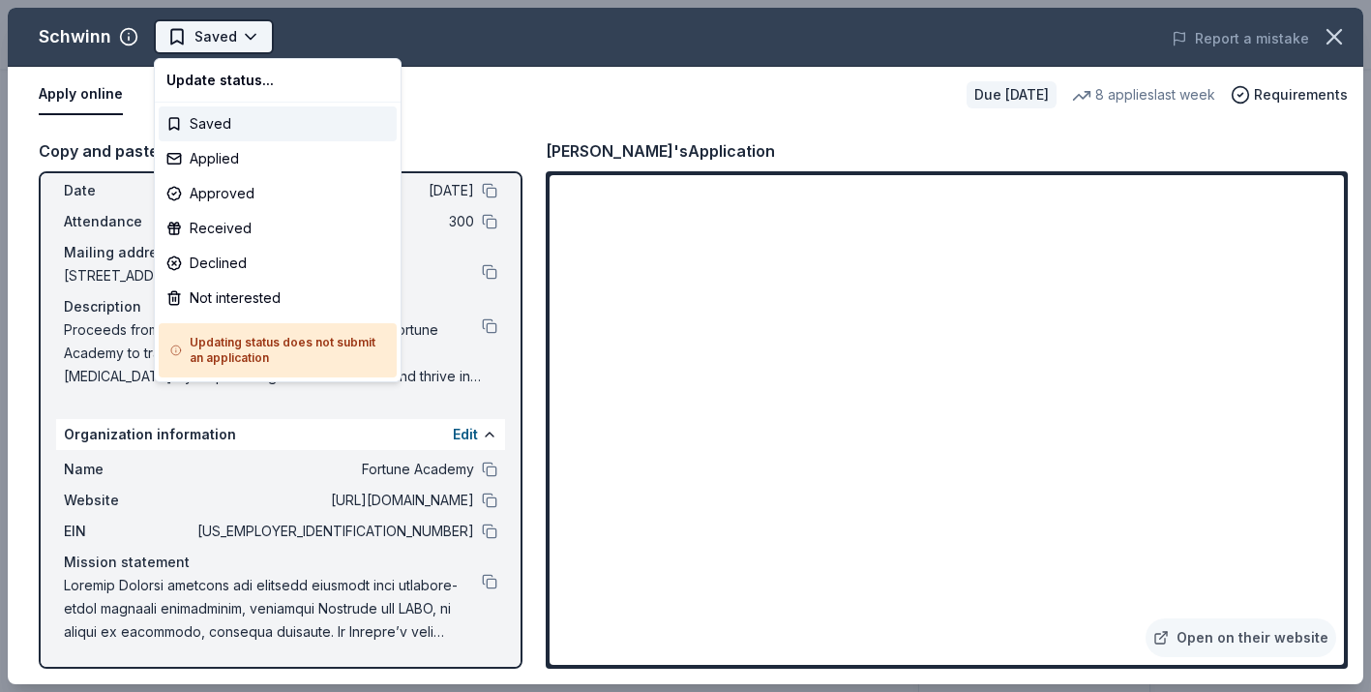
scroll to position [0, 0]
click at [443, 70] on html "Iconic '26- The Fortune Academy Presents the Roaring 20's Saved Apply Due [DATE…" at bounding box center [685, 346] width 1371 height 692
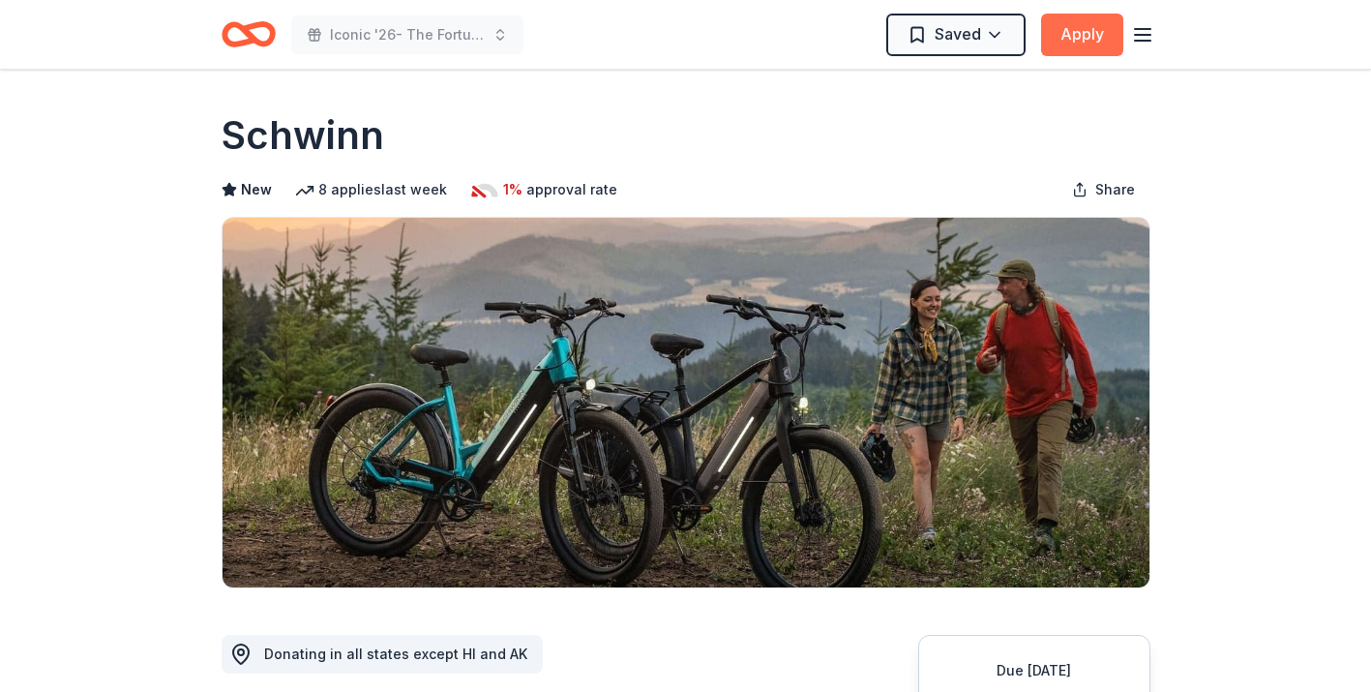
click at [1076, 45] on button "Apply" at bounding box center [1082, 35] width 82 height 43
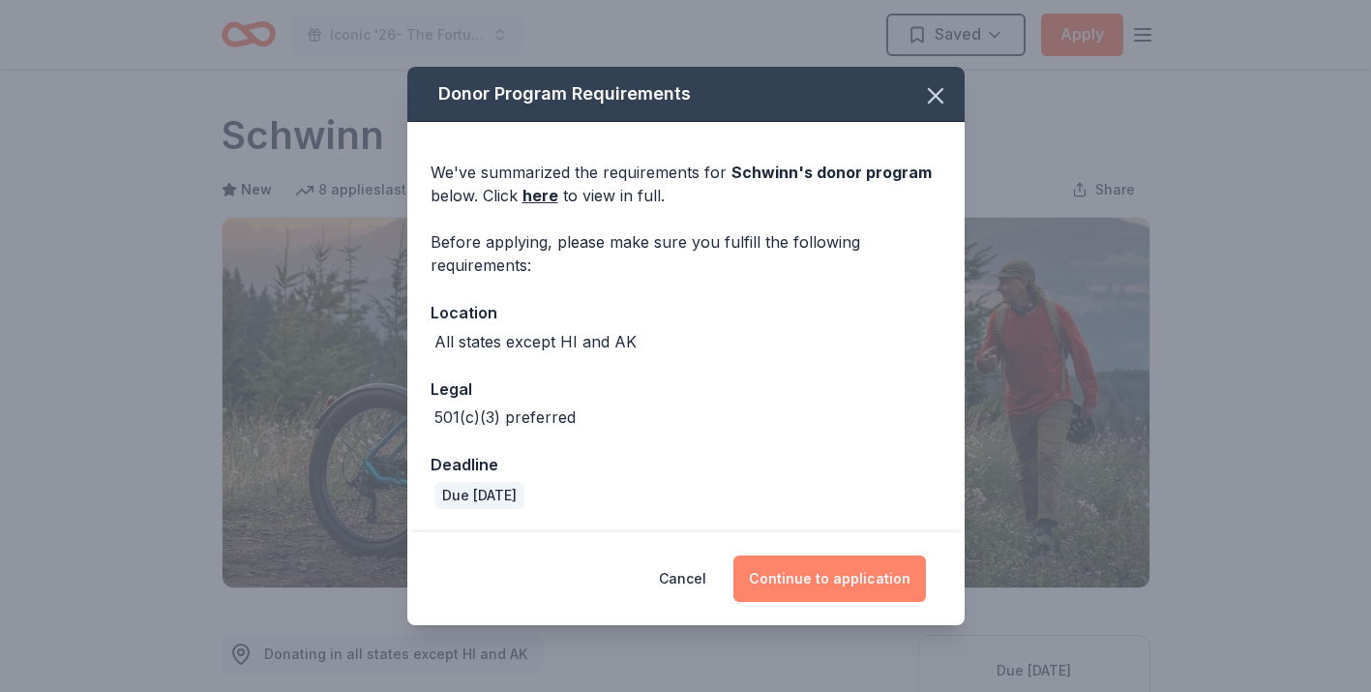
click at [850, 568] on button "Continue to application" at bounding box center [829, 578] width 193 height 46
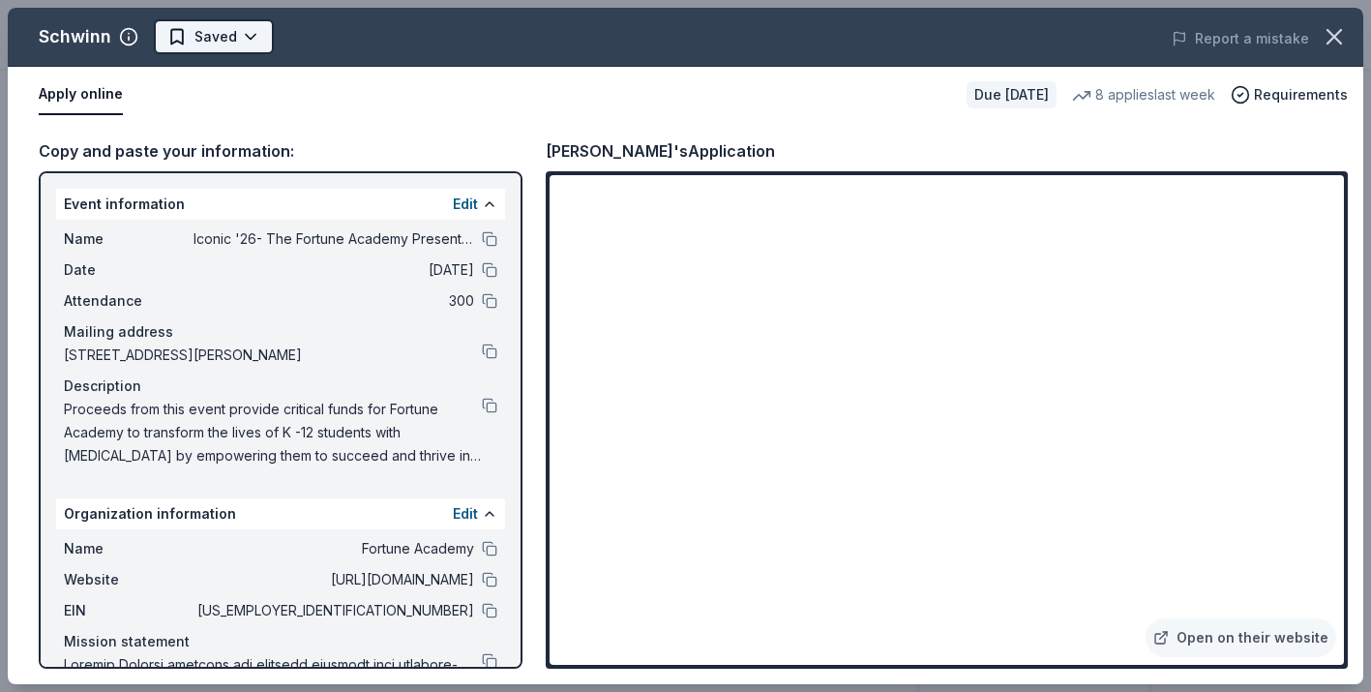
click at [249, 39] on html "Iconic '26- The Fortune Academy Presents the Roaring 20's Saved Apply Due [DATE…" at bounding box center [685, 346] width 1371 height 692
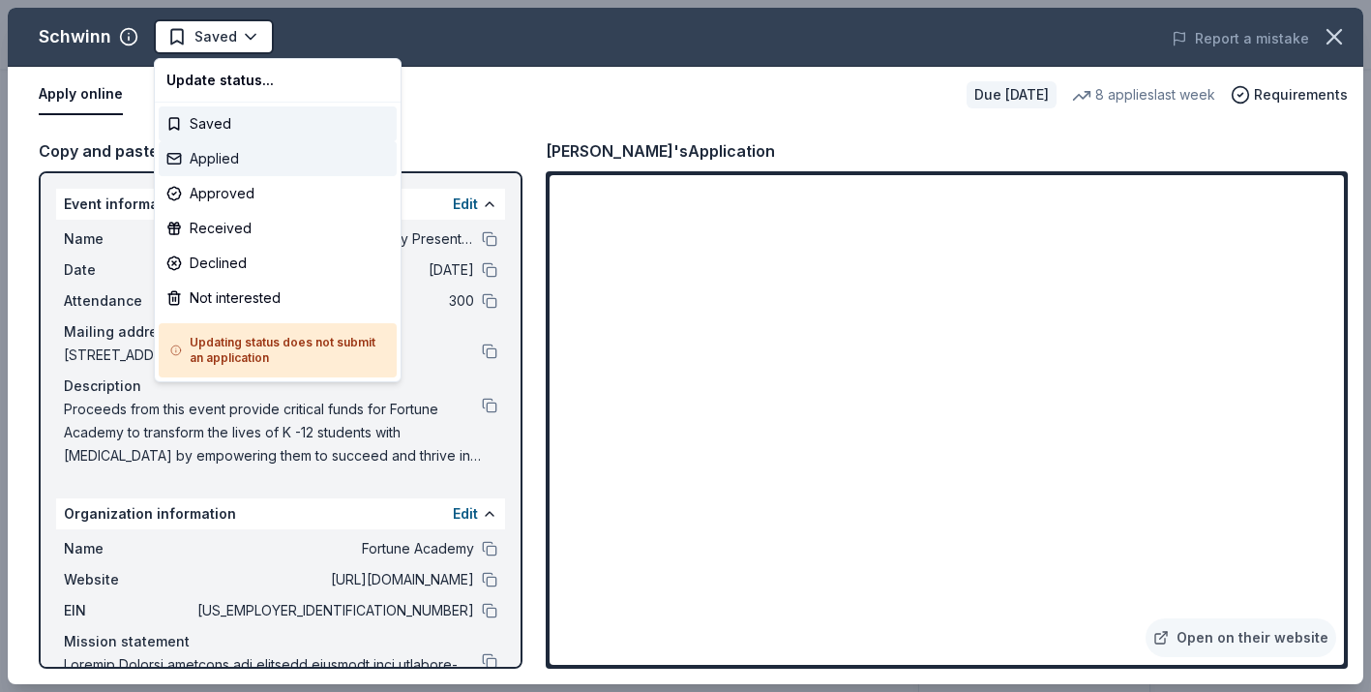
click at [253, 163] on div "Applied" at bounding box center [278, 158] width 238 height 35
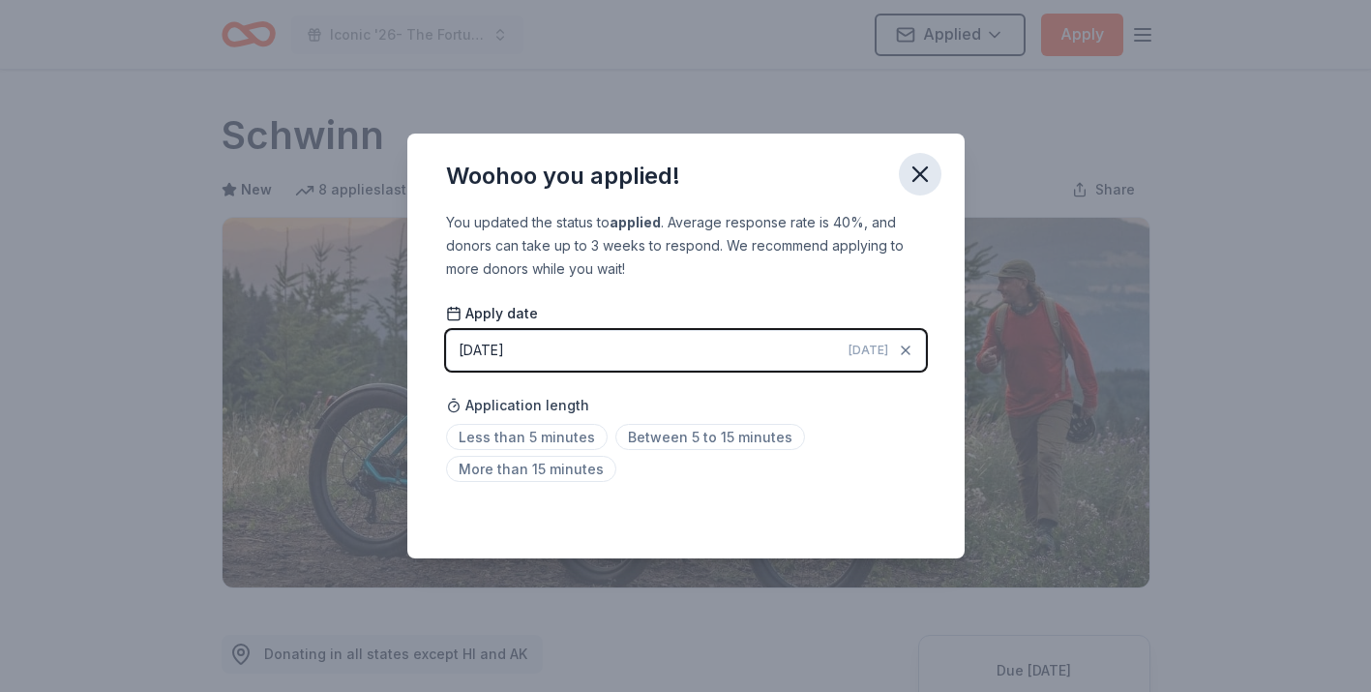
click at [918, 172] on icon "button" at bounding box center [920, 174] width 14 height 14
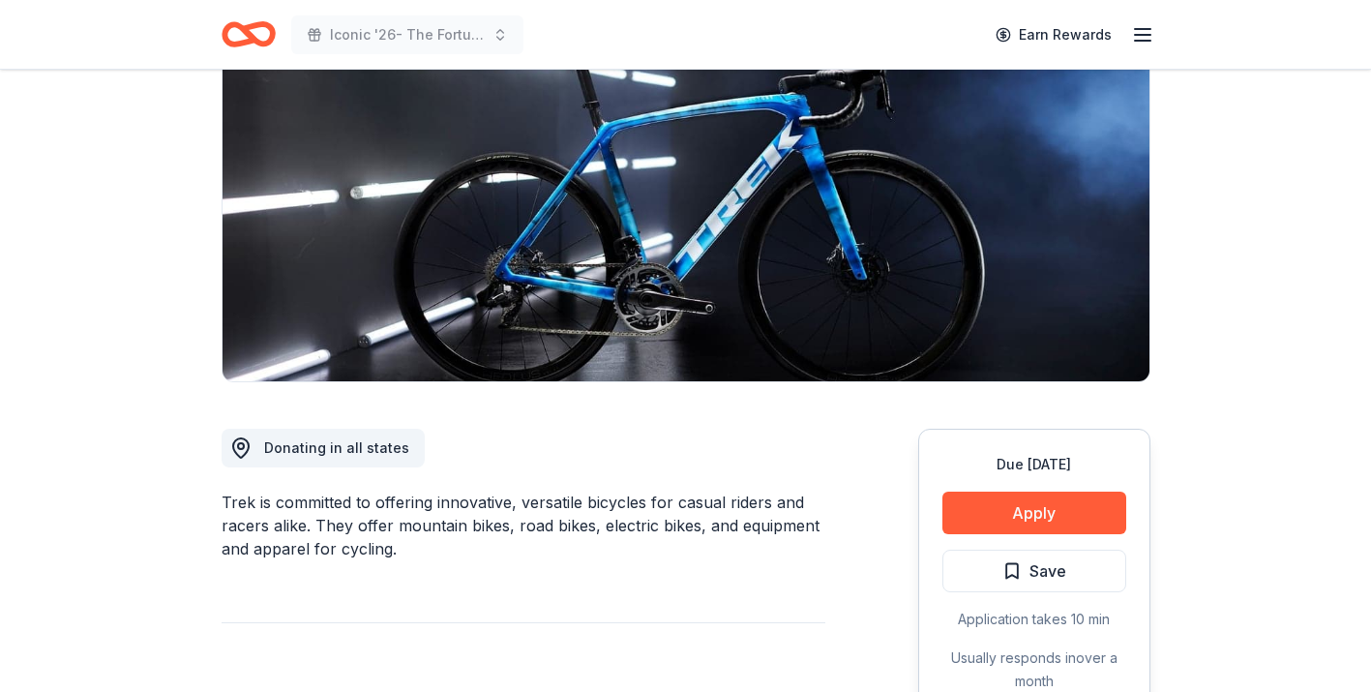
scroll to position [211, 0]
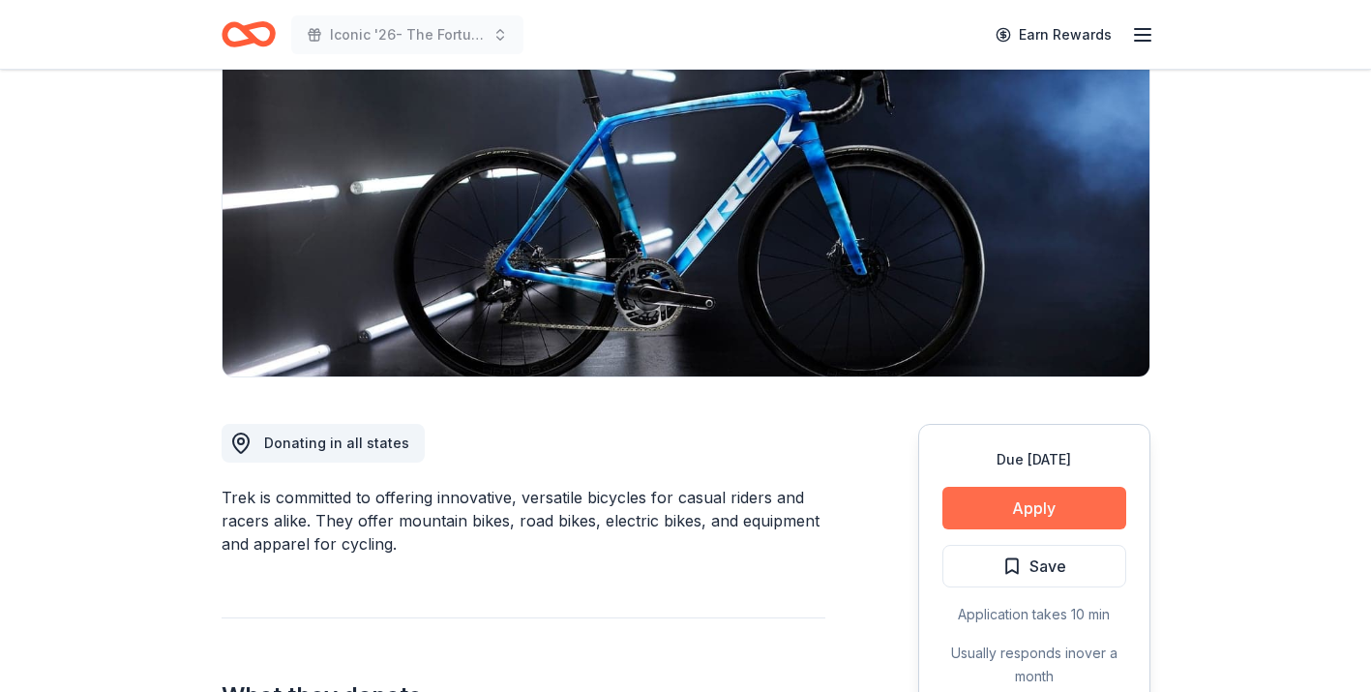
click at [1006, 520] on button "Apply" at bounding box center [1034, 508] width 184 height 43
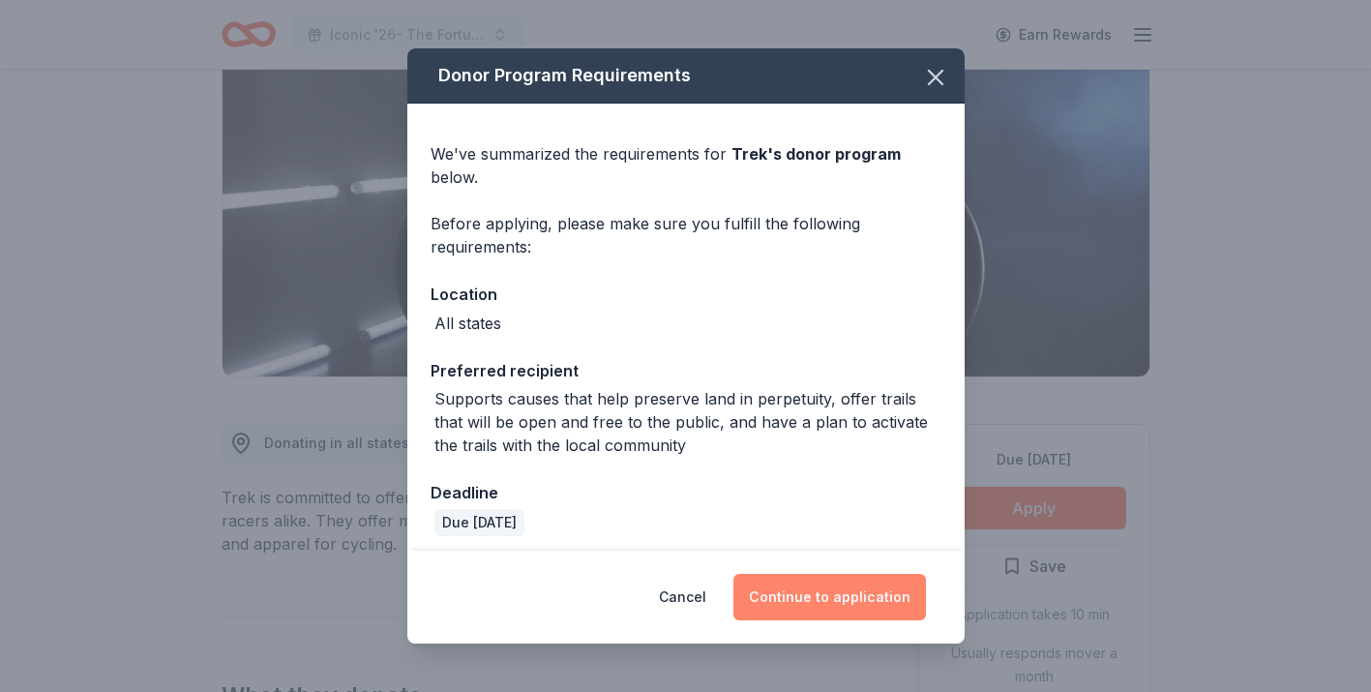
click at [844, 599] on button "Continue to application" at bounding box center [829, 597] width 193 height 46
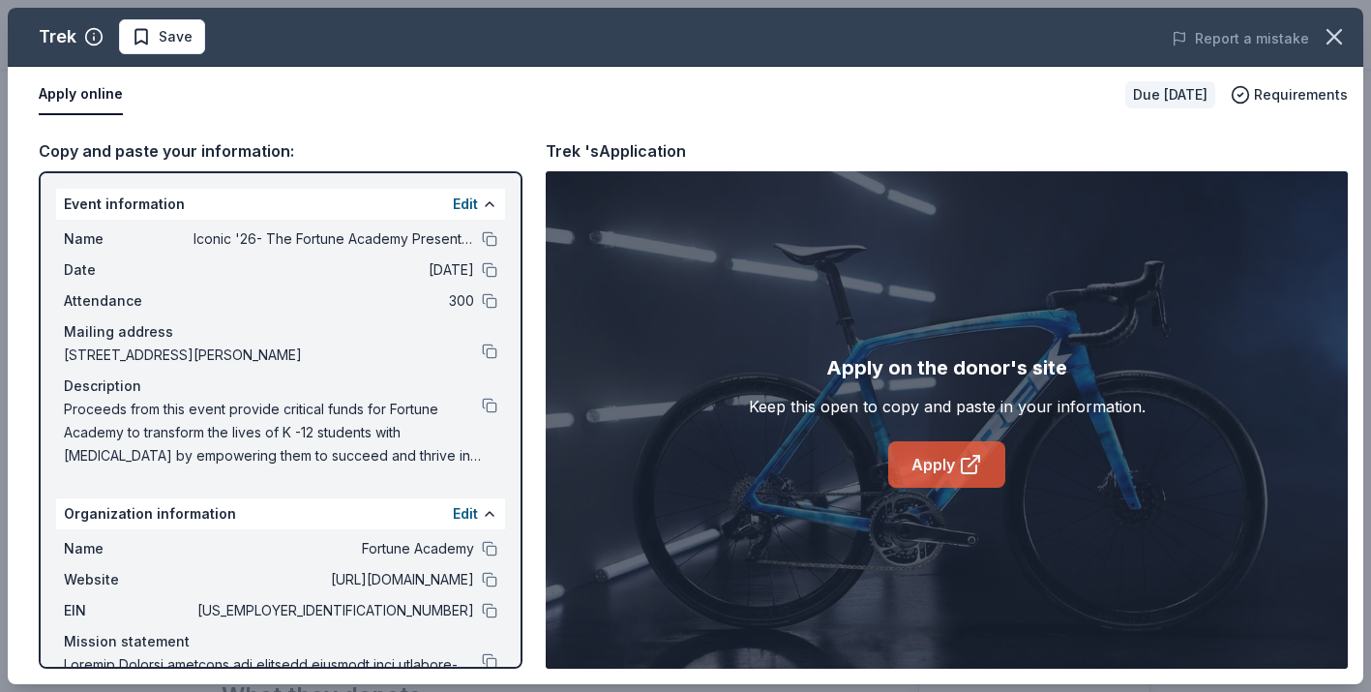
click at [947, 479] on link "Apply" at bounding box center [946, 464] width 117 height 46
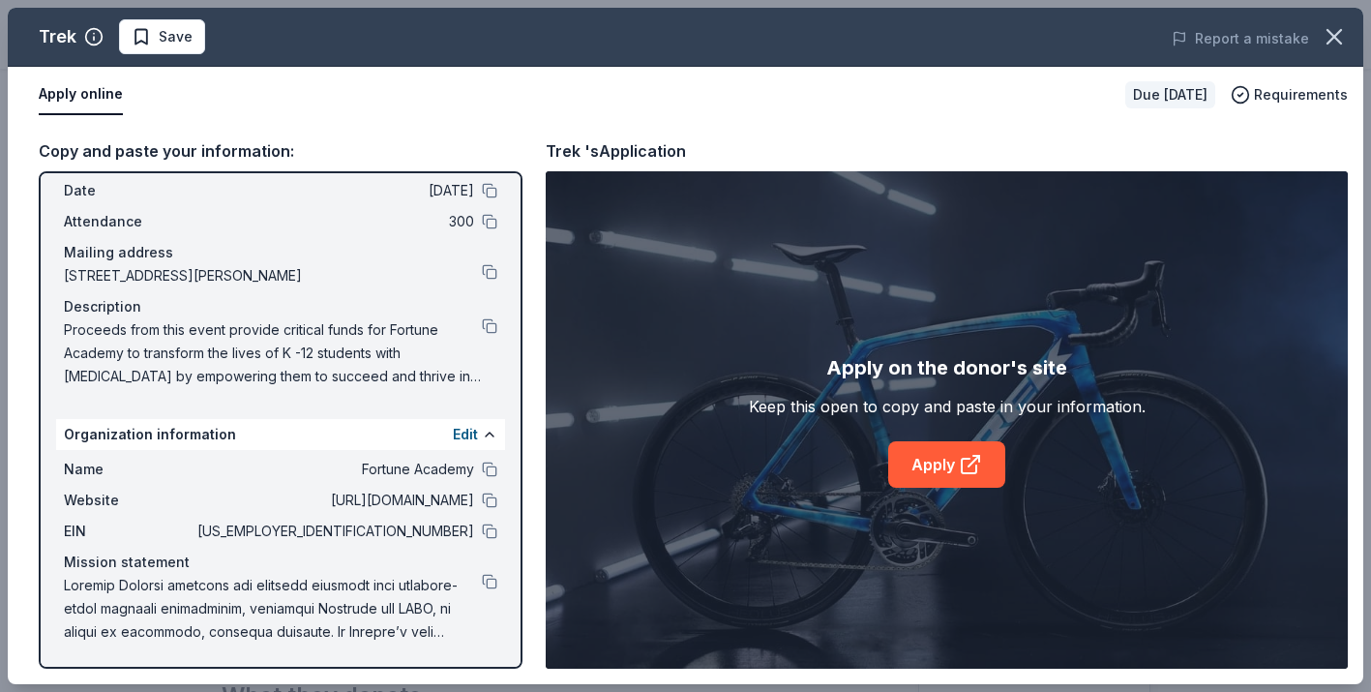
scroll to position [64, 0]
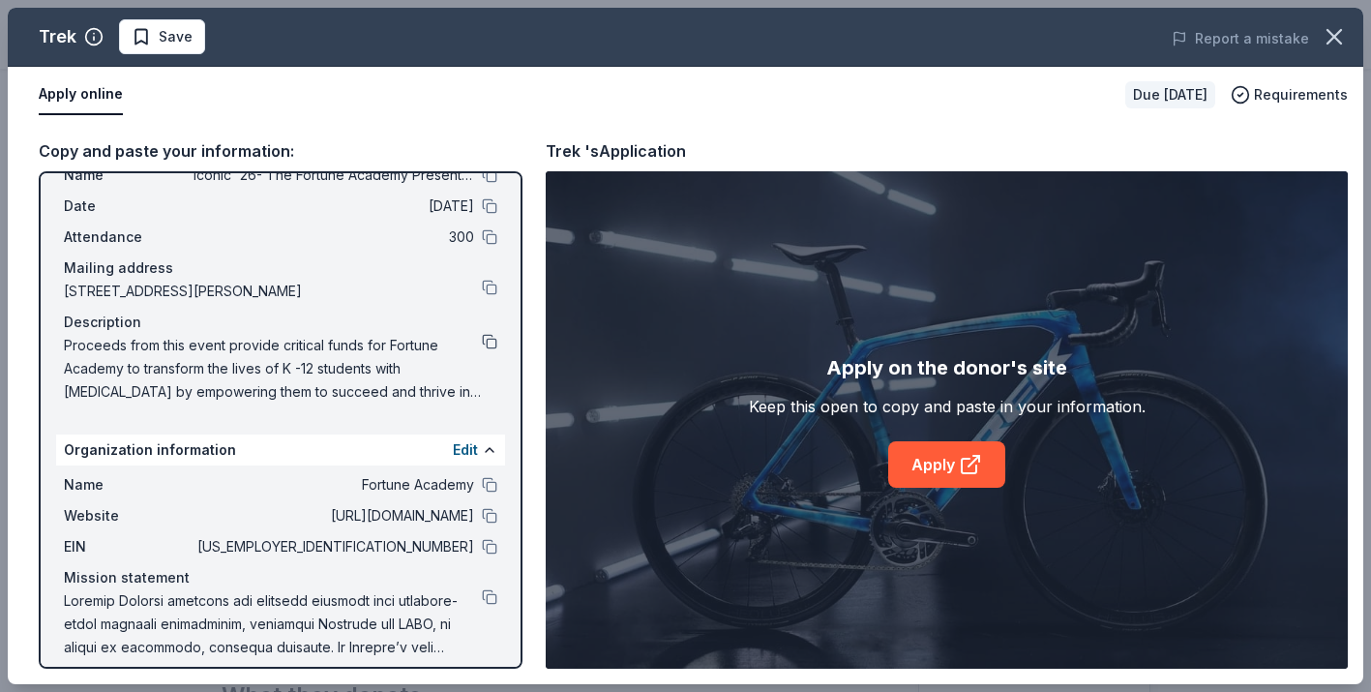
click at [490, 341] on button at bounding box center [489, 341] width 15 height 15
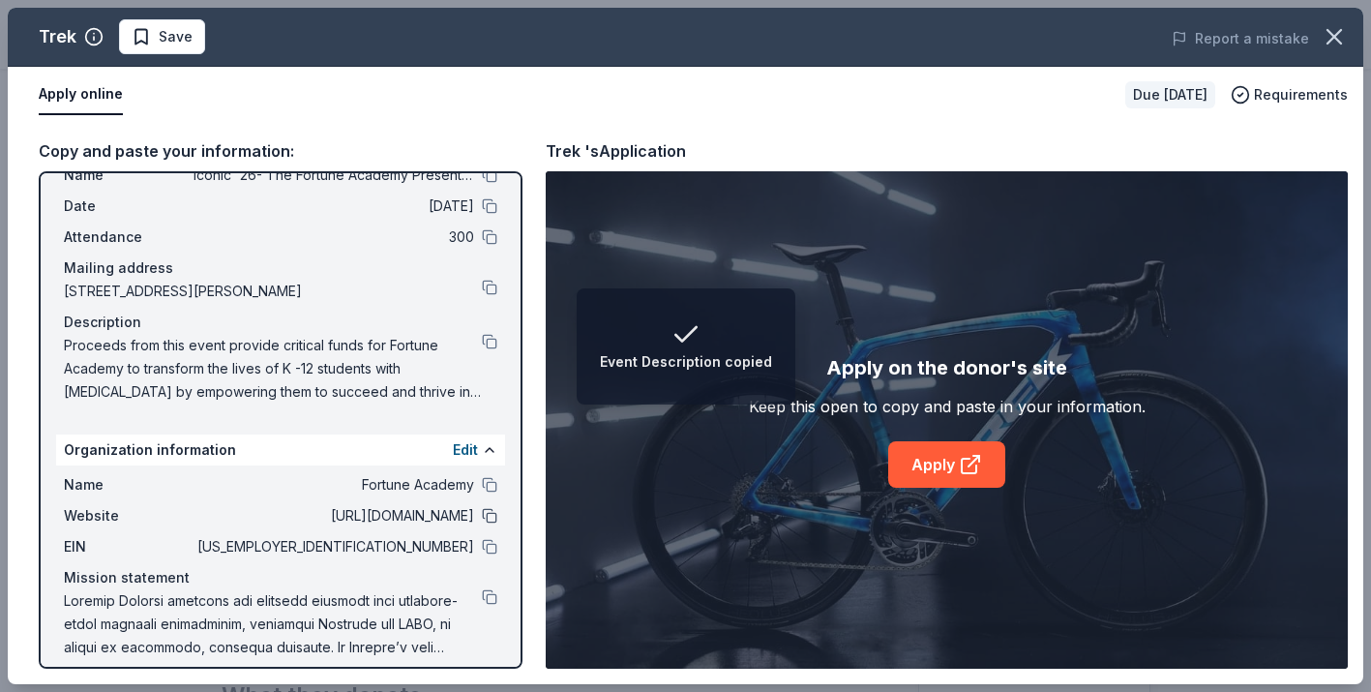
click at [490, 519] on button at bounding box center [489, 515] width 15 height 15
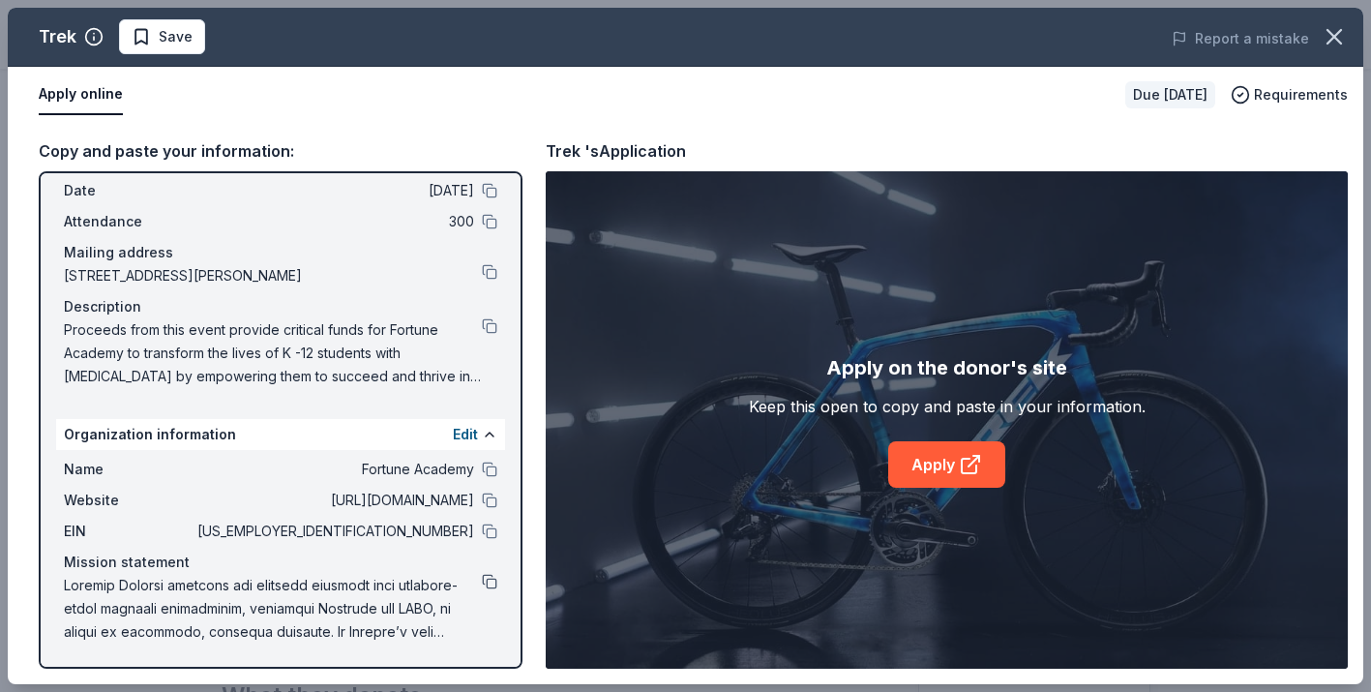
click at [484, 583] on button at bounding box center [489, 581] width 15 height 15
click at [163, 42] on span "Save" at bounding box center [176, 36] width 34 height 23
click at [212, 43] on html "Iconic '26- The Fortune Academy Presents the Roaring 20's Earn Rewards Due [DAT…" at bounding box center [685, 135] width 1371 height 692
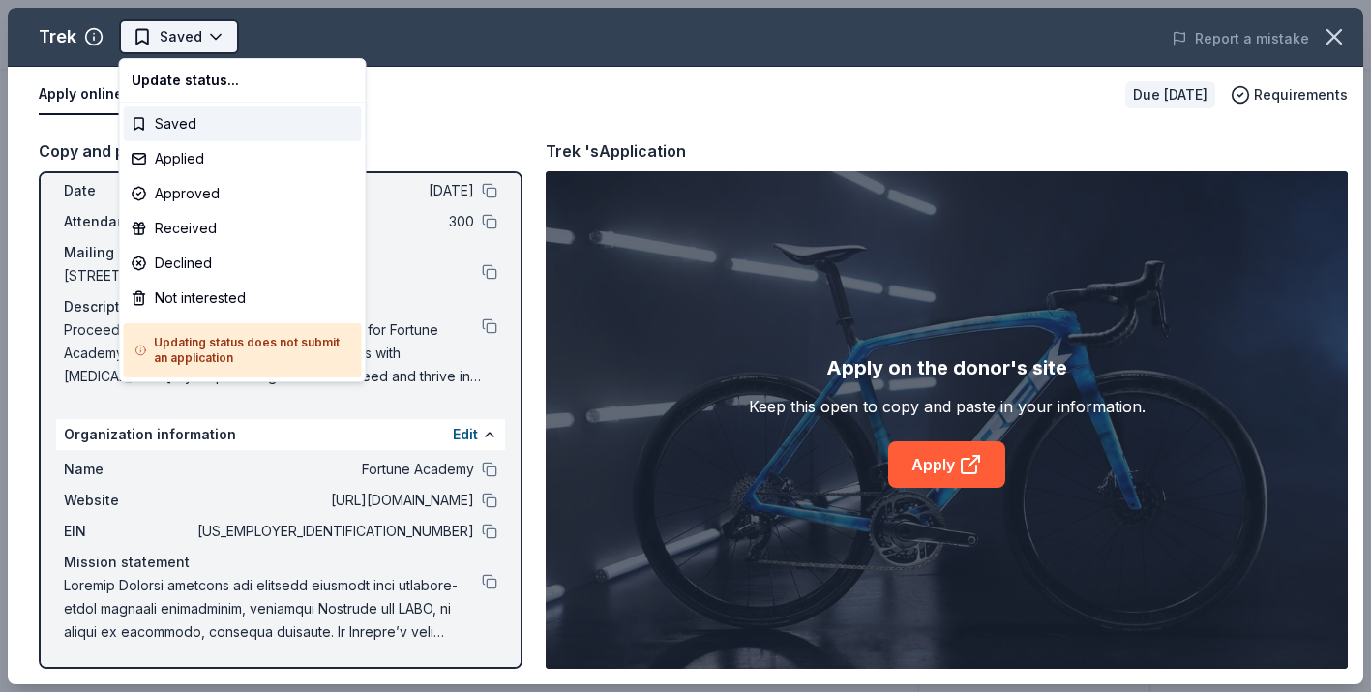
scroll to position [0, 0]
click at [205, 166] on div "Applied" at bounding box center [243, 158] width 238 height 35
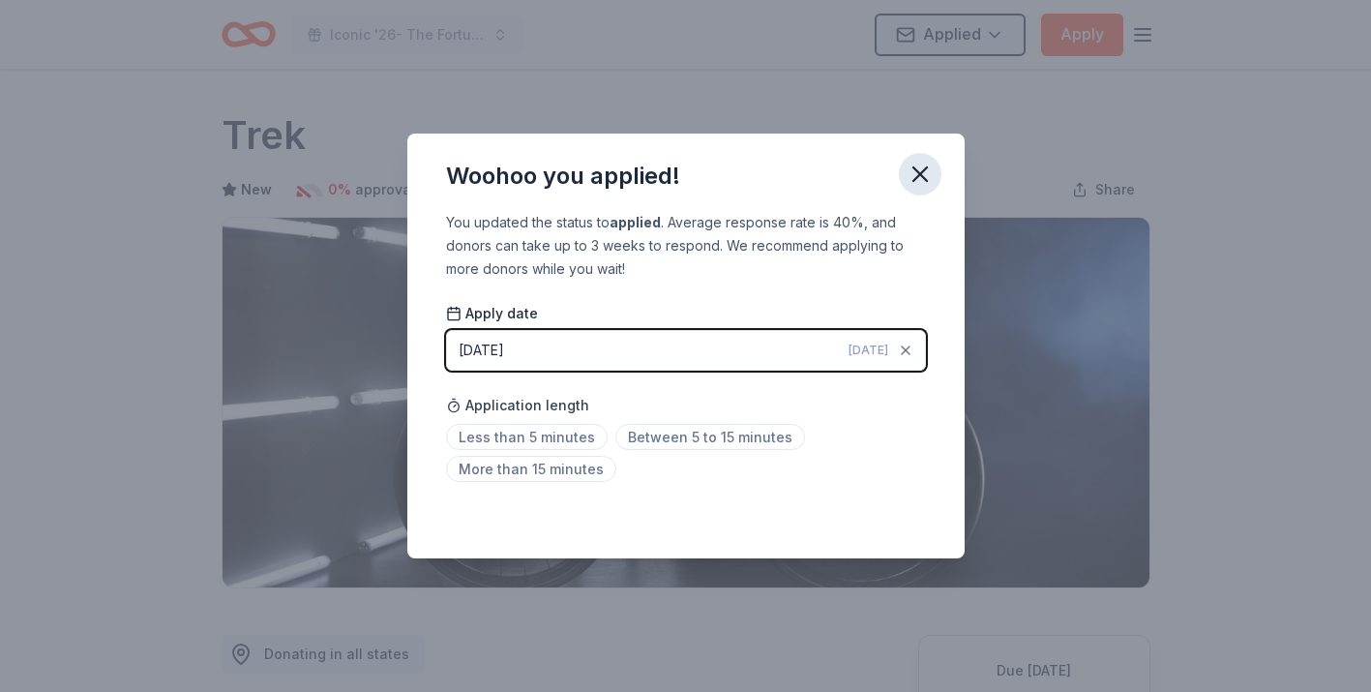
click at [910, 172] on icon "button" at bounding box center [920, 174] width 27 height 27
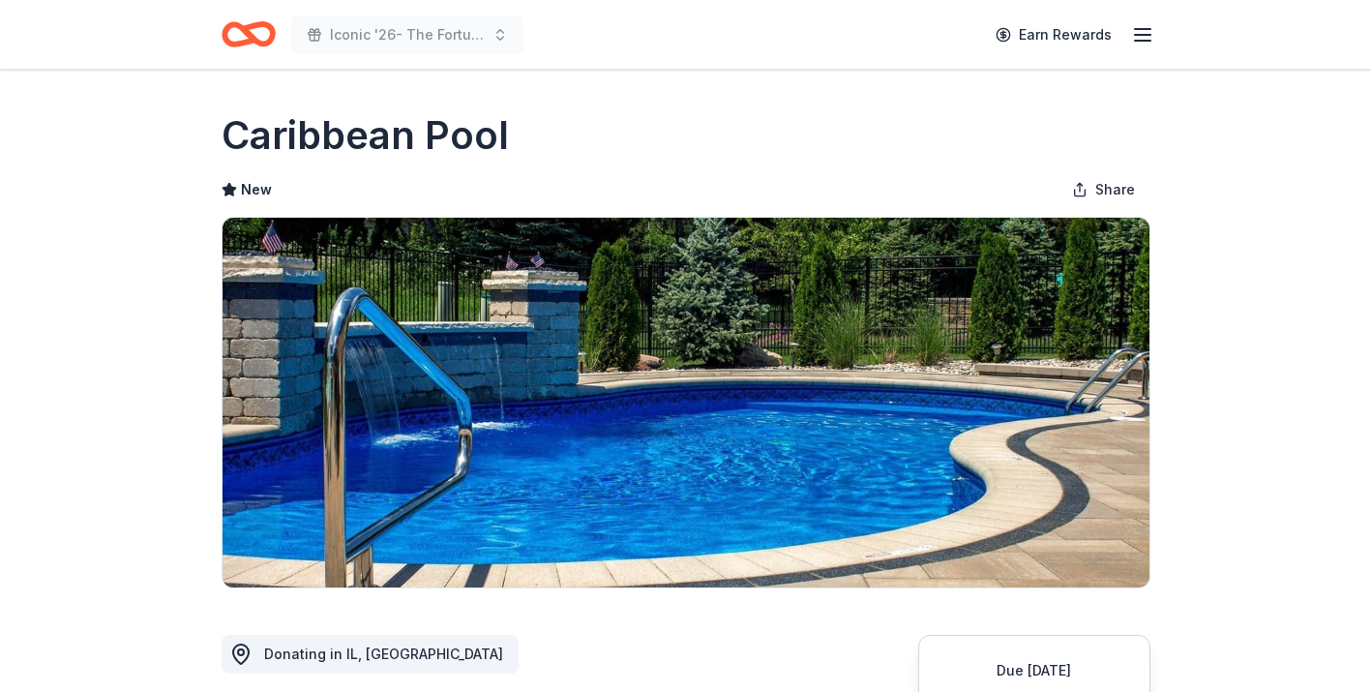
scroll to position [431, 0]
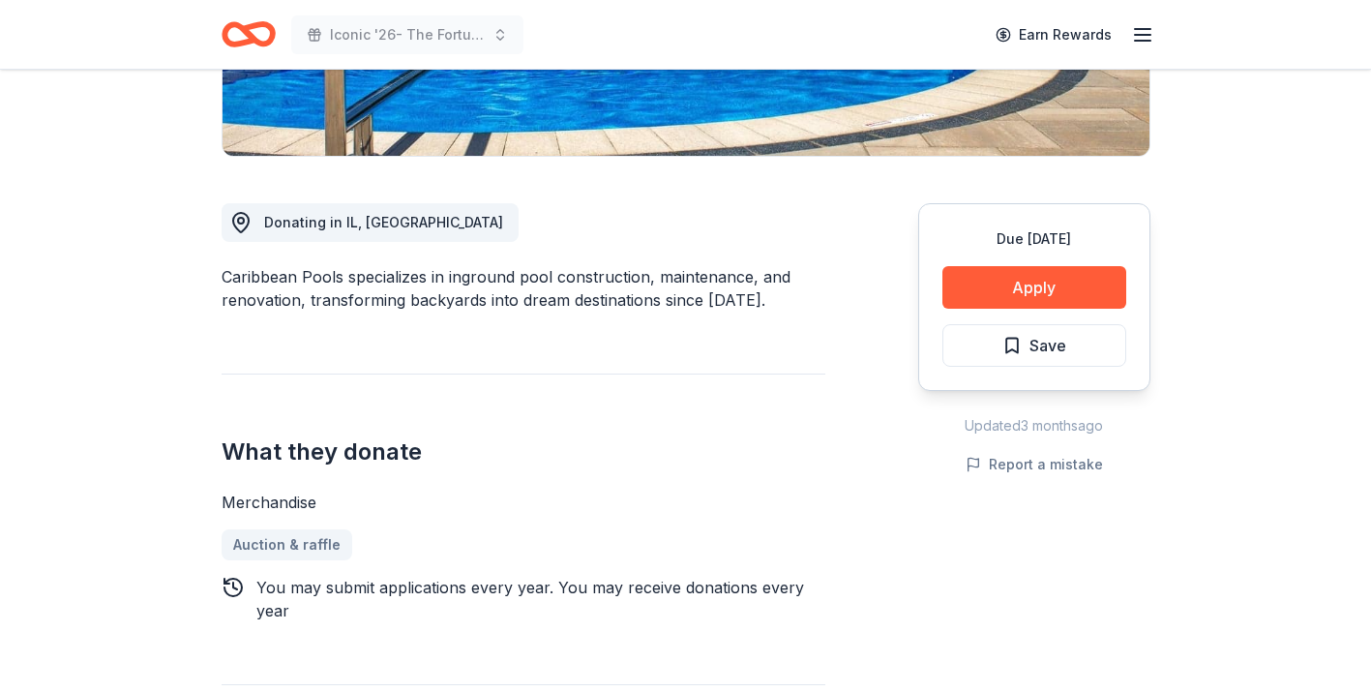
click at [254, 32] on icon "Home" at bounding box center [249, 34] width 54 height 45
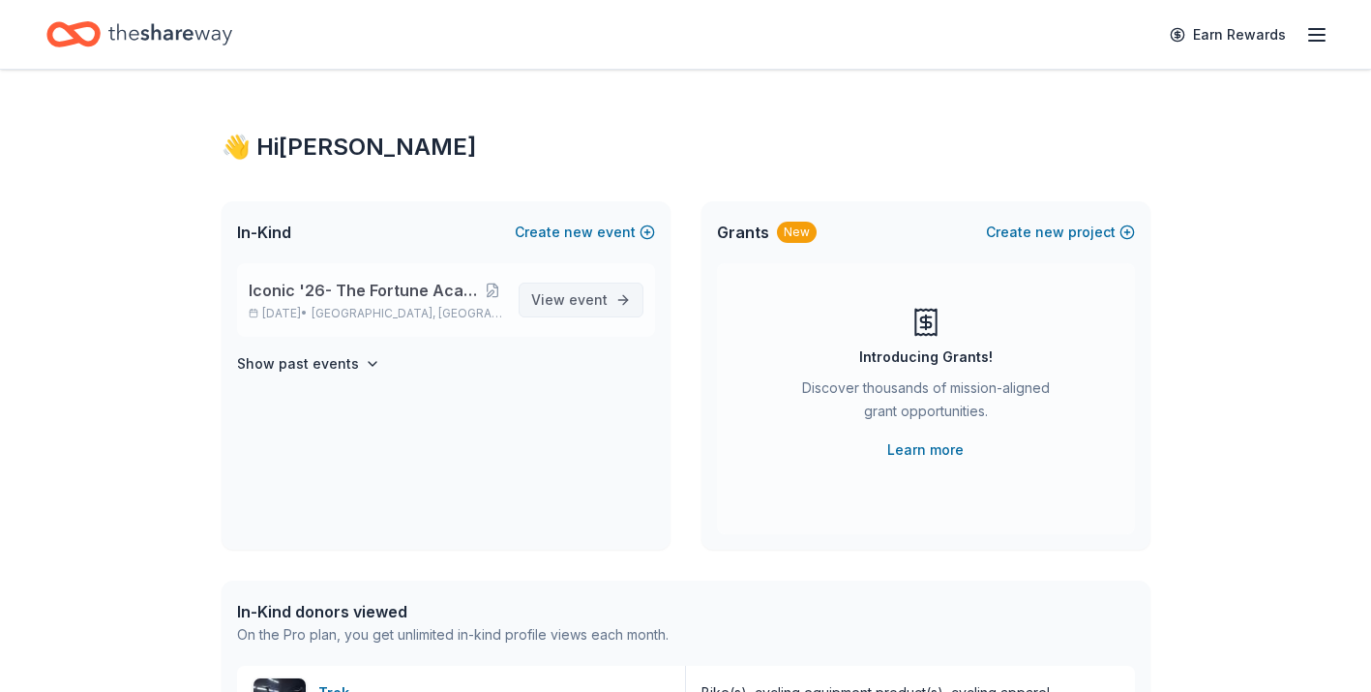
click at [575, 296] on span "event" at bounding box center [588, 299] width 39 height 16
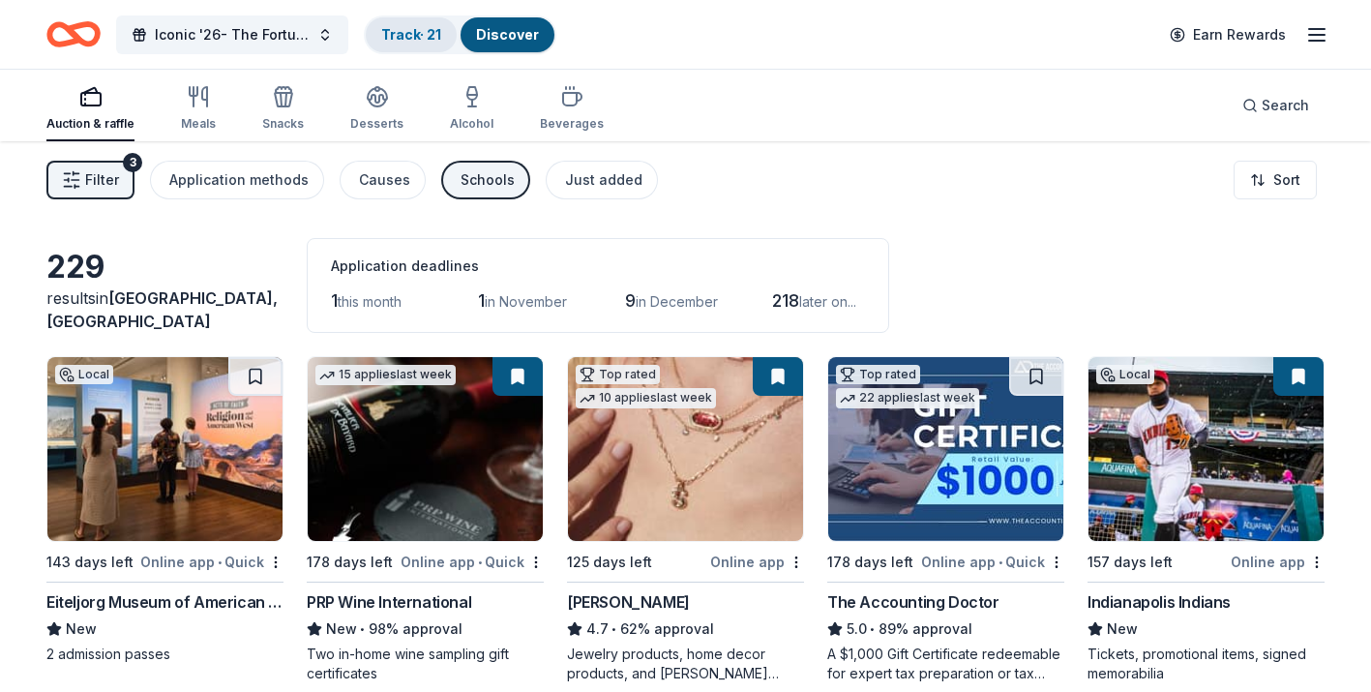
click at [414, 39] on link "Track · 21" at bounding box center [411, 34] width 60 height 16
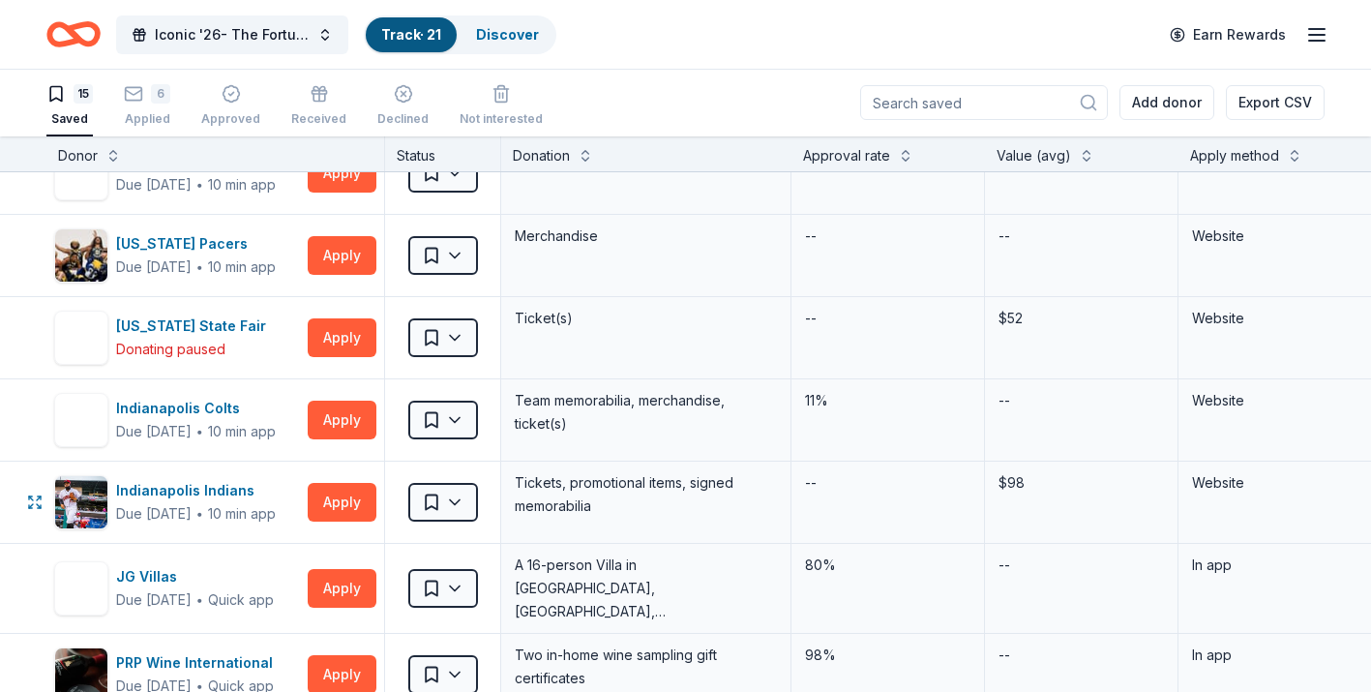
scroll to position [560, 0]
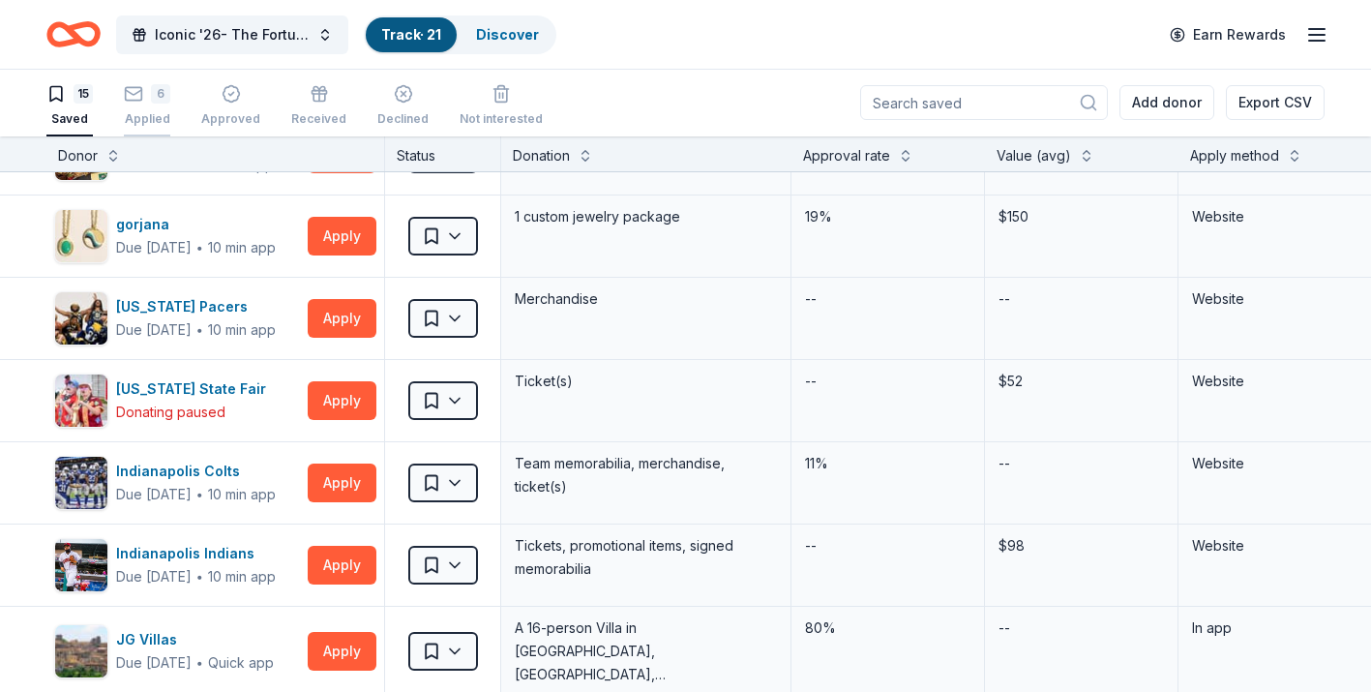
click at [153, 101] on div "6" at bounding box center [160, 93] width 19 height 19
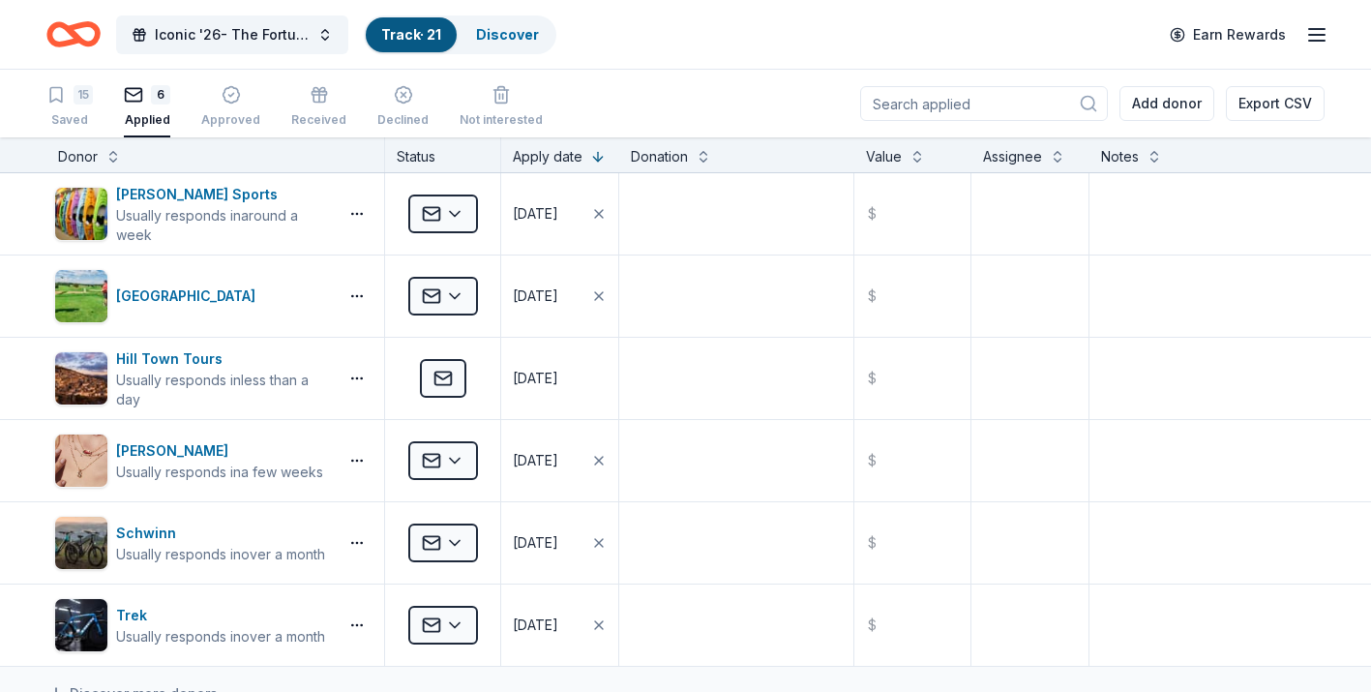
click at [67, 33] on icon "Home" at bounding box center [73, 34] width 54 height 45
click at [491, 41] on link "Discover" at bounding box center [507, 34] width 63 height 16
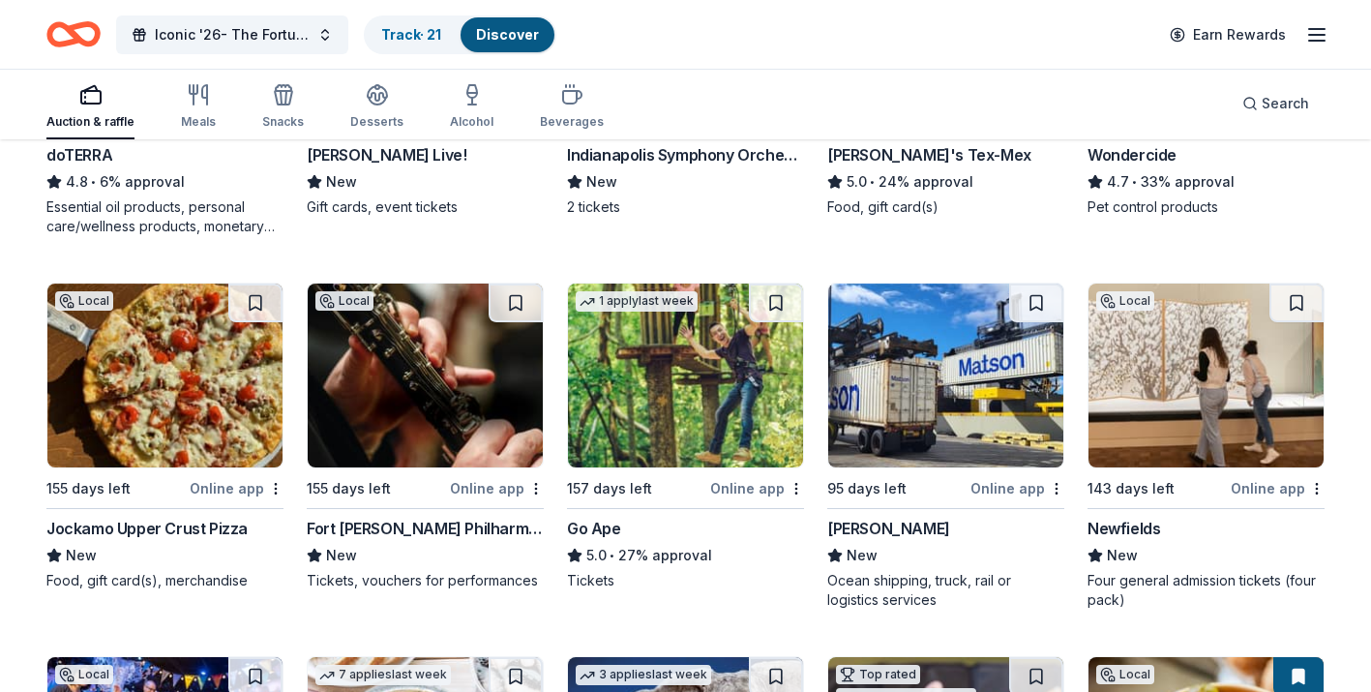
scroll to position [1195, 0]
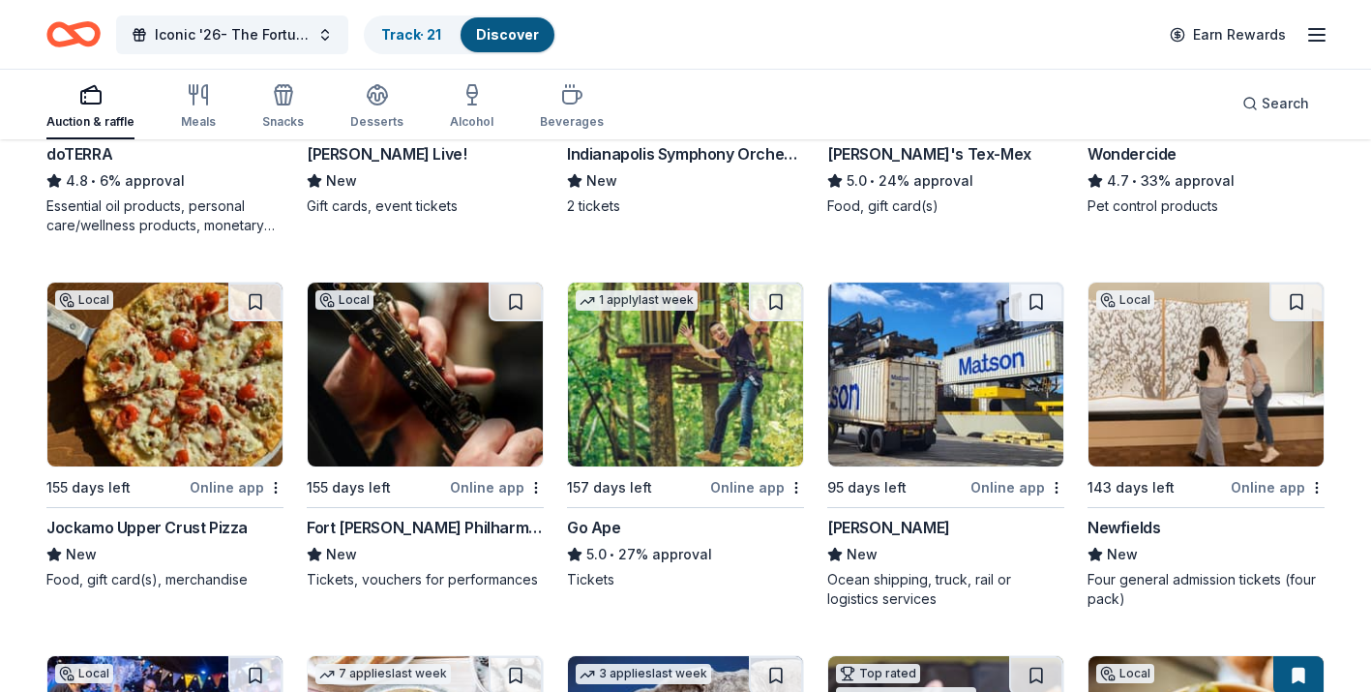
click at [597, 522] on div "Go Ape" at bounding box center [594, 527] width 54 height 23
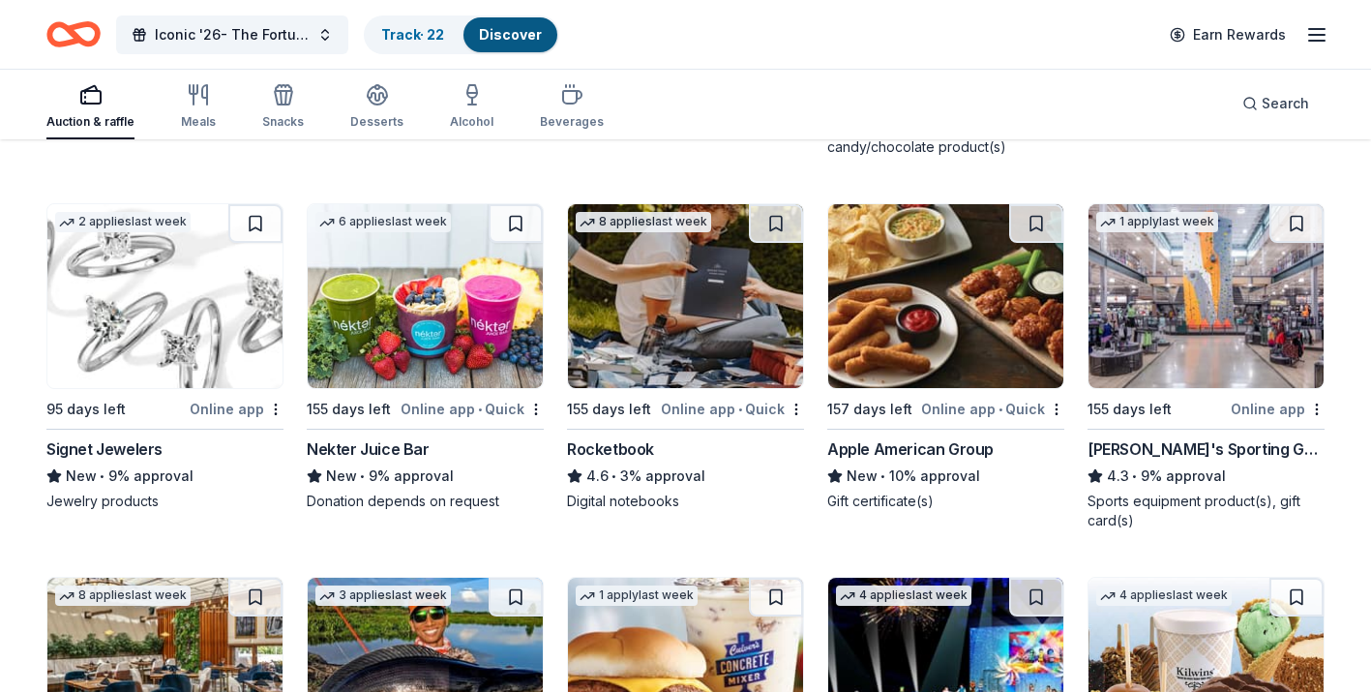
scroll to position [8664, 0]
click at [250, 231] on button at bounding box center [255, 224] width 54 height 39
click at [254, 228] on button at bounding box center [257, 224] width 50 height 39
click at [225, 281] on img at bounding box center [164, 297] width 235 height 184
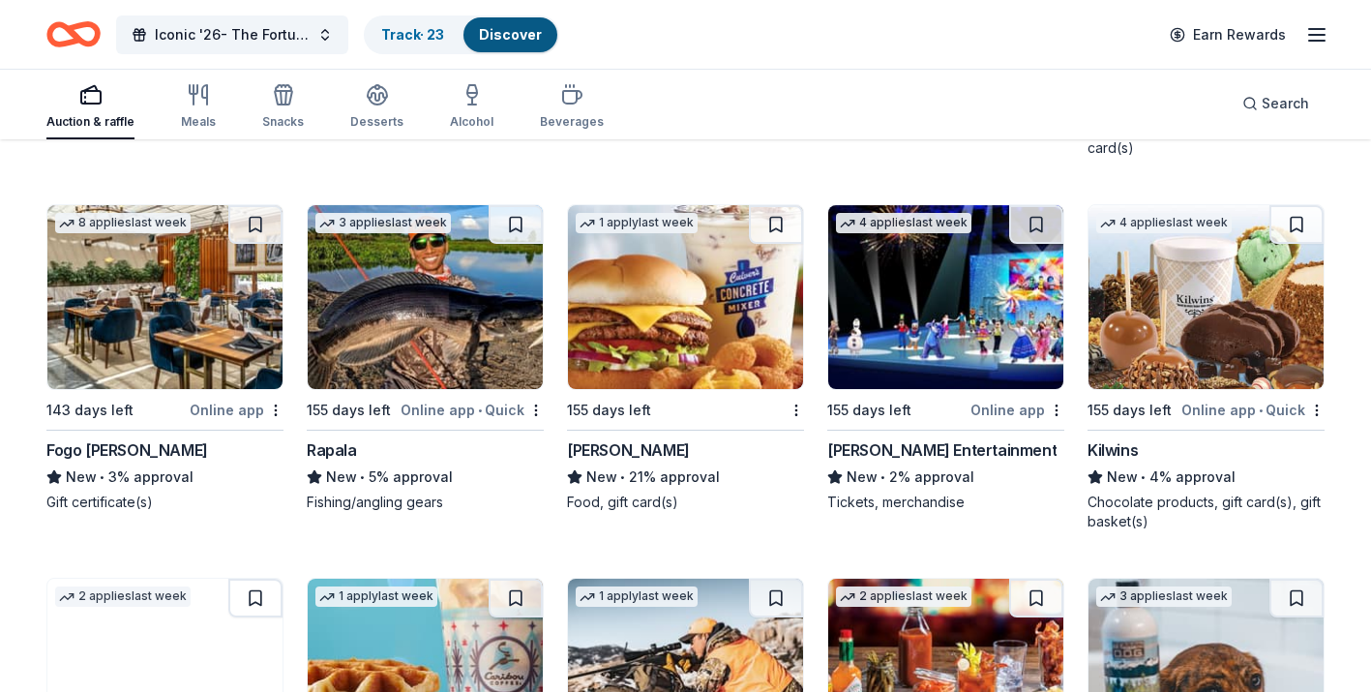
scroll to position [9039, 0]
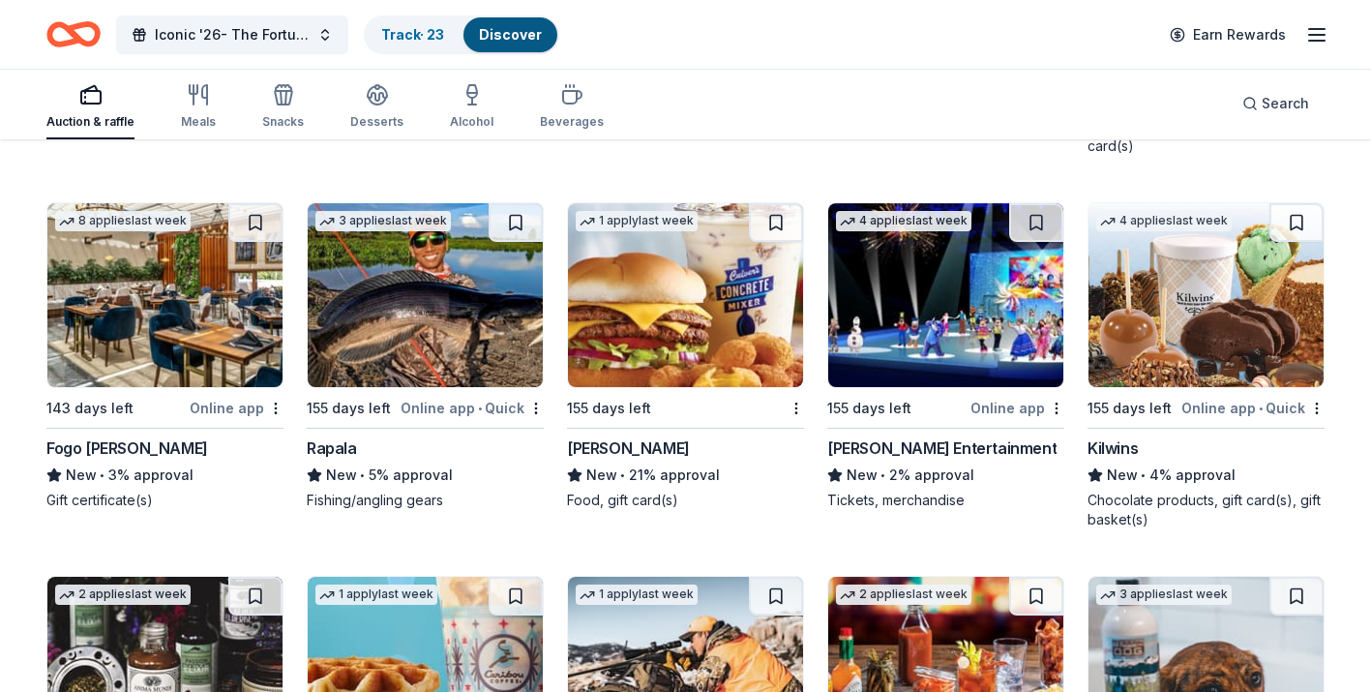
click at [345, 443] on div "Rapala" at bounding box center [332, 447] width 50 height 23
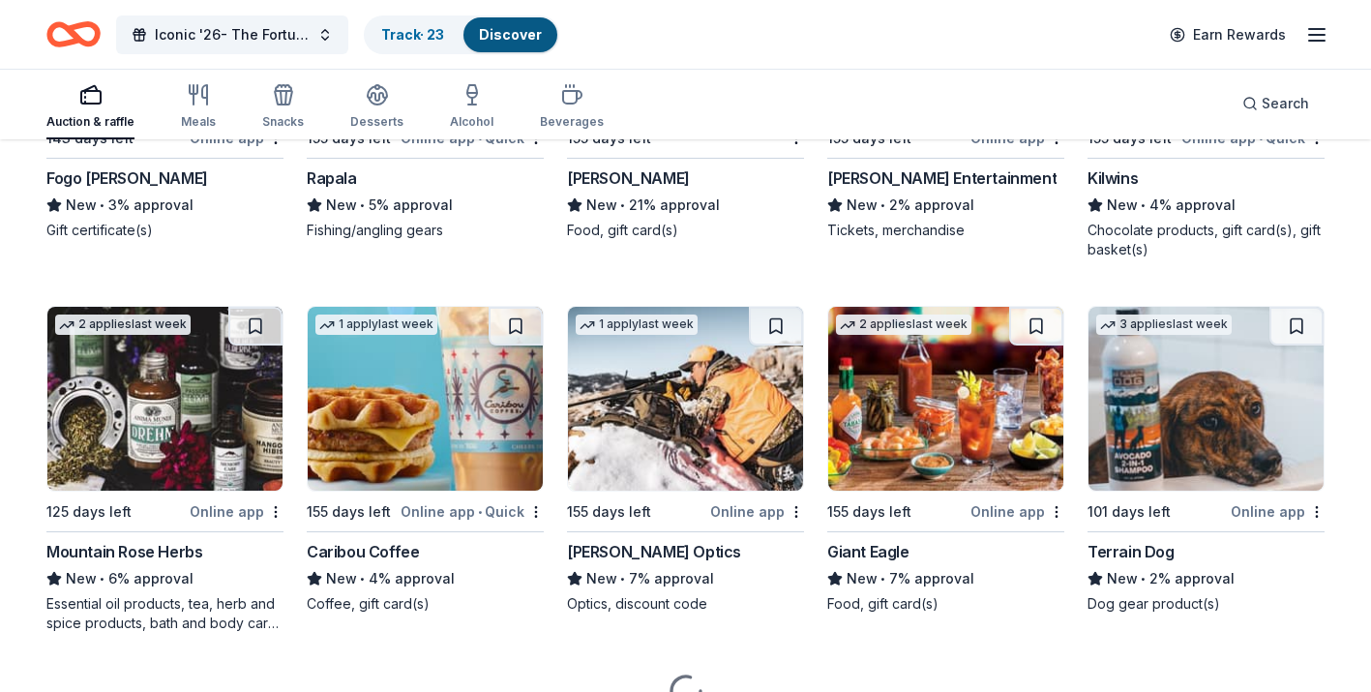
scroll to position [9312, 0]
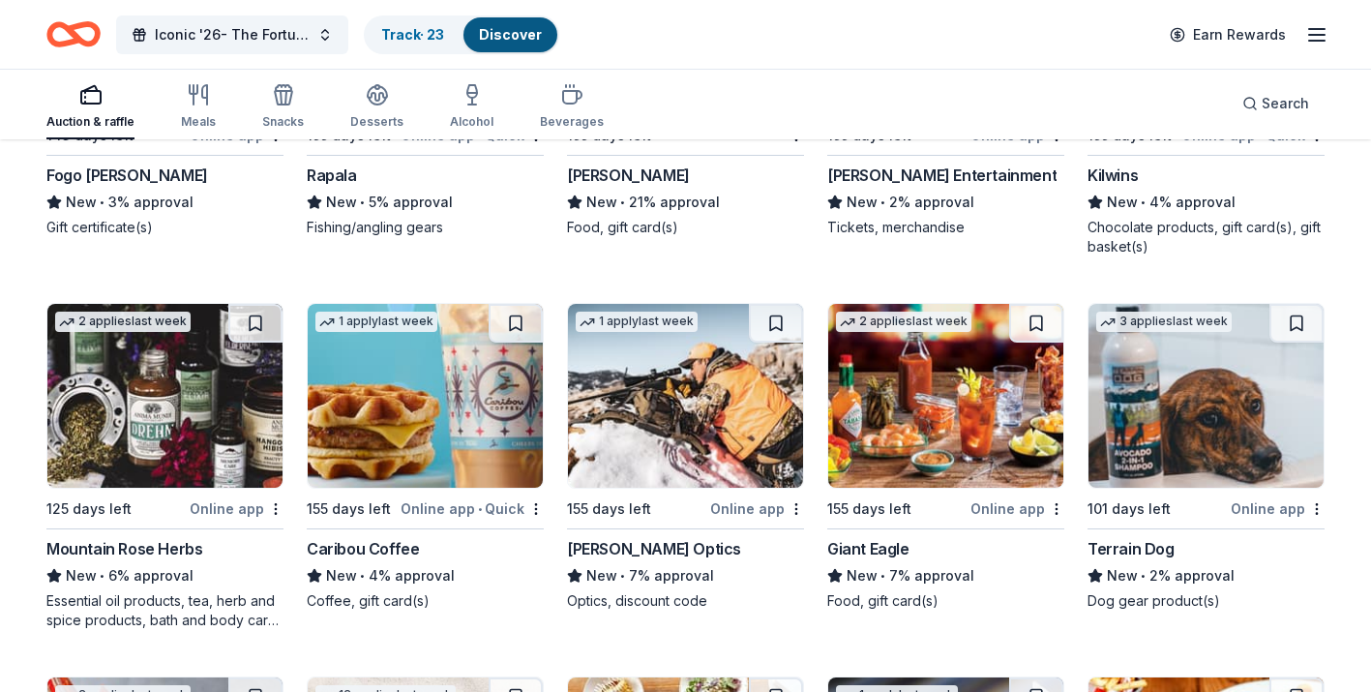
click at [597, 547] on div "[PERSON_NAME] Optics" at bounding box center [654, 548] width 174 height 23
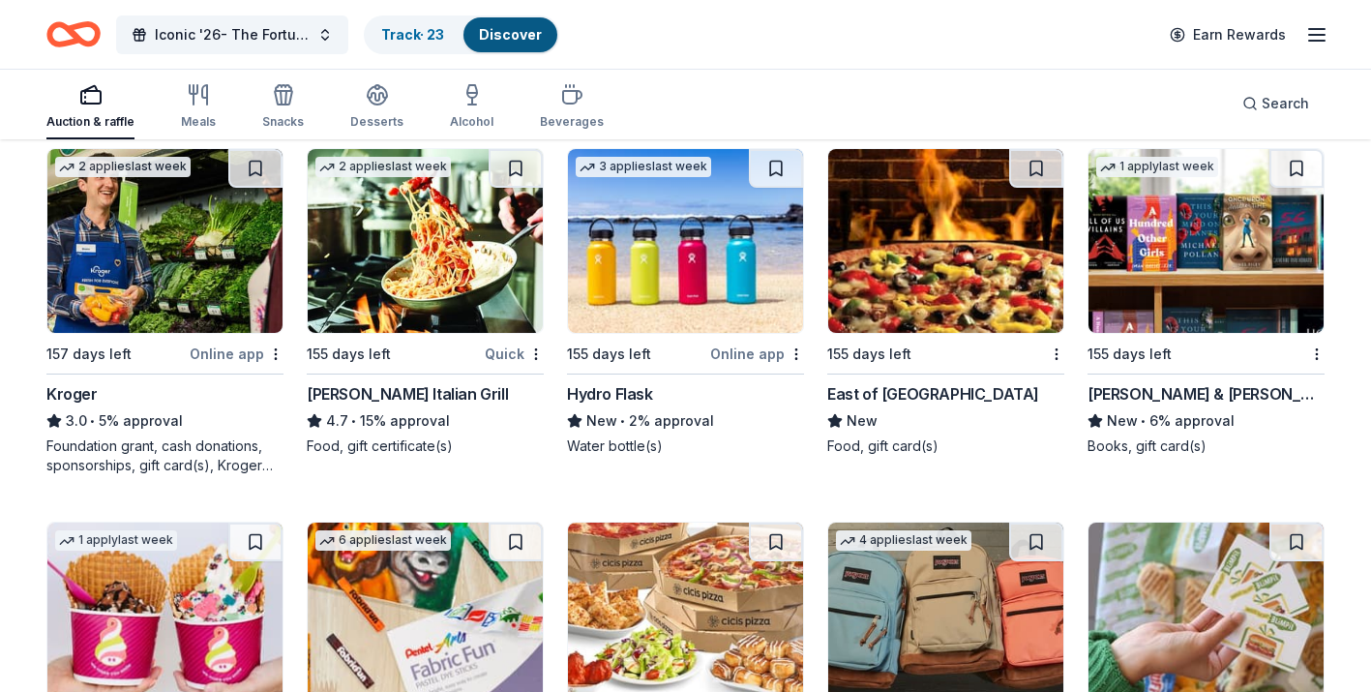
scroll to position [10214, 0]
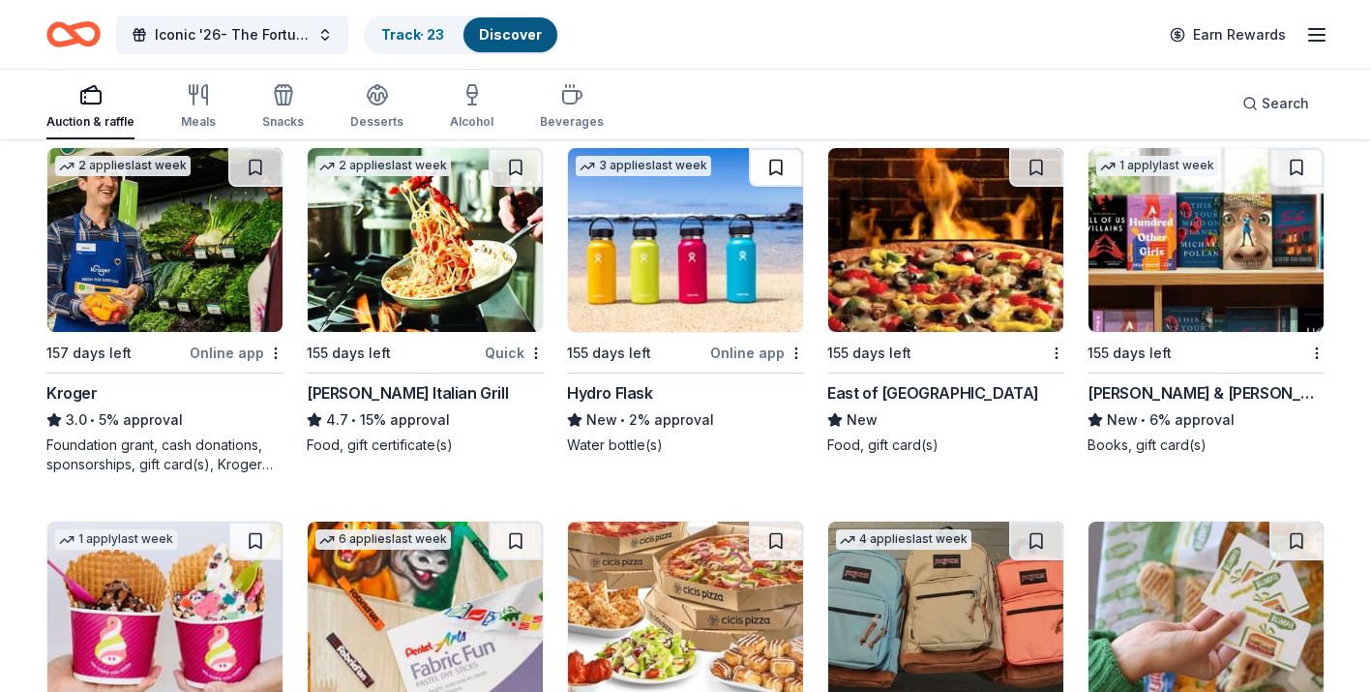
click at [769, 174] on button at bounding box center [776, 167] width 54 height 39
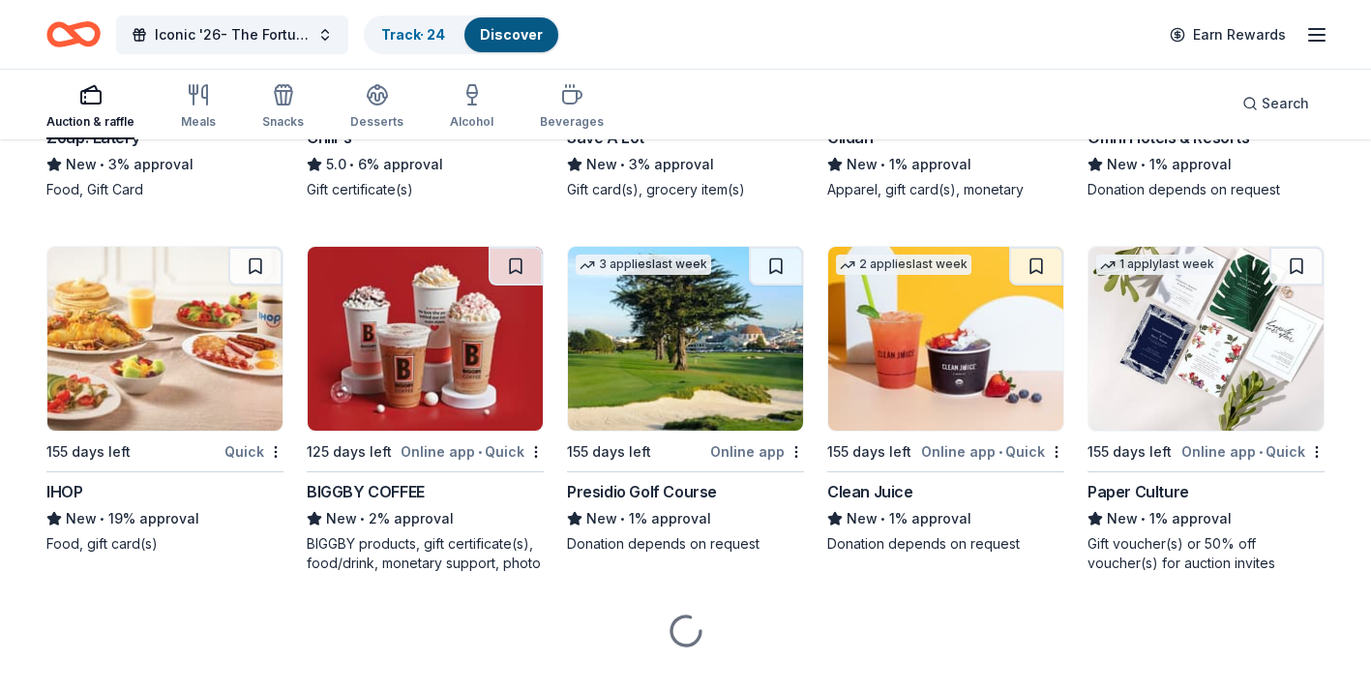
scroll to position [11607, 0]
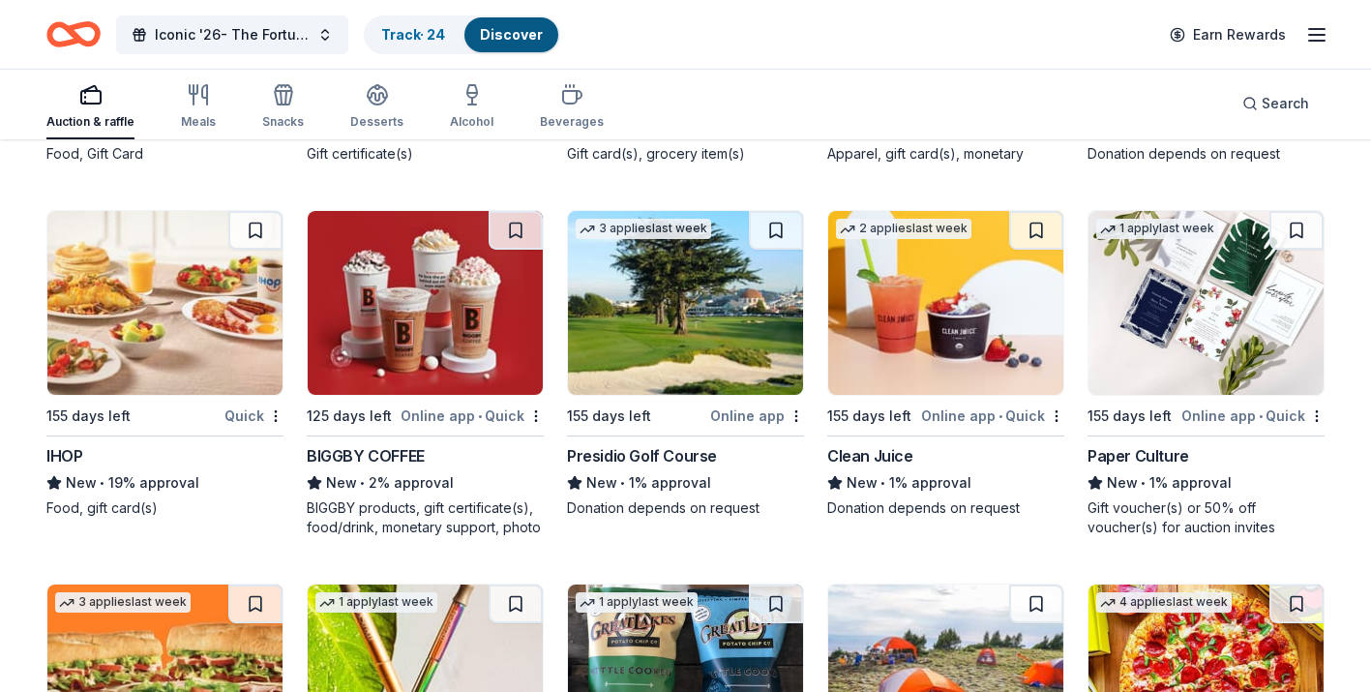
click at [660, 456] on div "Presidio Golf Course" at bounding box center [642, 455] width 150 height 23
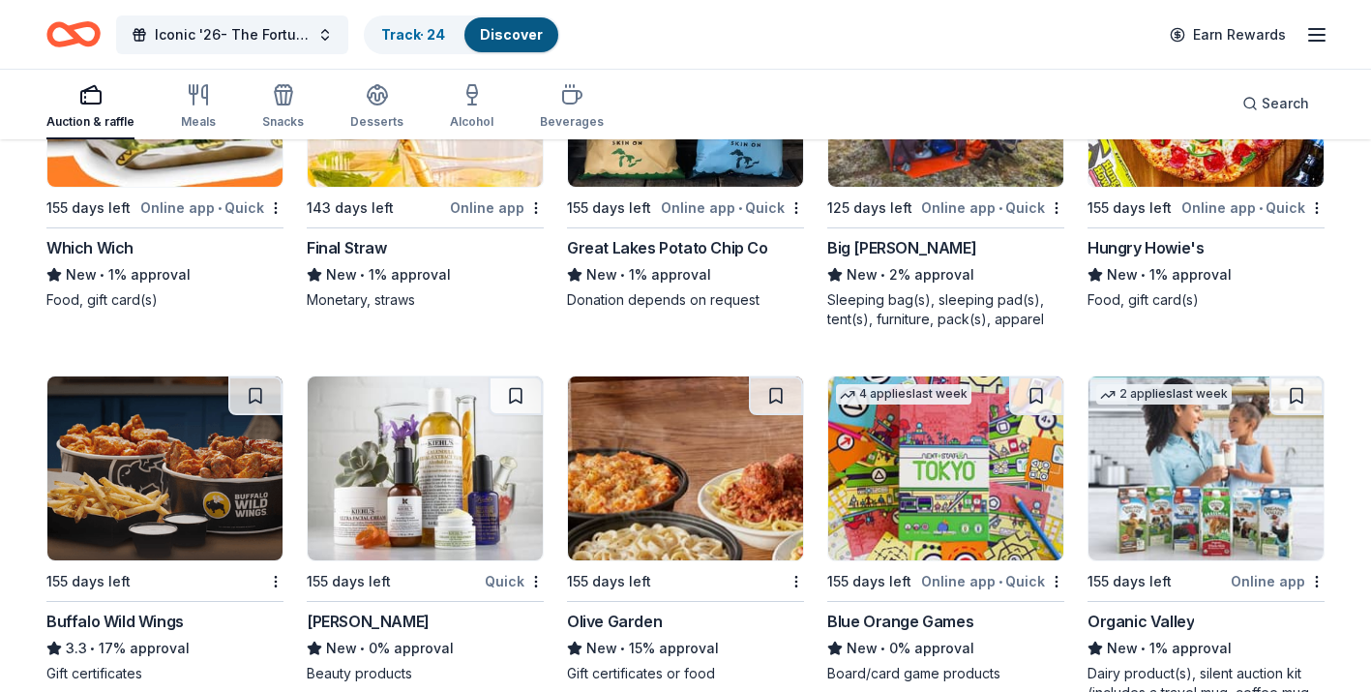
scroll to position [12191, 0]
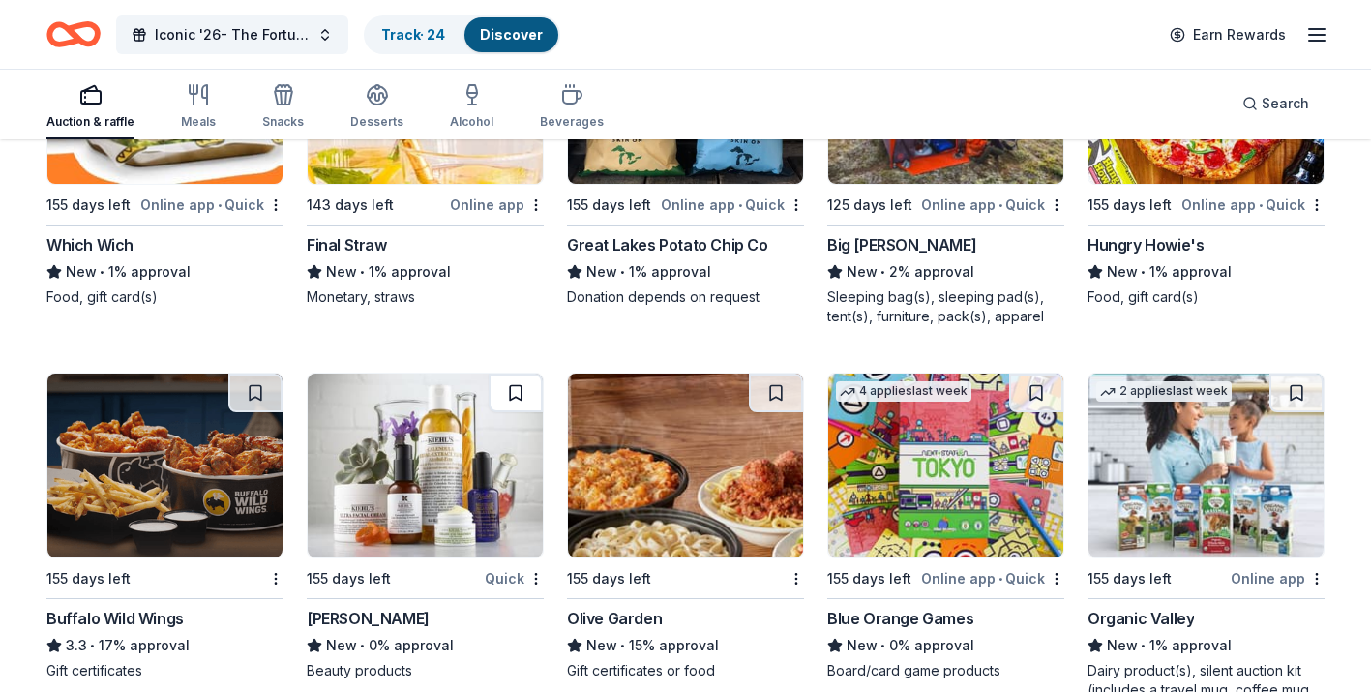
click at [526, 388] on button at bounding box center [516, 392] width 54 height 39
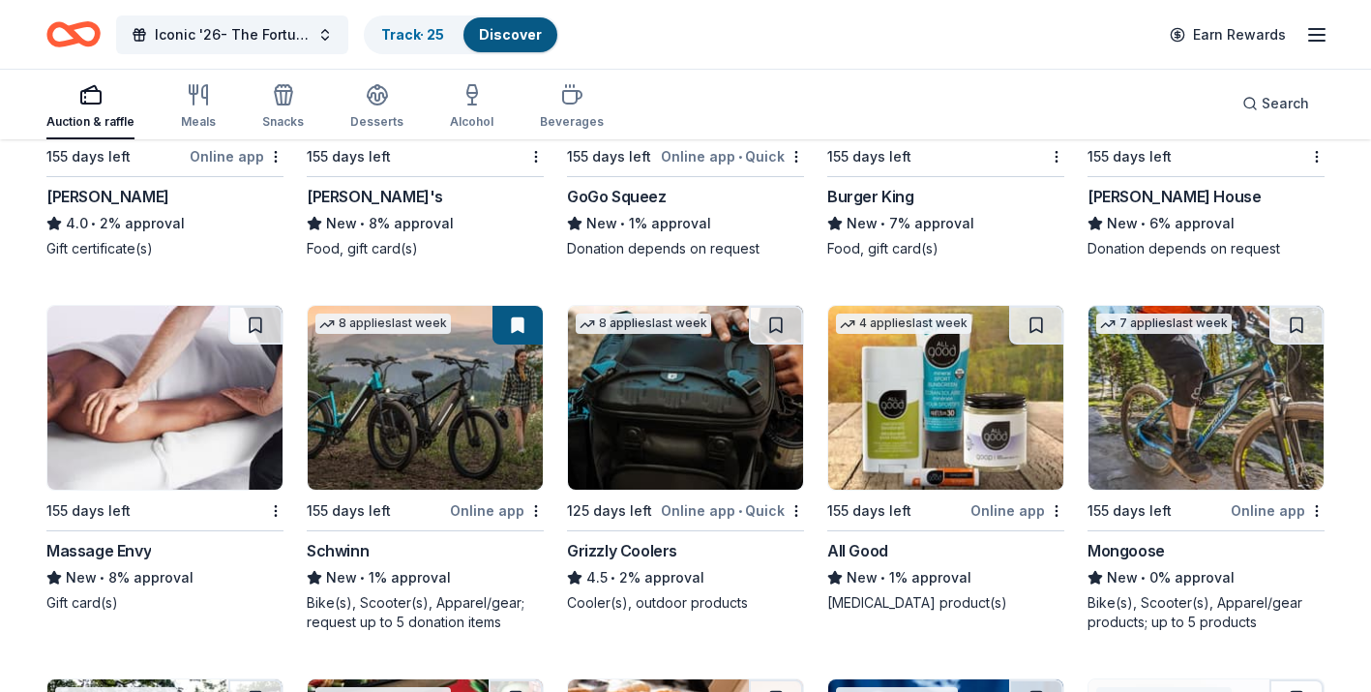
scroll to position [13365, 0]
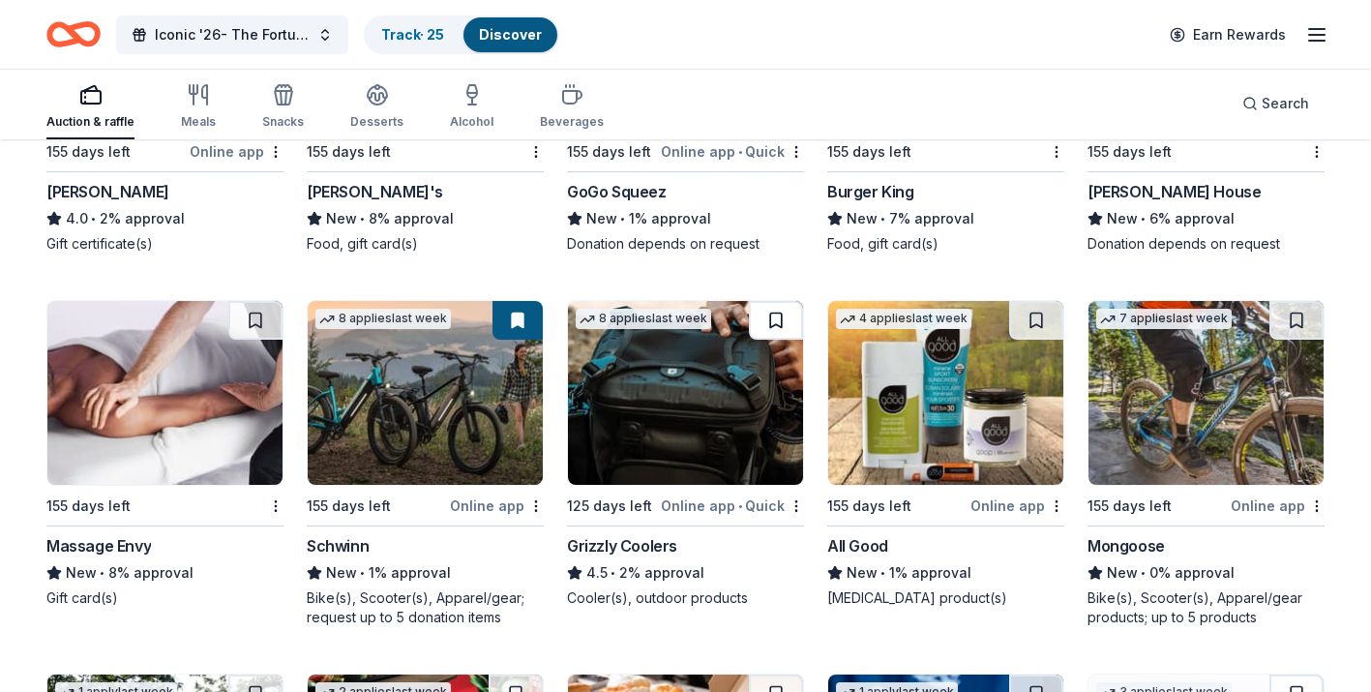
click at [773, 320] on button at bounding box center [776, 320] width 54 height 39
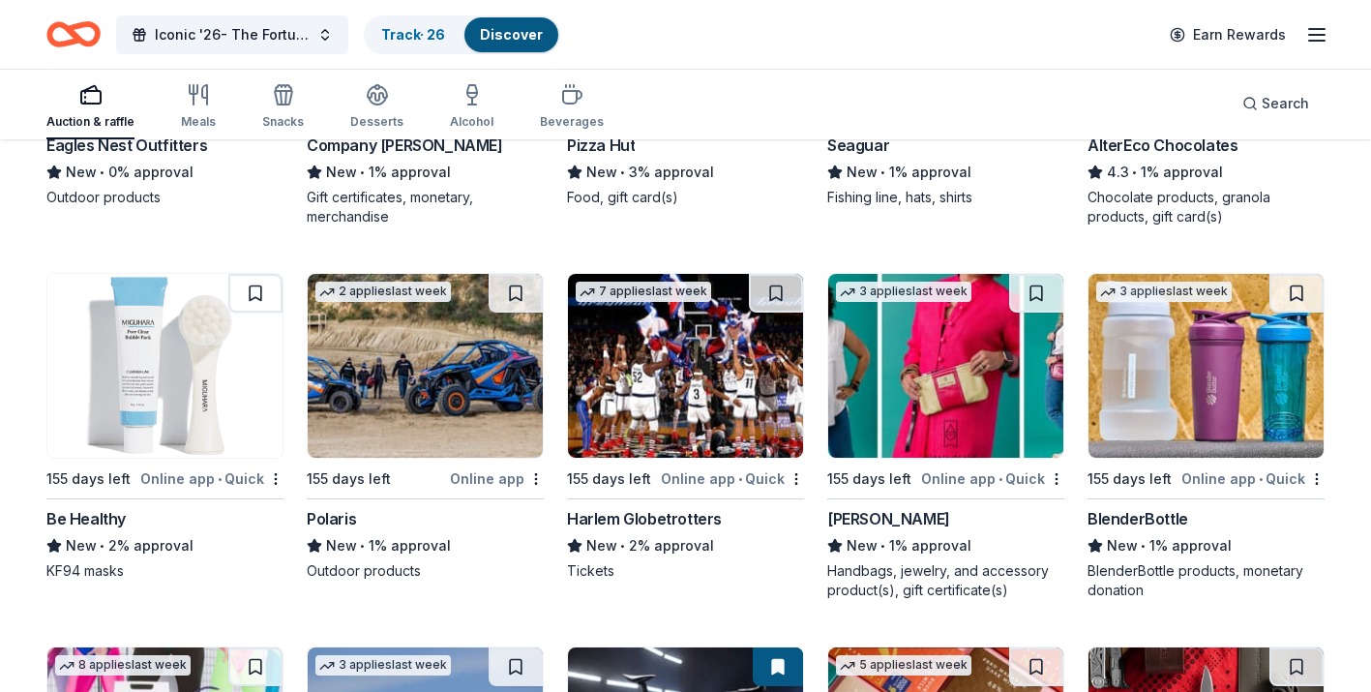
scroll to position [14148, 0]
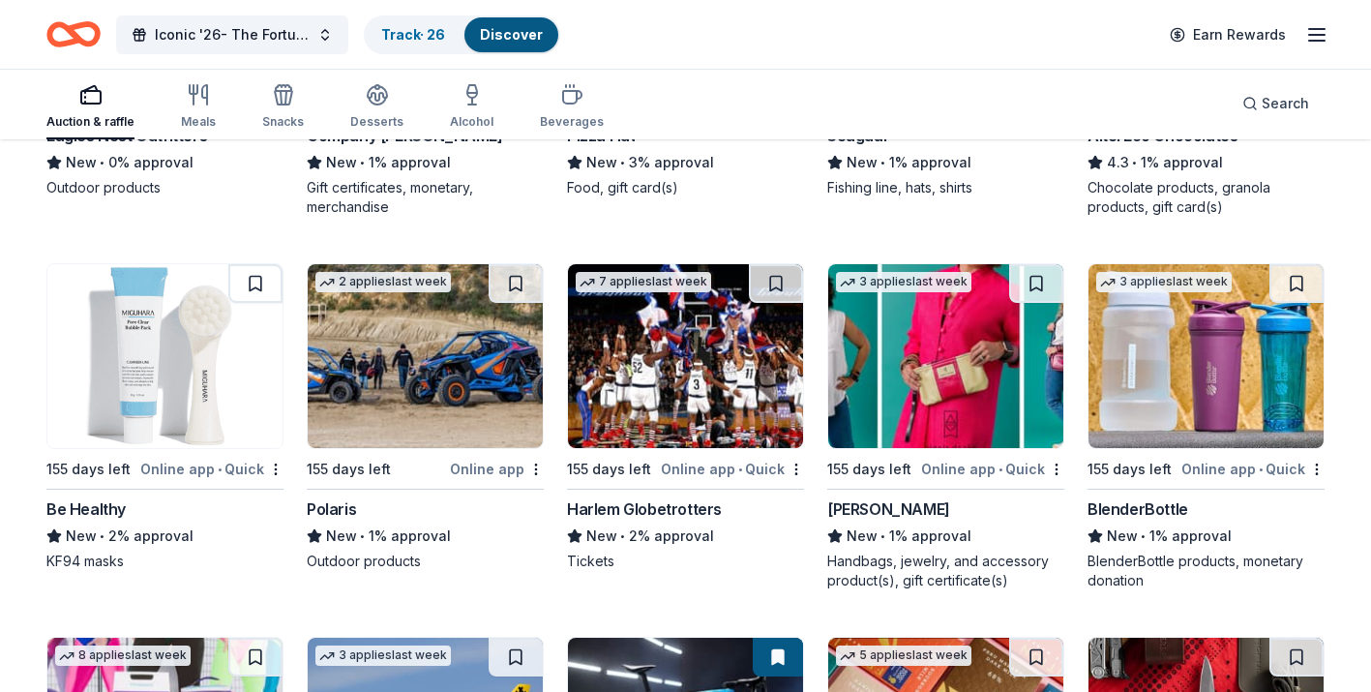
click at [476, 347] on img at bounding box center [425, 356] width 235 height 184
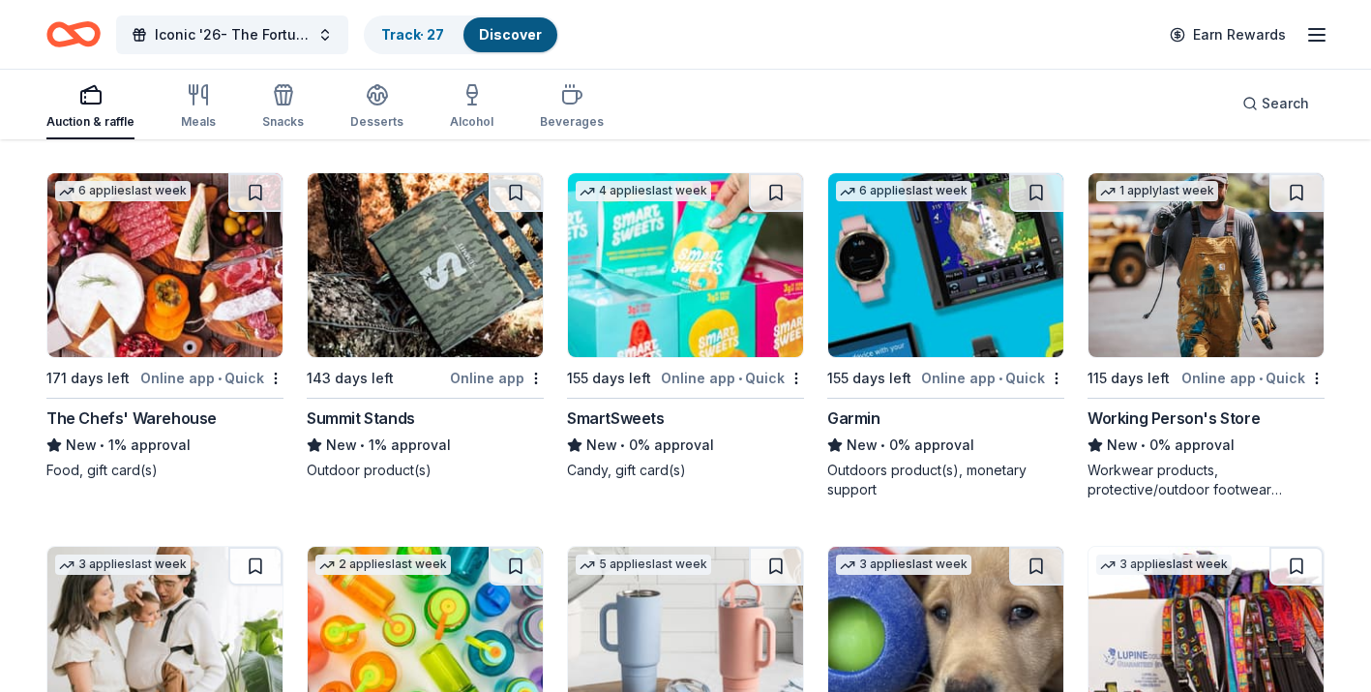
scroll to position [14987, 0]
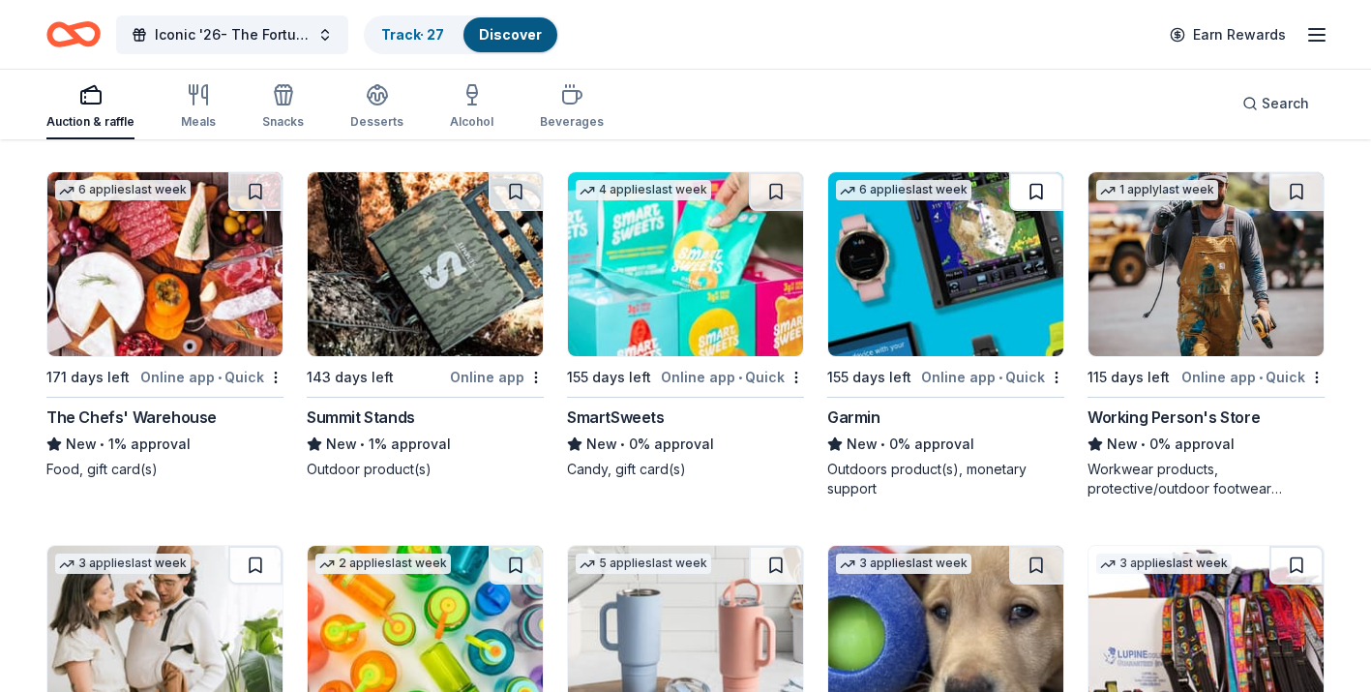
click at [1030, 196] on button at bounding box center [1036, 191] width 54 height 39
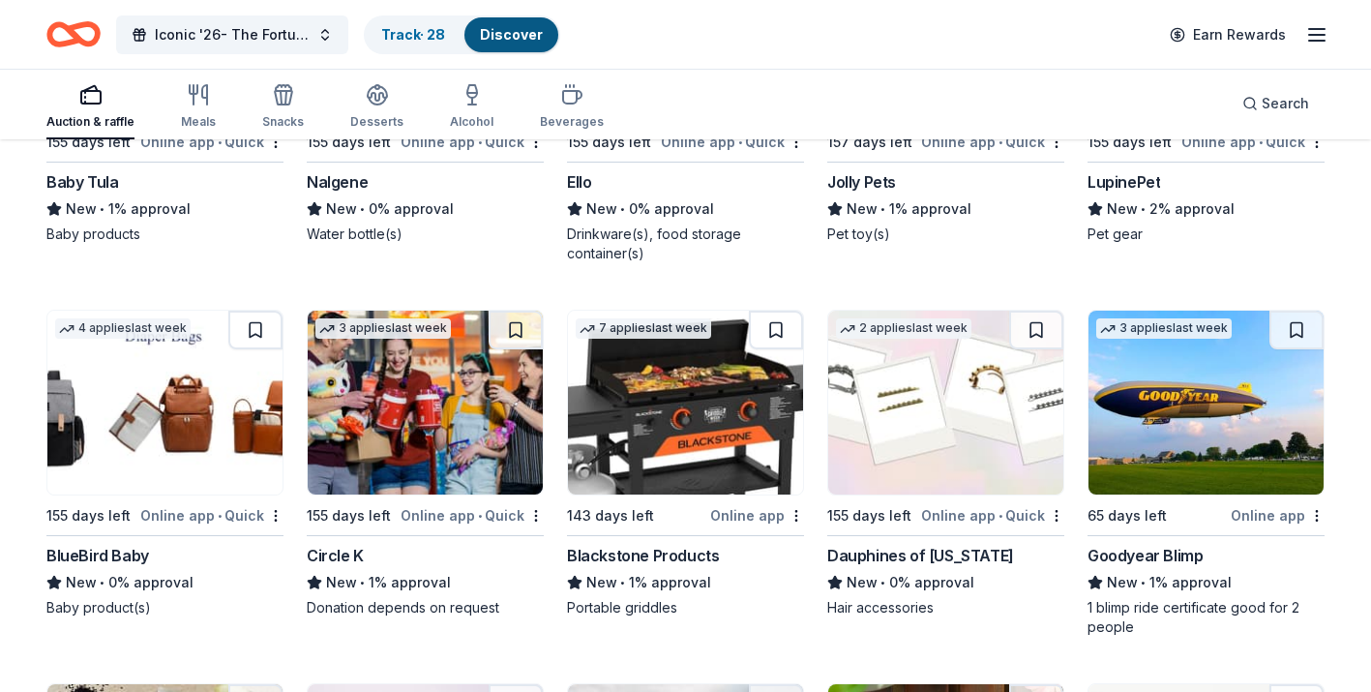
scroll to position [15598, 0]
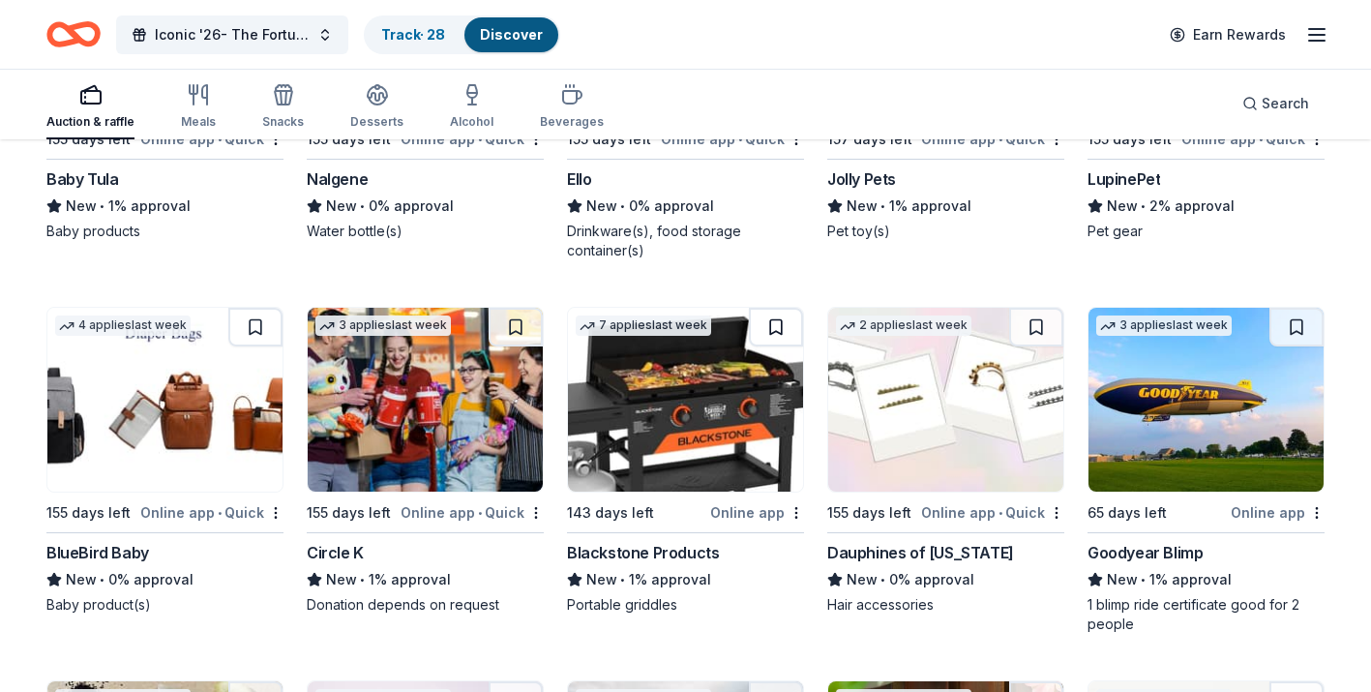
click at [774, 325] on button at bounding box center [776, 327] width 54 height 39
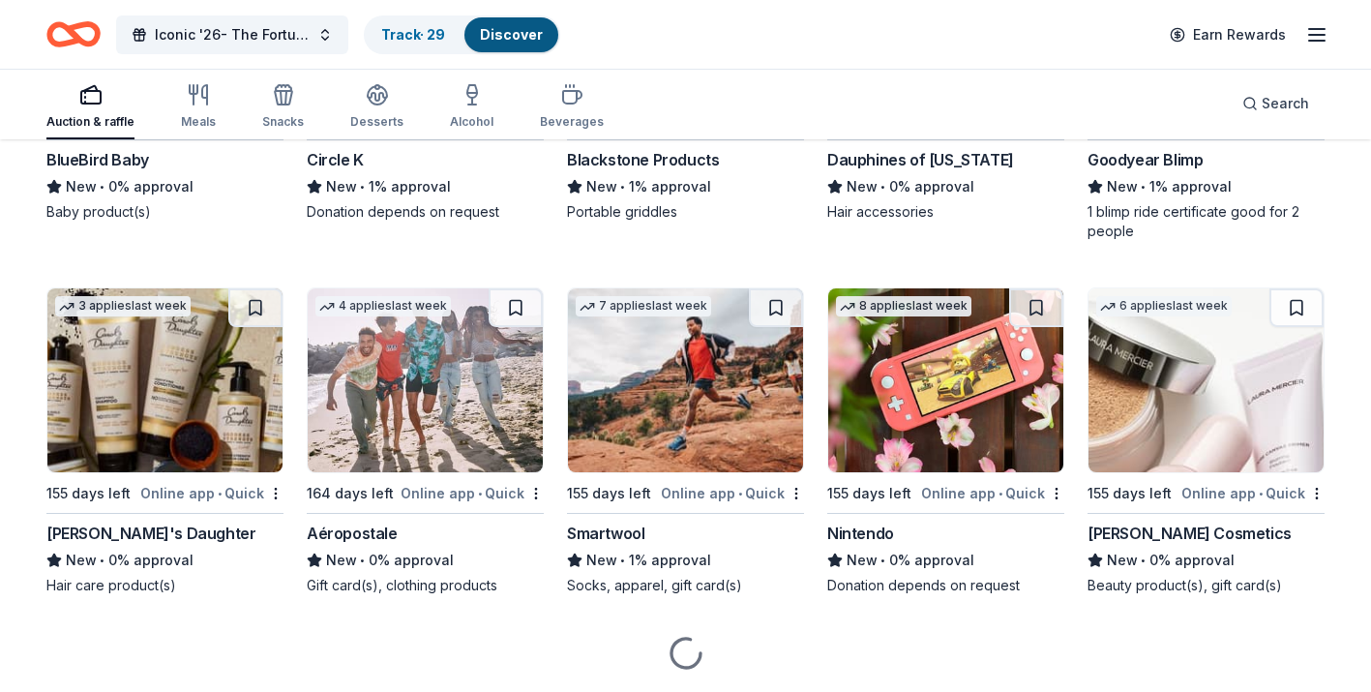
scroll to position [16006, 0]
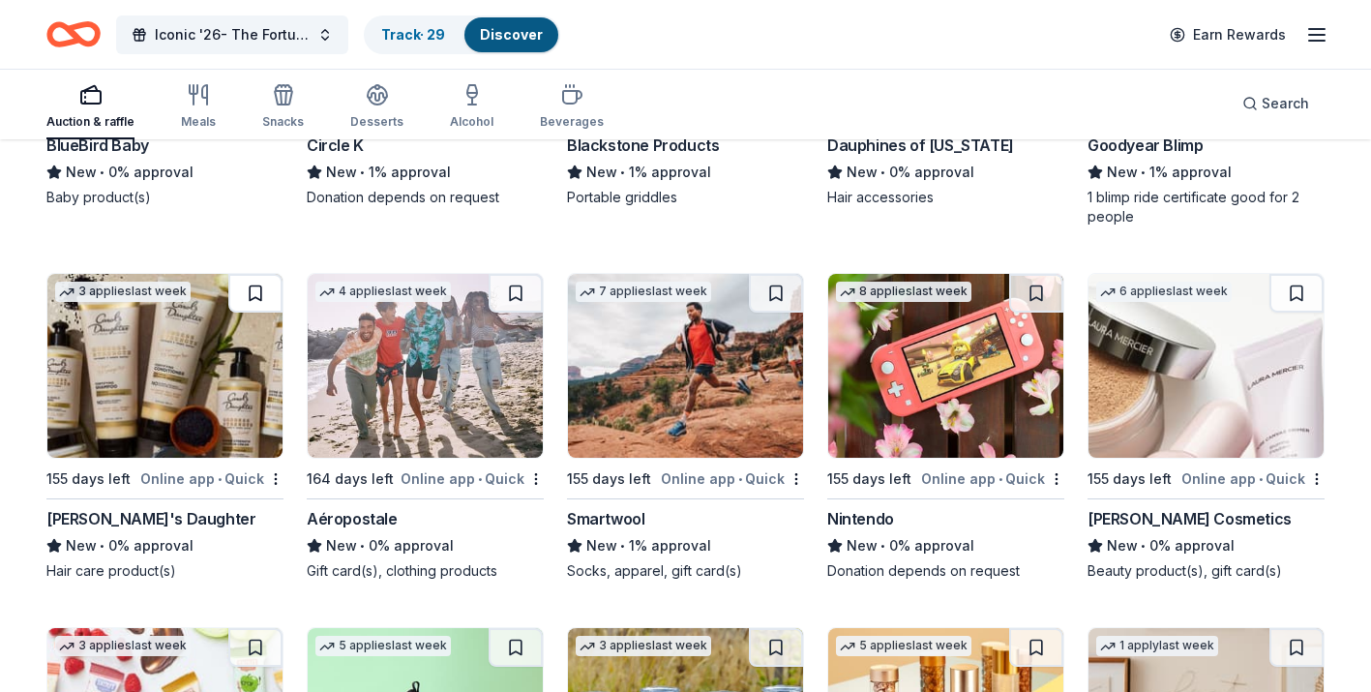
click at [260, 284] on button at bounding box center [255, 293] width 54 height 39
click at [1040, 299] on button at bounding box center [1036, 293] width 54 height 39
click at [1292, 287] on button at bounding box center [1296, 293] width 54 height 39
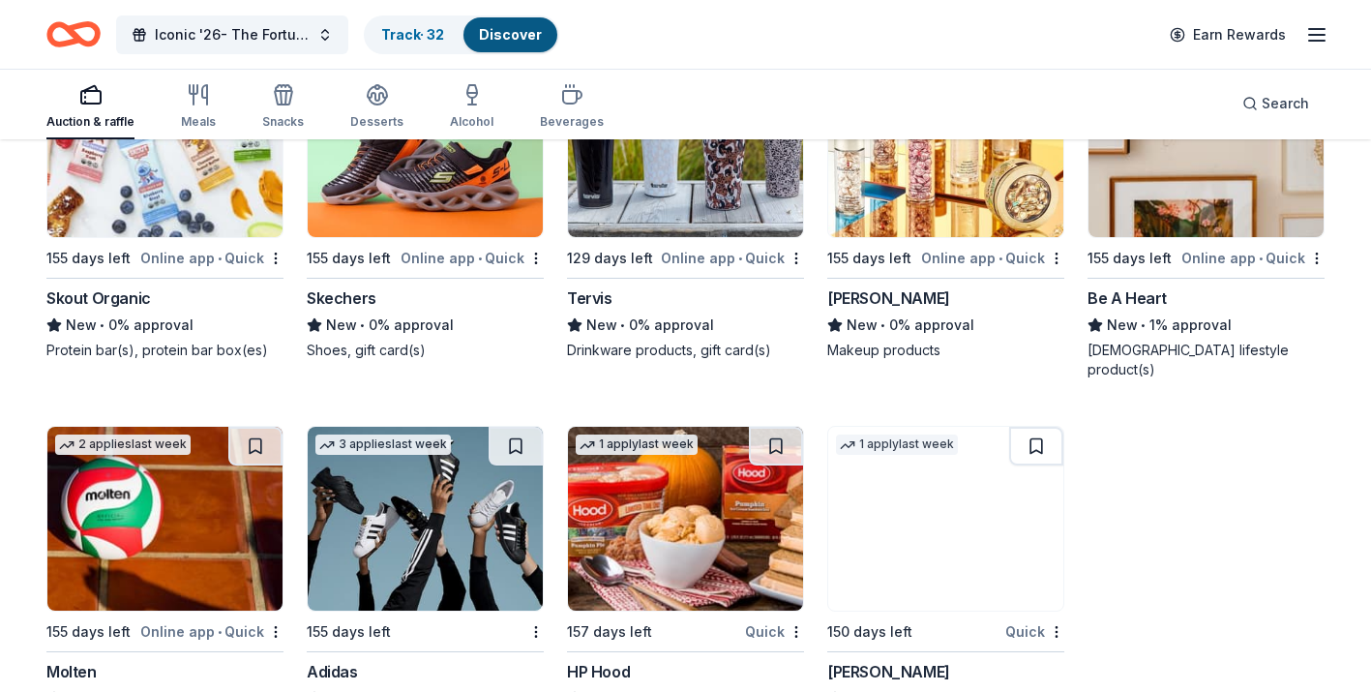
scroll to position [16641, 0]
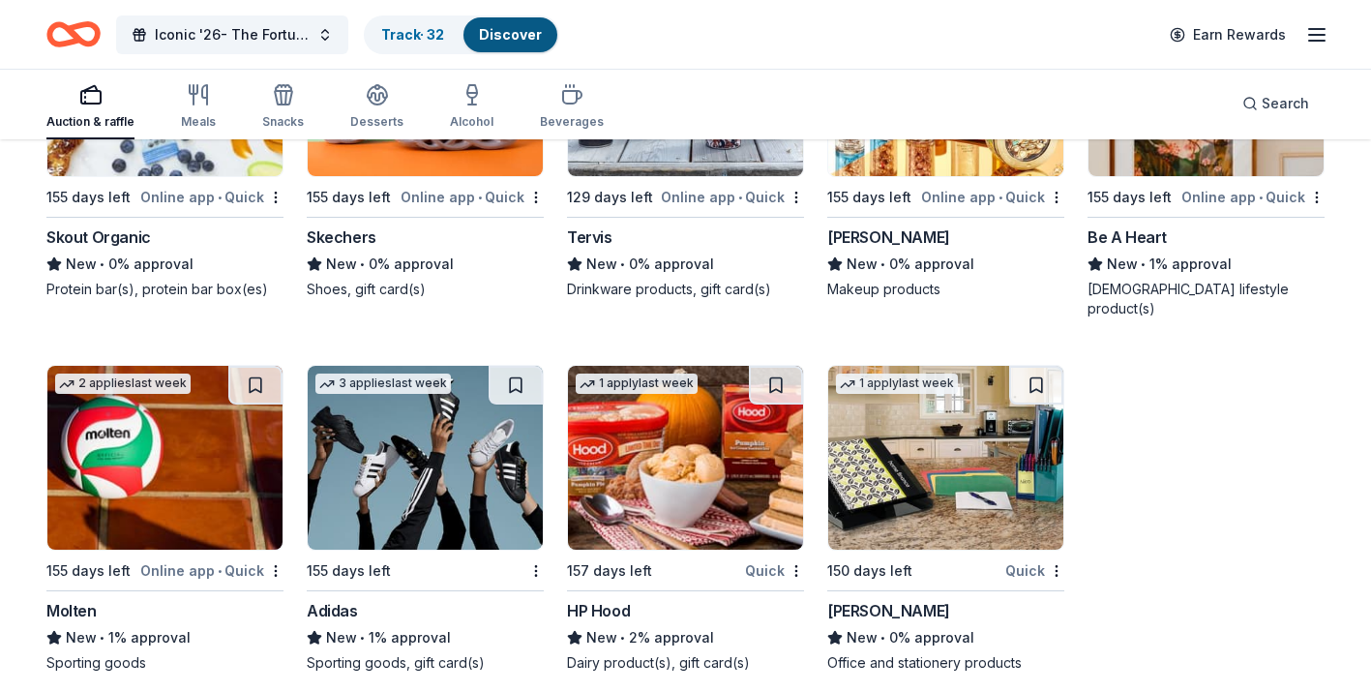
click at [464, 441] on img at bounding box center [425, 458] width 235 height 184
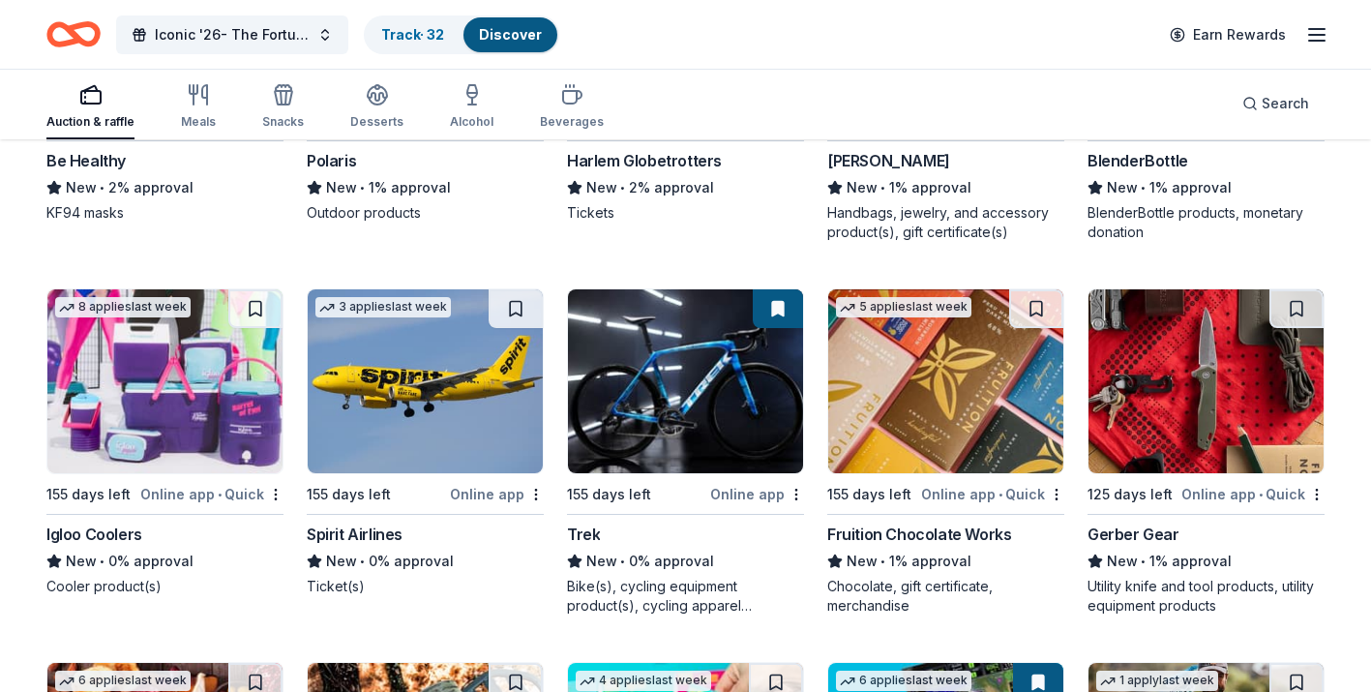
scroll to position [14254, 0]
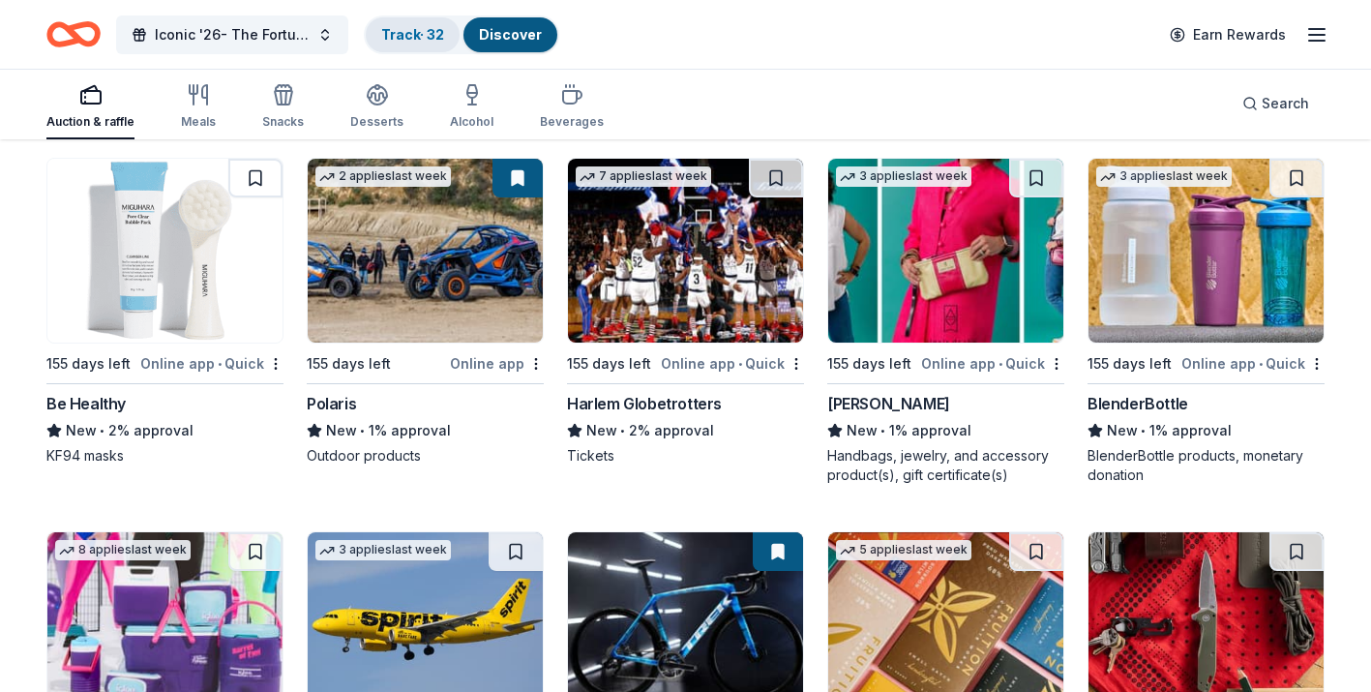
click at [410, 39] on link "Track · 32" at bounding box center [412, 34] width 63 height 16
click at [434, 33] on link "Track · 32" at bounding box center [412, 34] width 63 height 16
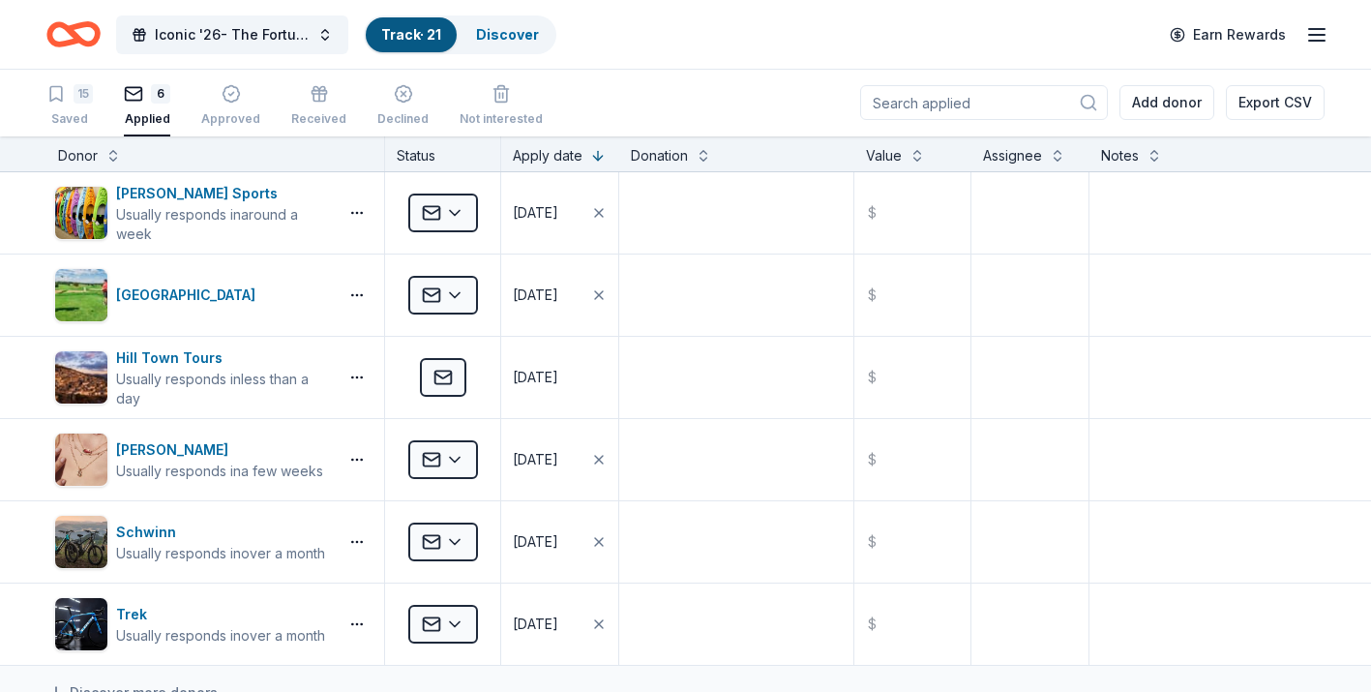
scroll to position [1, 0]
click at [427, 39] on link "Track · 21" at bounding box center [411, 34] width 60 height 16
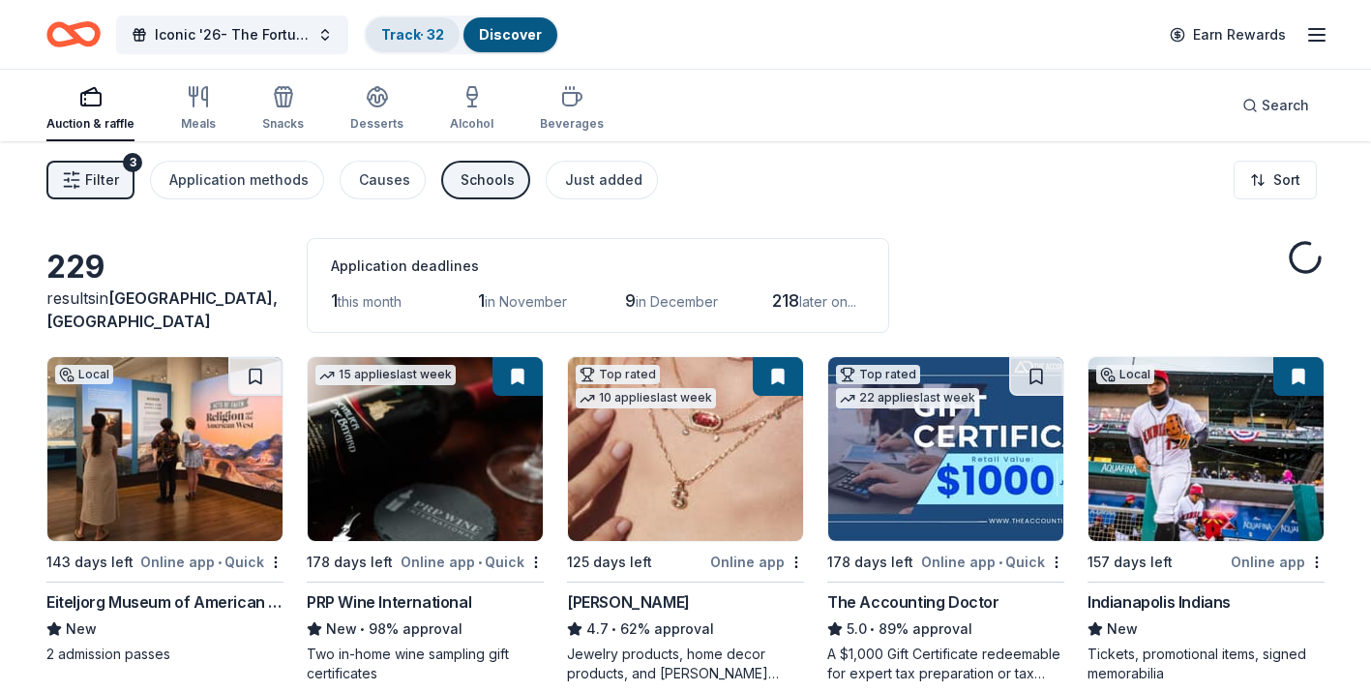
click at [417, 41] on link "Track · 32" at bounding box center [412, 34] width 63 height 16
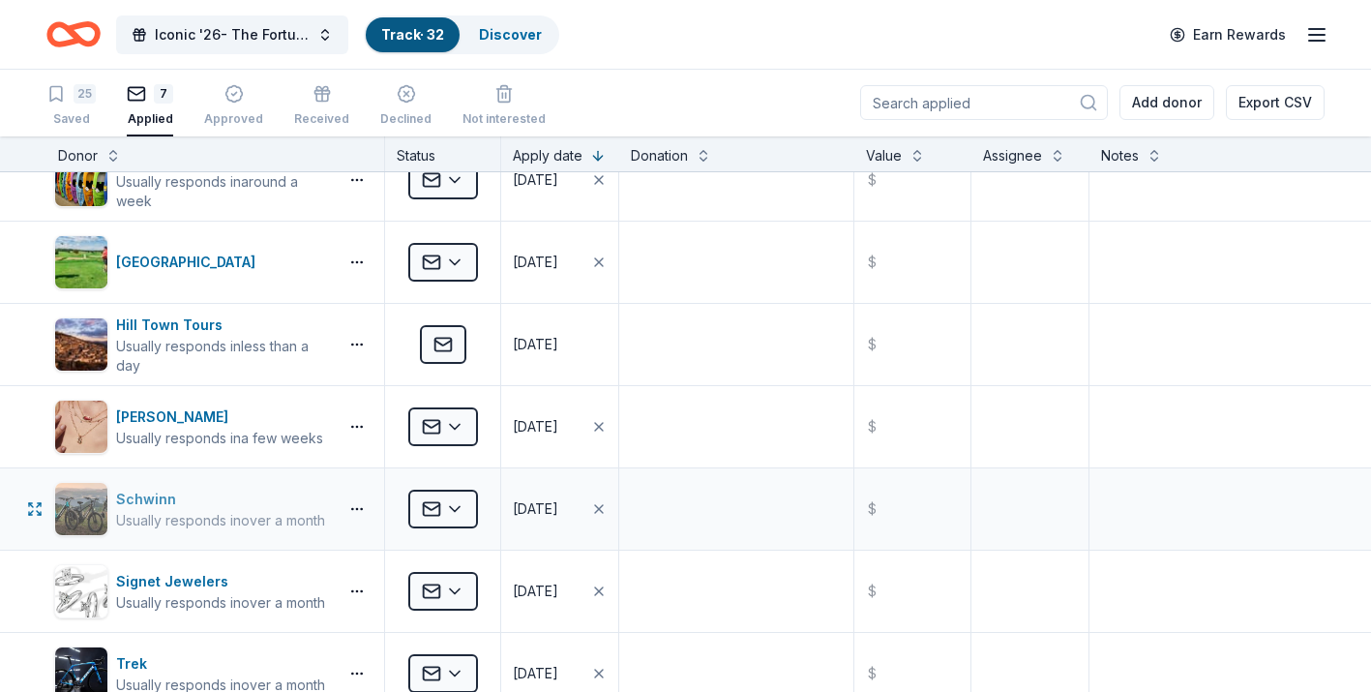
scroll to position [37, 0]
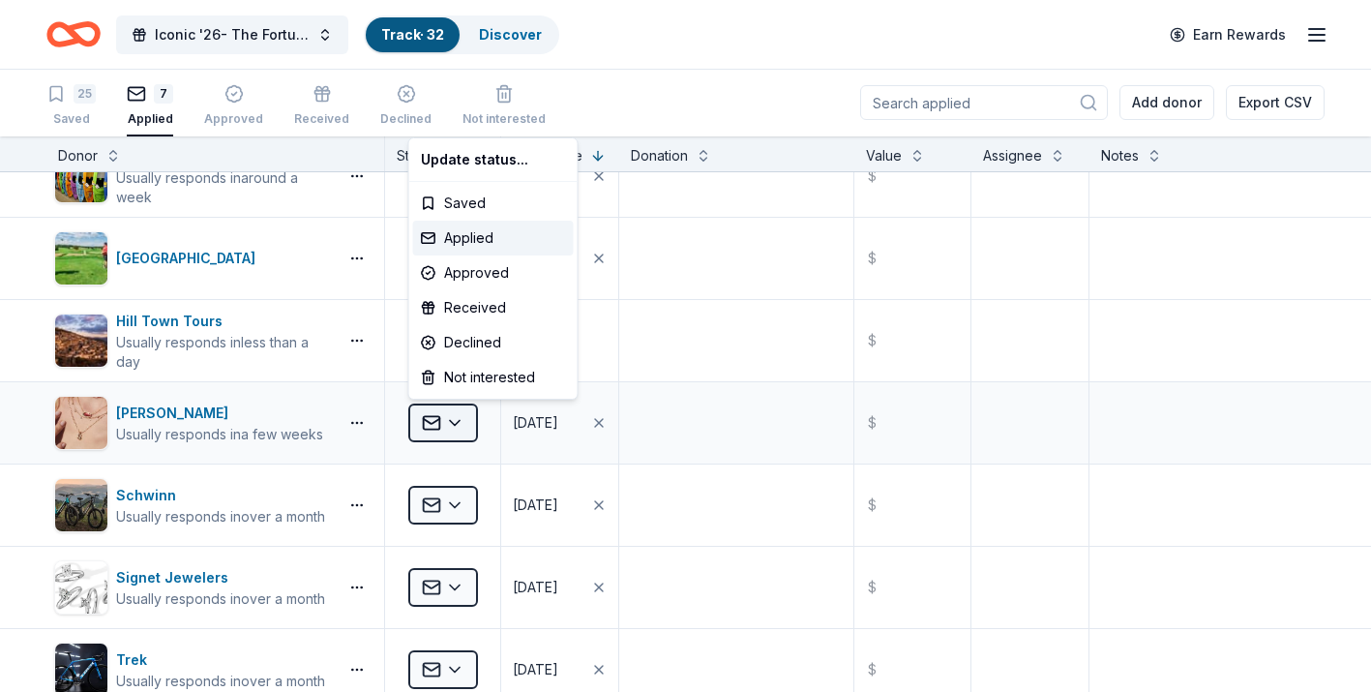
click at [460, 424] on html "Iconic '26- The Fortune Academy Presents the Roaring 20's Track · 32 Discover E…" at bounding box center [685, 345] width 1371 height 692
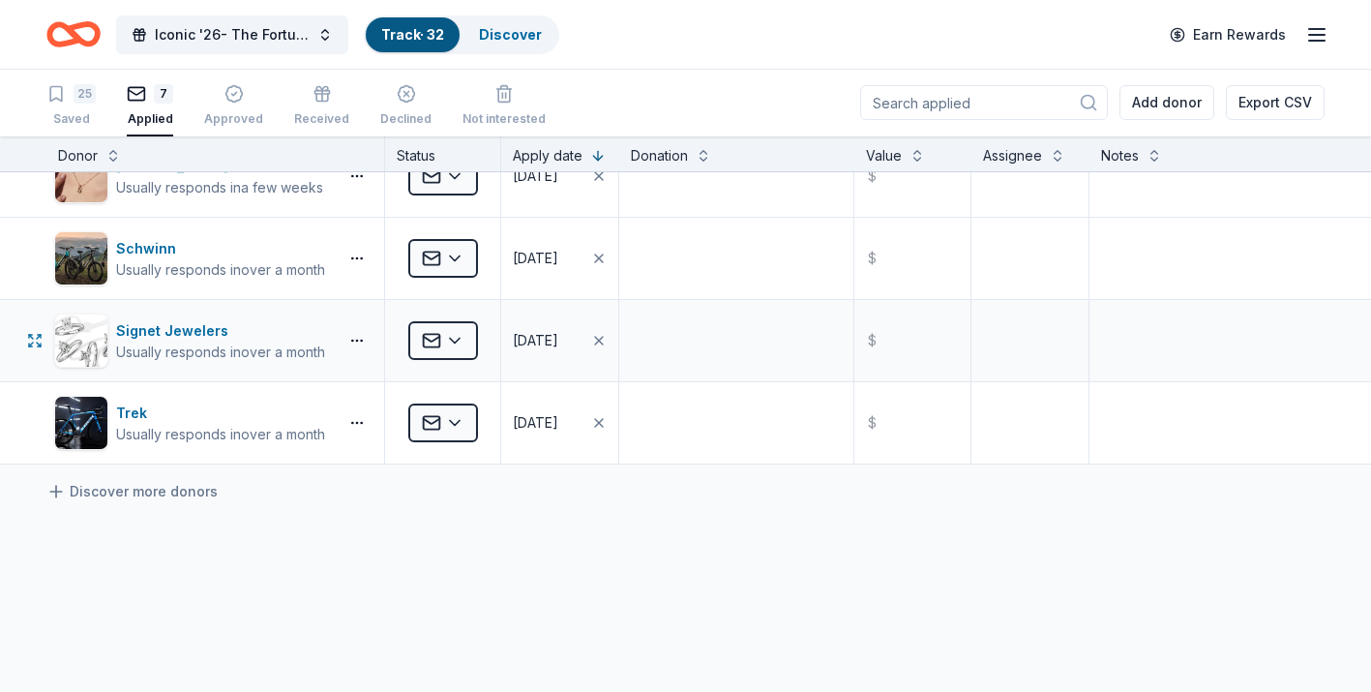
scroll to position [420, 0]
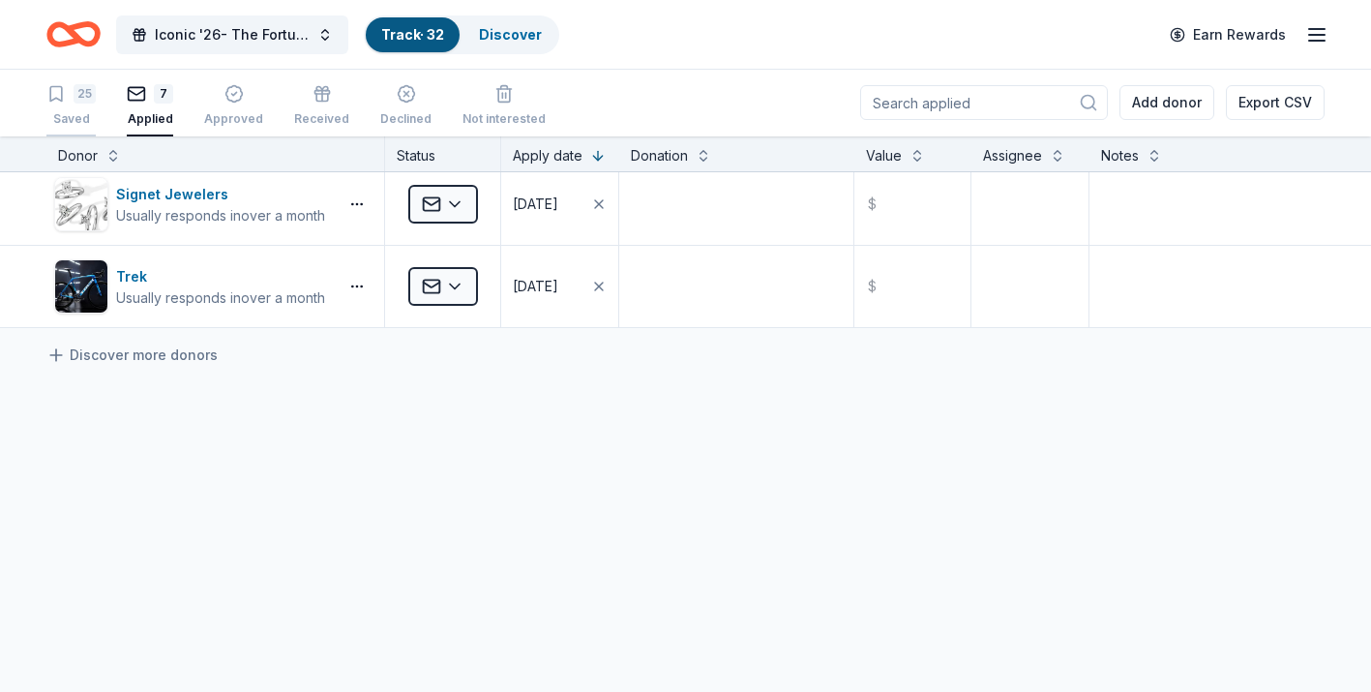
click at [64, 96] on icon "button" at bounding box center [55, 93] width 19 height 19
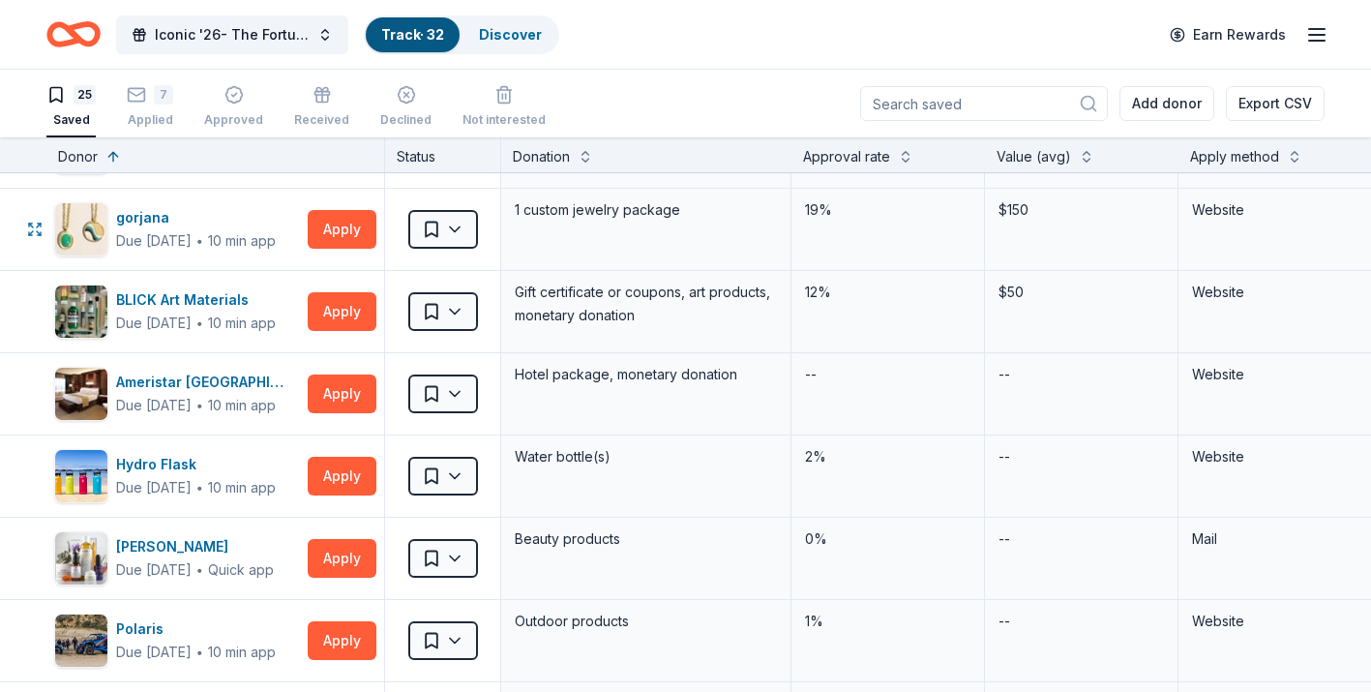
scroll to position [643, 0]
click at [164, 378] on div "Ameristar East Chicago" at bounding box center [208, 381] width 184 height 23
click at [137, 628] on div "Polaris" at bounding box center [196, 627] width 160 height 23
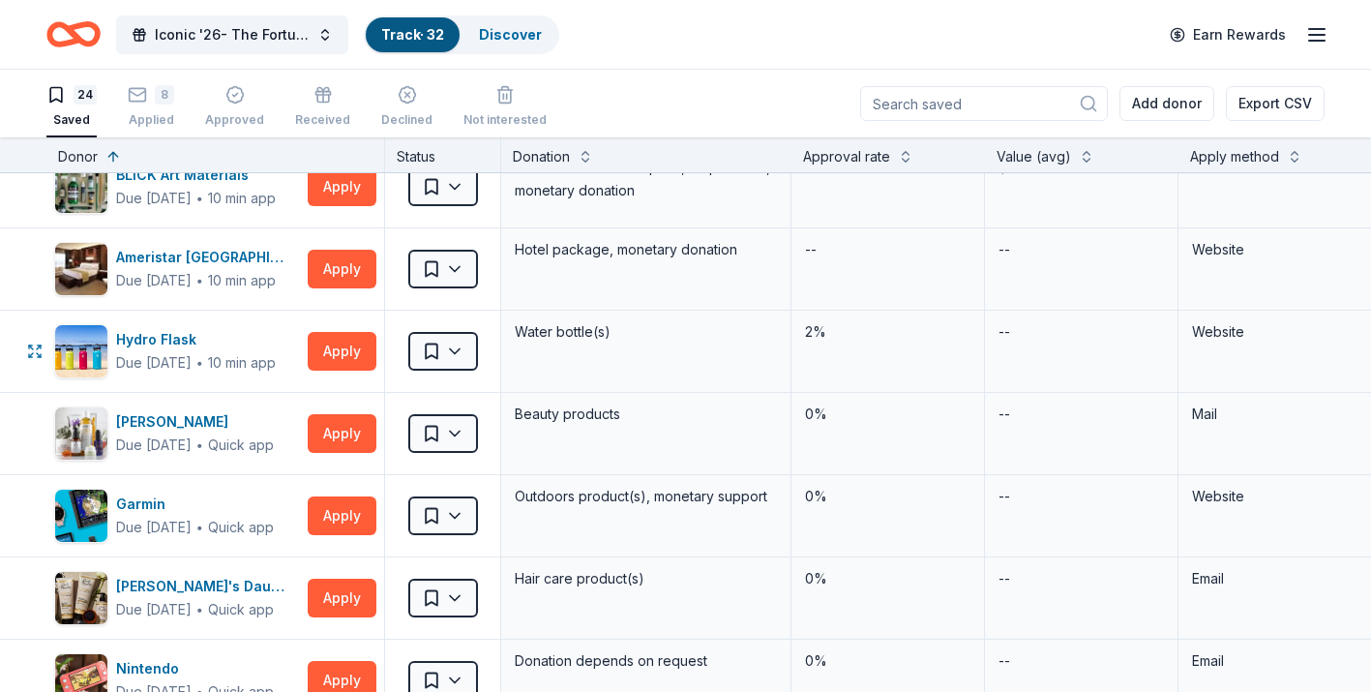
scroll to position [777, 0]
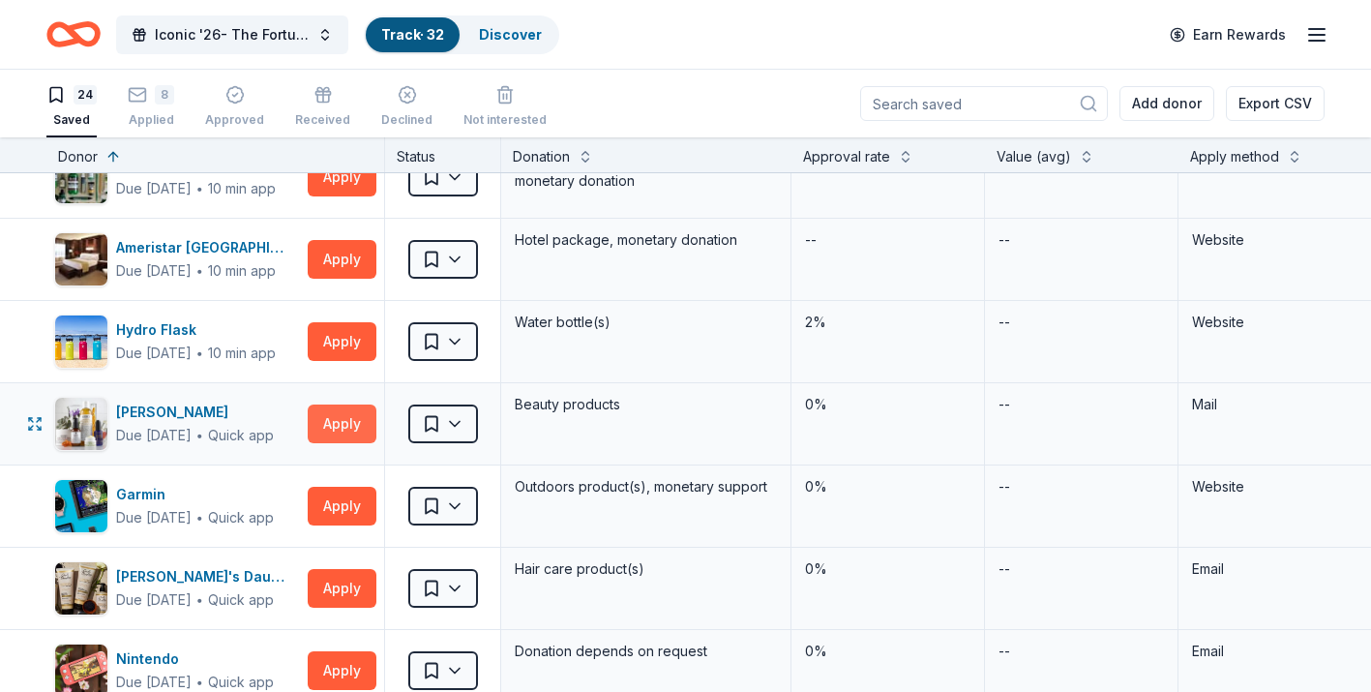
click at [328, 415] on button "Apply" at bounding box center [342, 423] width 69 height 39
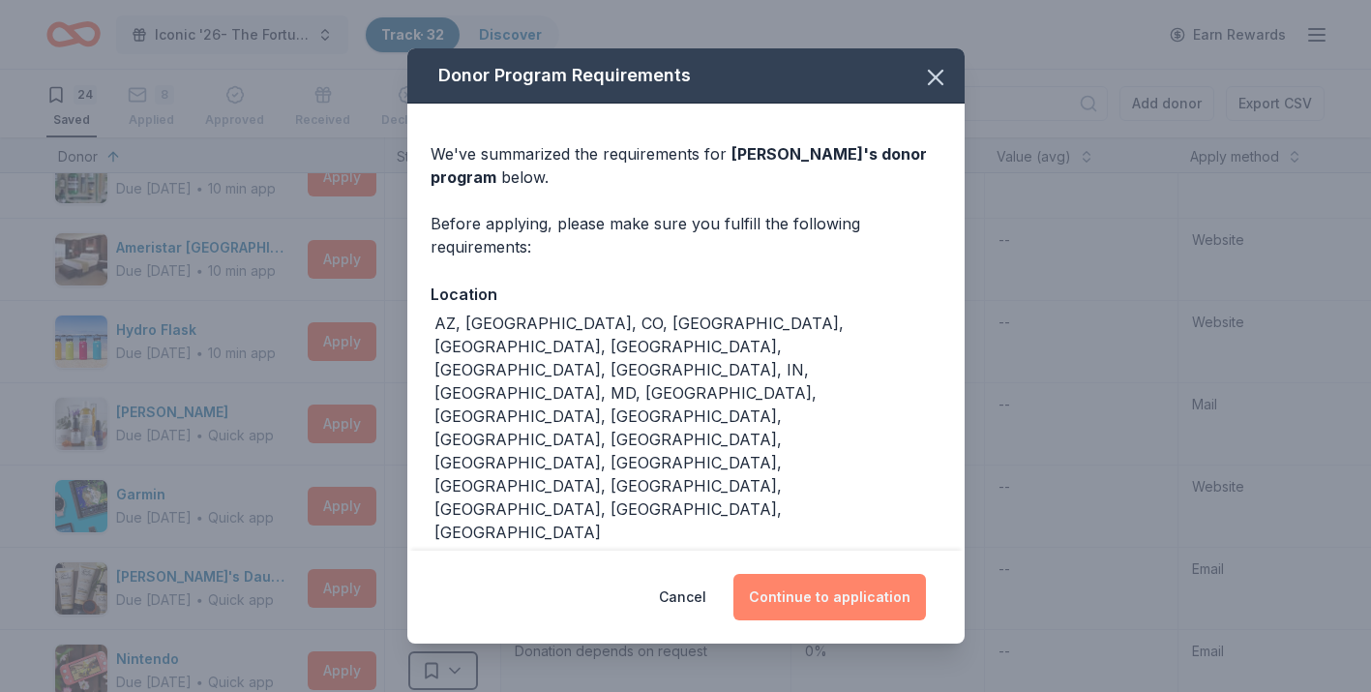
click at [846, 592] on button "Continue to application" at bounding box center [829, 597] width 193 height 46
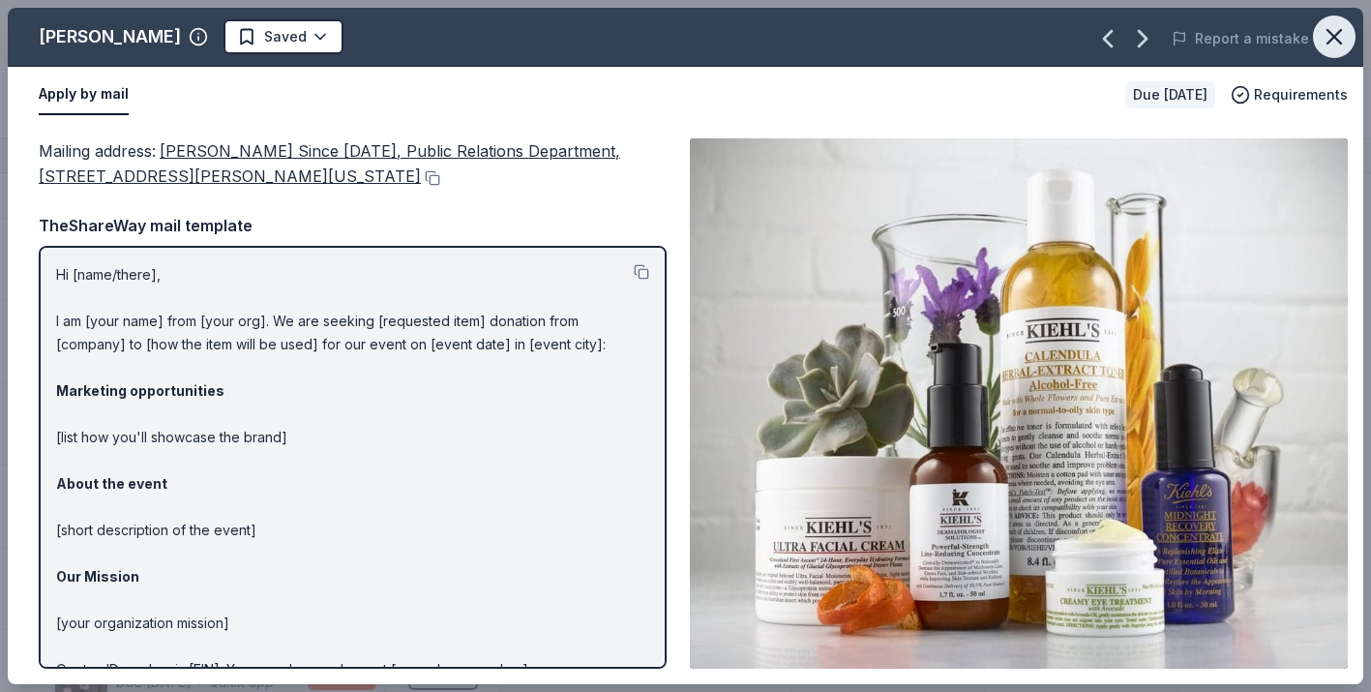
click at [1332, 37] on icon "button" at bounding box center [1334, 37] width 14 height 14
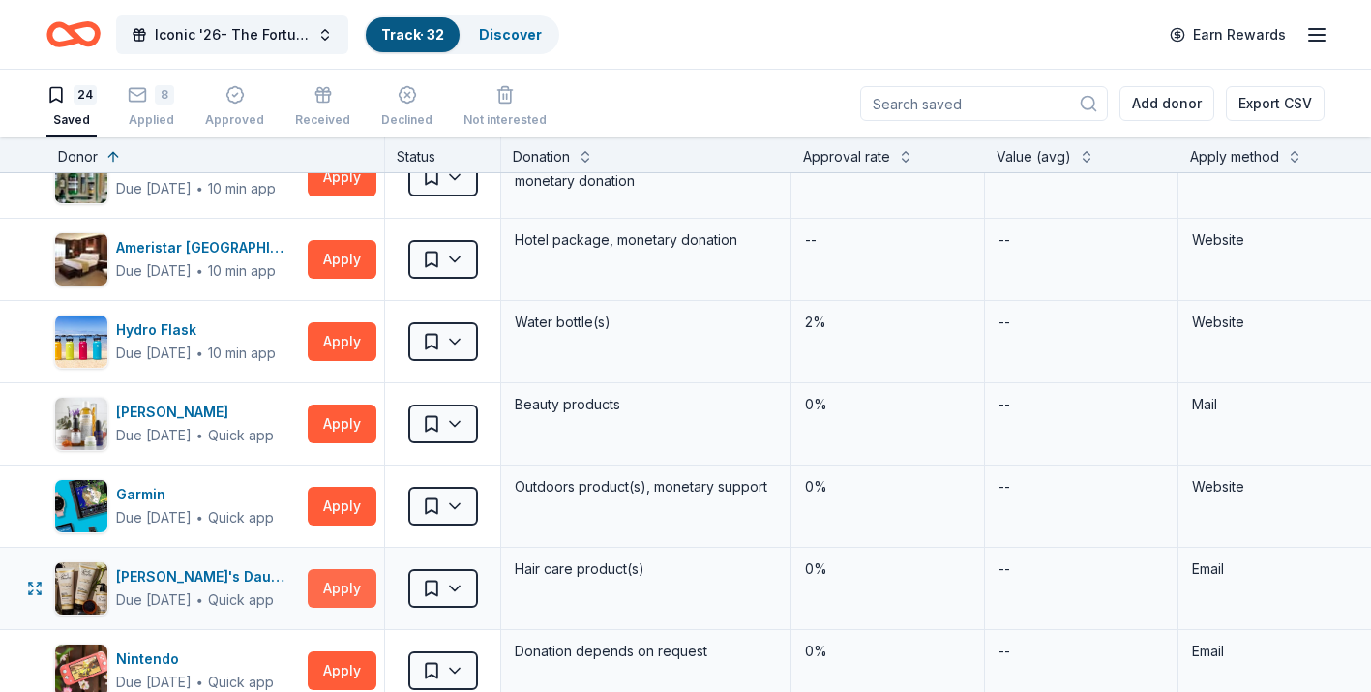
click at [333, 578] on button "Apply" at bounding box center [342, 588] width 69 height 39
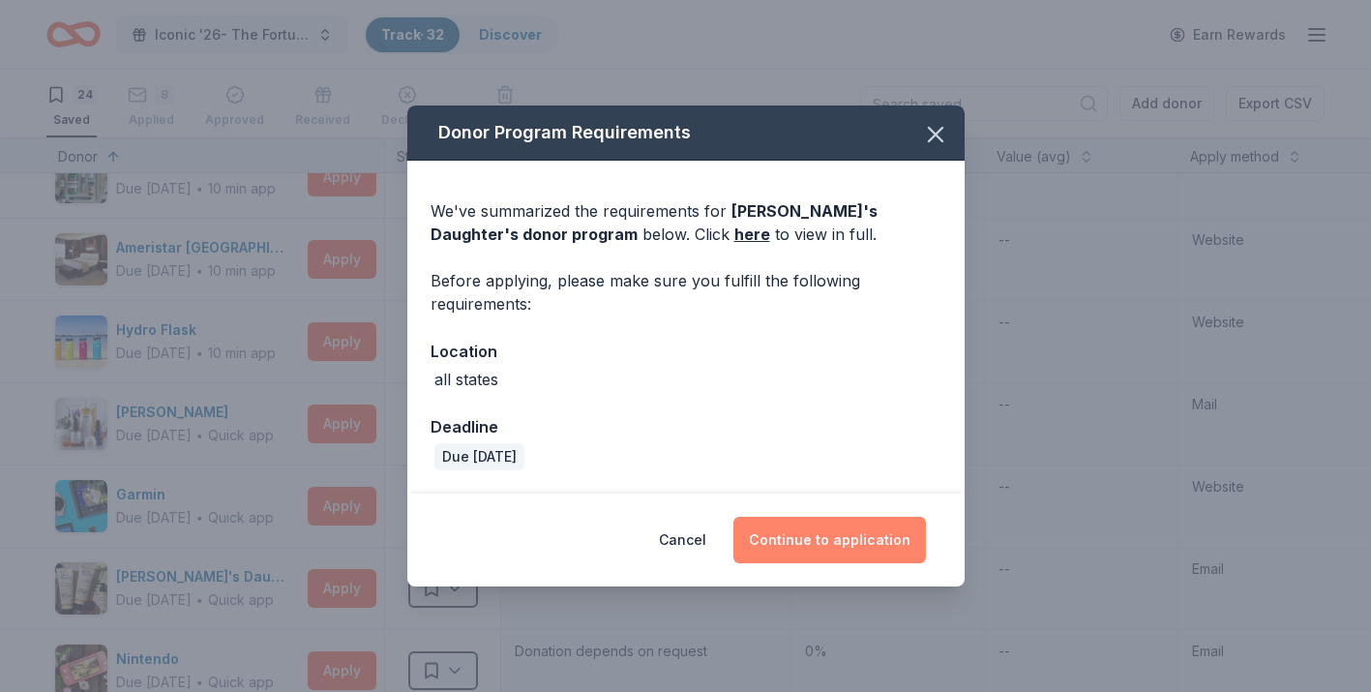
click at [790, 549] on button "Continue to application" at bounding box center [829, 540] width 193 height 46
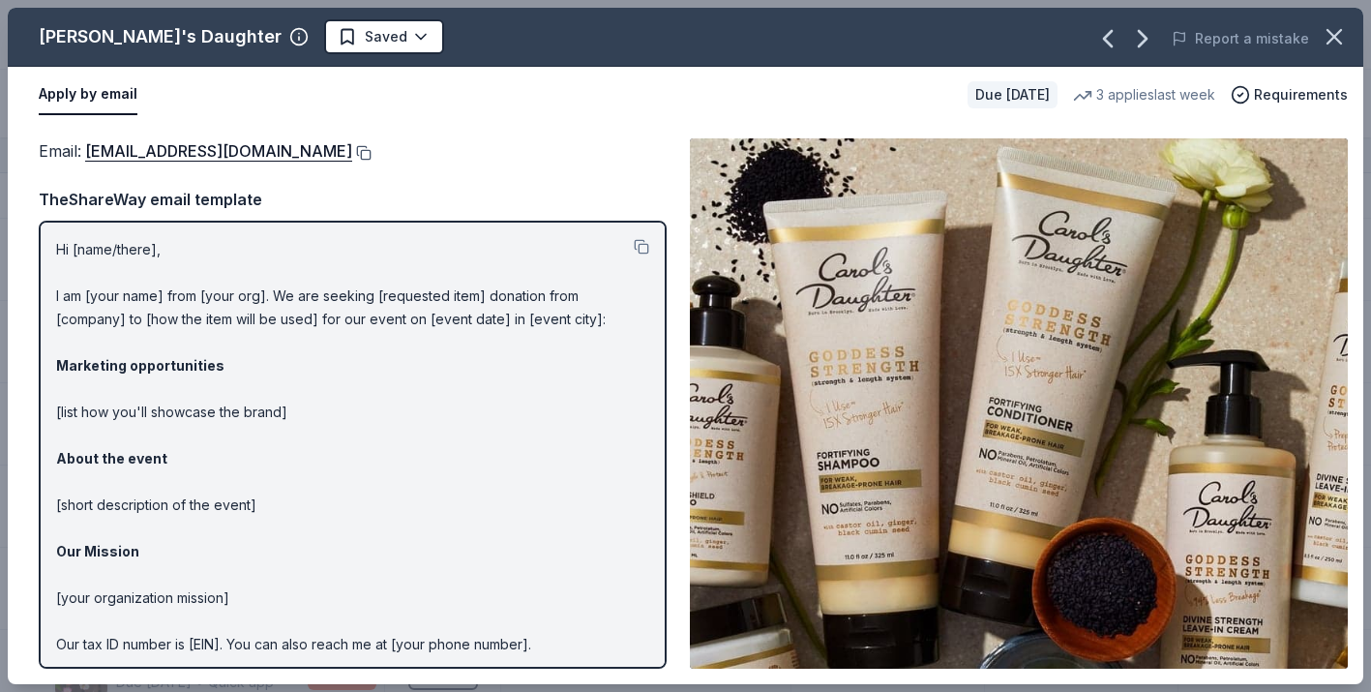
click at [366, 154] on button at bounding box center [361, 152] width 19 height 15
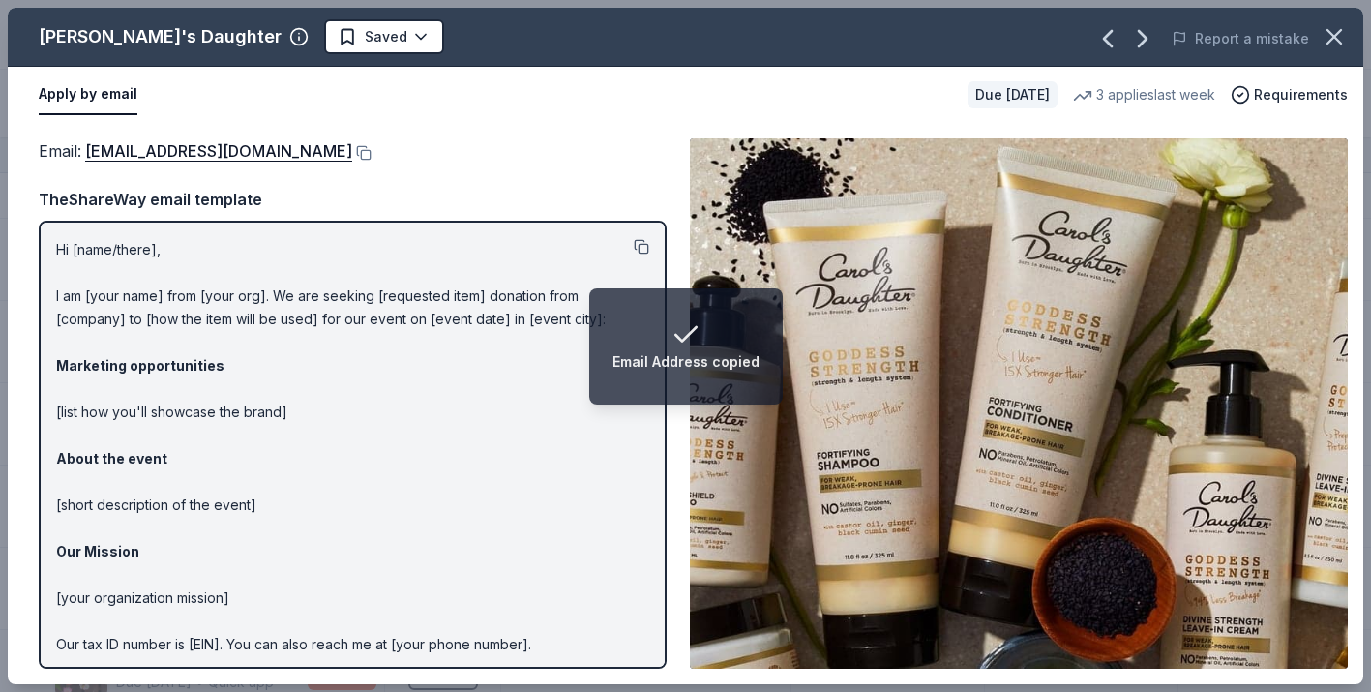
click at [644, 250] on button at bounding box center [641, 246] width 15 height 15
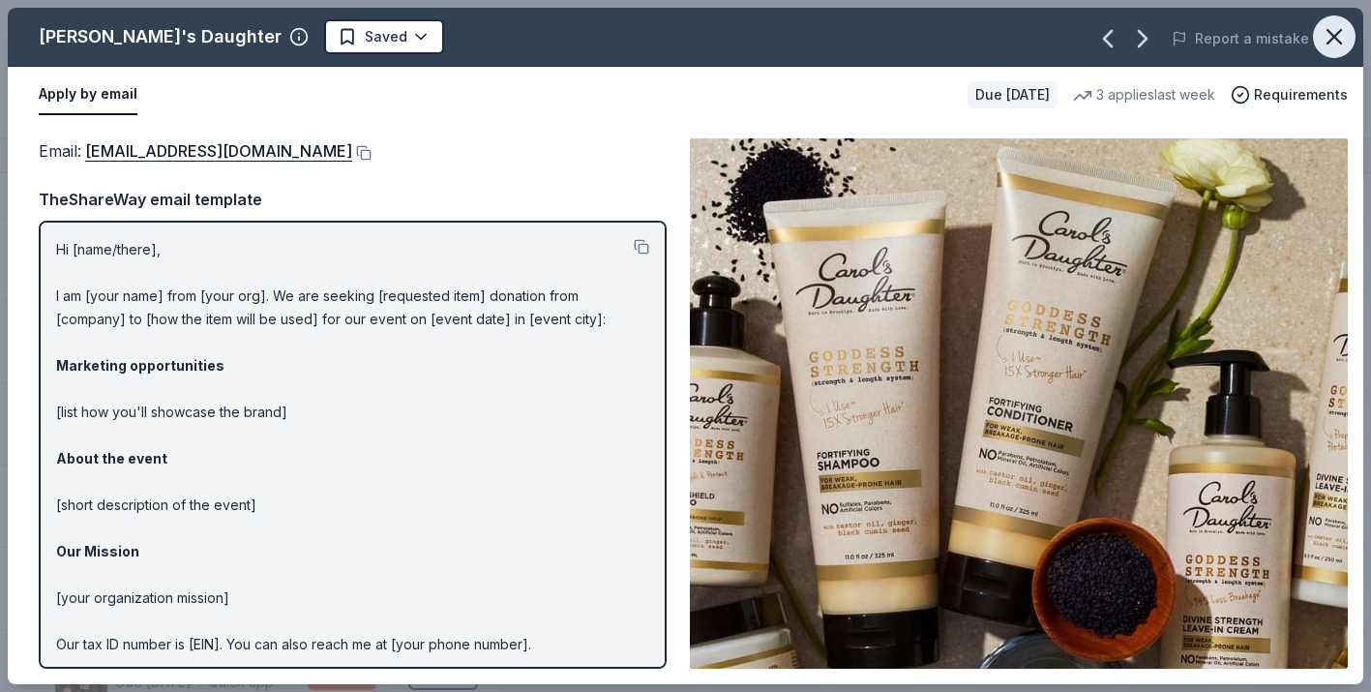
click at [1335, 38] on icon "button" at bounding box center [1334, 37] width 14 height 14
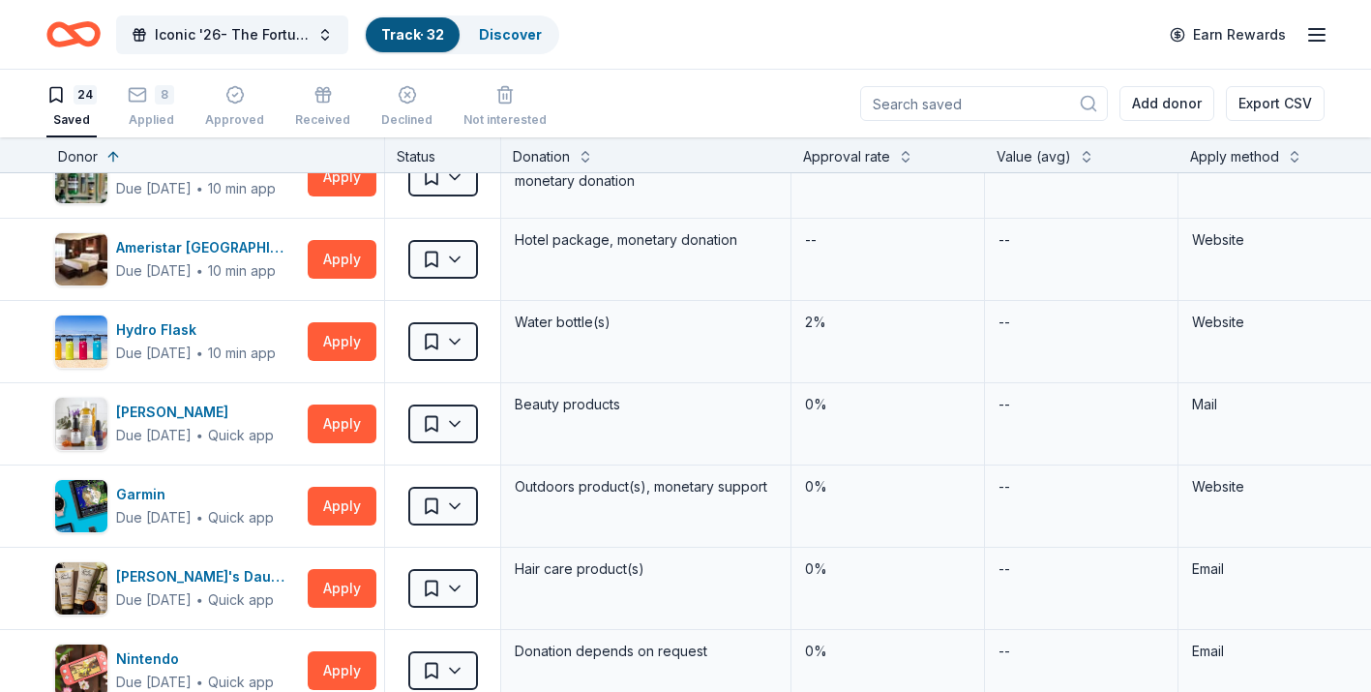
click at [1317, 41] on line "button" at bounding box center [1316, 41] width 15 height 0
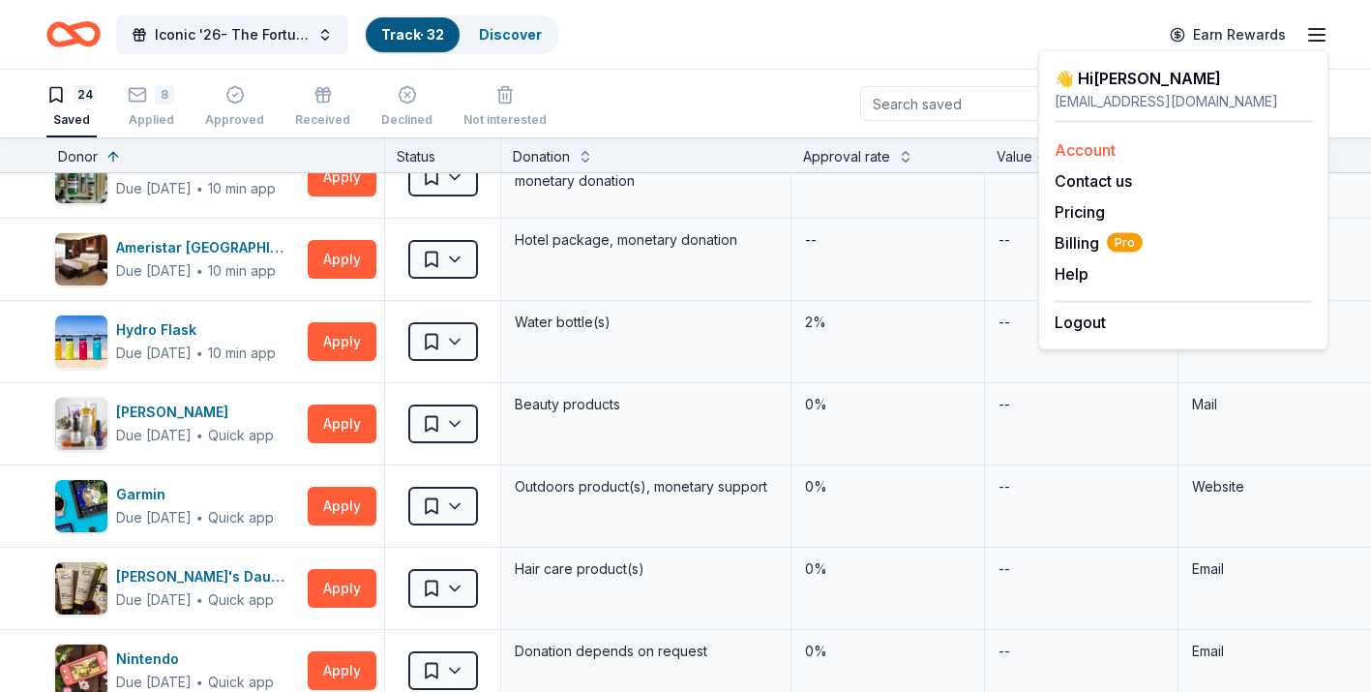
click at [1102, 153] on link "Account" at bounding box center [1085, 149] width 61 height 19
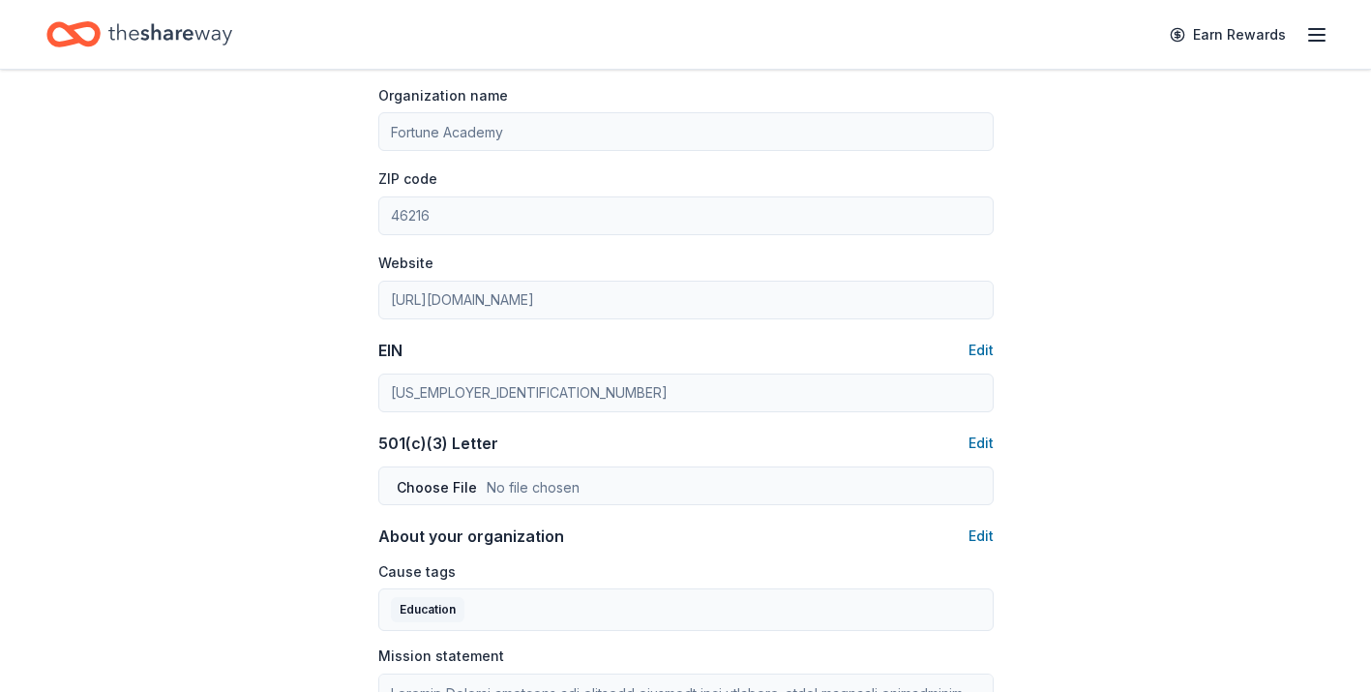
scroll to position [700, 0]
click at [979, 447] on button "Edit" at bounding box center [980, 441] width 25 height 23
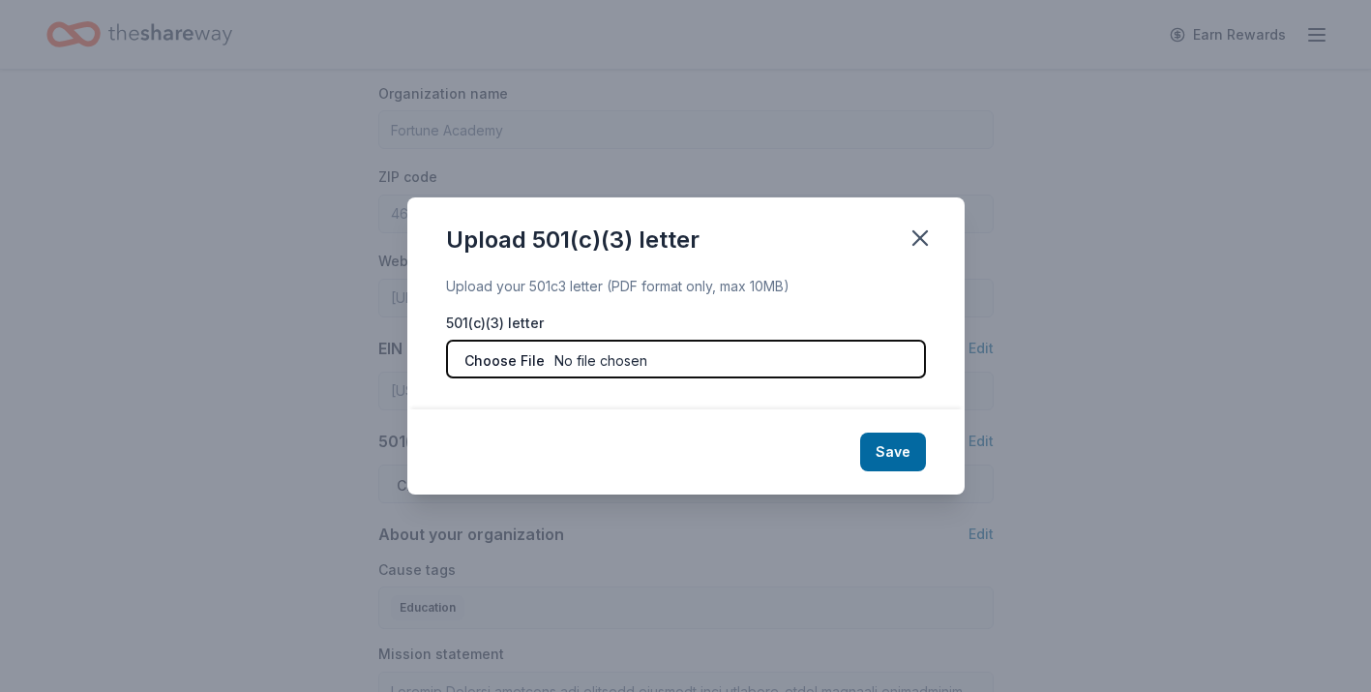
click at [760, 357] on input "file" at bounding box center [686, 359] width 480 height 39
click at [623, 360] on input "file" at bounding box center [686, 359] width 480 height 39
type input "C:\fakepath\Tax exempt status form (1).pdf"
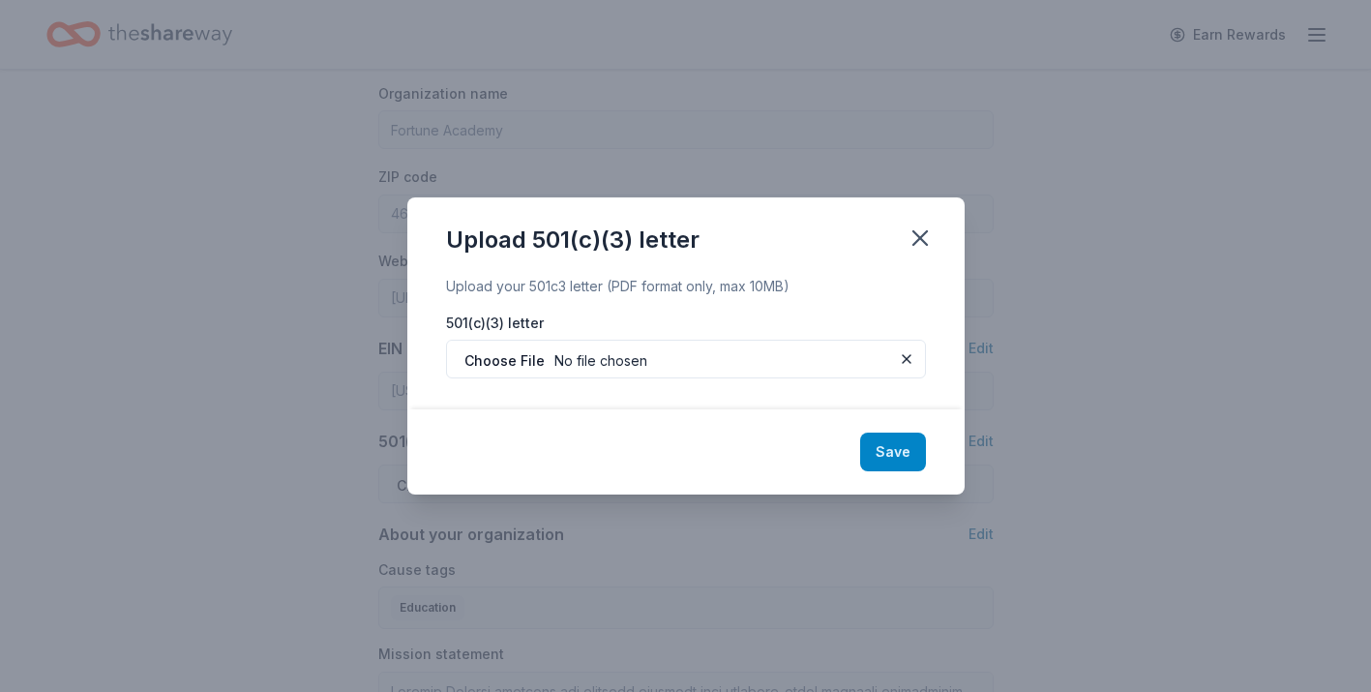
click at [899, 462] on button "Save" at bounding box center [893, 451] width 66 height 39
click at [920, 232] on icon "button" at bounding box center [920, 237] width 27 height 27
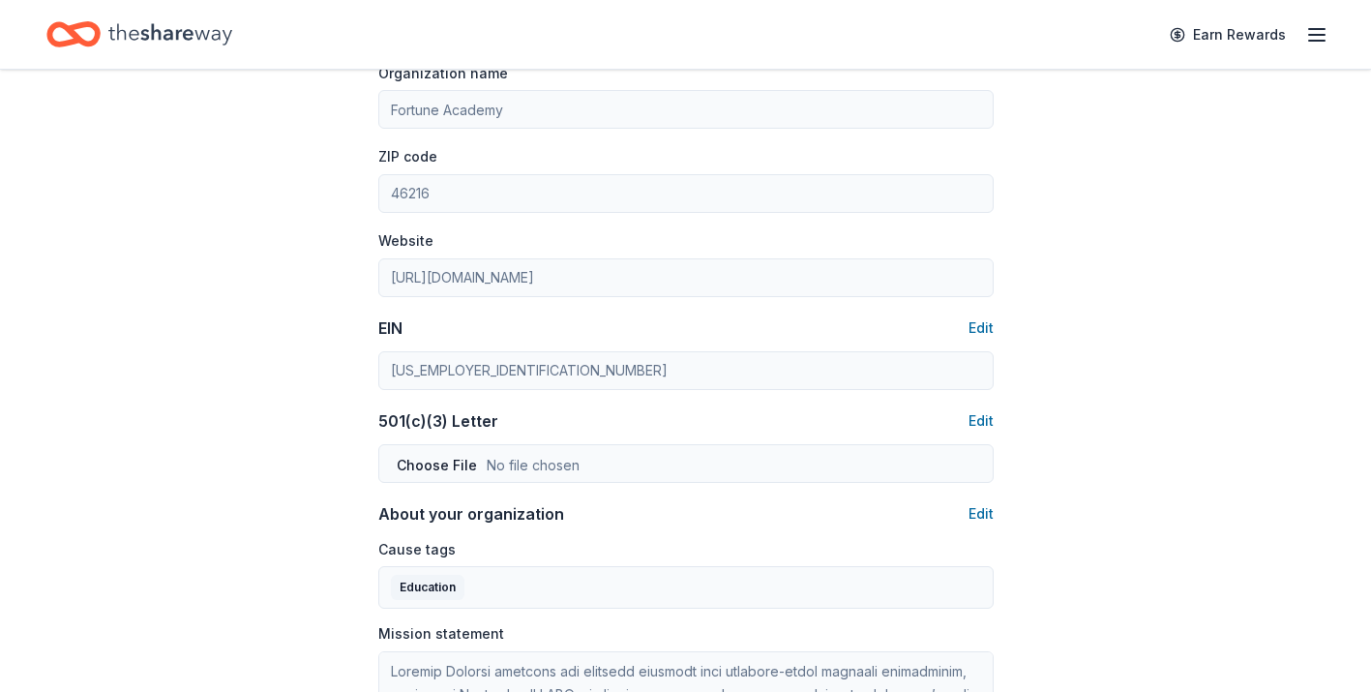
scroll to position [726, 0]
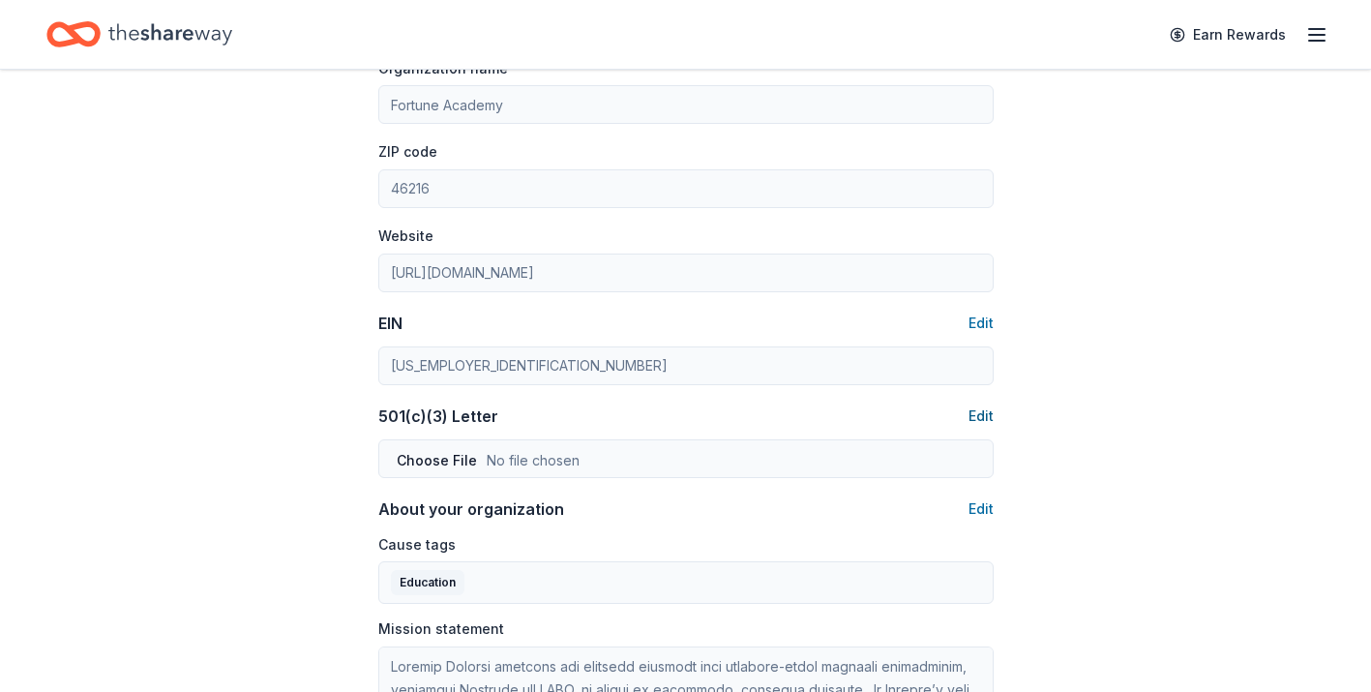
click at [976, 413] on button "Edit" at bounding box center [980, 415] width 25 height 23
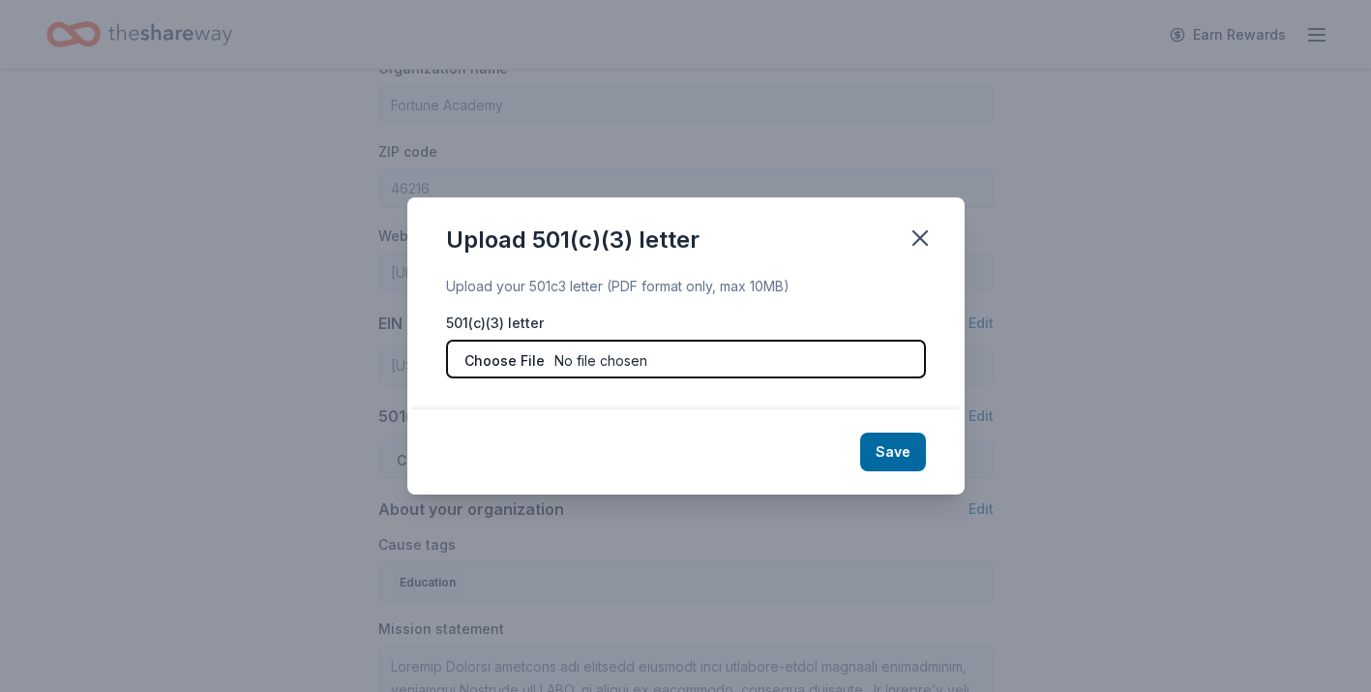
click at [744, 361] on input "file" at bounding box center [686, 359] width 480 height 39
type input "C:\fakepath\Tax exempt status form (1).pdf"
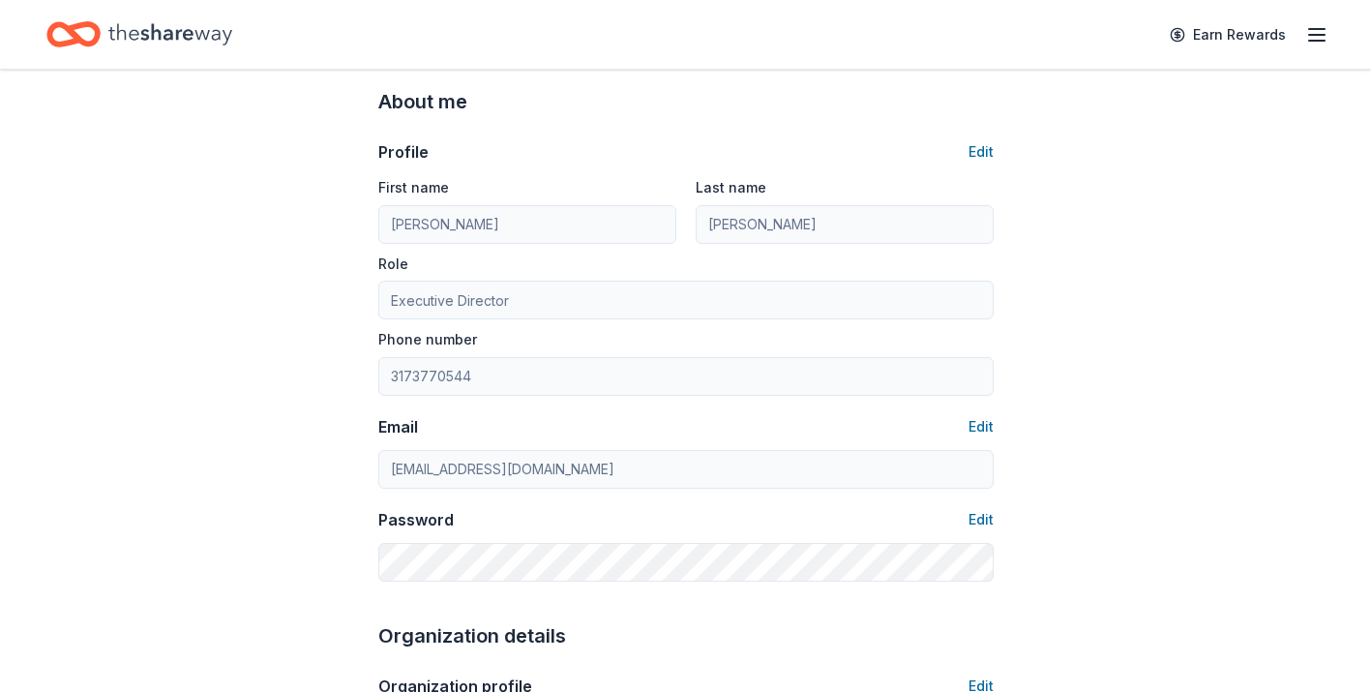
scroll to position [0, 0]
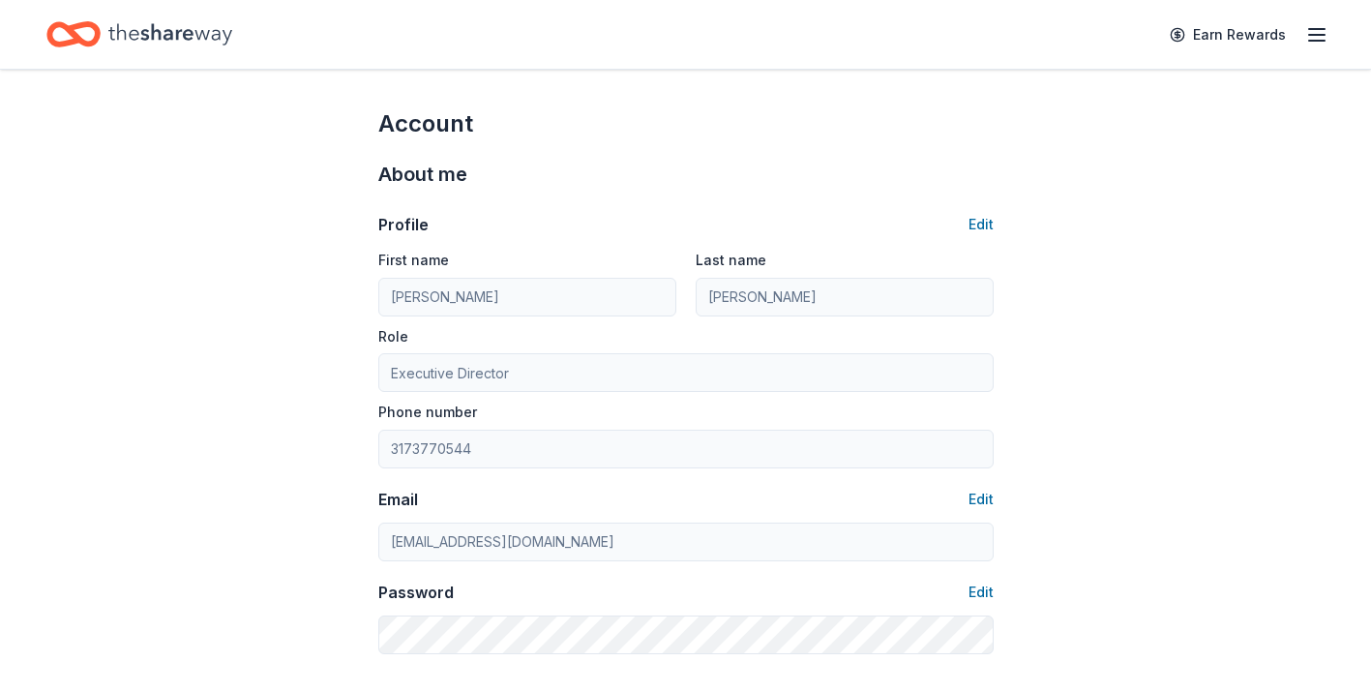
click at [159, 43] on icon "Home" at bounding box center [170, 35] width 124 height 40
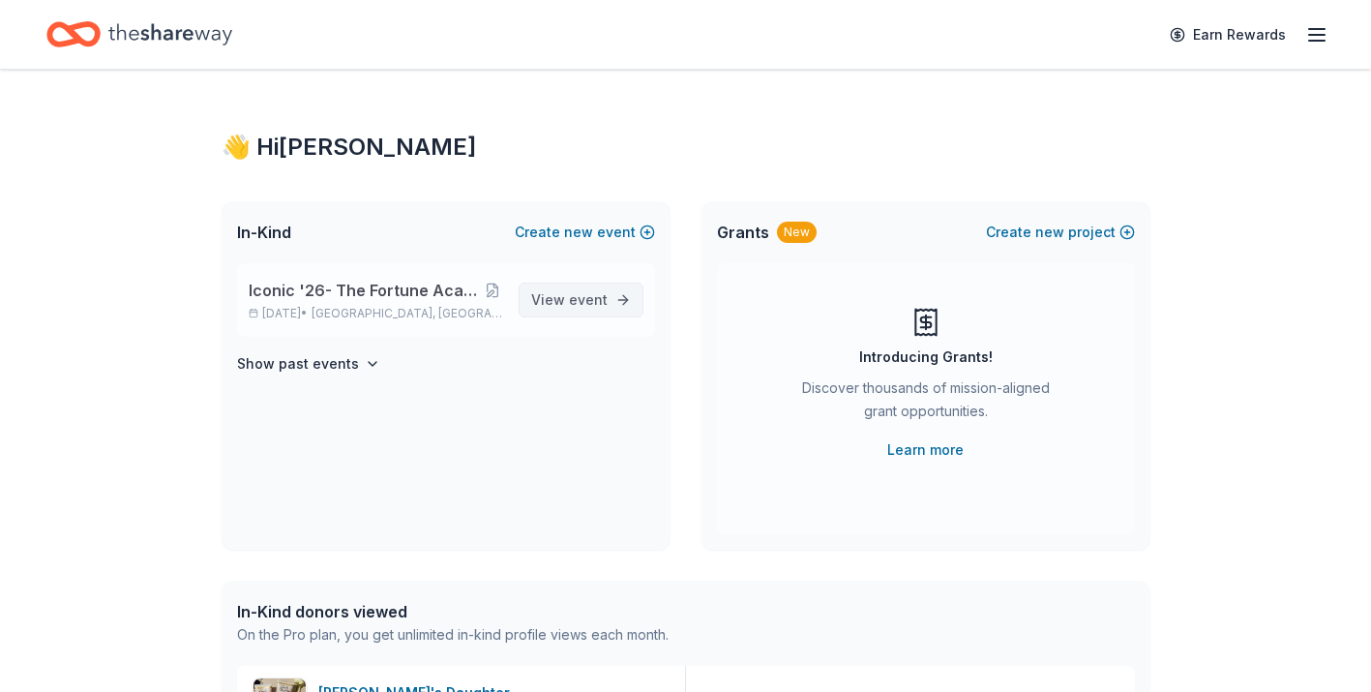
click at [601, 299] on span "event" at bounding box center [588, 299] width 39 height 16
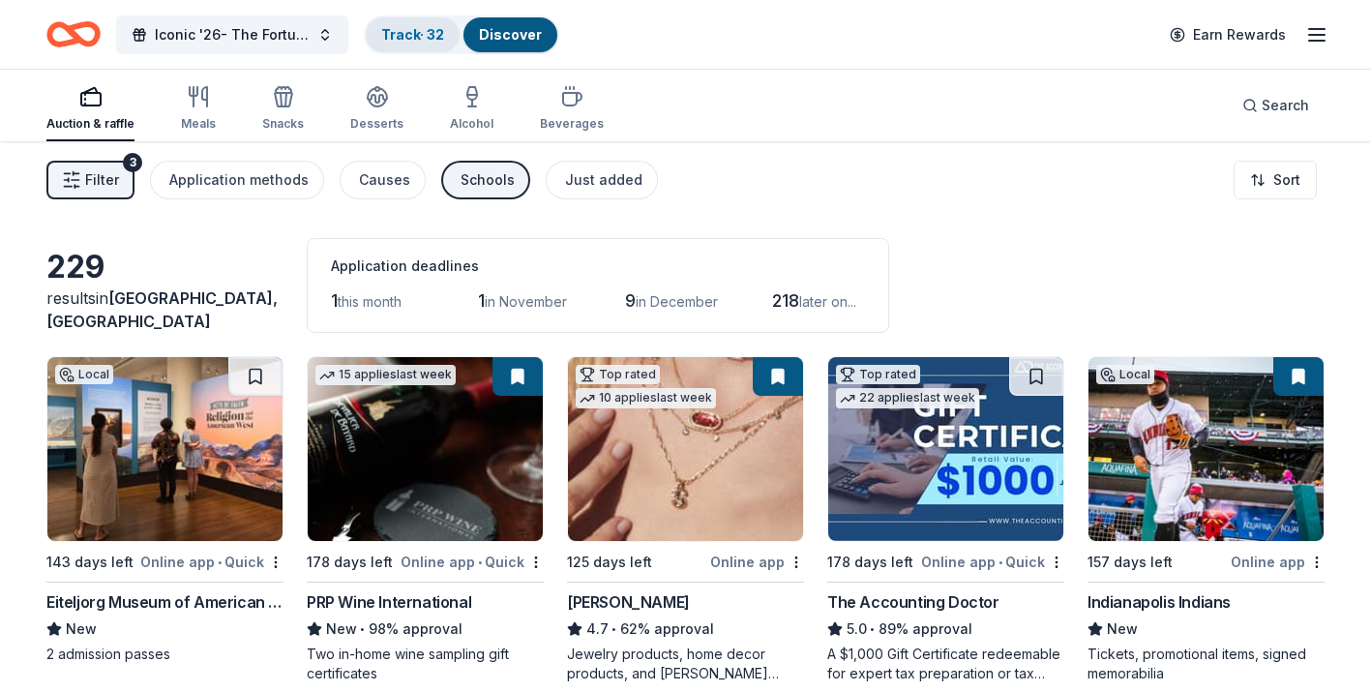
click at [442, 45] on div "Track · 32" at bounding box center [413, 34] width 94 height 35
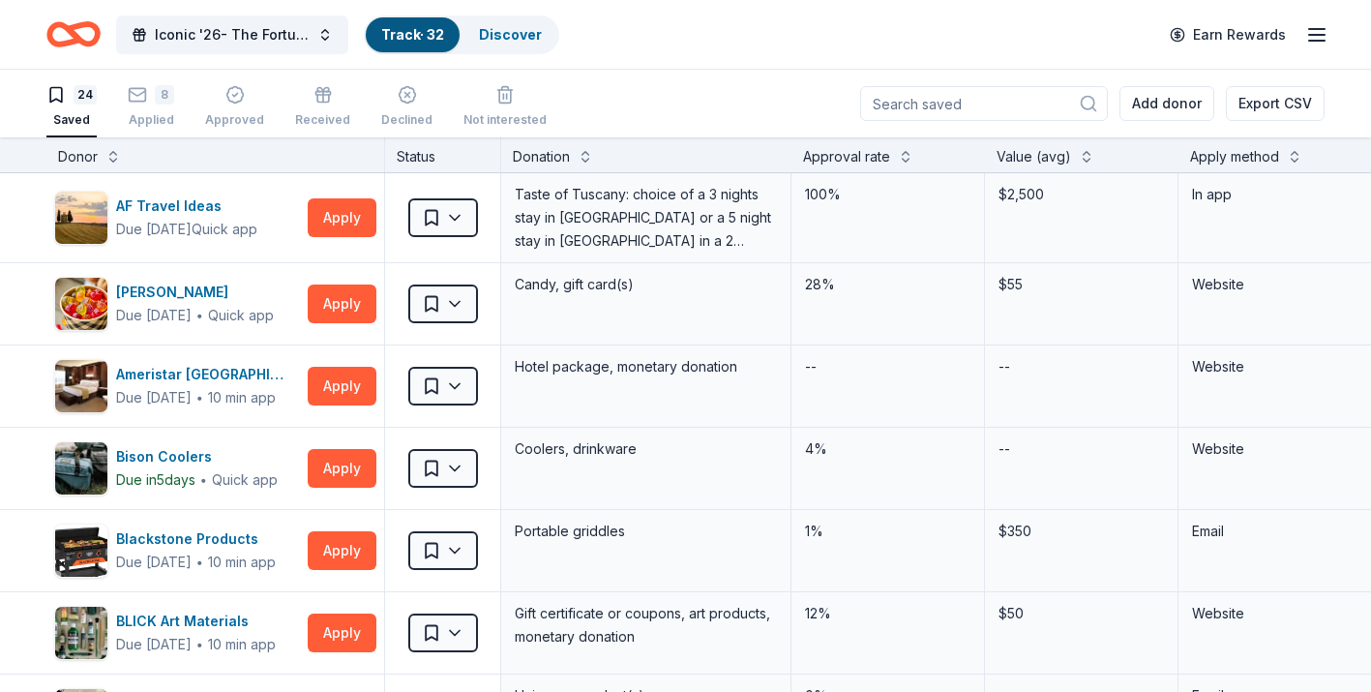
scroll to position [1, 0]
click at [202, 202] on div "AF Travel Ideas" at bounding box center [186, 204] width 141 height 23
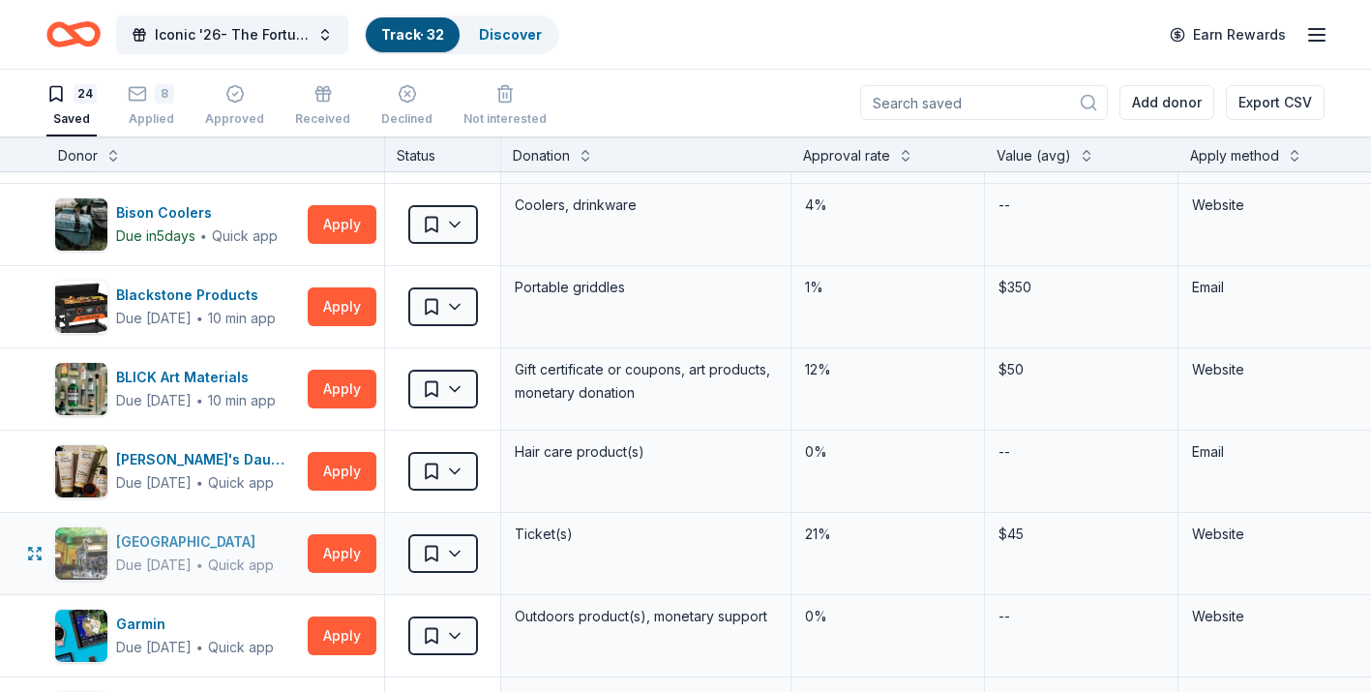
scroll to position [287, 0]
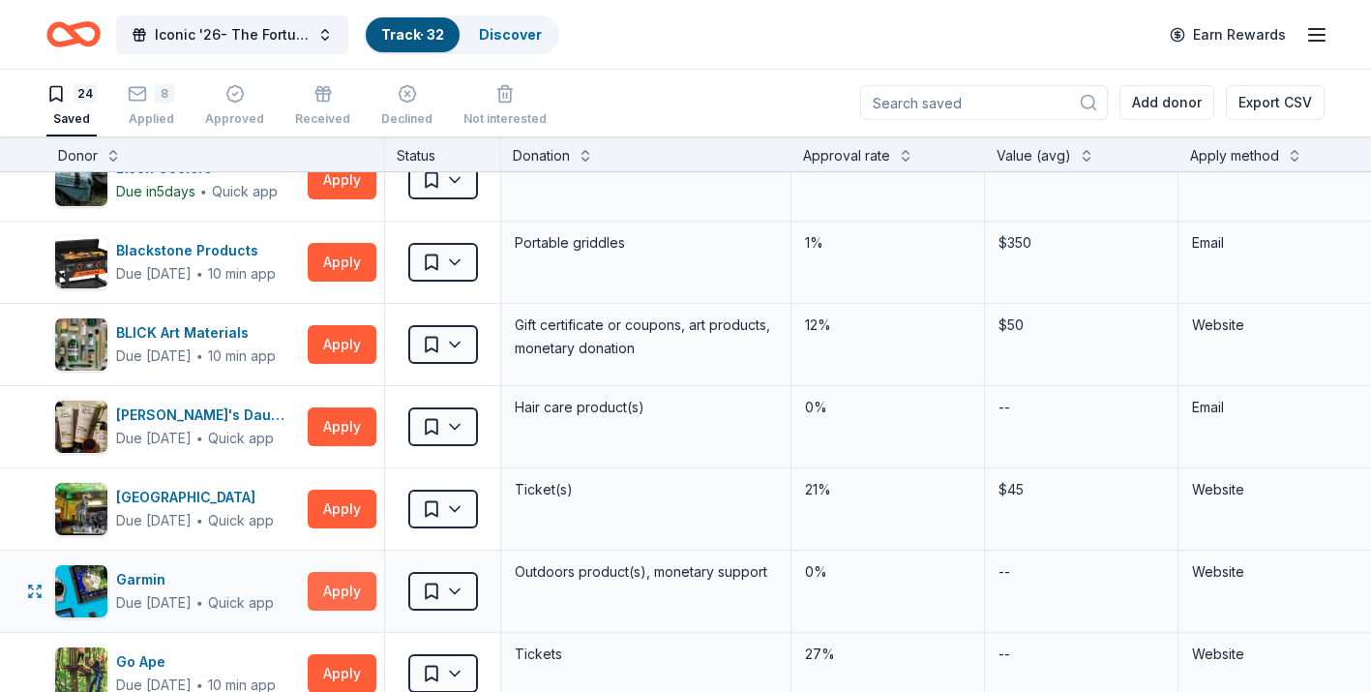
click at [329, 591] on button "Apply" at bounding box center [342, 591] width 69 height 39
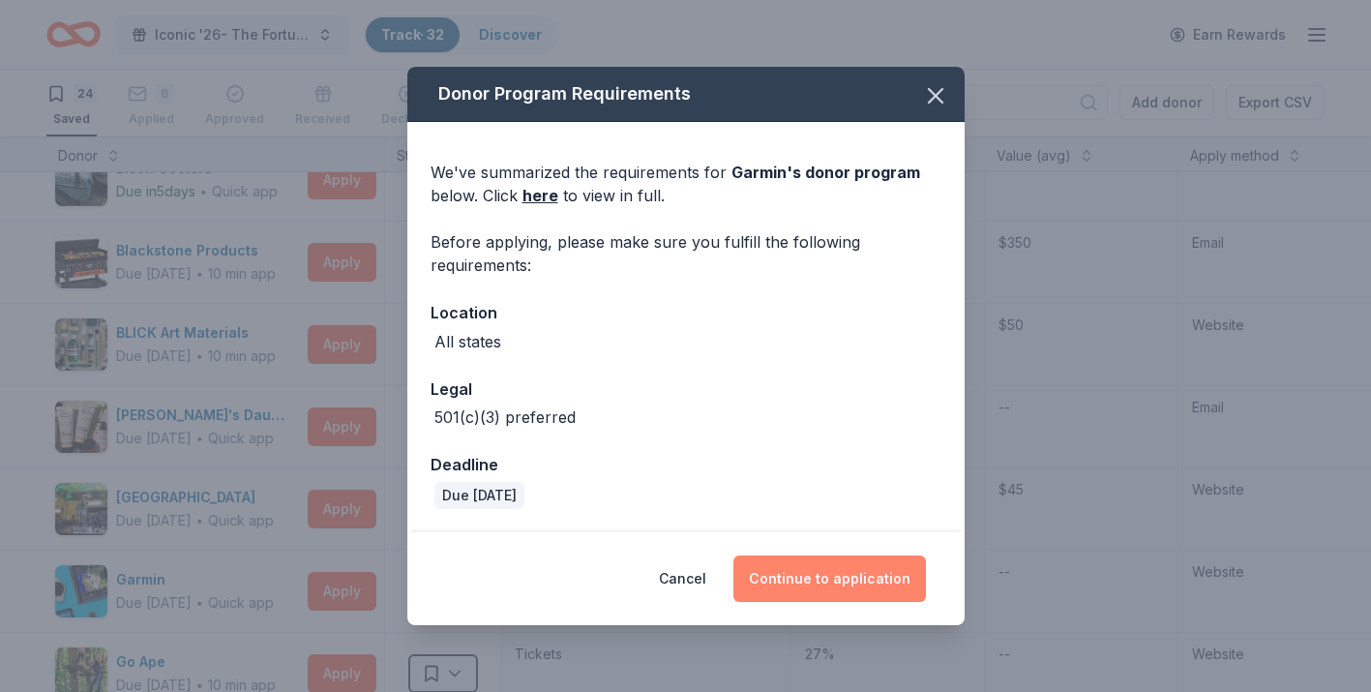
click at [784, 580] on button "Continue to application" at bounding box center [829, 578] width 193 height 46
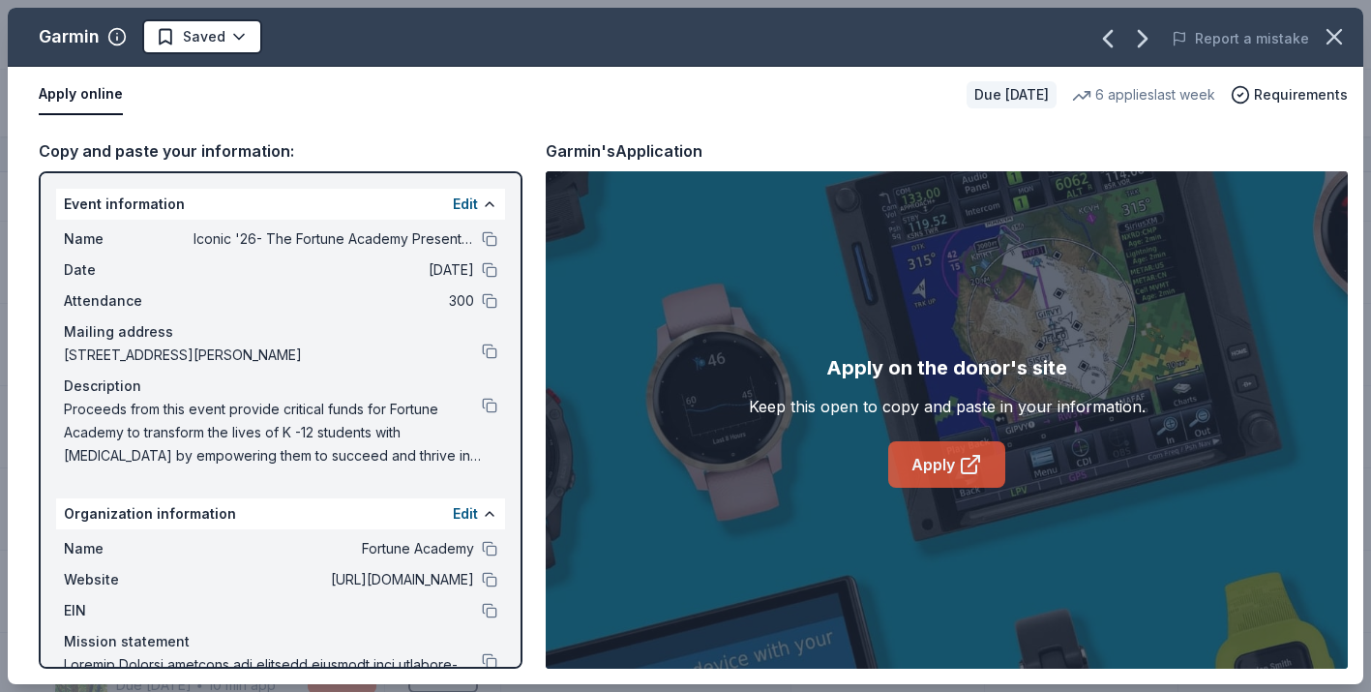
click at [962, 448] on link "Apply" at bounding box center [946, 464] width 117 height 46
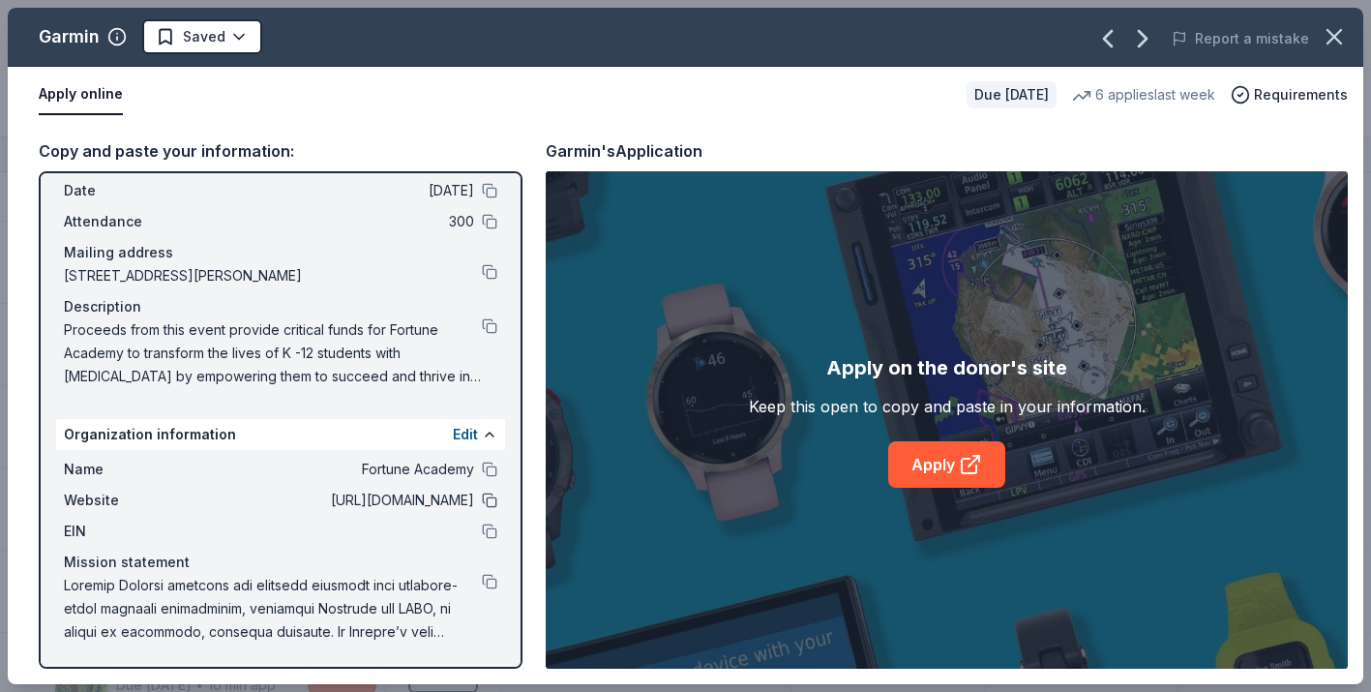
click at [492, 503] on button at bounding box center [489, 499] width 15 height 15
click at [486, 330] on button at bounding box center [489, 325] width 15 height 15
click at [250, 39] on html "Iconic '26- The Fortune Academy Presents the Roaring 20's Track · 32 Discover E…" at bounding box center [685, 345] width 1371 height 692
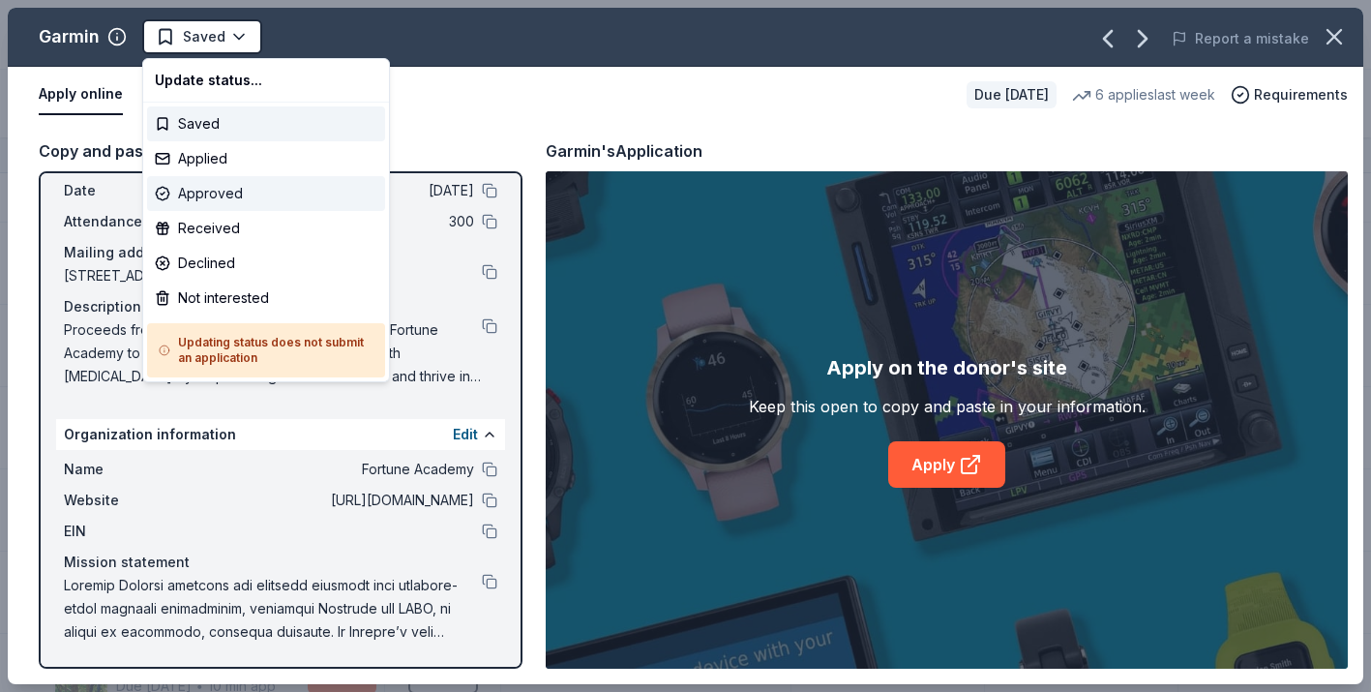
click at [262, 193] on div "Approved" at bounding box center [266, 193] width 238 height 35
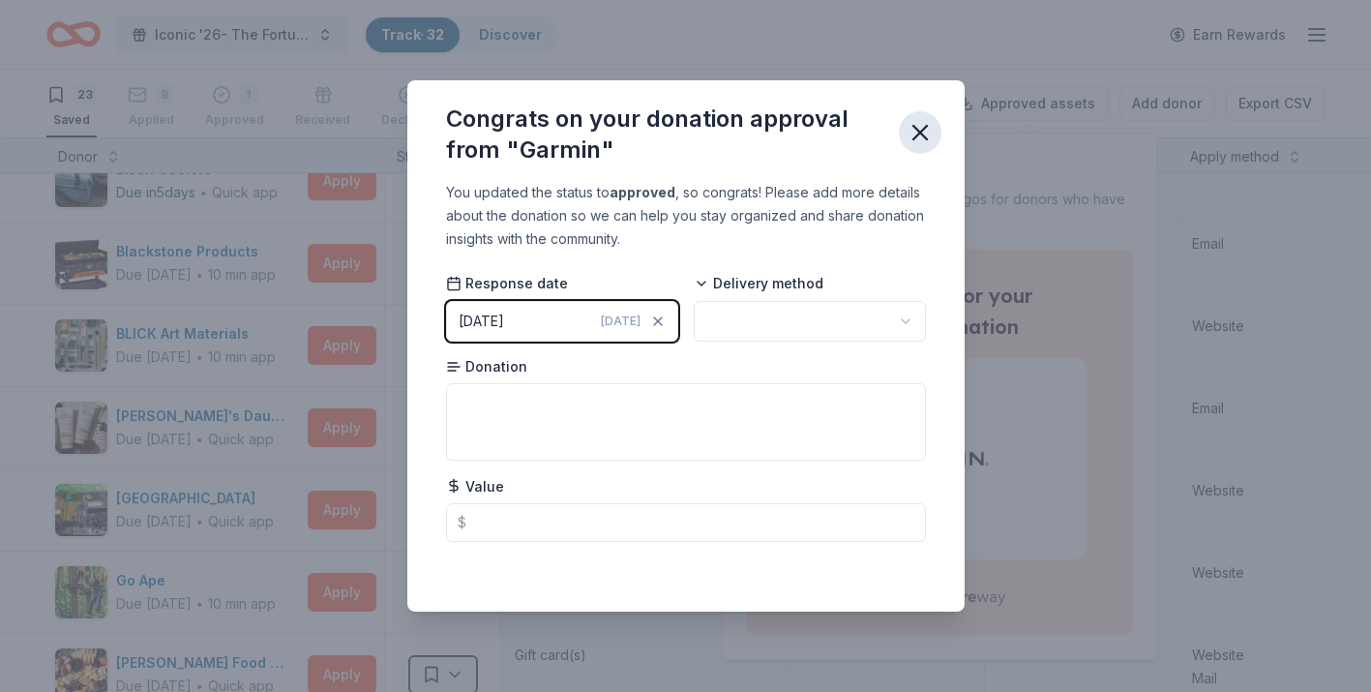
click at [926, 132] on icon "button" at bounding box center [920, 132] width 27 height 27
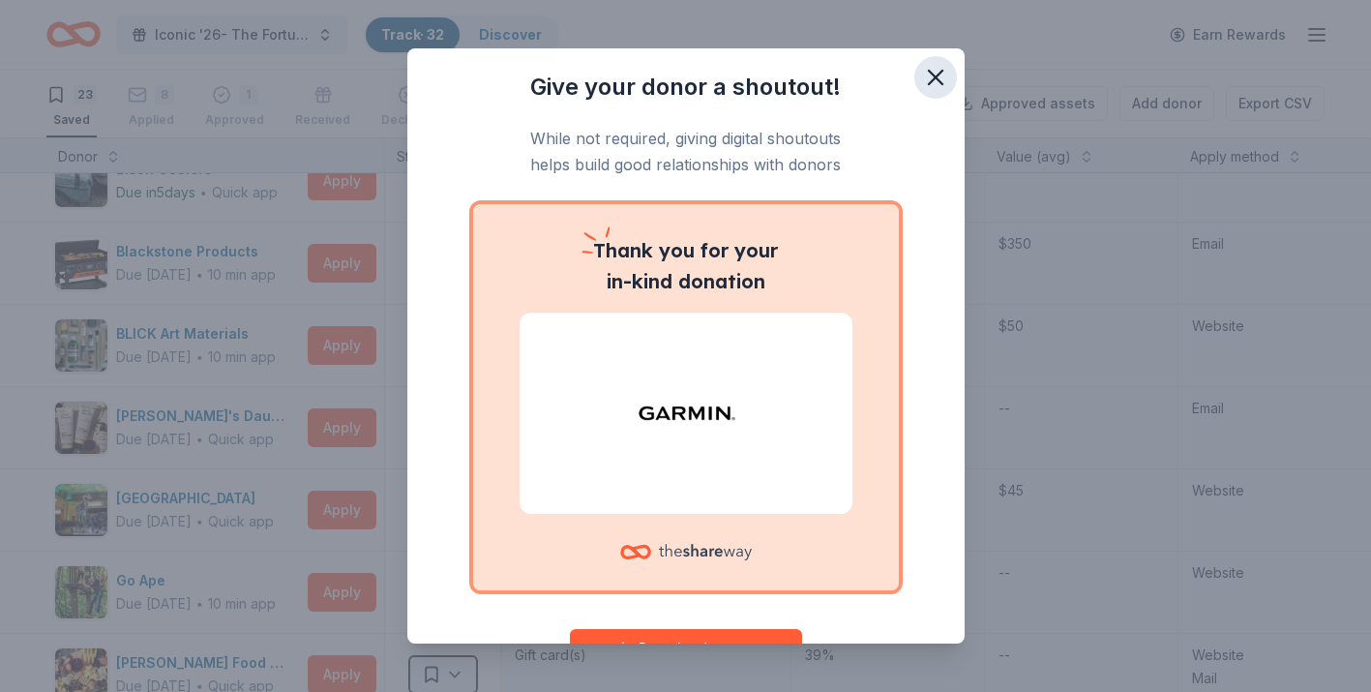
click at [930, 78] on icon "button" at bounding box center [935, 77] width 27 height 27
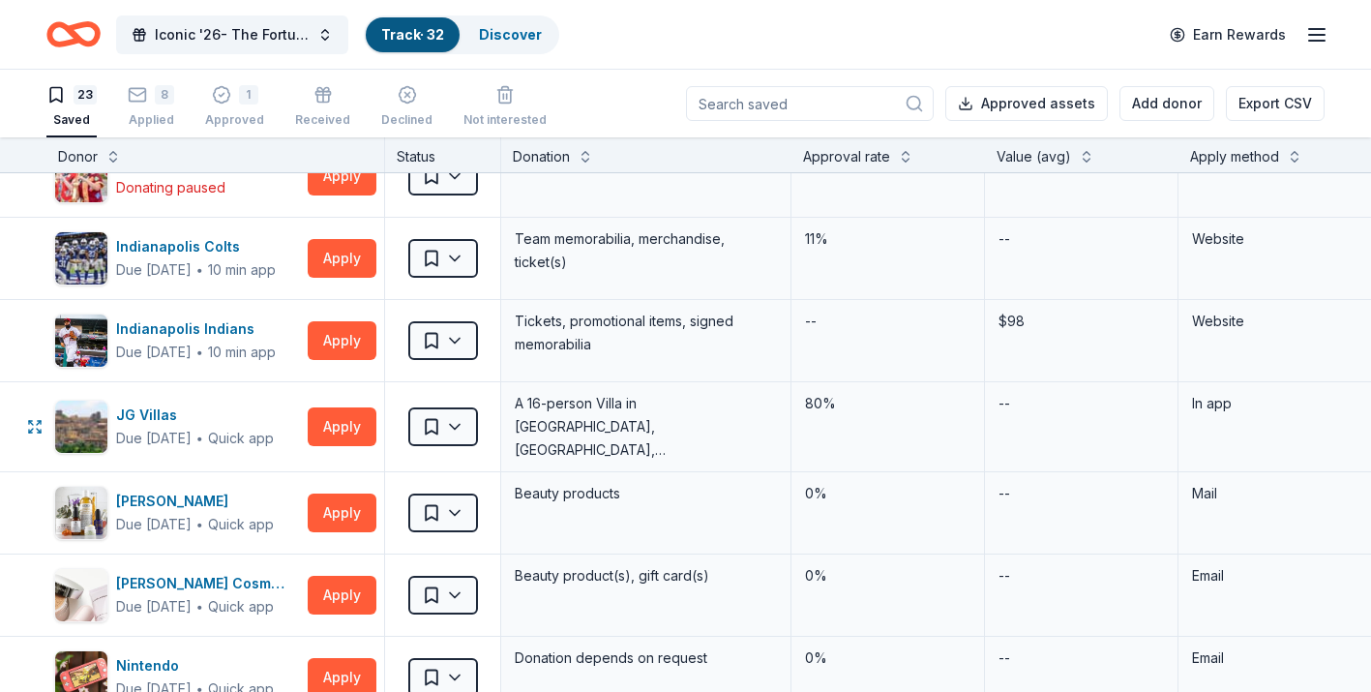
scroll to position [1198, 0]
click at [239, 100] on div "1" at bounding box center [248, 94] width 19 height 19
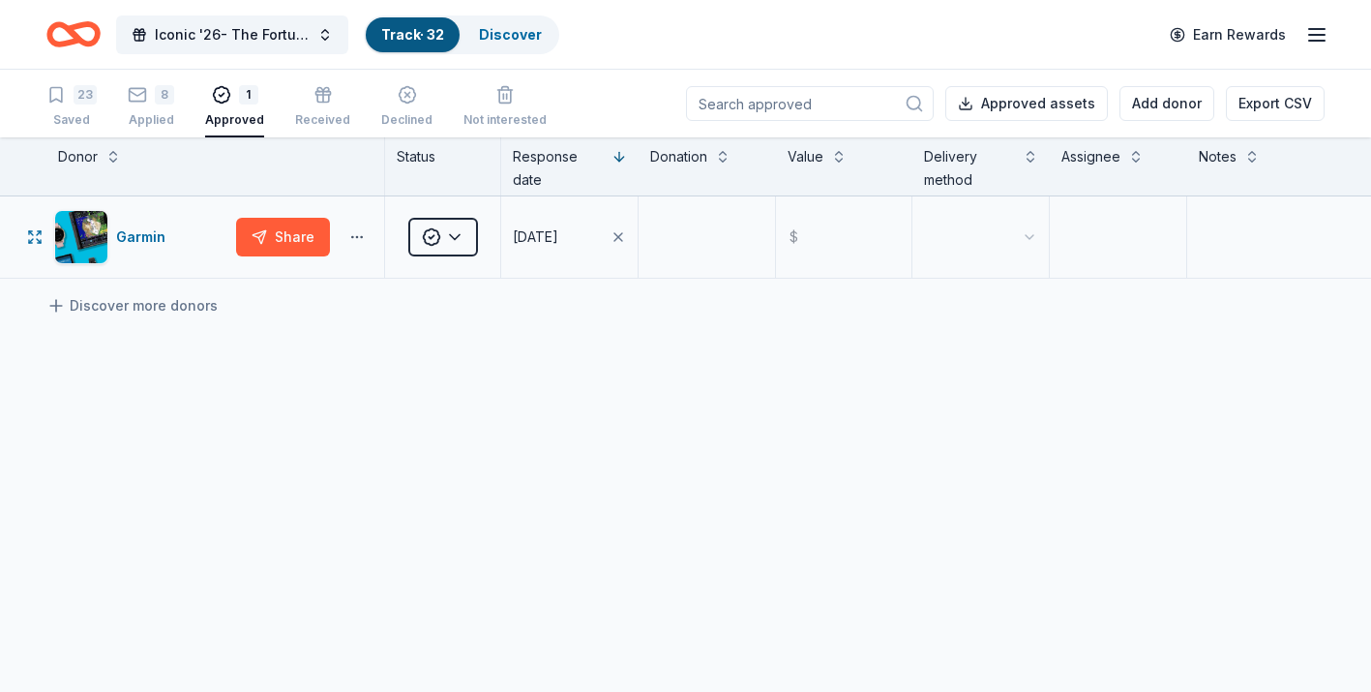
click at [351, 238] on button "button" at bounding box center [357, 236] width 39 height 15
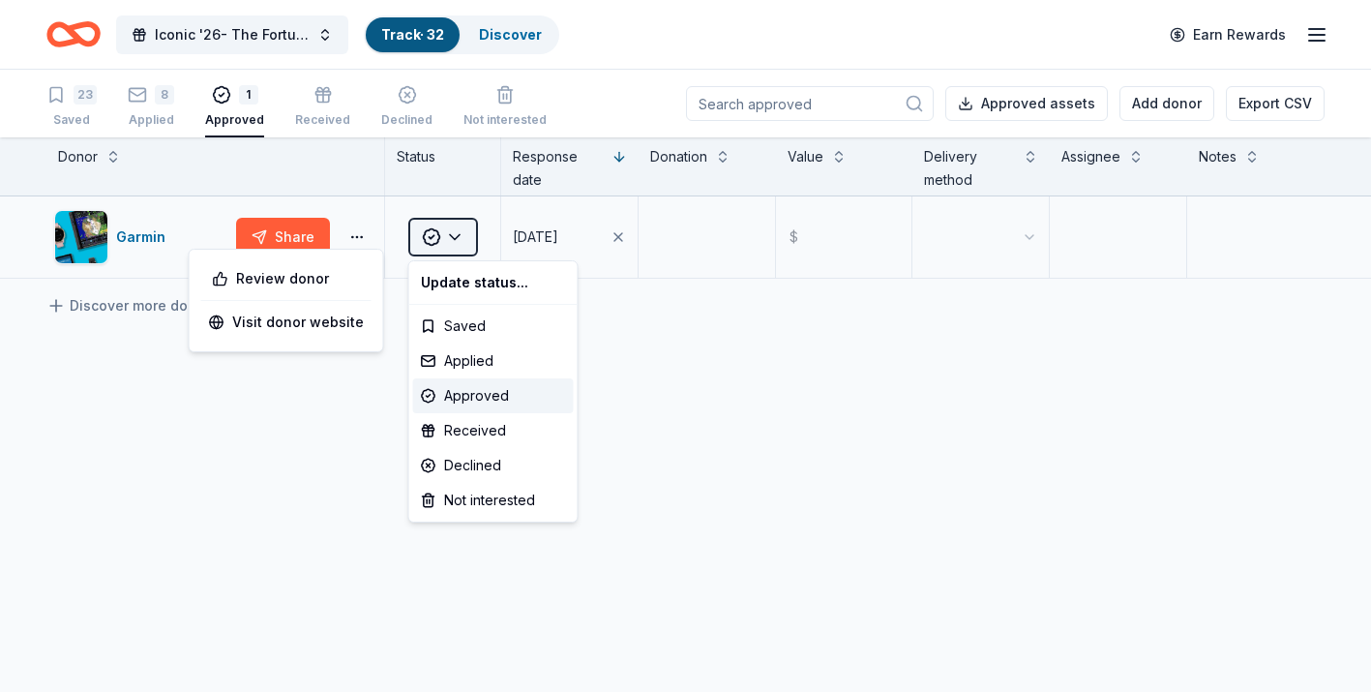
click at [456, 238] on html "Iconic '26- The Fortune Academy Presents the Roaring 20's Track · 32 Discover E…" at bounding box center [685, 346] width 1371 height 692
click at [476, 361] on div "Applied" at bounding box center [493, 360] width 161 height 35
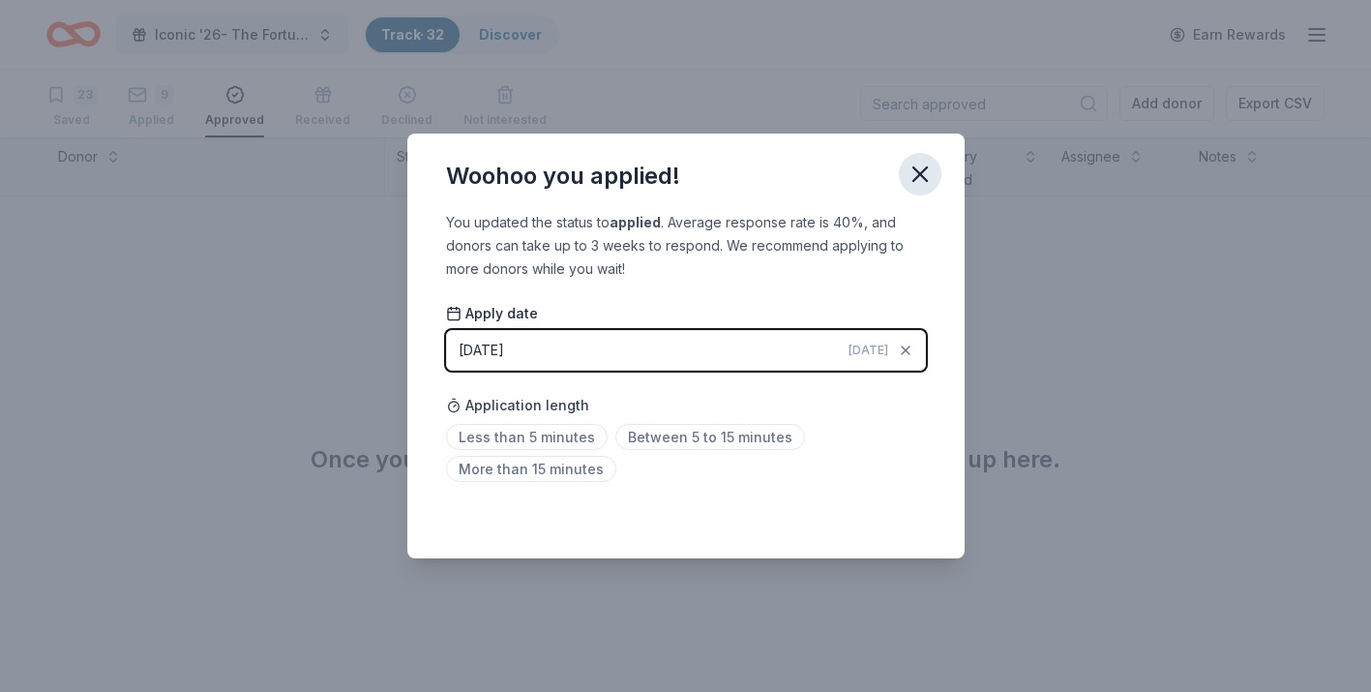
click at [930, 178] on icon "button" at bounding box center [920, 174] width 27 height 27
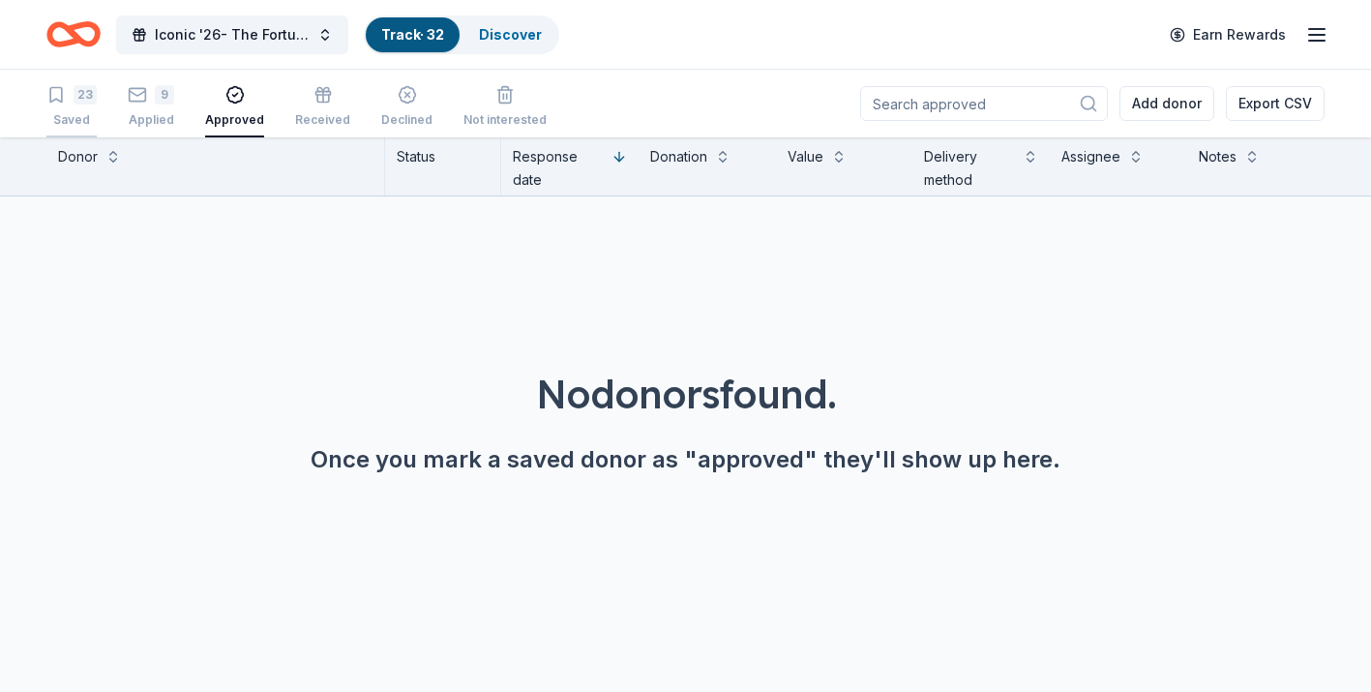
click at [76, 81] on button "23 Saved" at bounding box center [71, 107] width 50 height 60
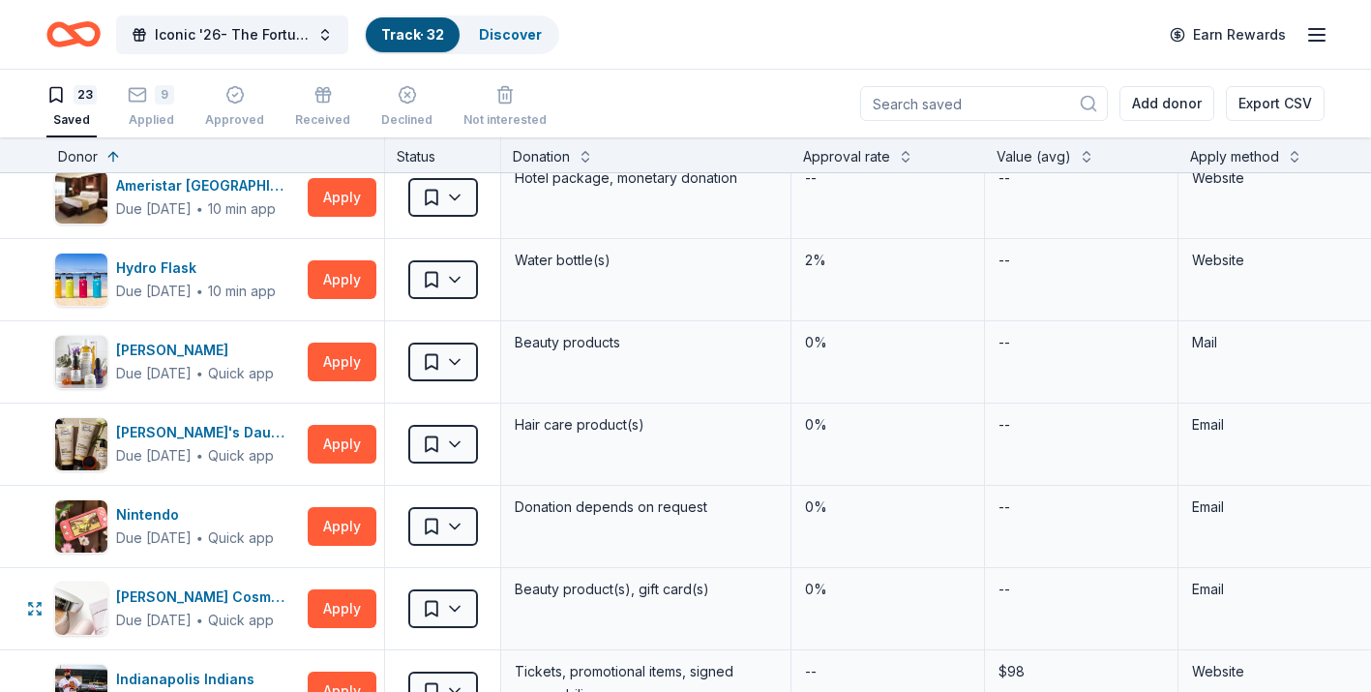
scroll to position [836, 0]
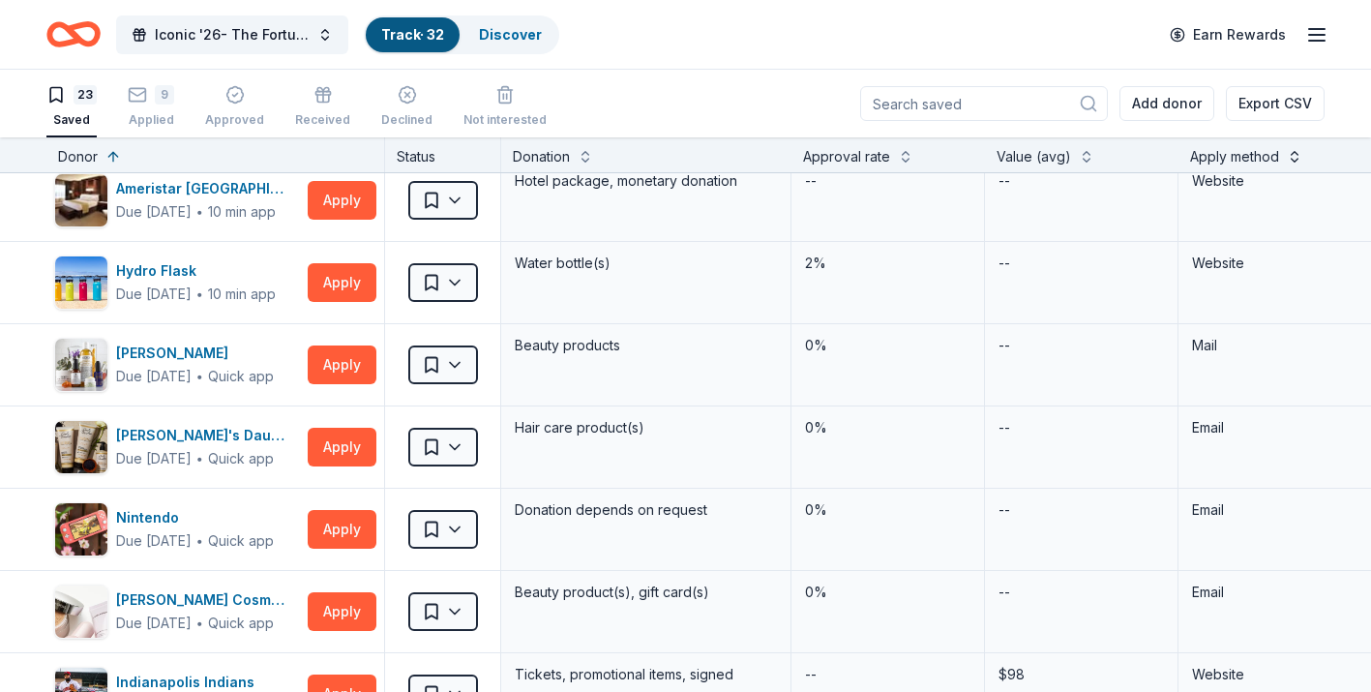
click at [1298, 160] on button at bounding box center [1294, 154] width 15 height 19
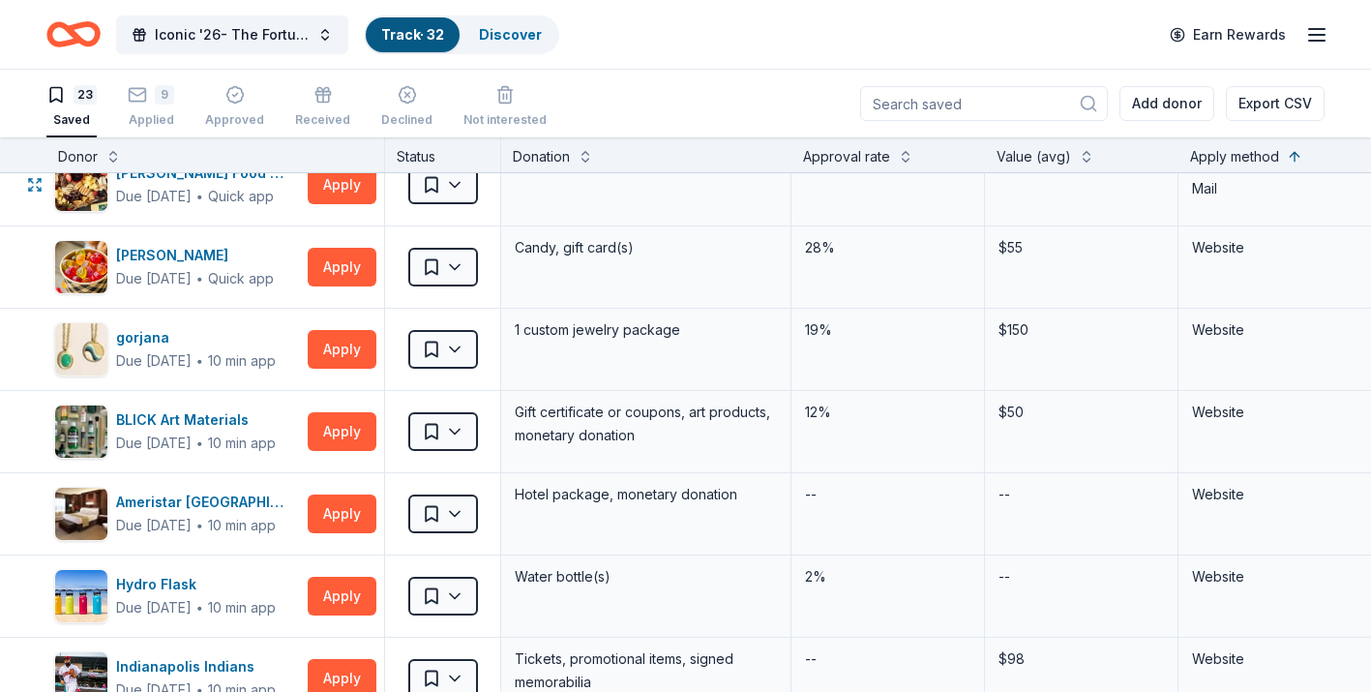
scroll to position [895, 0]
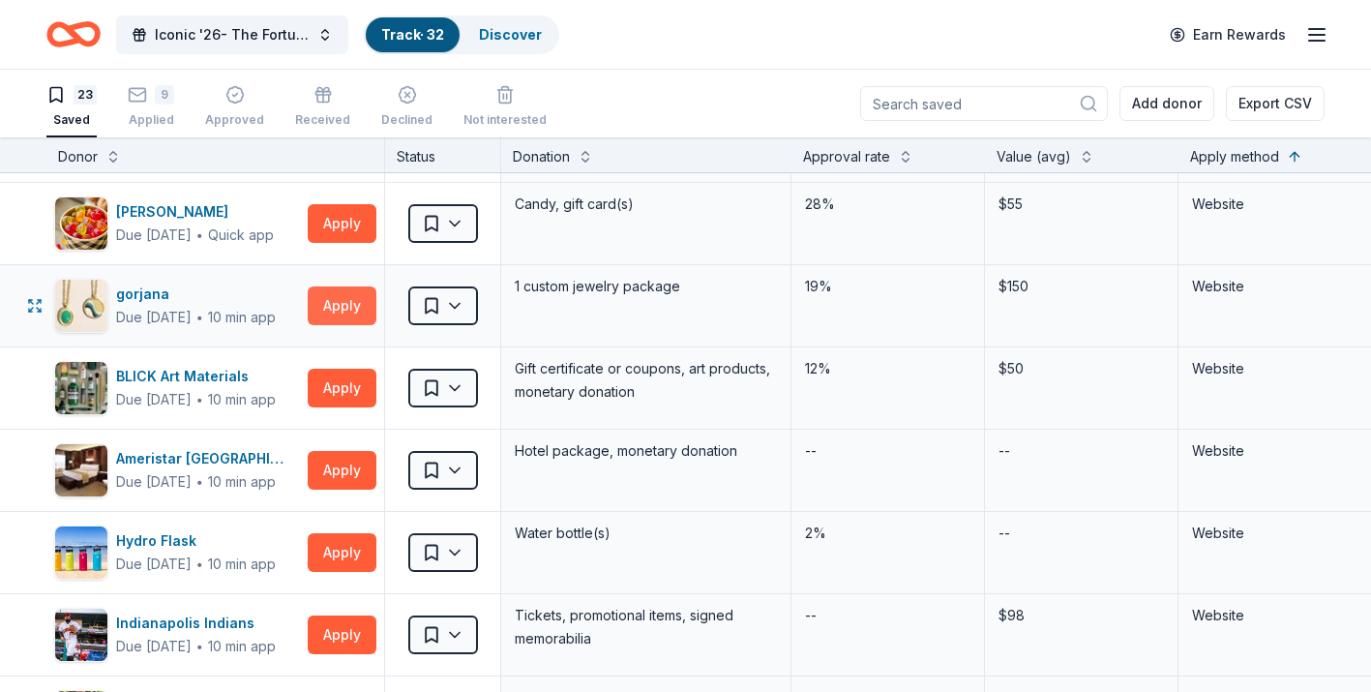
click at [342, 299] on button "Apply" at bounding box center [342, 305] width 69 height 39
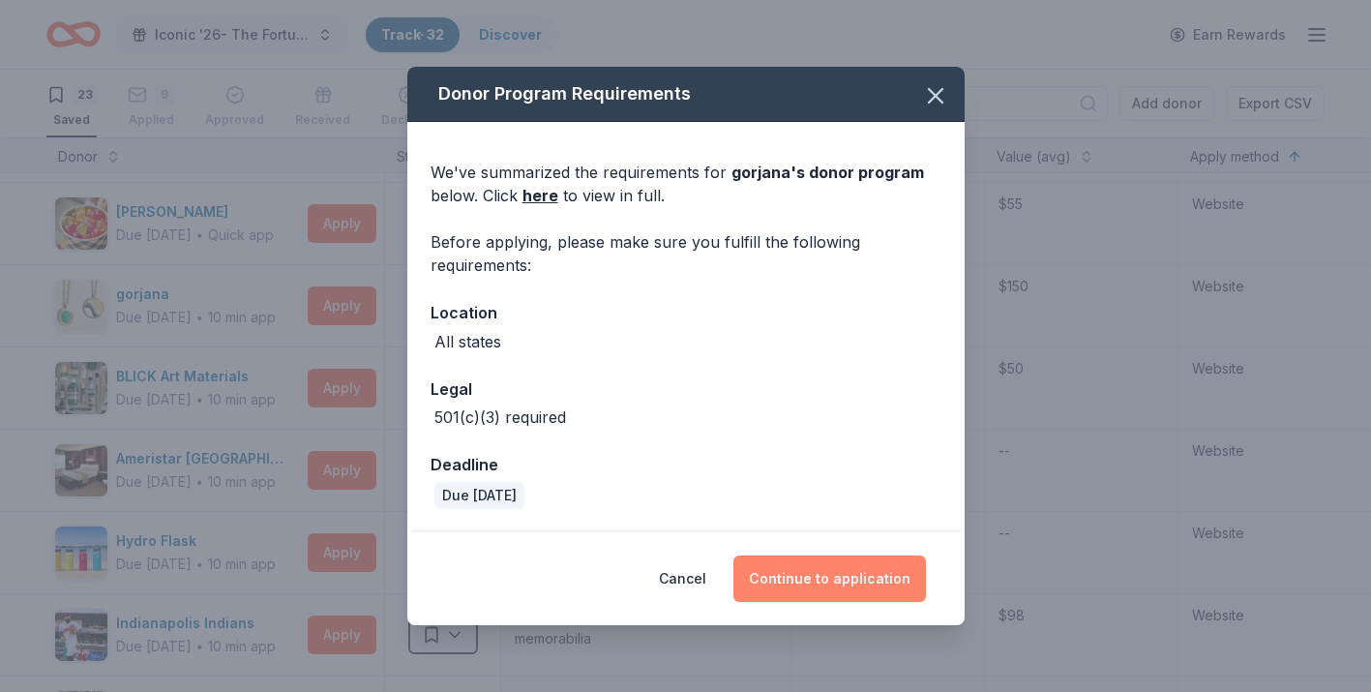
click at [763, 581] on button "Continue to application" at bounding box center [829, 578] width 193 height 46
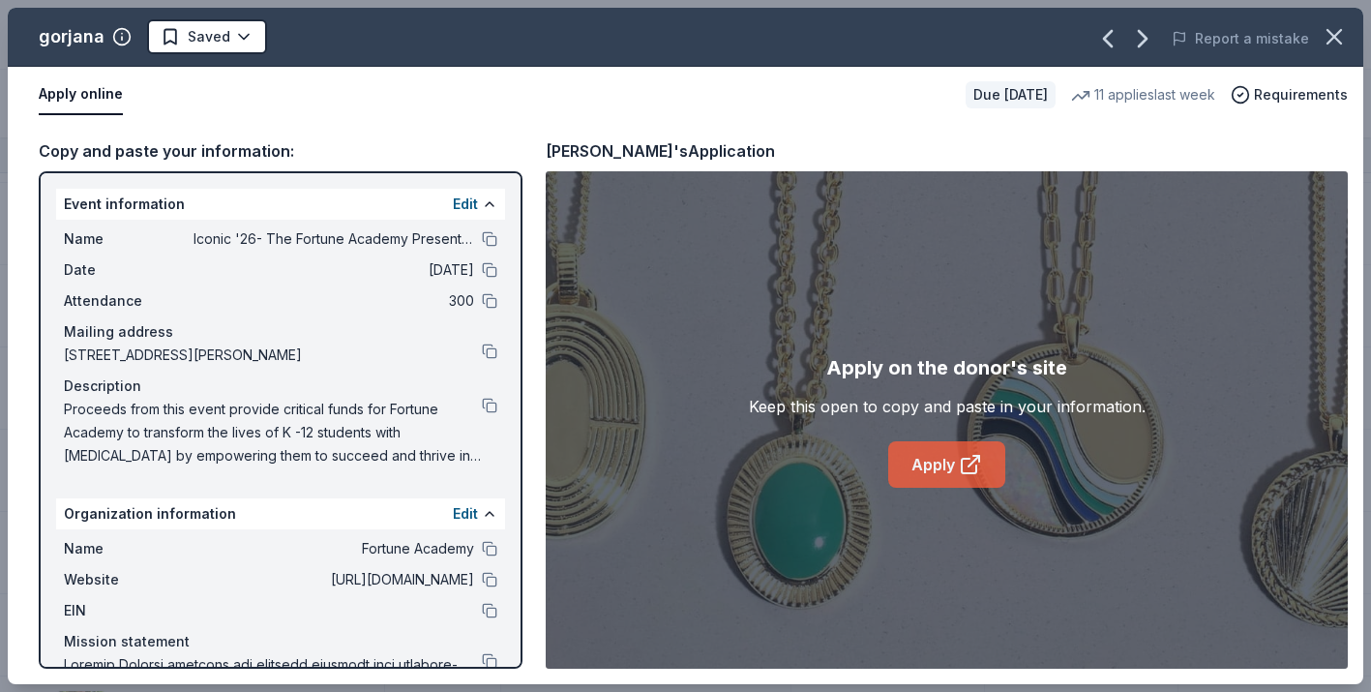
click at [965, 454] on icon at bounding box center [970, 464] width 23 height 23
click at [488, 409] on button at bounding box center [489, 405] width 15 height 15
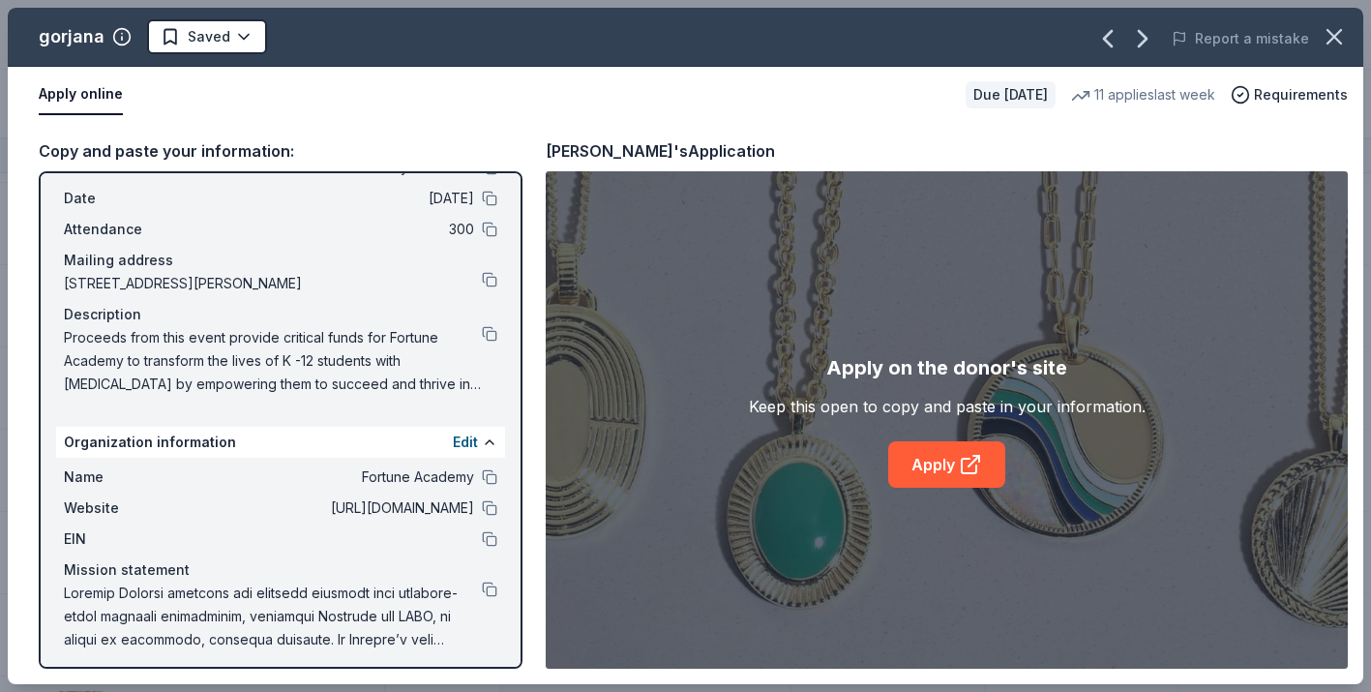
scroll to position [79, 0]
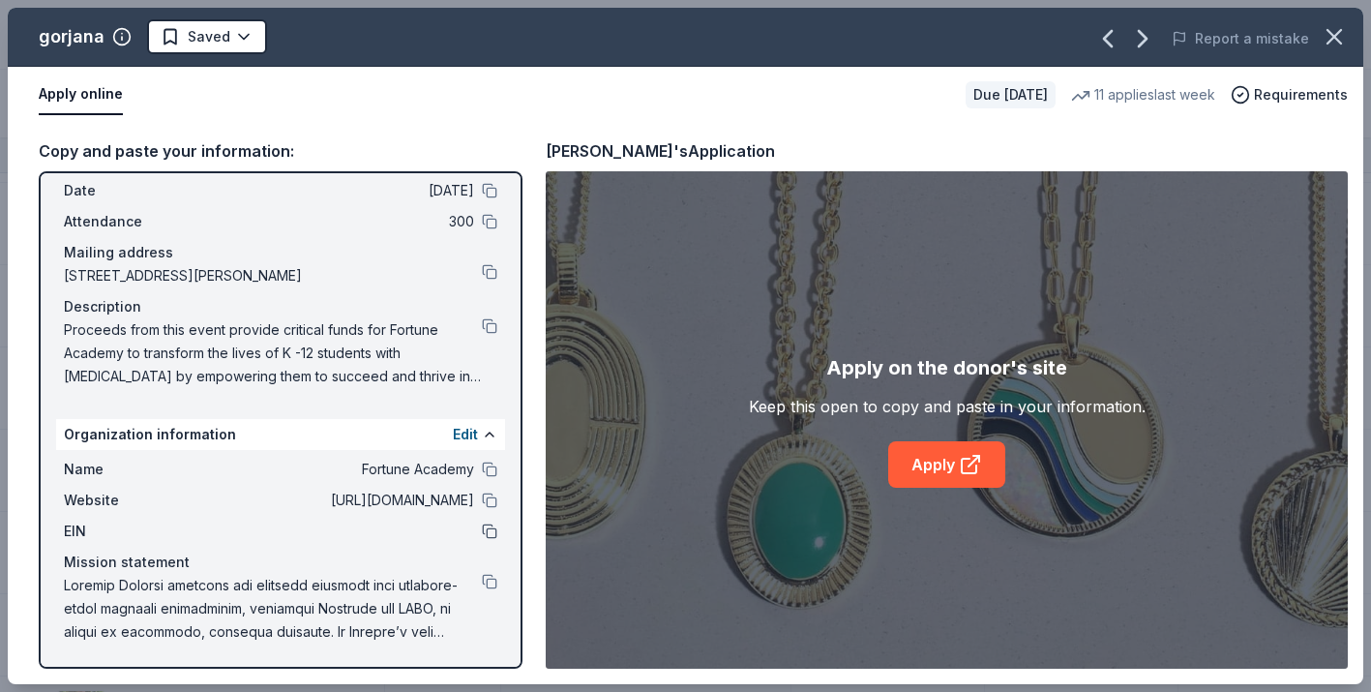
click at [489, 533] on button at bounding box center [489, 530] width 15 height 15
click at [464, 438] on button "Edit" at bounding box center [465, 434] width 25 height 23
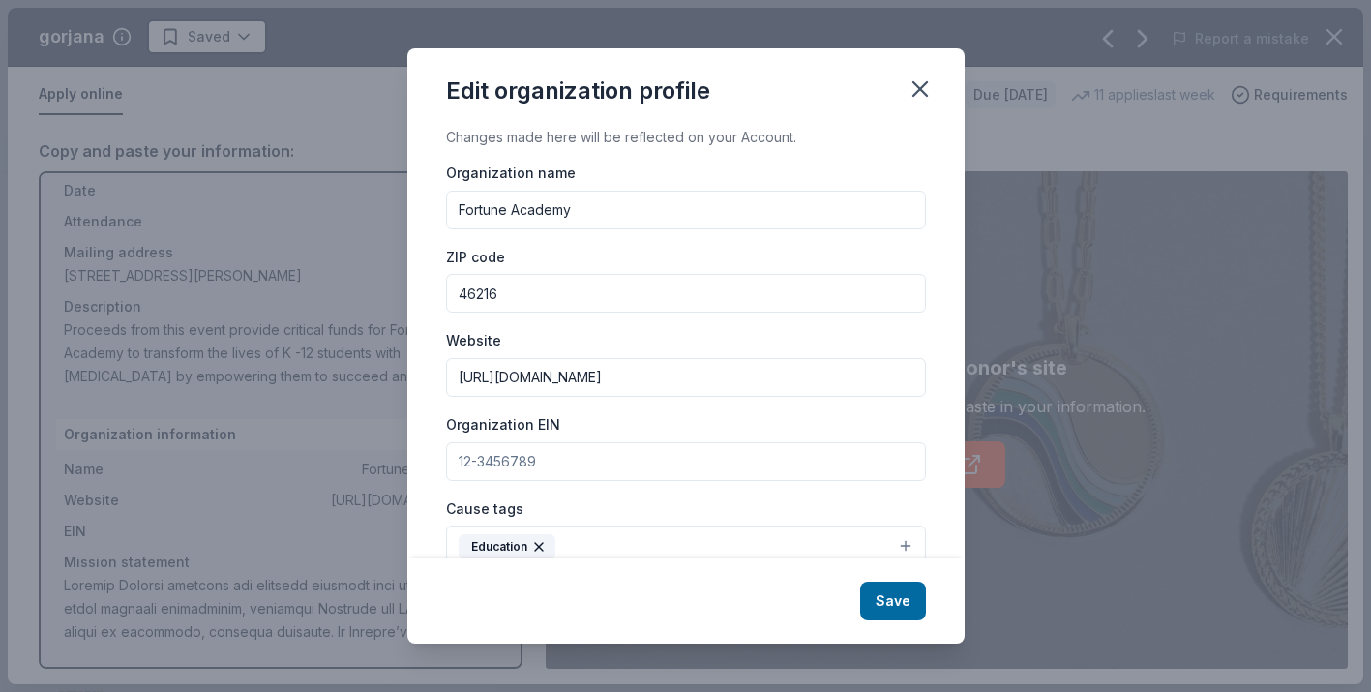
scroll to position [6, 0]
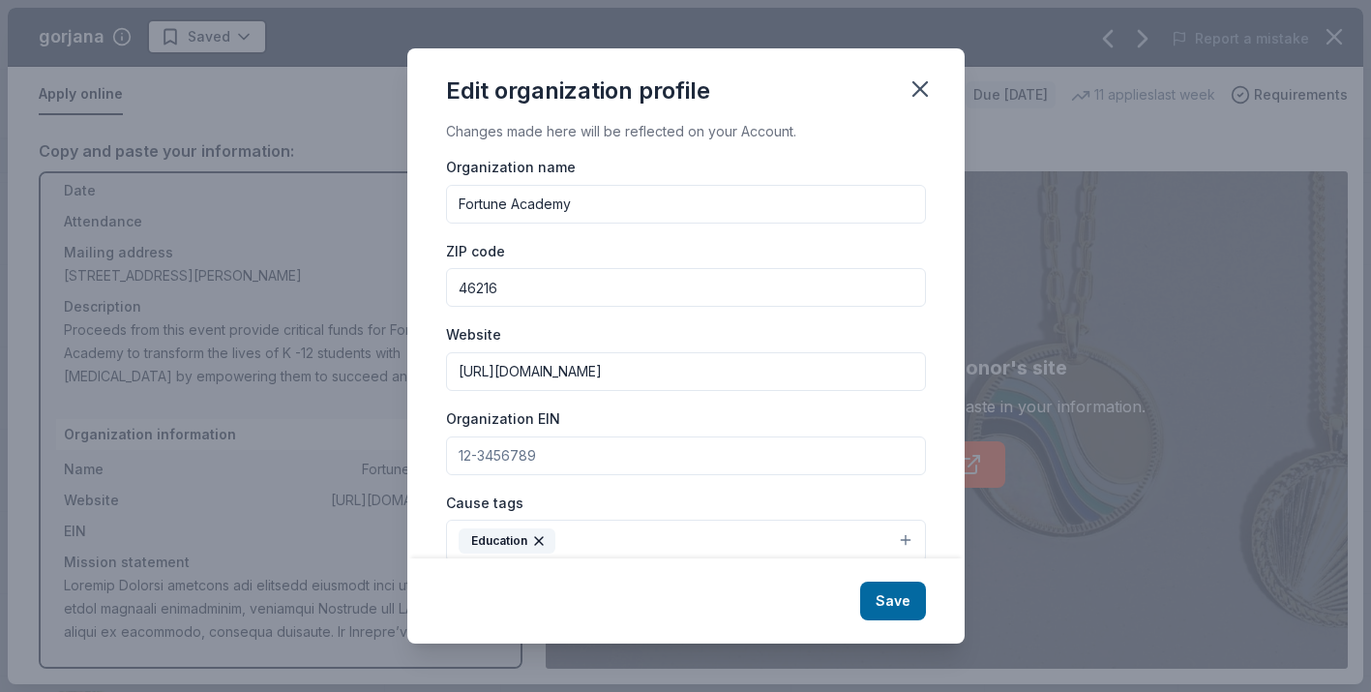
click at [545, 469] on input "Organization EIN" at bounding box center [686, 455] width 480 height 39
paste input "[US_EMPLOYER_IDENTIFICATION_NUMBER]"
type input "[US_EMPLOYER_IDENTIFICATION_NUMBER]"
click at [887, 607] on button "Save" at bounding box center [893, 600] width 66 height 39
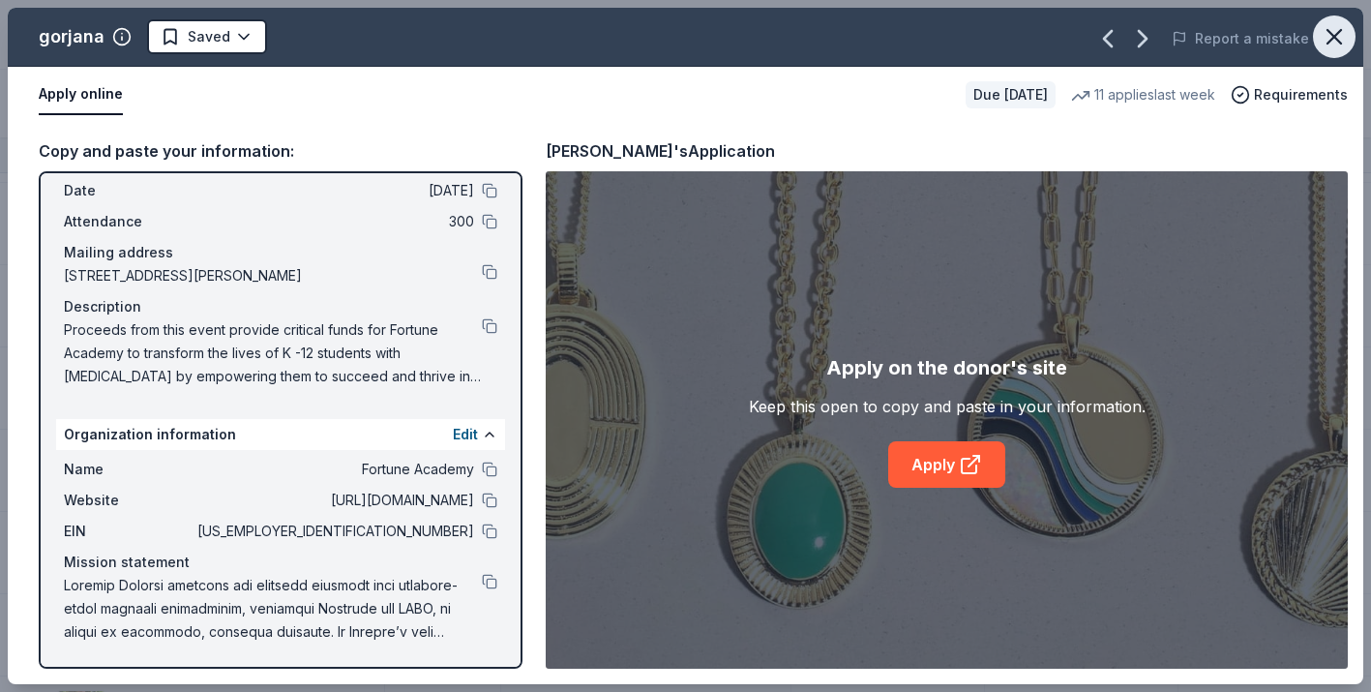
click at [1349, 28] on button "button" at bounding box center [1334, 36] width 43 height 43
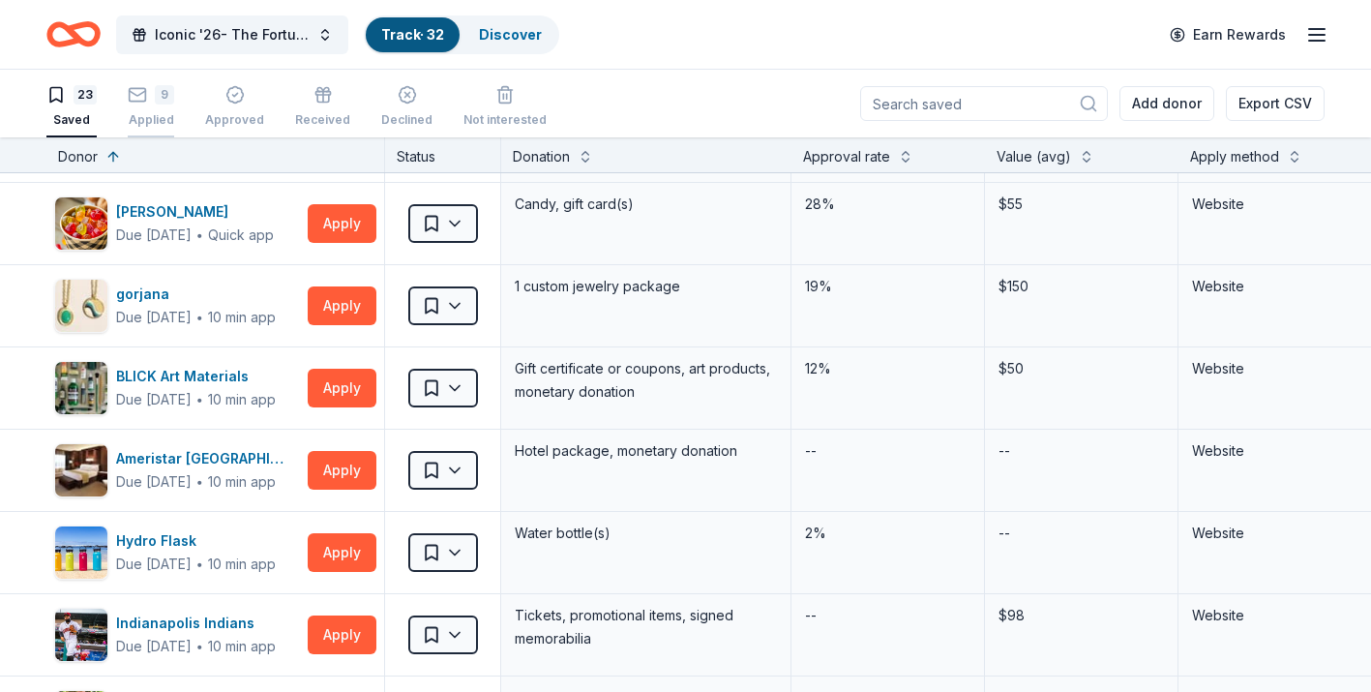
click at [135, 95] on icon "button" at bounding box center [137, 84] width 19 height 19
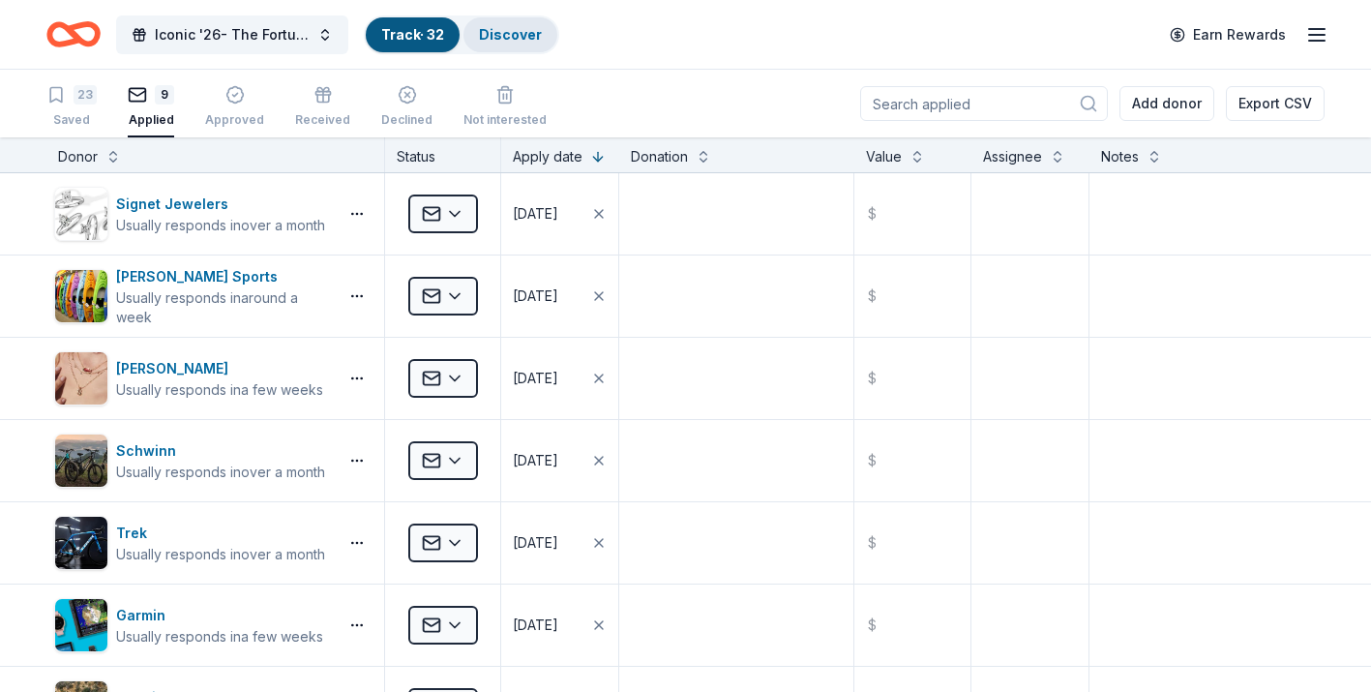
click at [497, 41] on link "Discover" at bounding box center [510, 34] width 63 height 16
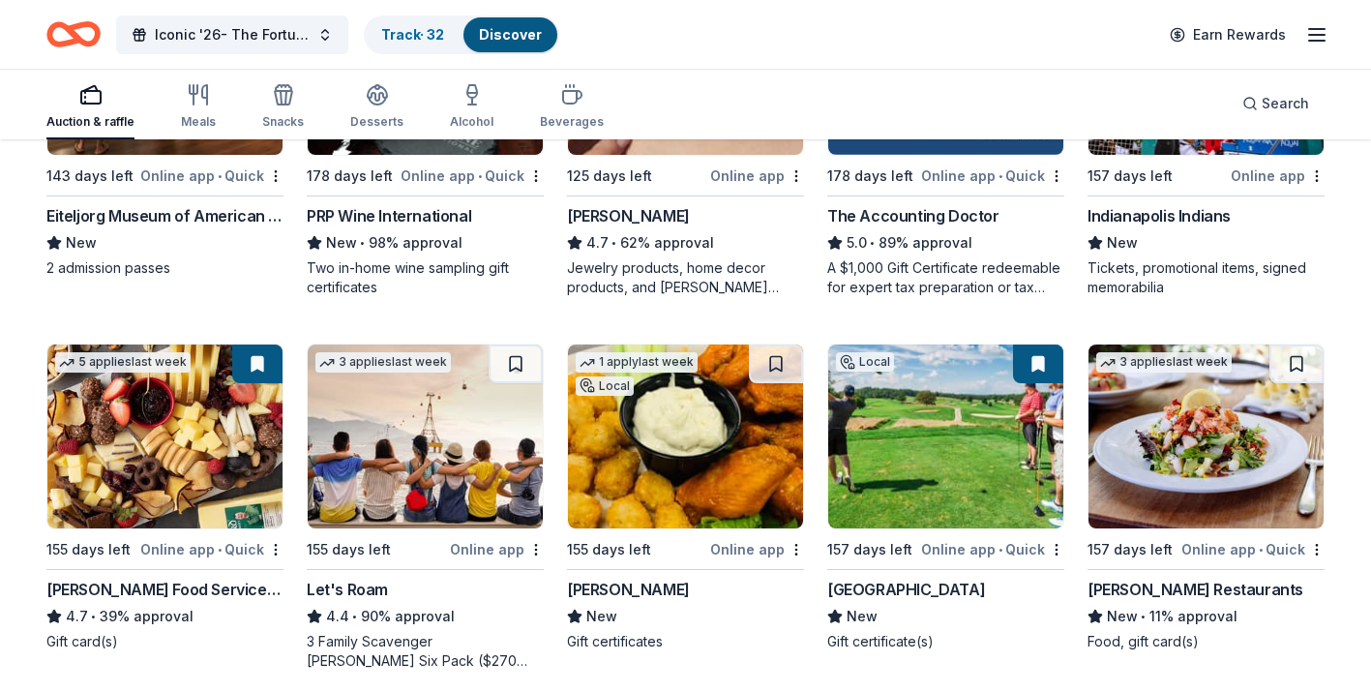
scroll to position [403, 0]
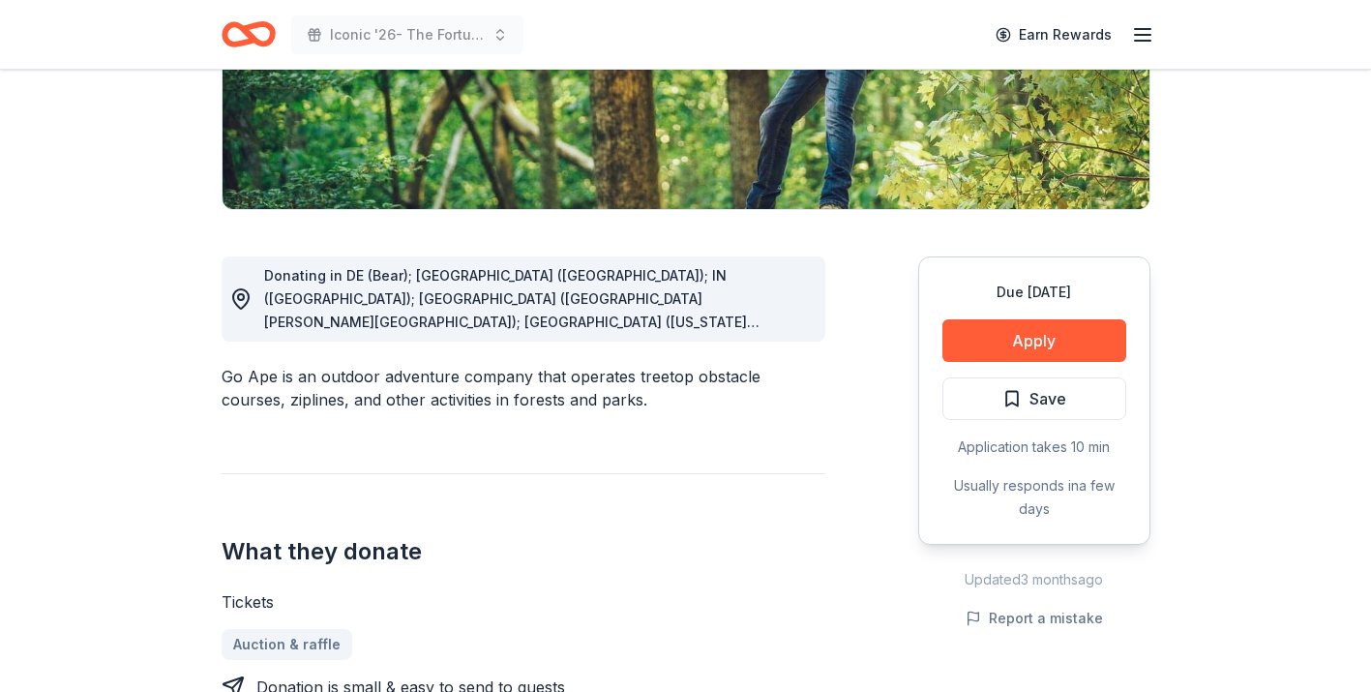
scroll to position [385, 0]
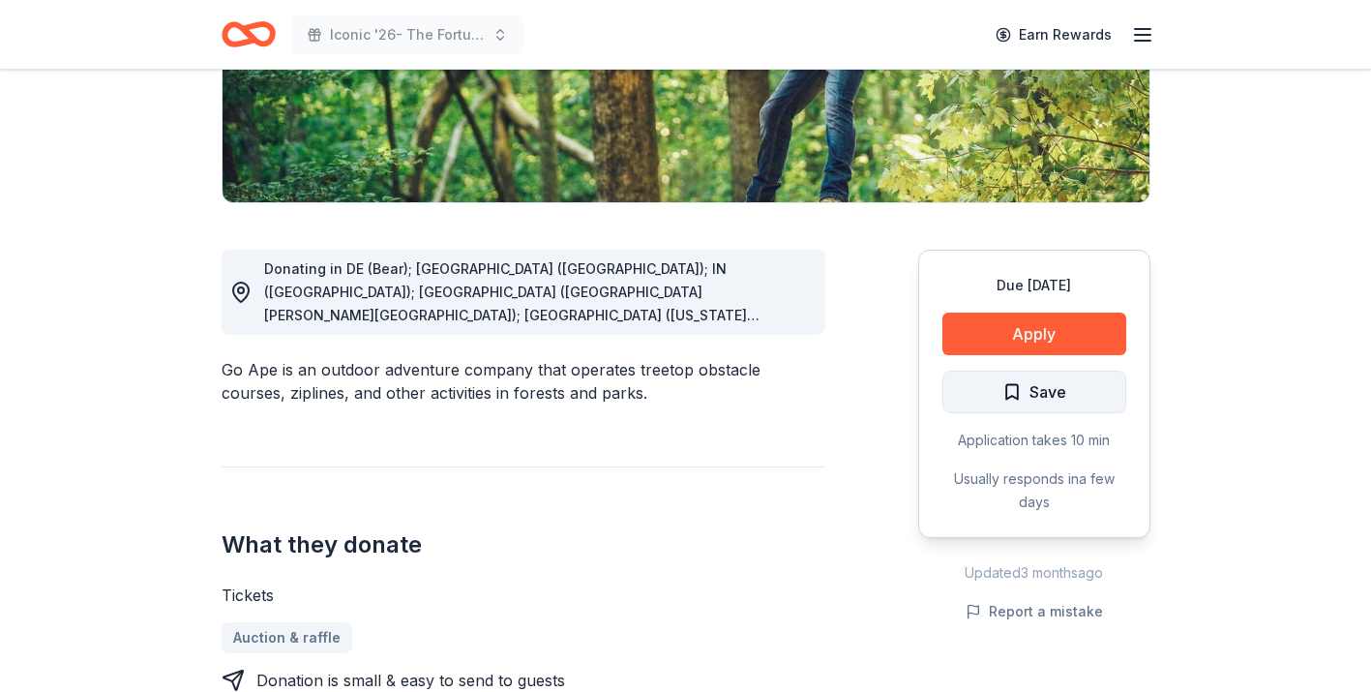
click at [989, 401] on button "Save" at bounding box center [1034, 392] width 184 height 43
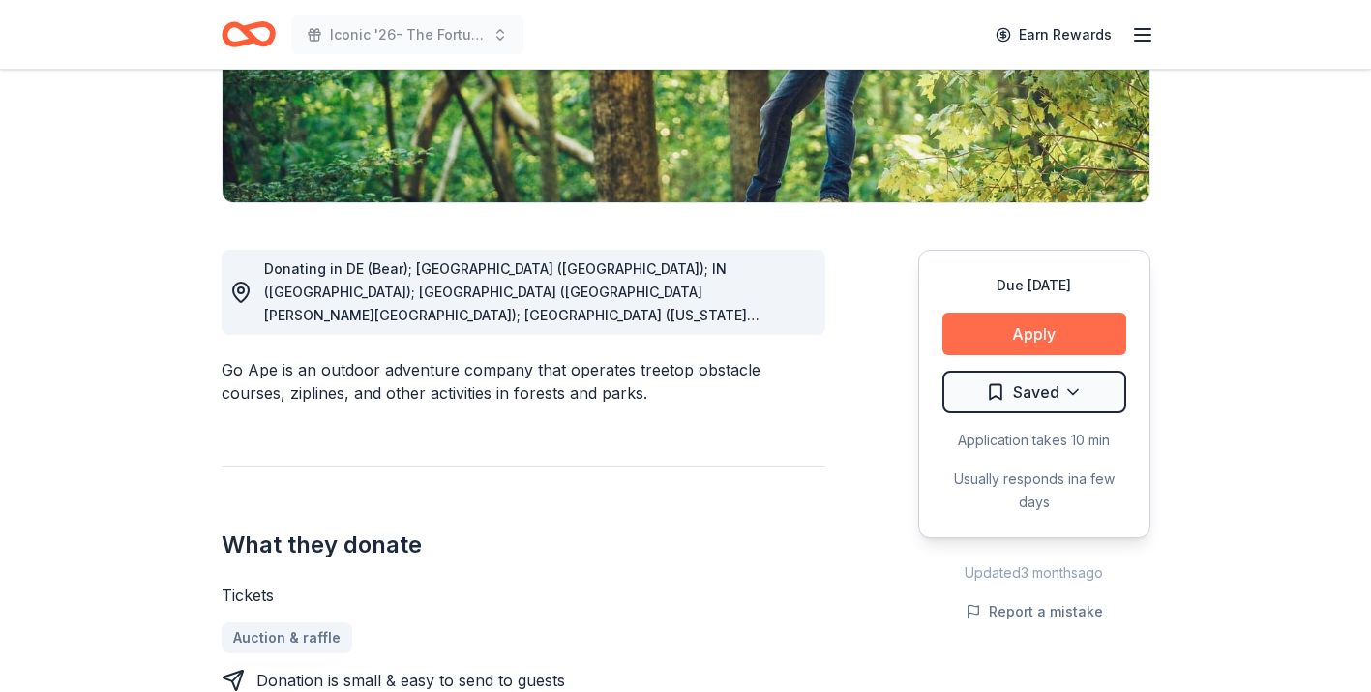
click at [1012, 335] on button "Apply" at bounding box center [1034, 333] width 184 height 43
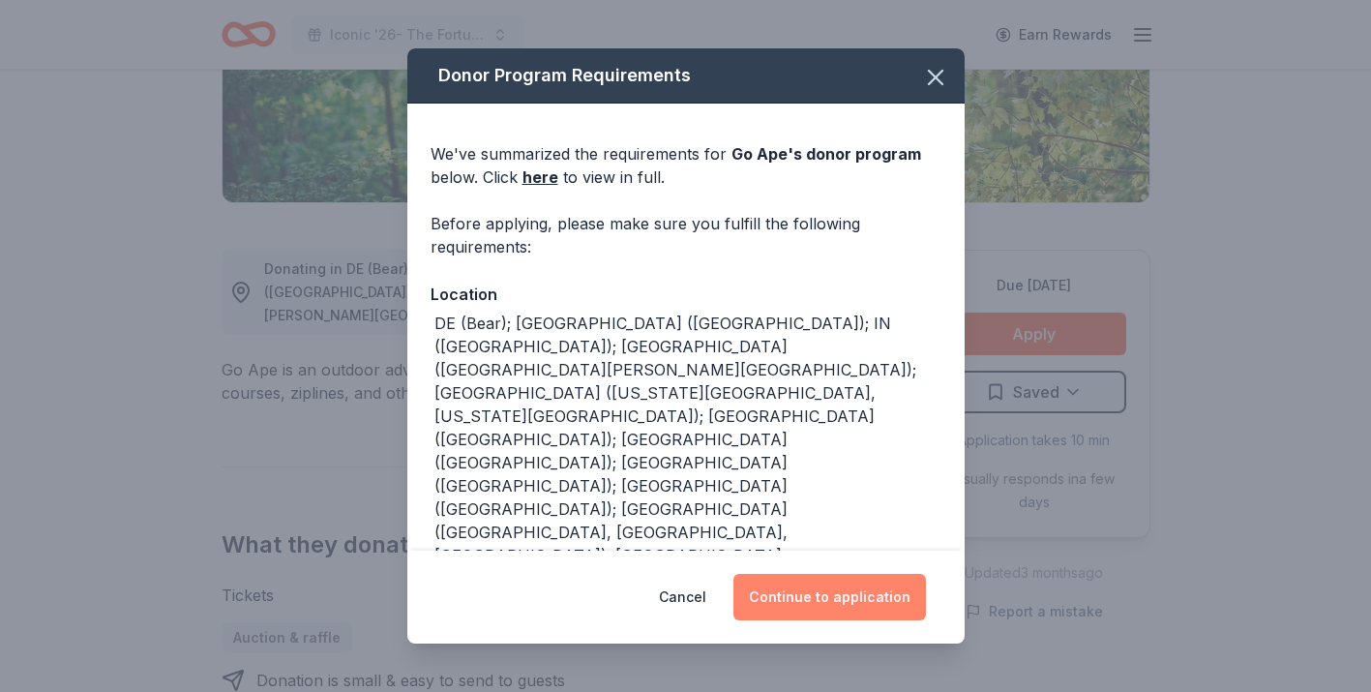
click at [823, 611] on button "Continue to application" at bounding box center [829, 597] width 193 height 46
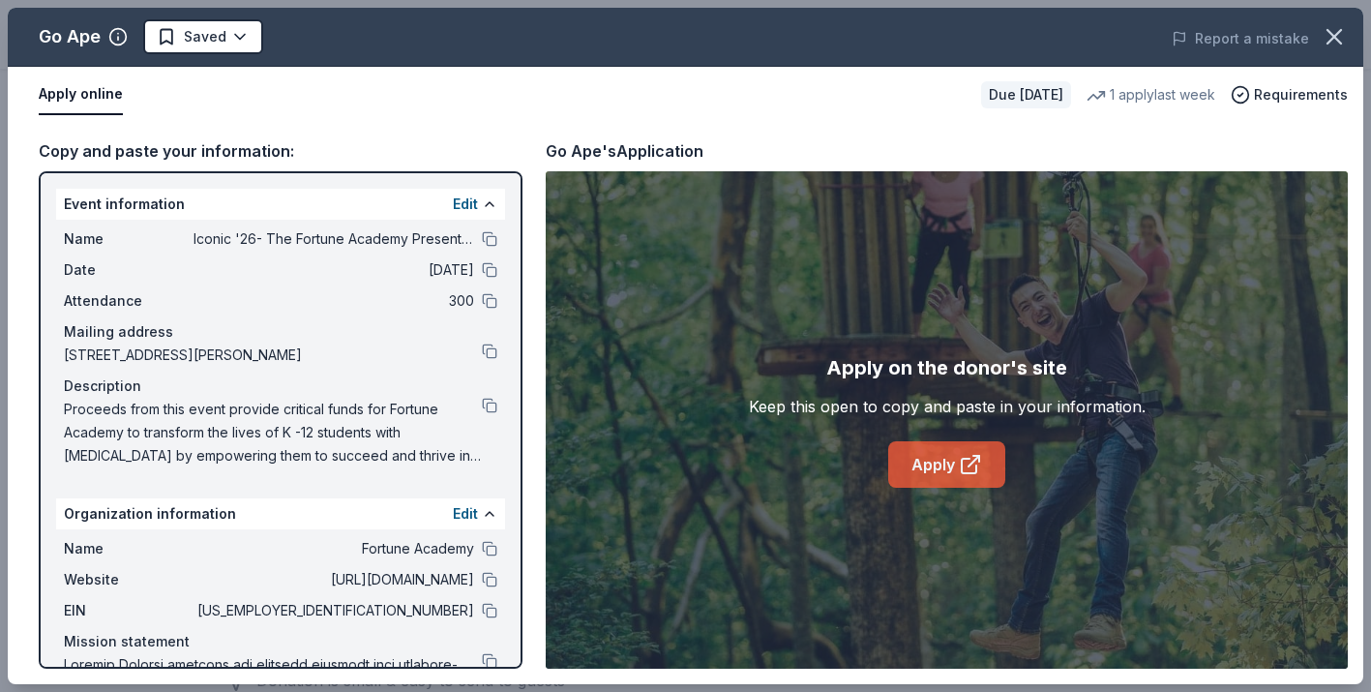
click at [934, 470] on link "Apply" at bounding box center [946, 464] width 117 height 46
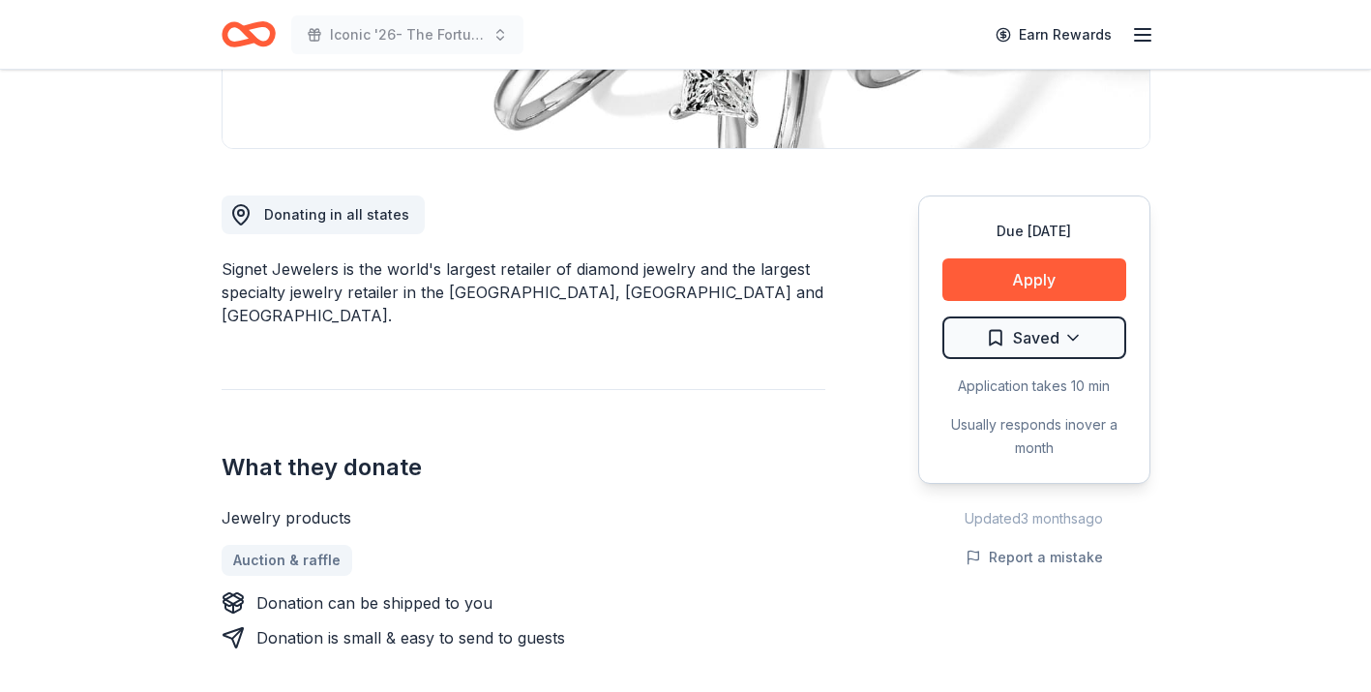
scroll to position [448, 0]
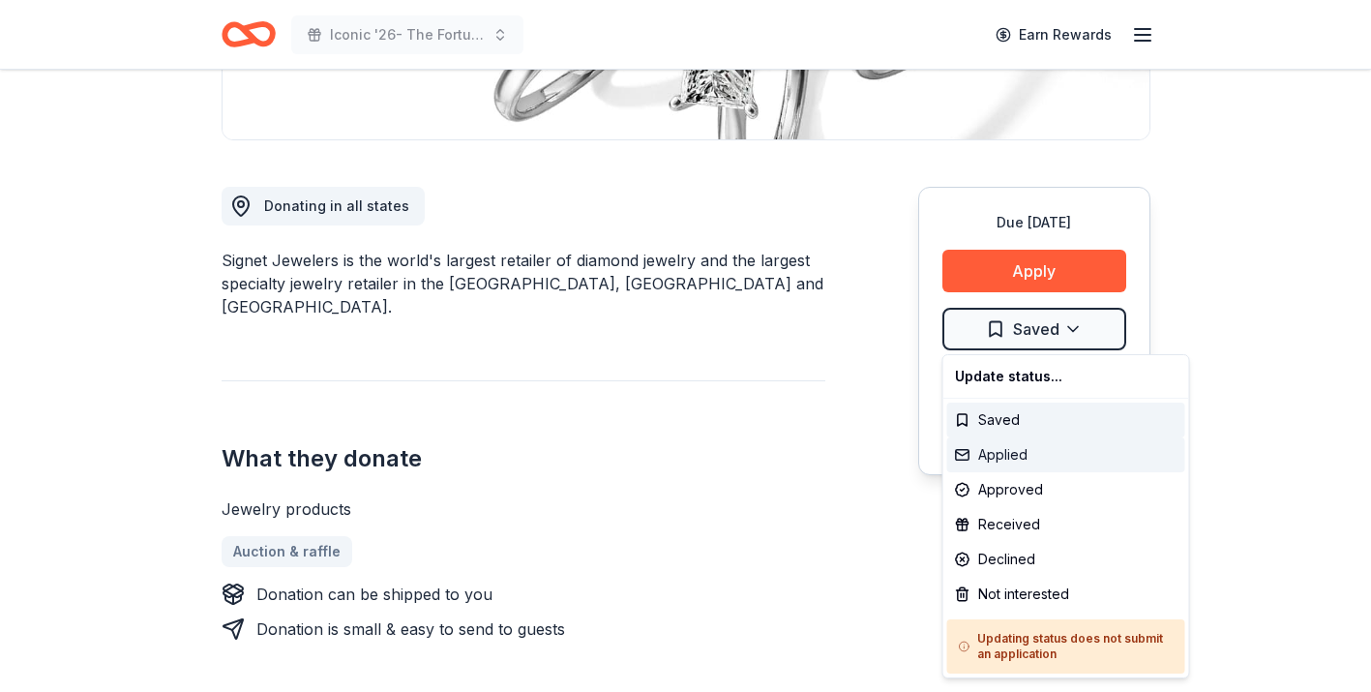
click at [1001, 455] on div "Applied" at bounding box center [1066, 454] width 238 height 35
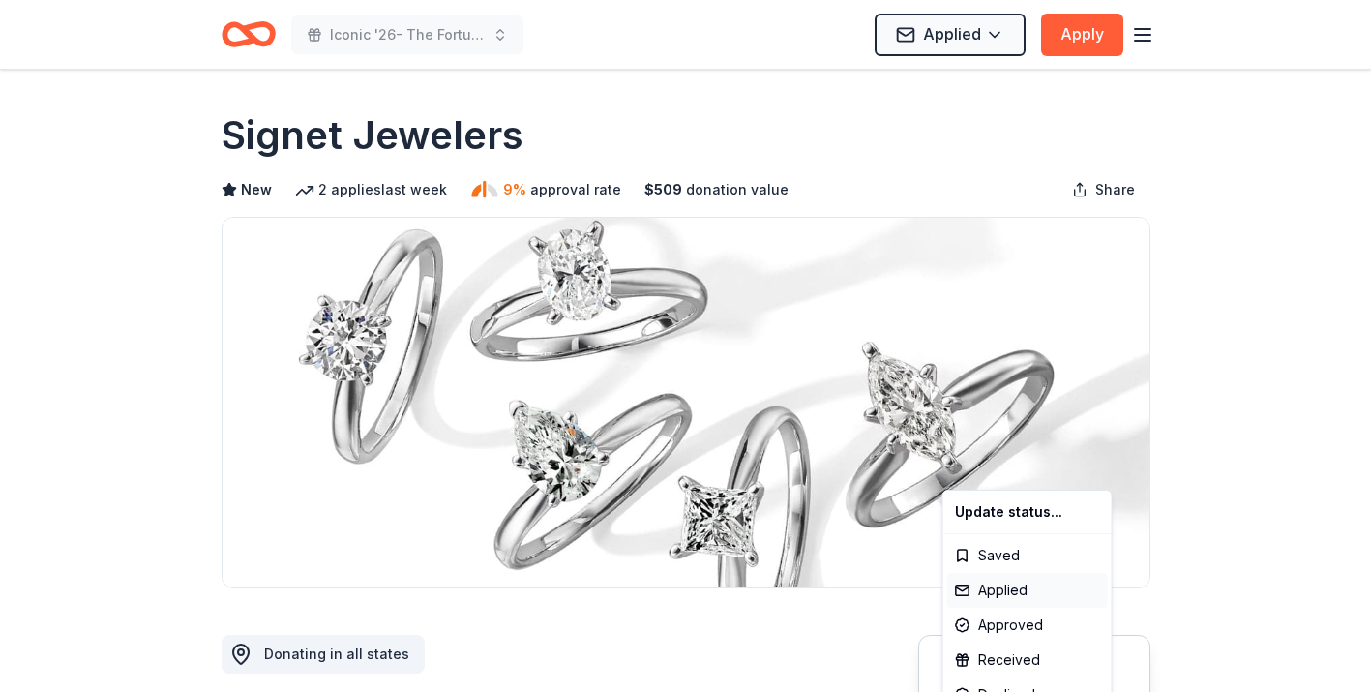
scroll to position [0, 0]
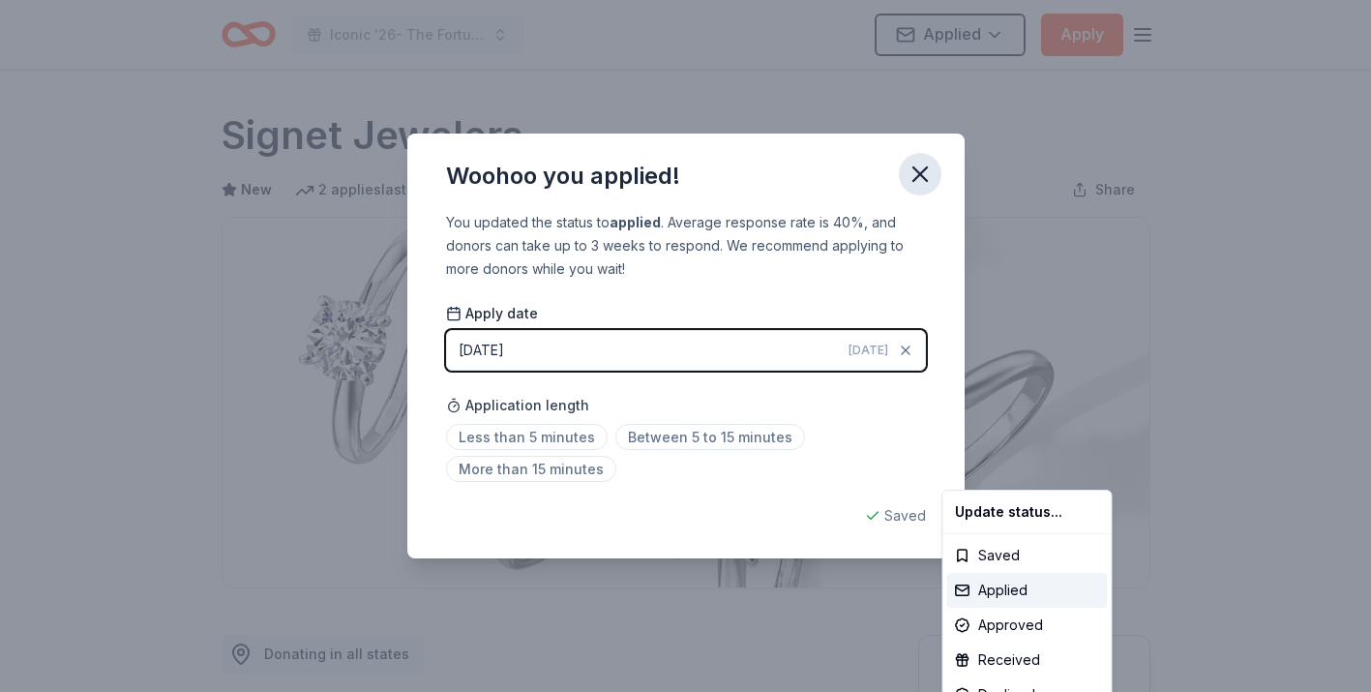
click at [917, 172] on html "Iconic '26- The Fortune Academy Presents the Roaring 20's Applied Apply Due [DA…" at bounding box center [685, 346] width 1371 height 692
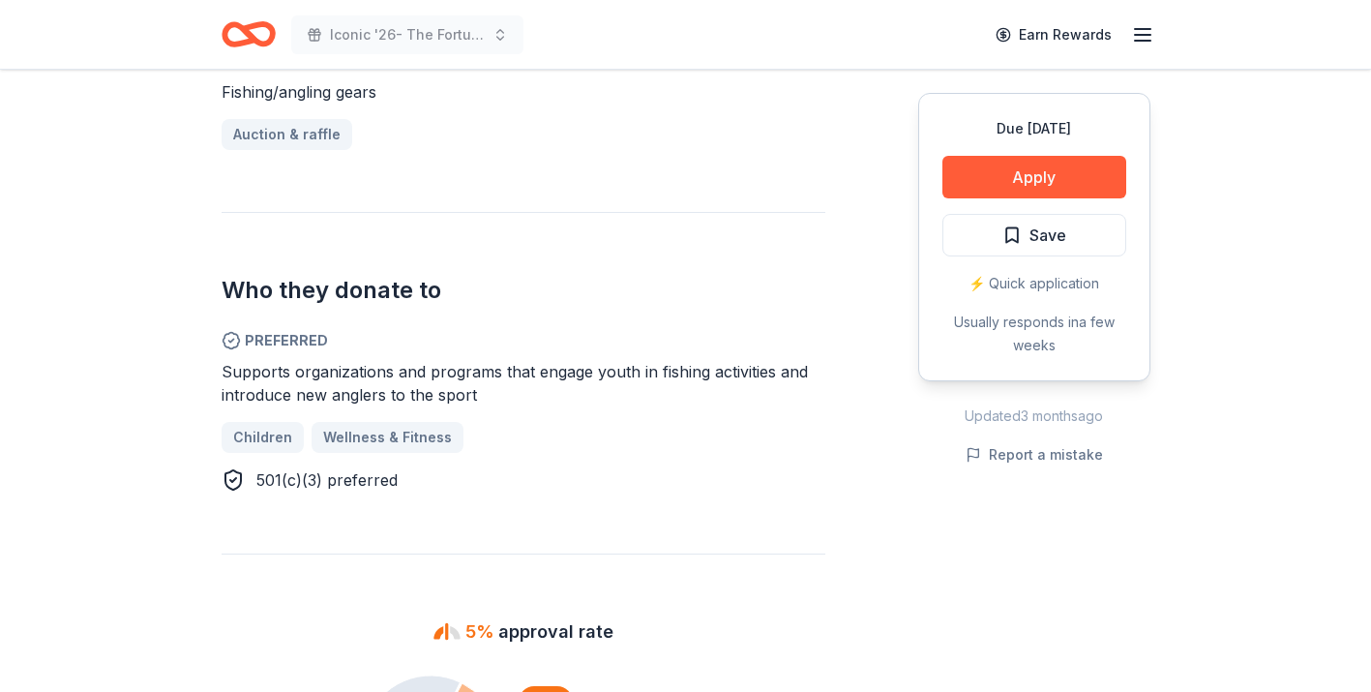
scroll to position [891, 0]
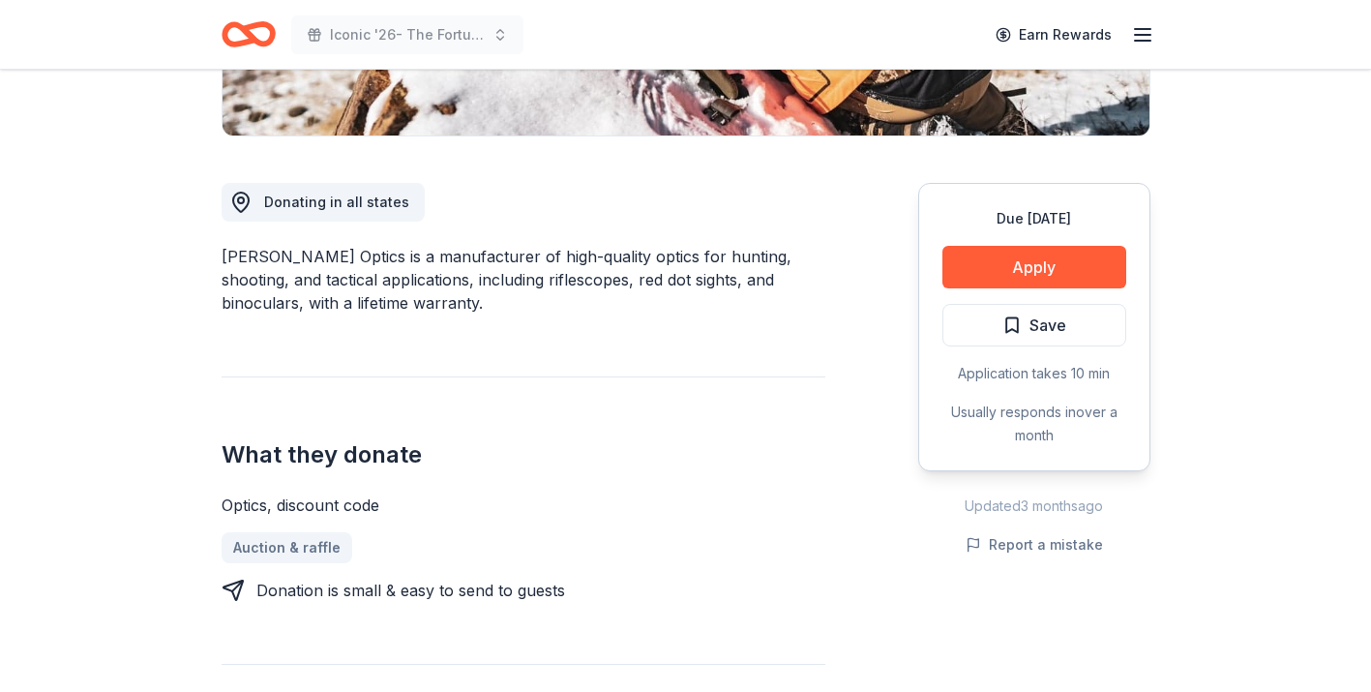
scroll to position [448, 0]
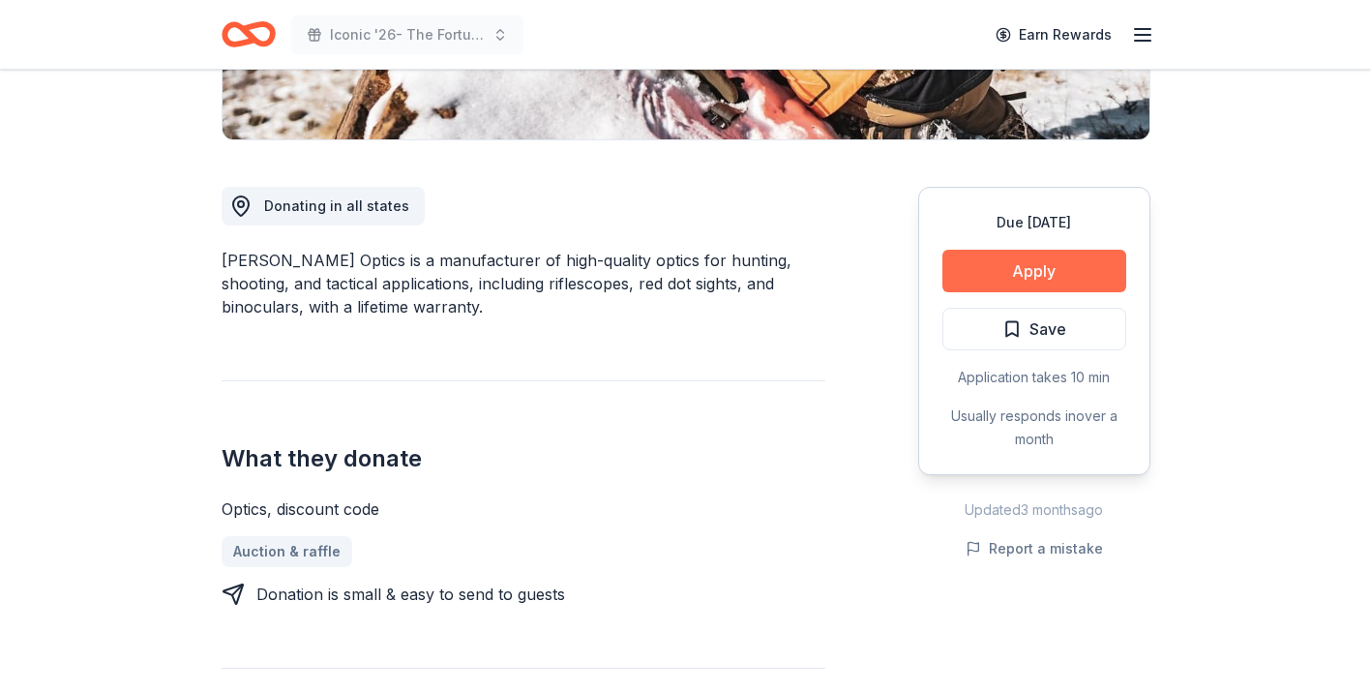
click at [1025, 284] on button "Apply" at bounding box center [1034, 271] width 184 height 43
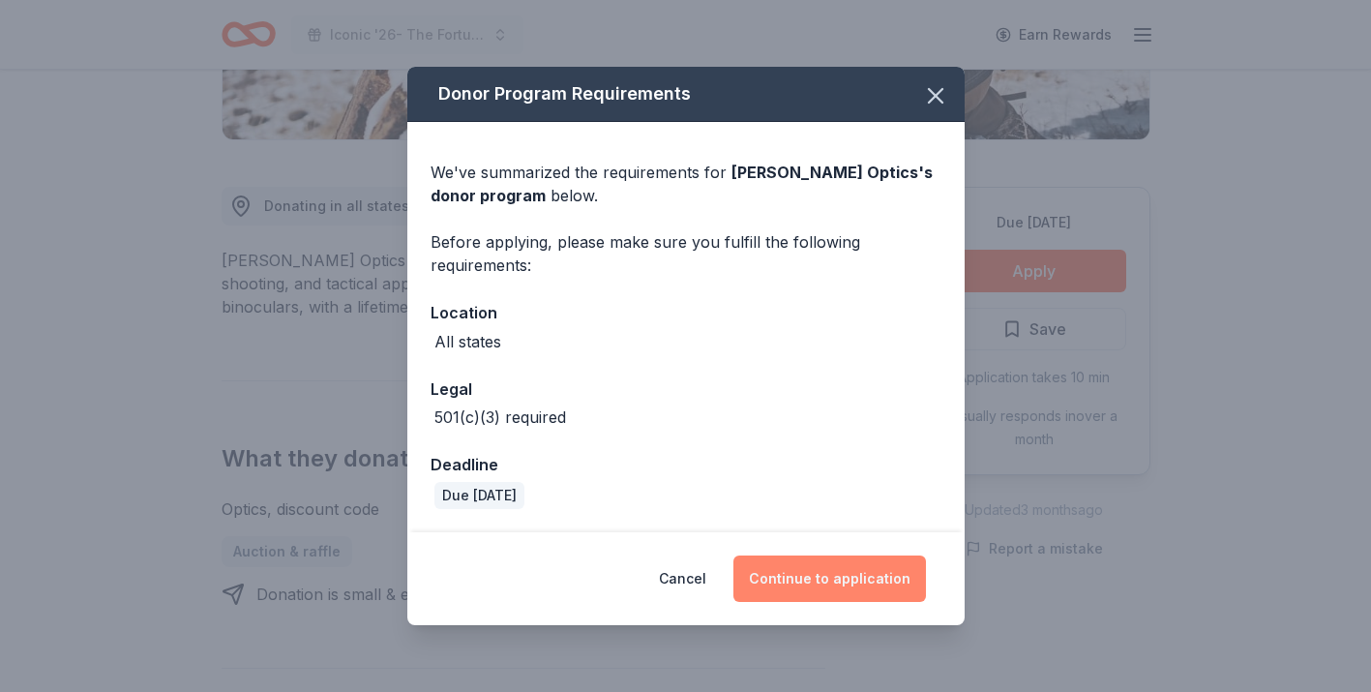
click at [849, 588] on button "Continue to application" at bounding box center [829, 578] width 193 height 46
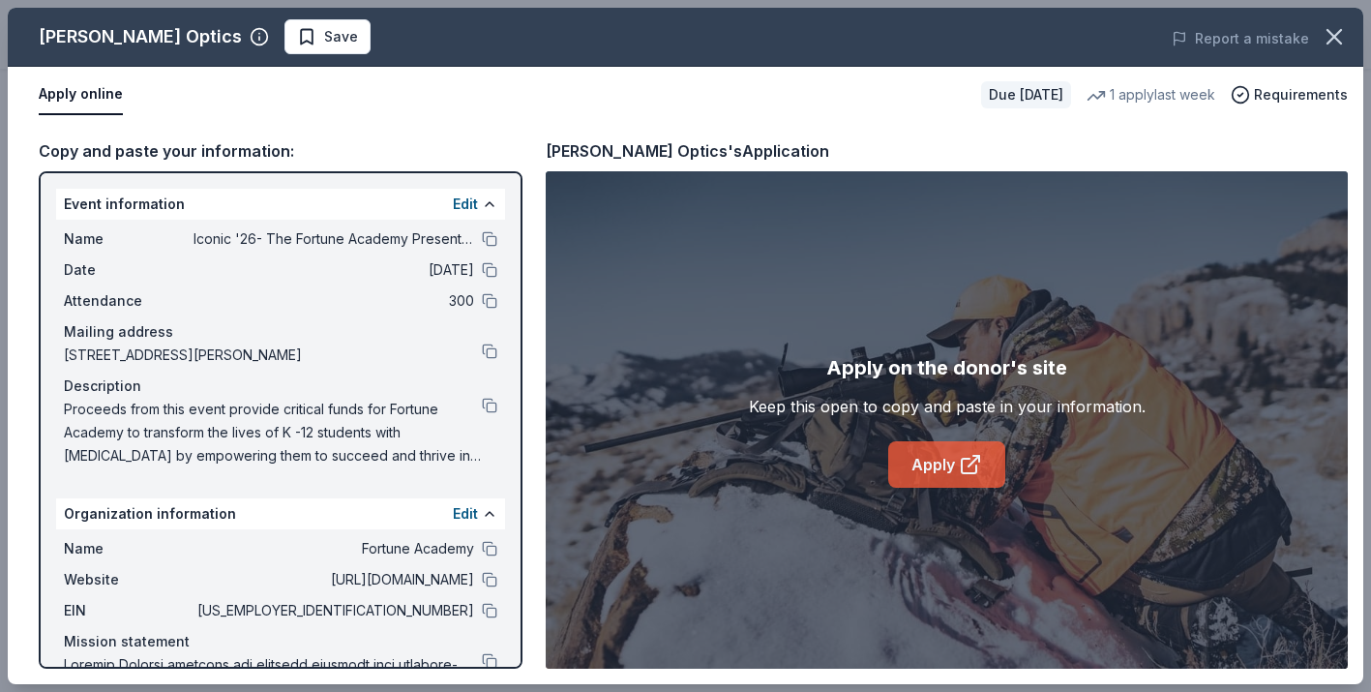
click at [951, 458] on link "Apply" at bounding box center [946, 464] width 117 height 46
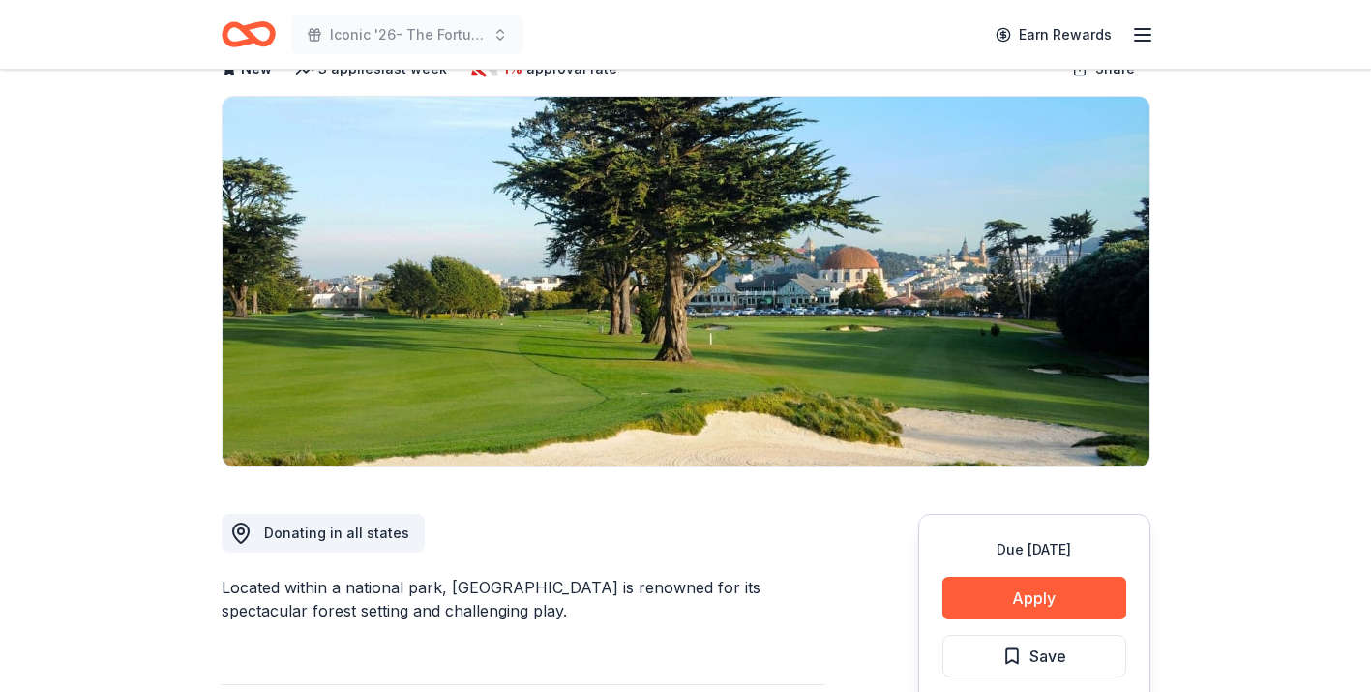
scroll to position [56, 0]
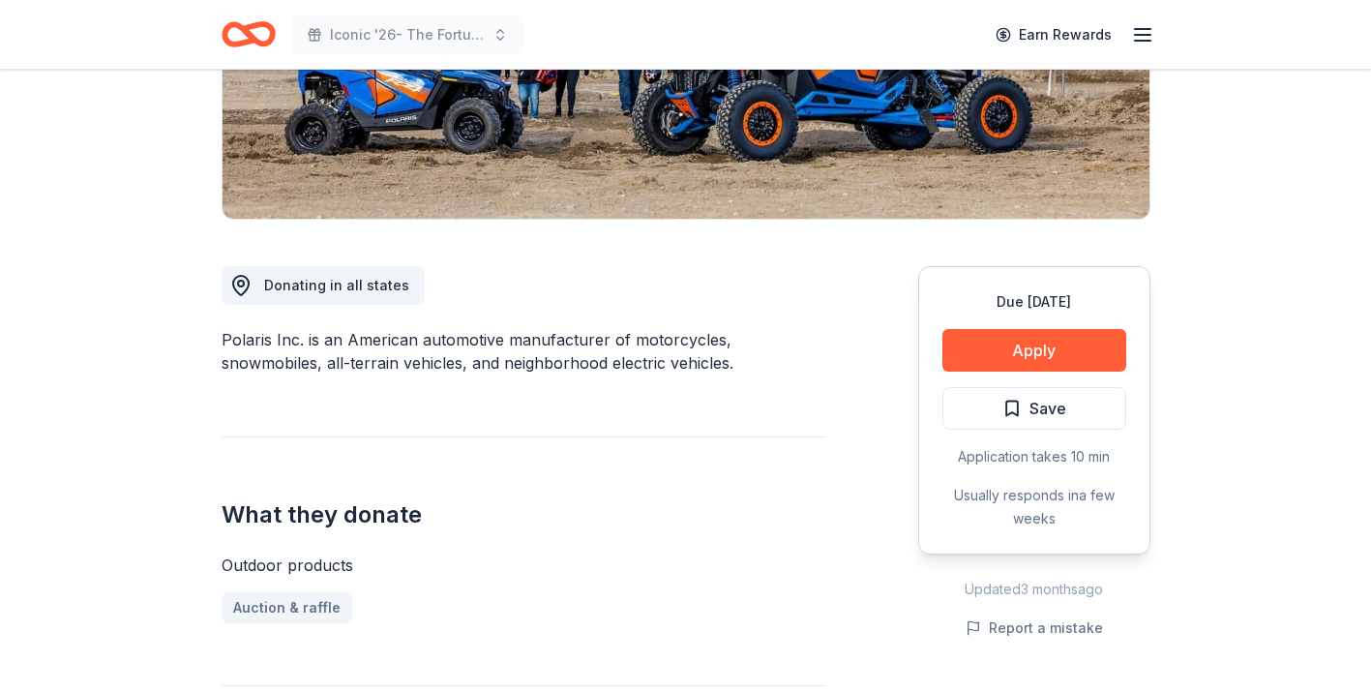
scroll to position [366, 0]
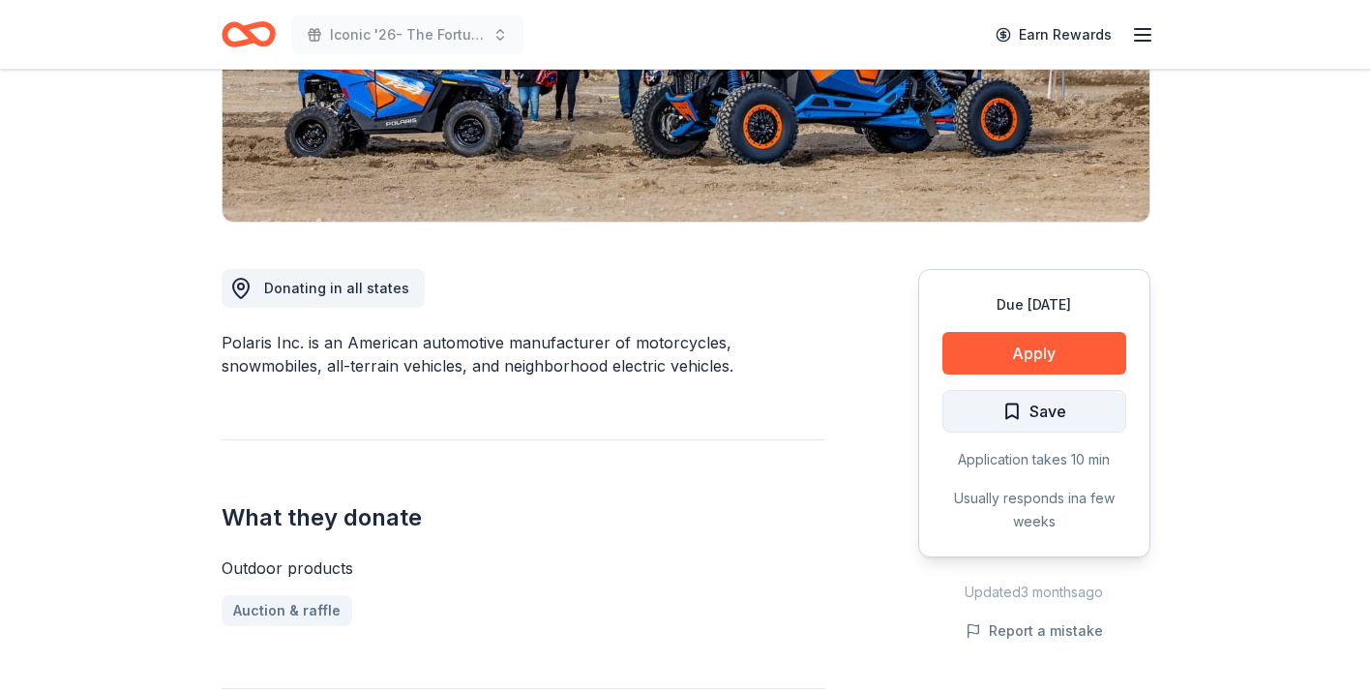
click at [1027, 406] on span "Save" at bounding box center [1034, 411] width 64 height 25
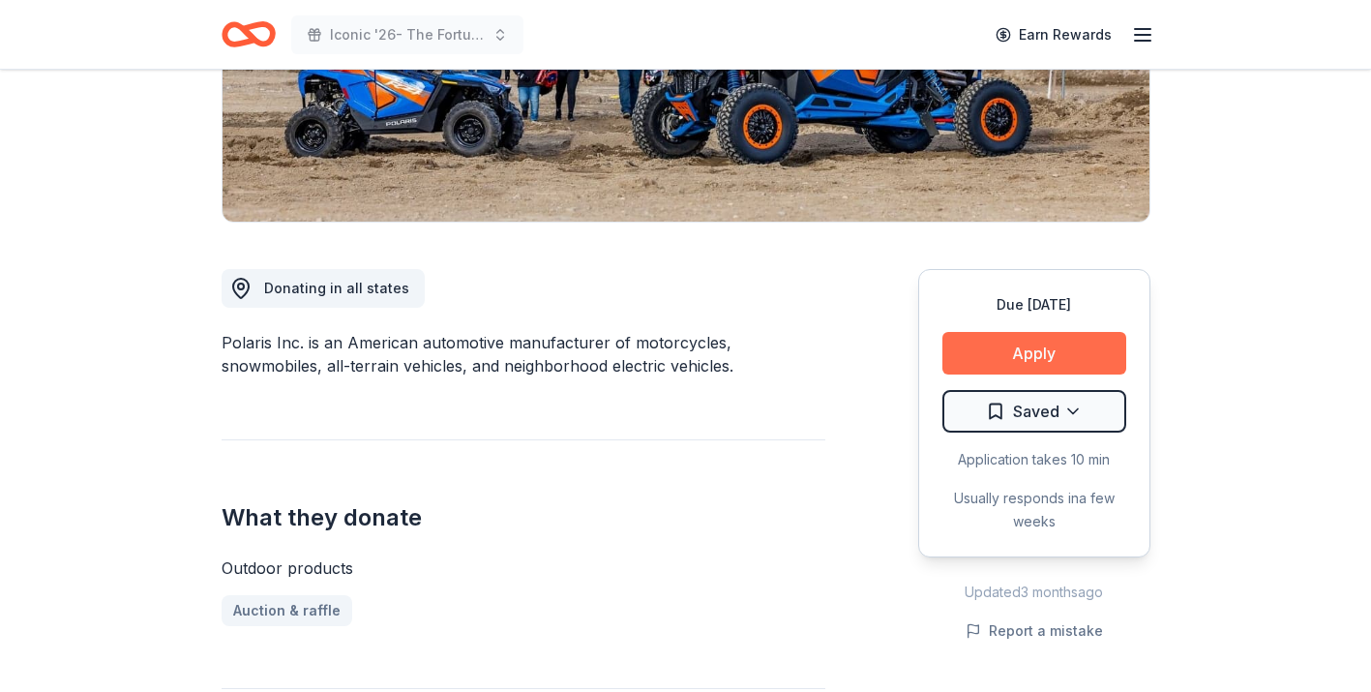
click at [1022, 362] on button "Apply" at bounding box center [1034, 353] width 184 height 43
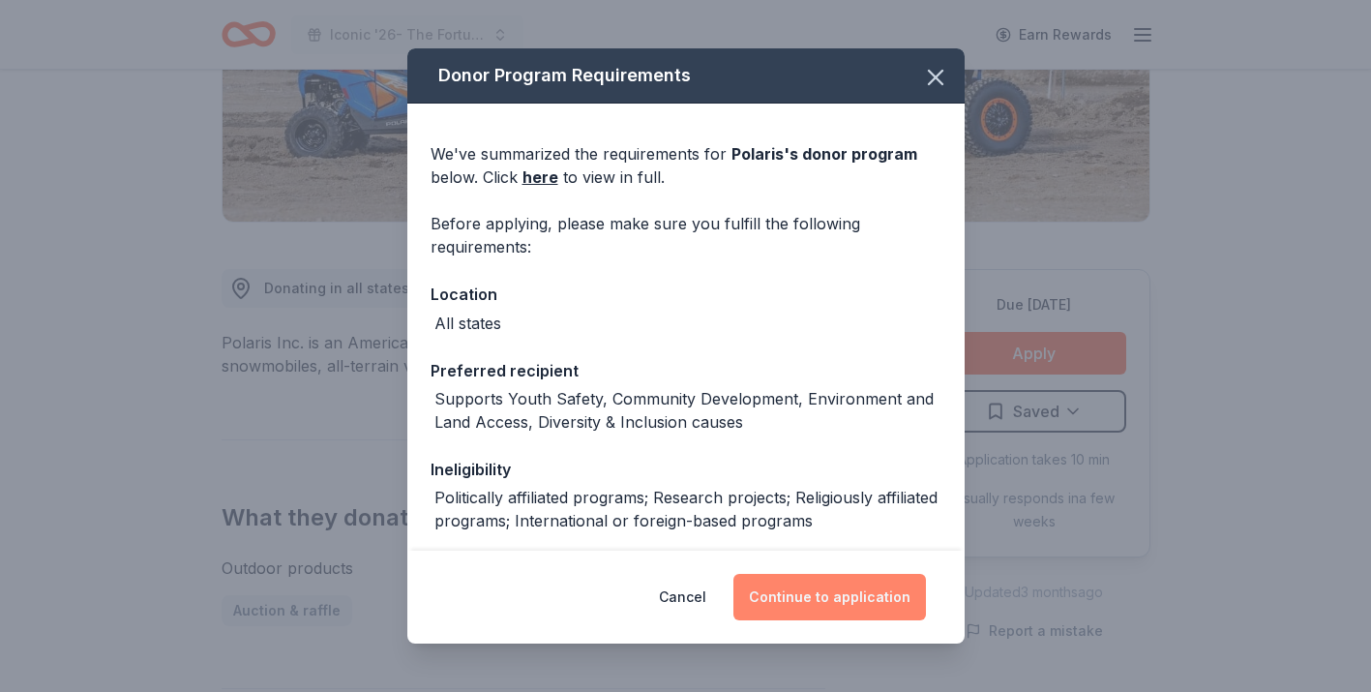
click at [834, 602] on button "Continue to application" at bounding box center [829, 597] width 193 height 46
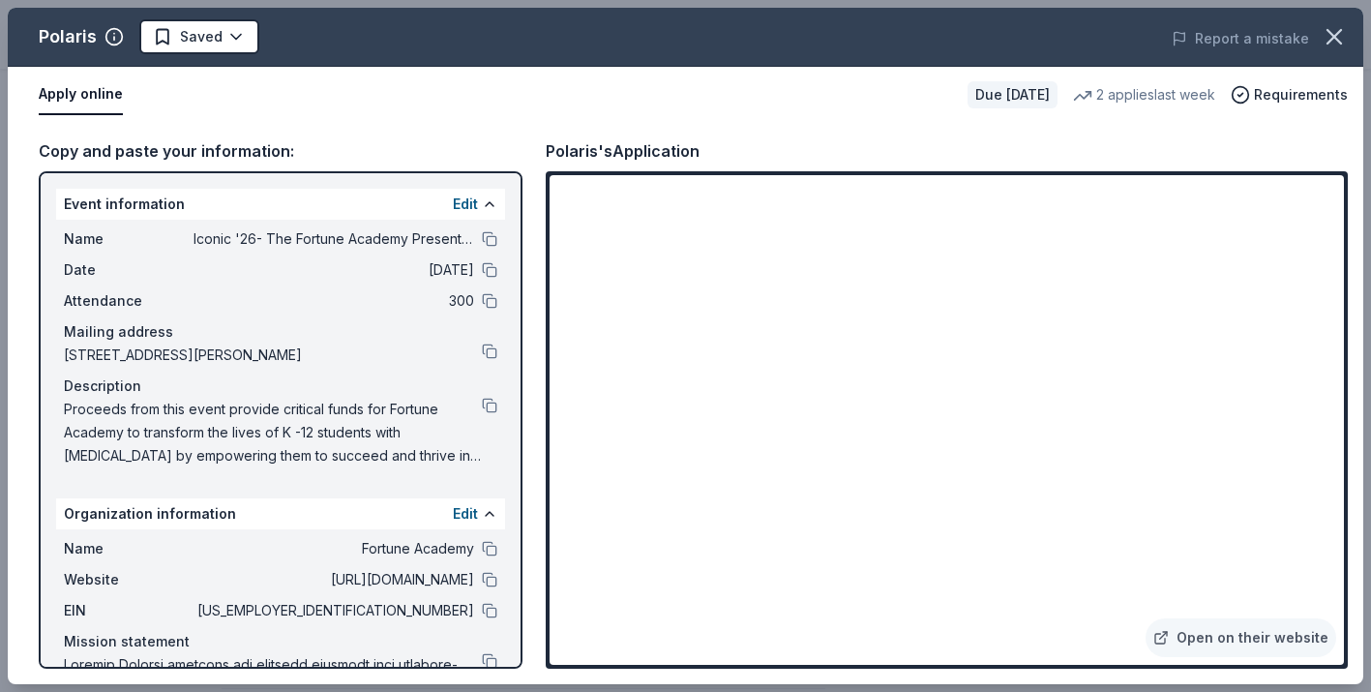
scroll to position [79, 0]
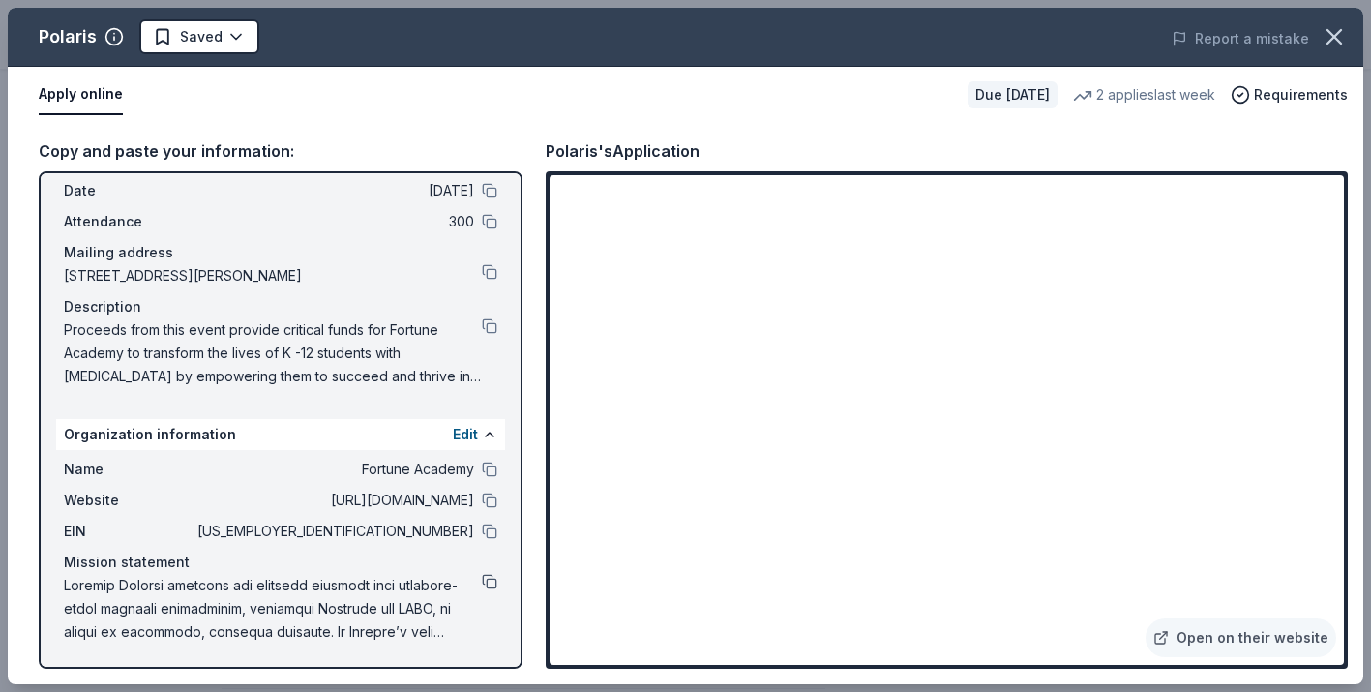
click at [488, 584] on button at bounding box center [489, 581] width 15 height 15
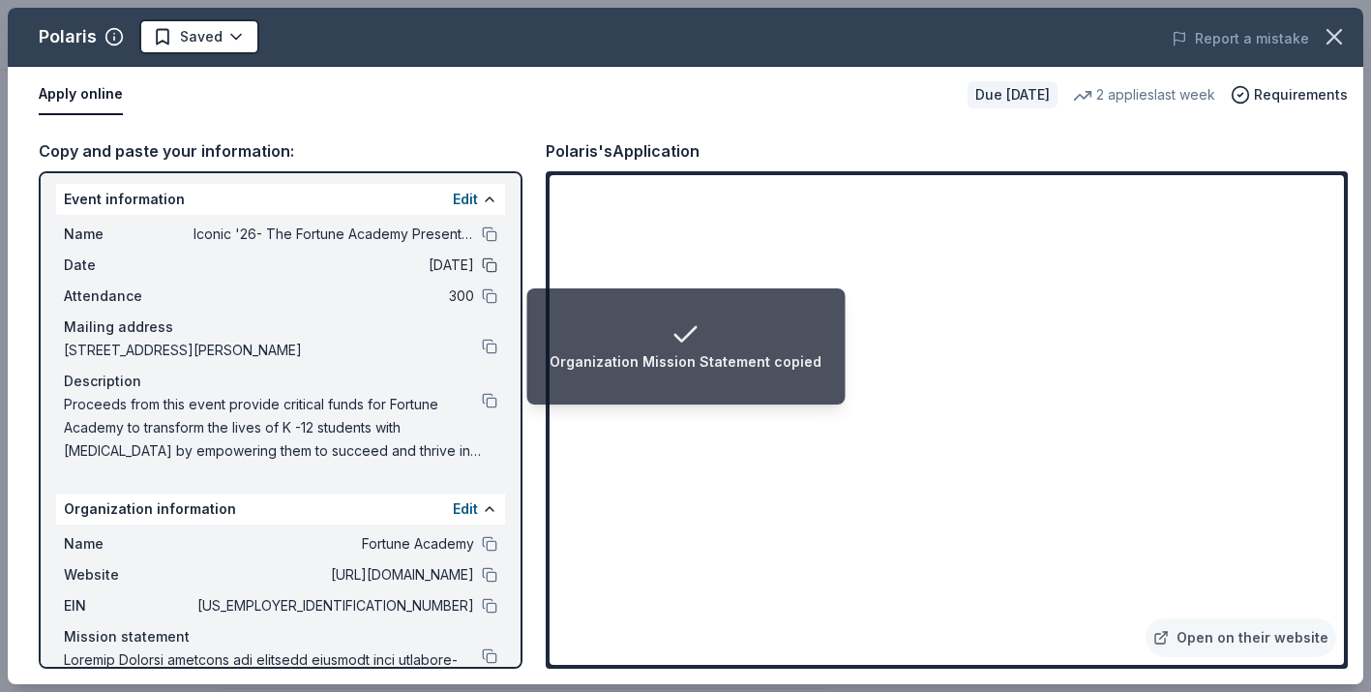
scroll to position [0, 0]
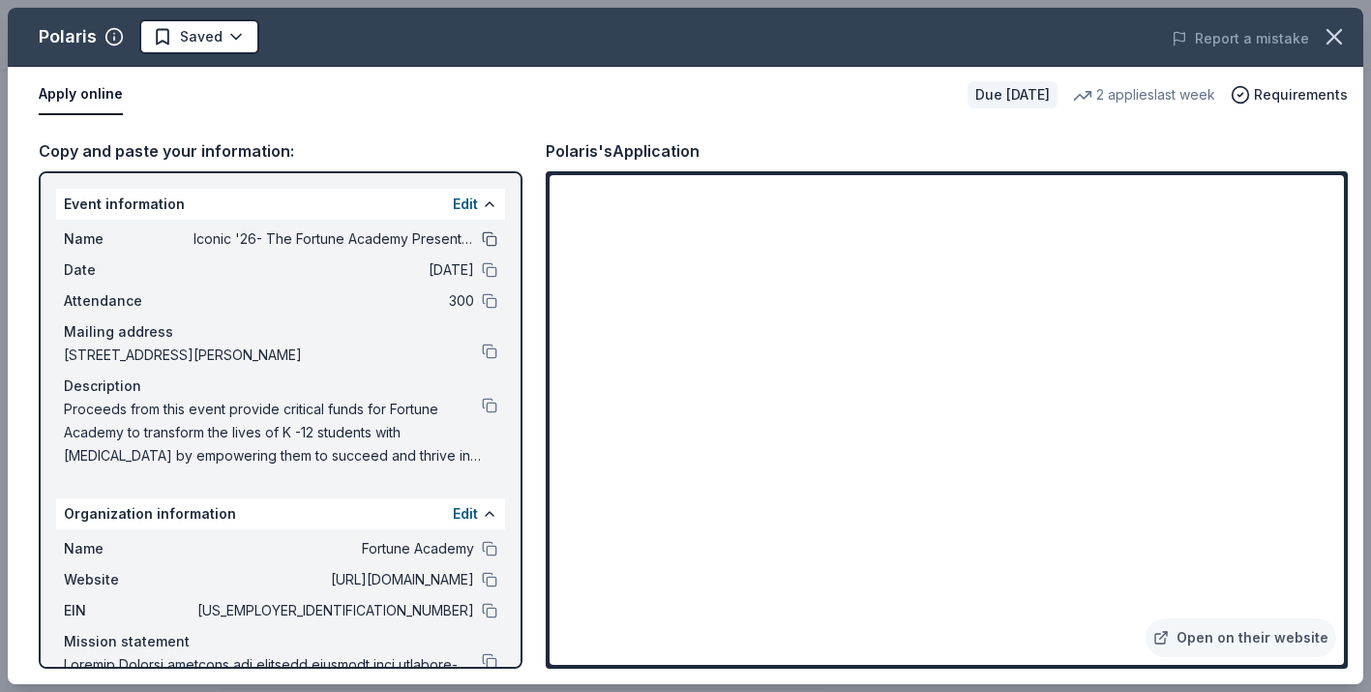
click at [489, 241] on button at bounding box center [489, 238] width 15 height 15
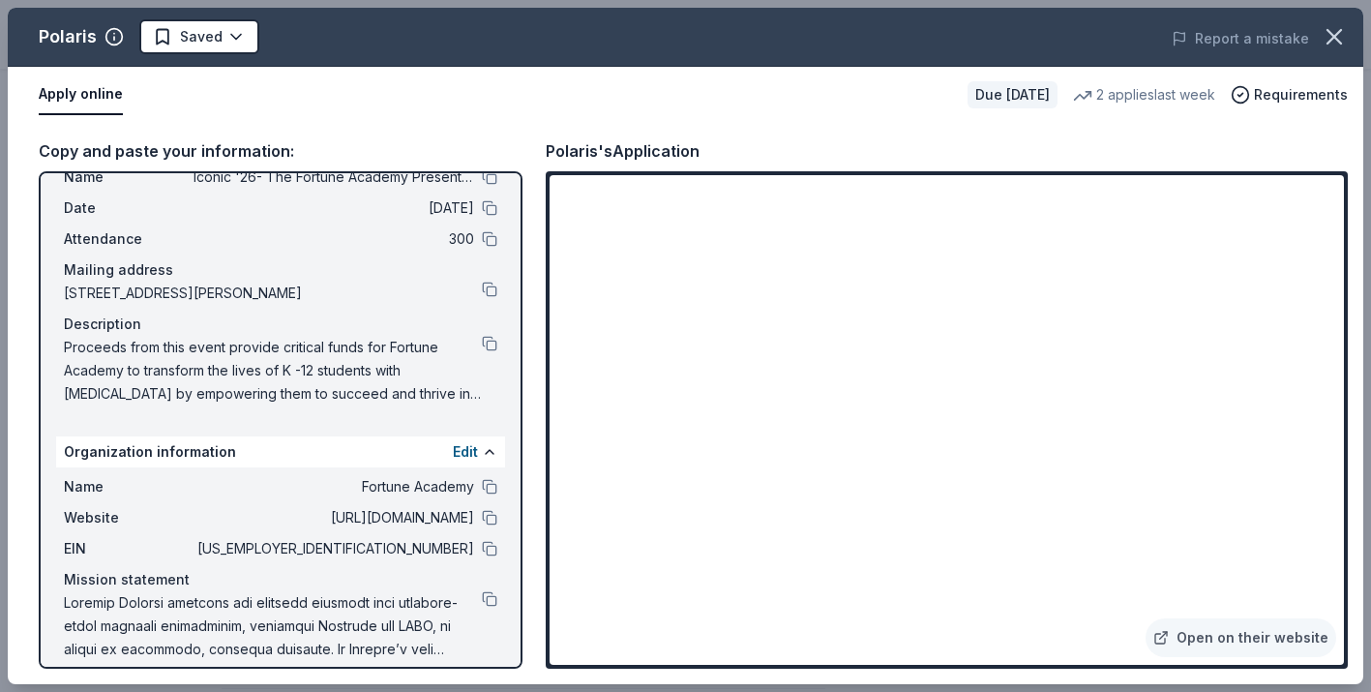
scroll to position [79, 0]
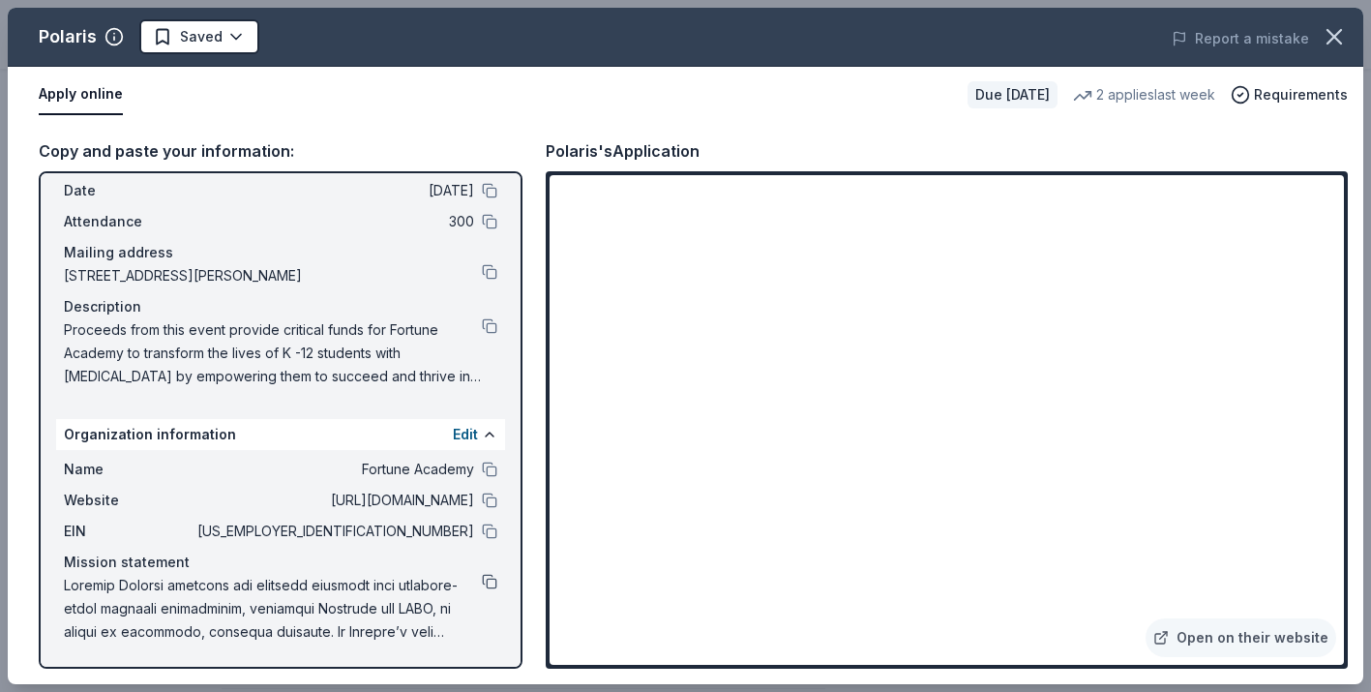
click at [493, 581] on button at bounding box center [489, 581] width 15 height 15
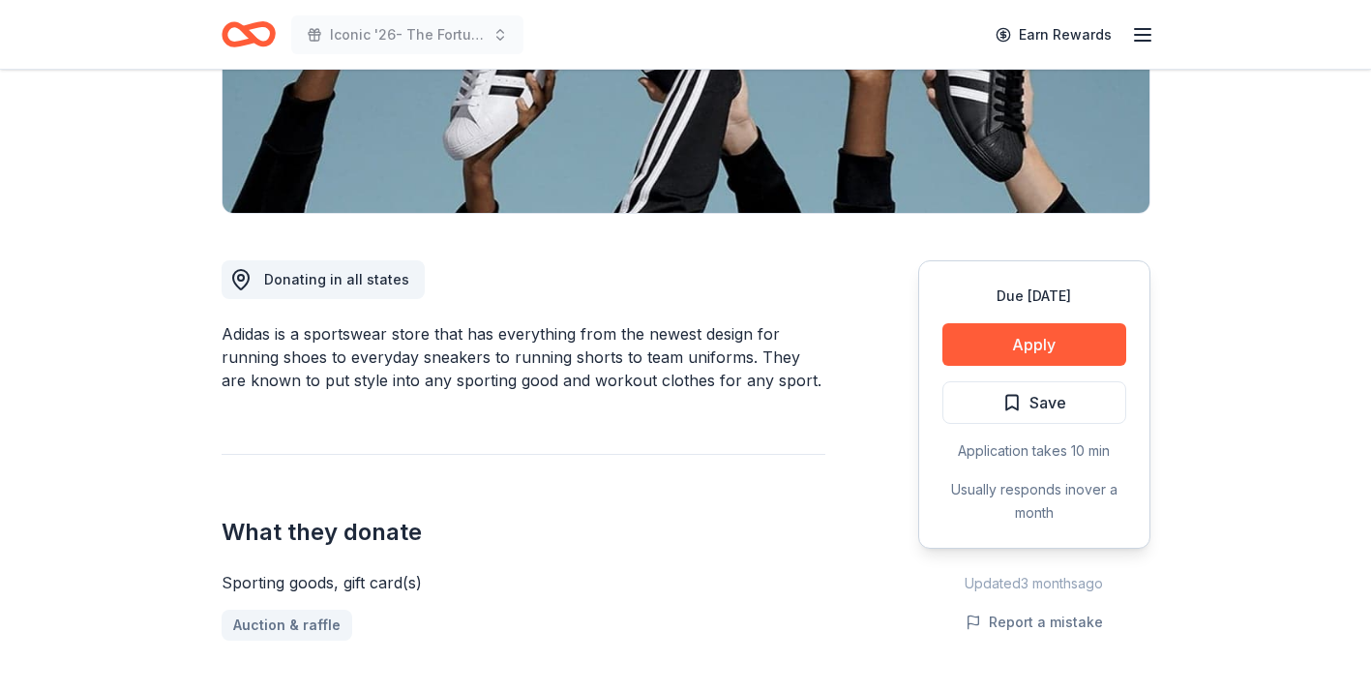
scroll to position [442, 0]
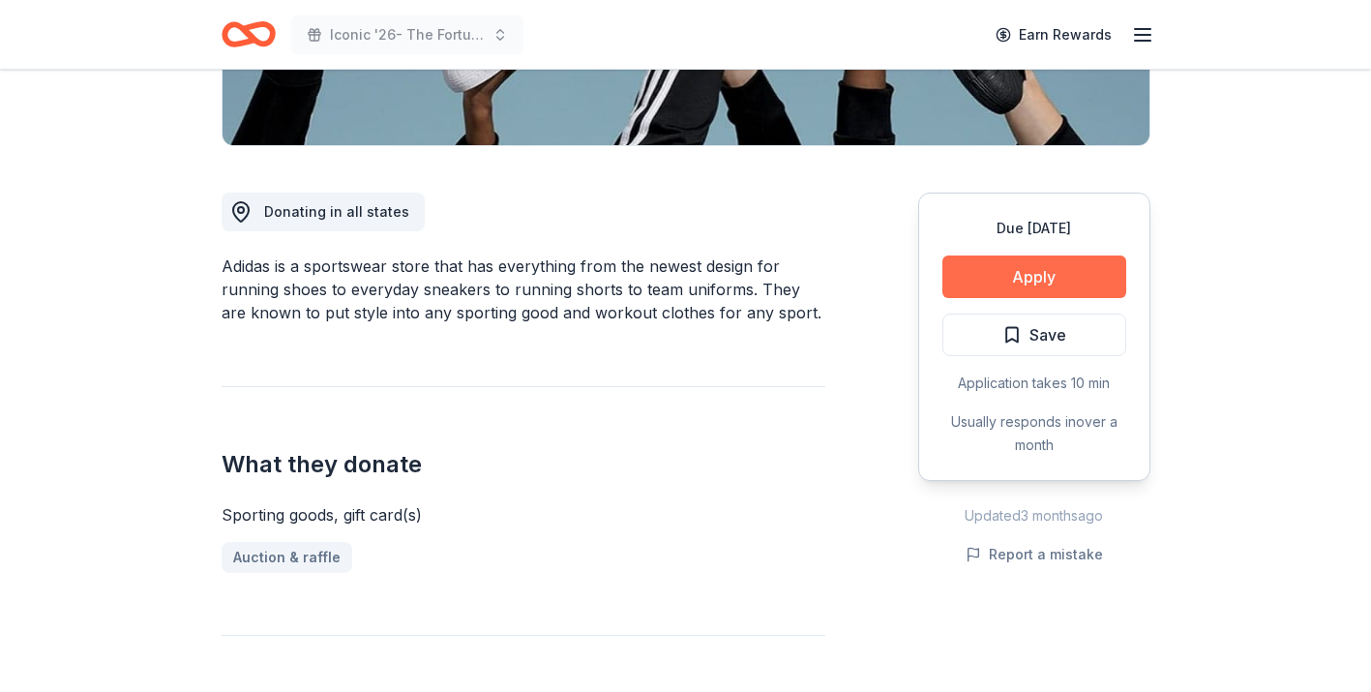
click at [1003, 274] on button "Apply" at bounding box center [1034, 276] width 184 height 43
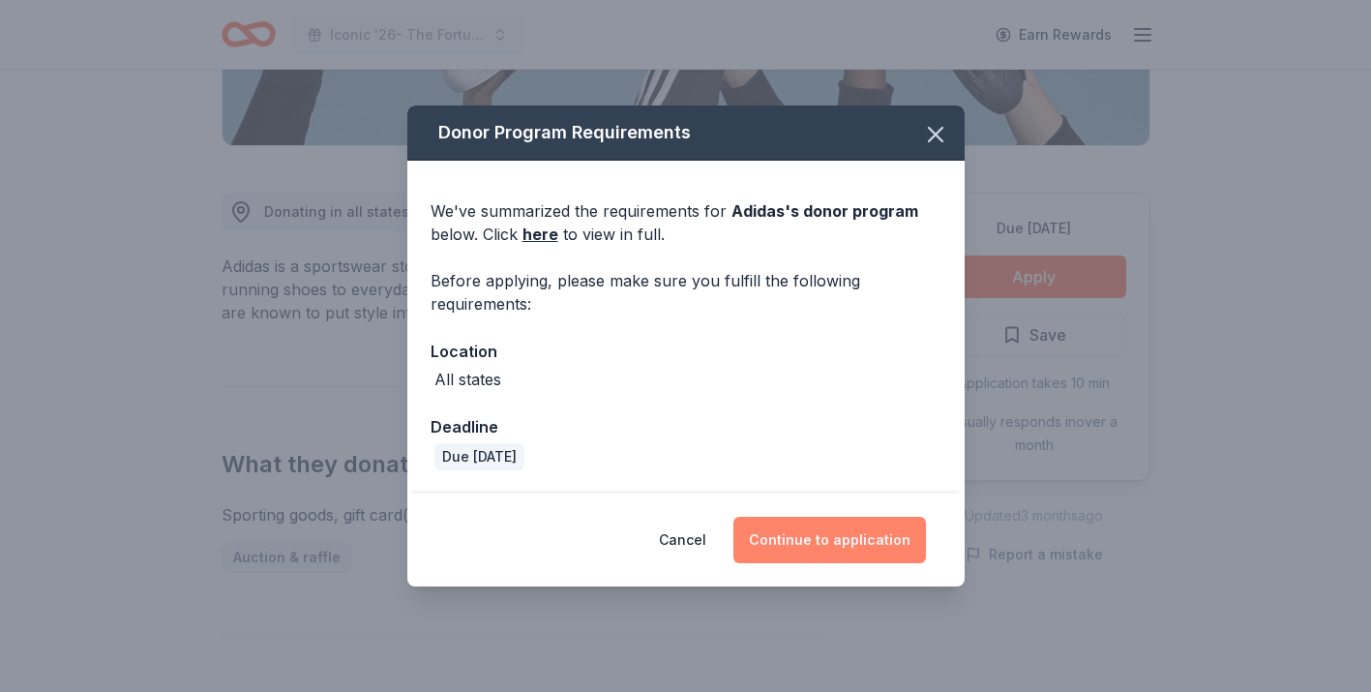
click at [825, 554] on button "Continue to application" at bounding box center [829, 540] width 193 height 46
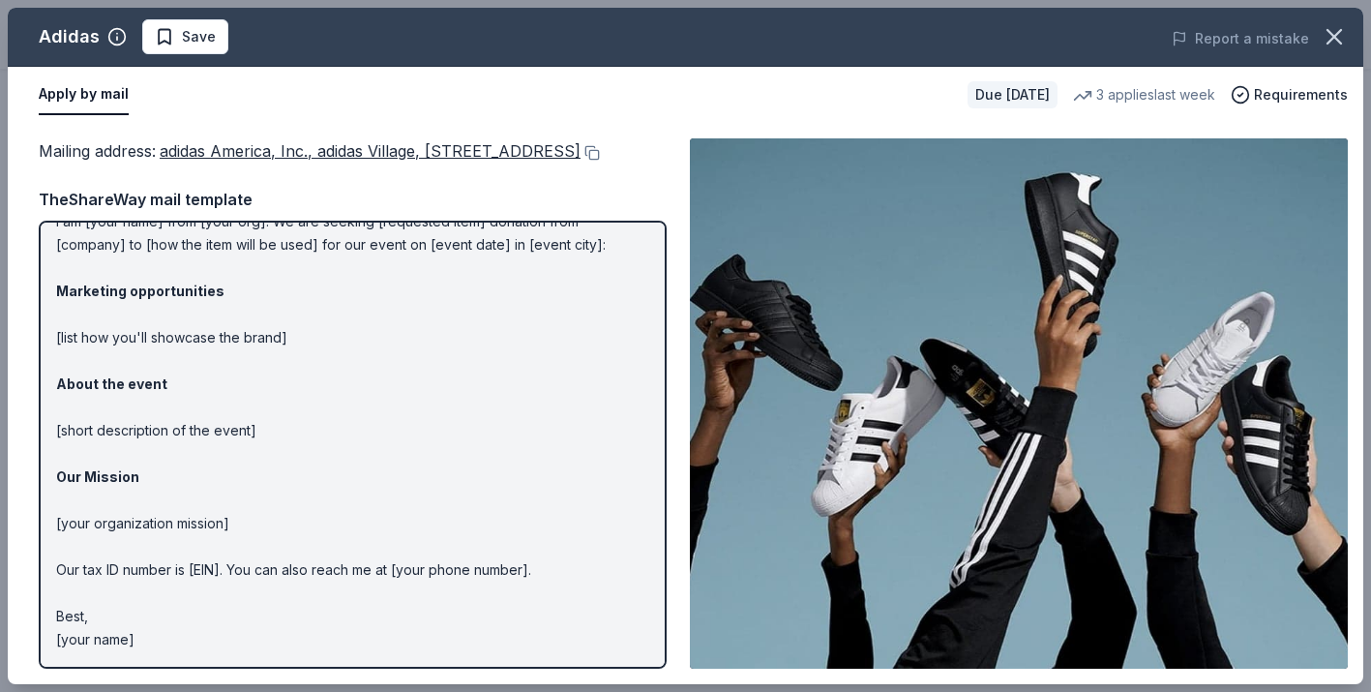
scroll to position [0, 0]
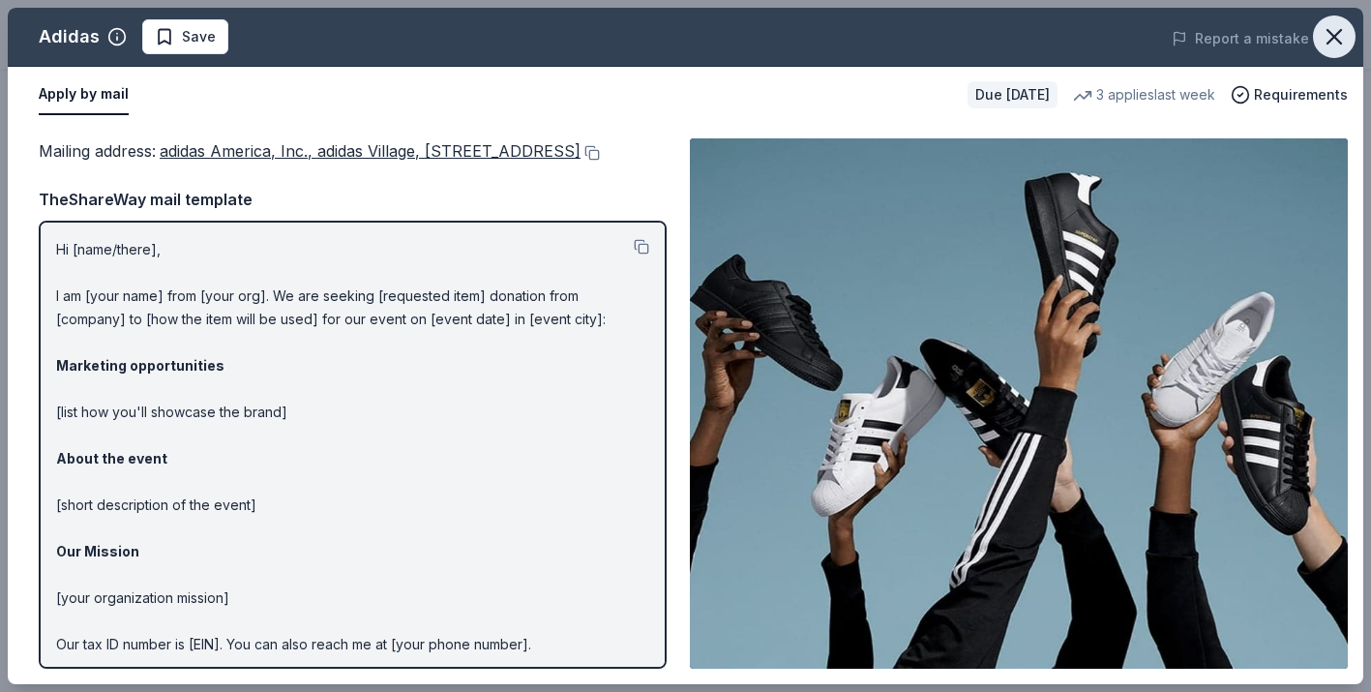
click at [1327, 43] on icon "button" at bounding box center [1334, 37] width 14 height 14
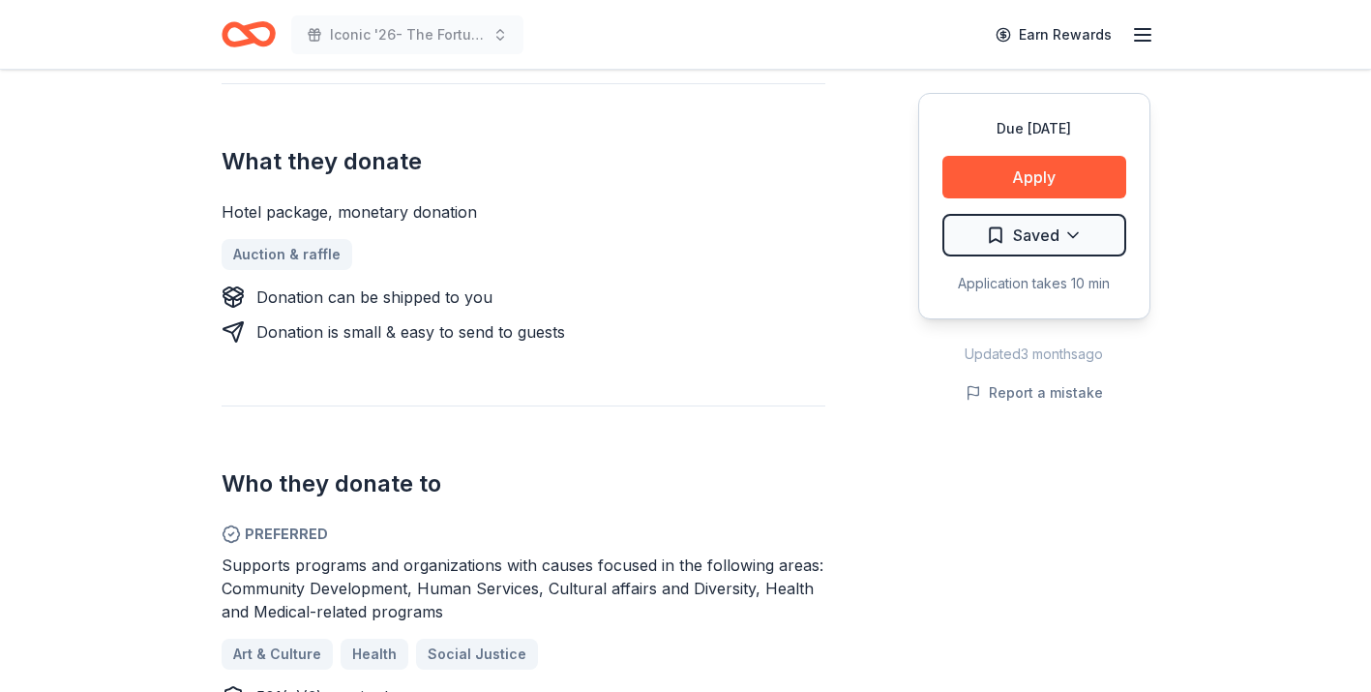
scroll to position [710, 0]
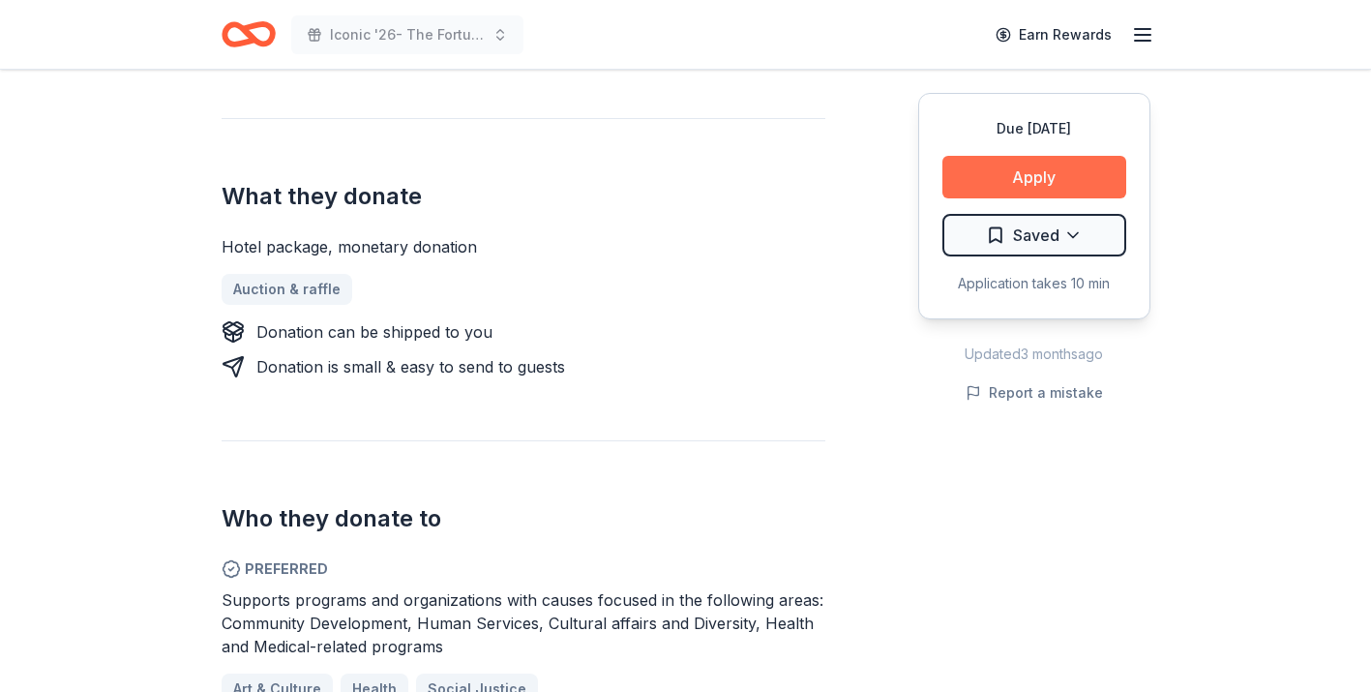
click at [1058, 174] on button "Apply" at bounding box center [1034, 177] width 184 height 43
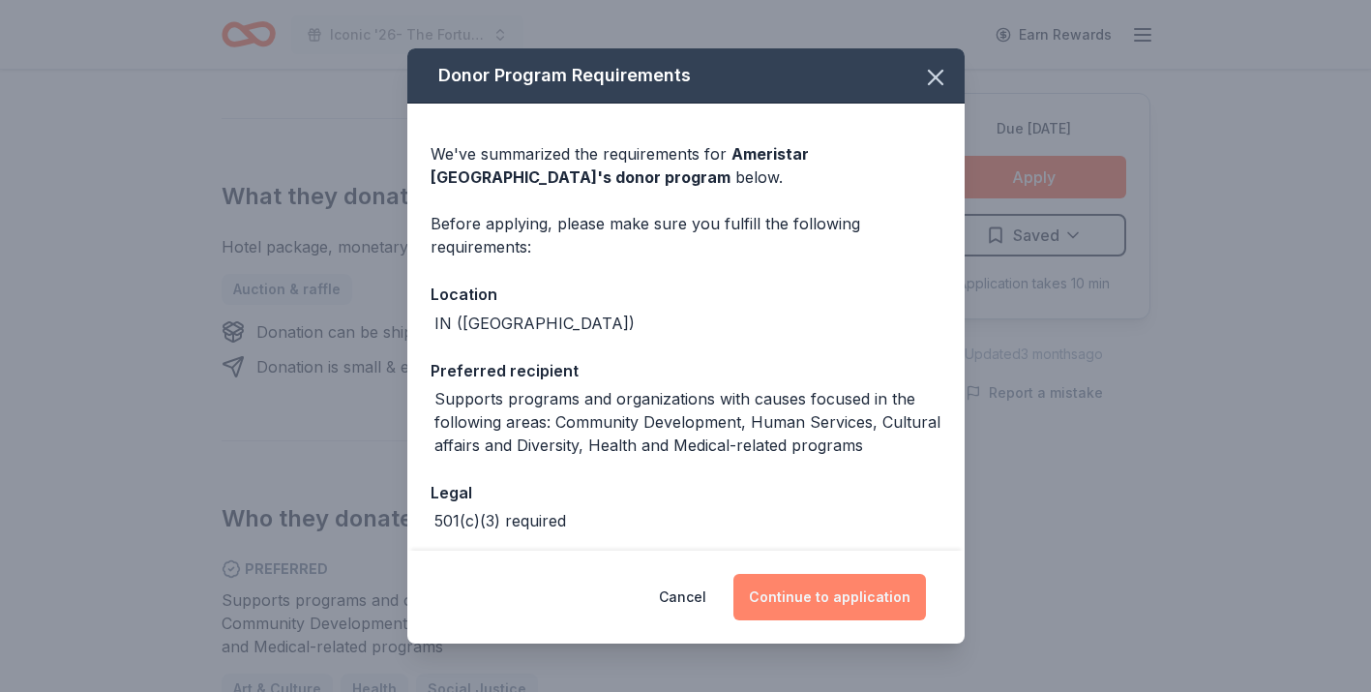
click at [838, 605] on button "Continue to application" at bounding box center [829, 597] width 193 height 46
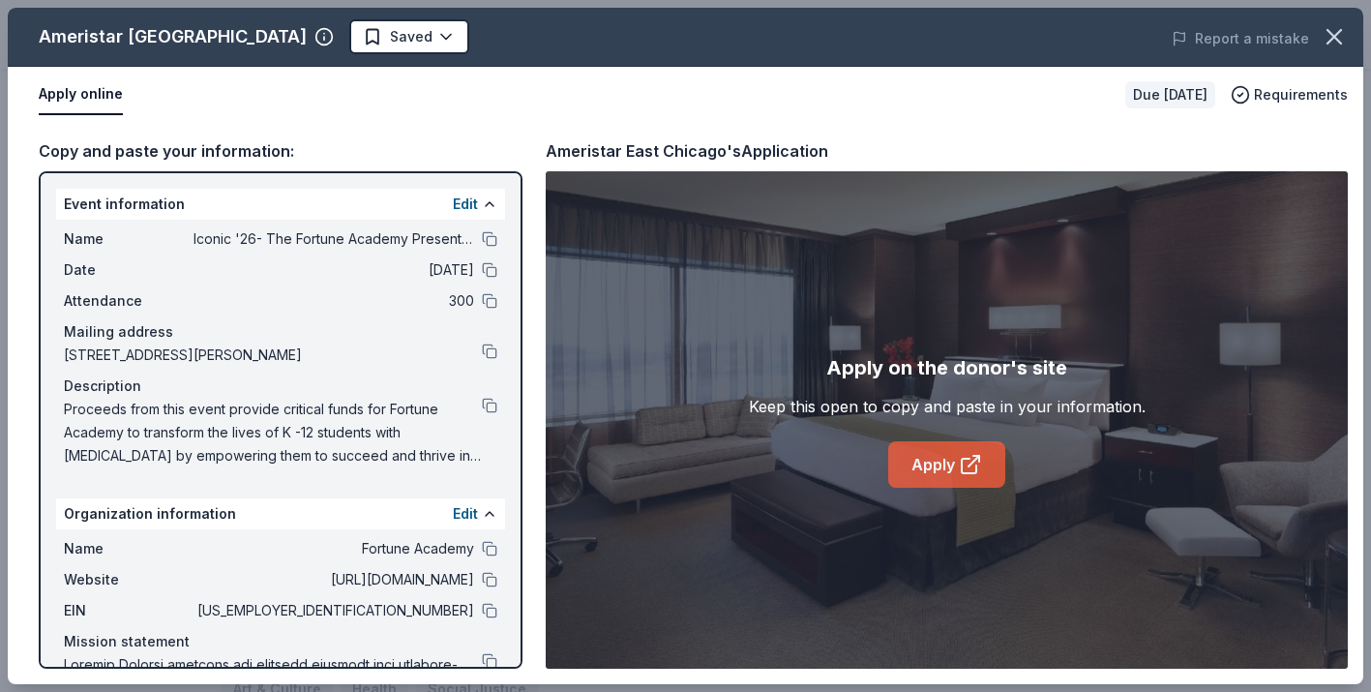
click at [956, 461] on link "Apply" at bounding box center [946, 464] width 117 height 46
click at [909, 466] on link "Apply" at bounding box center [946, 464] width 117 height 46
click at [1329, 39] on icon "button" at bounding box center [1334, 36] width 27 height 27
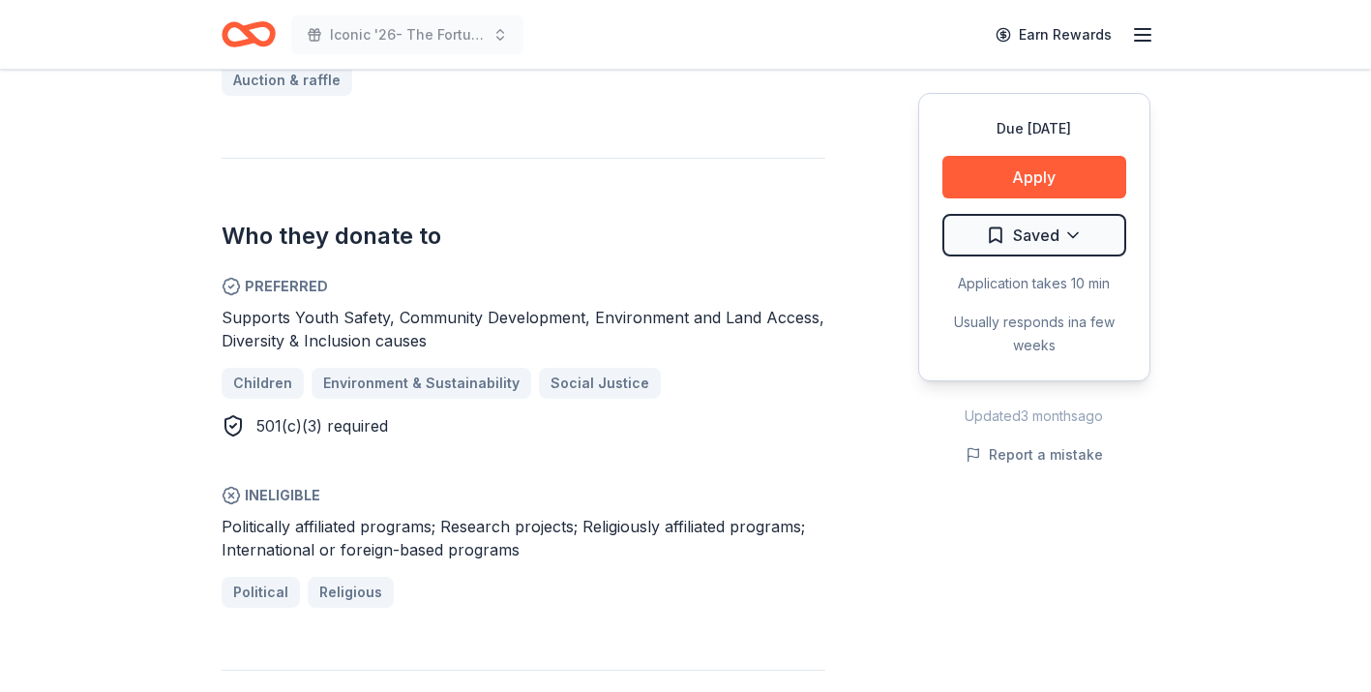
scroll to position [898, 0]
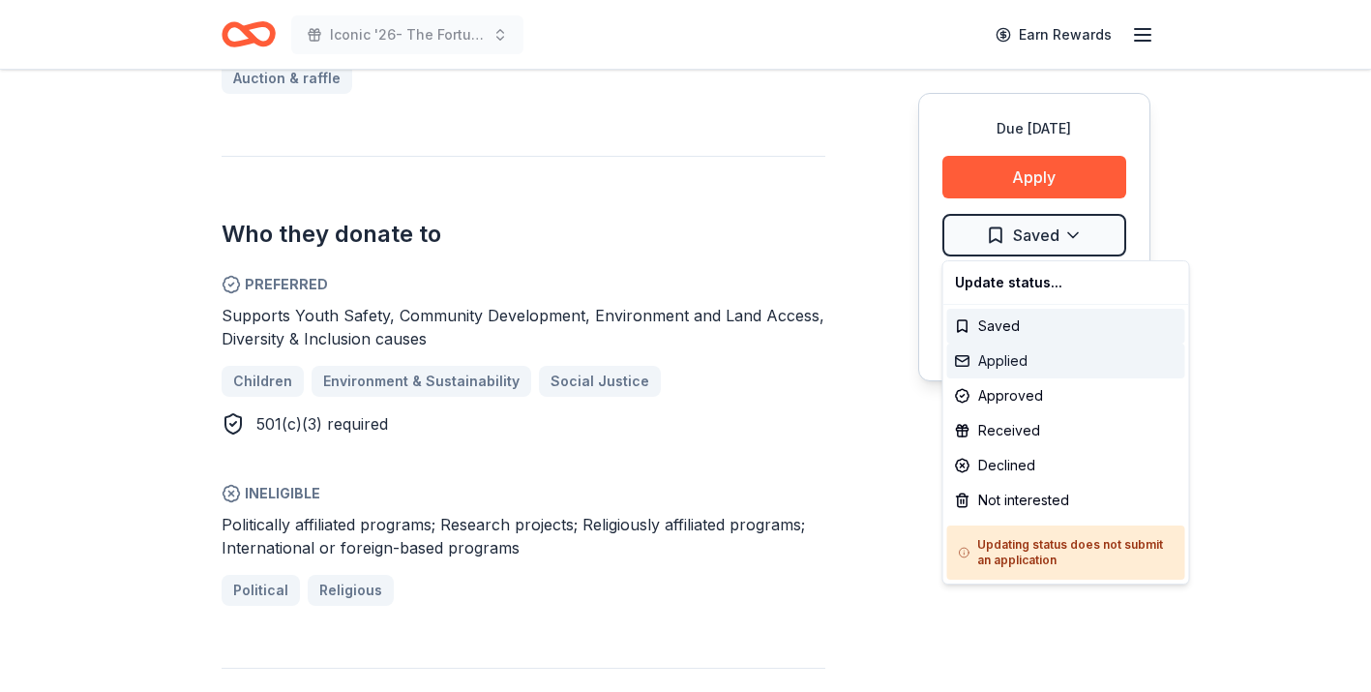
click at [1006, 358] on div "Applied" at bounding box center [1066, 360] width 238 height 35
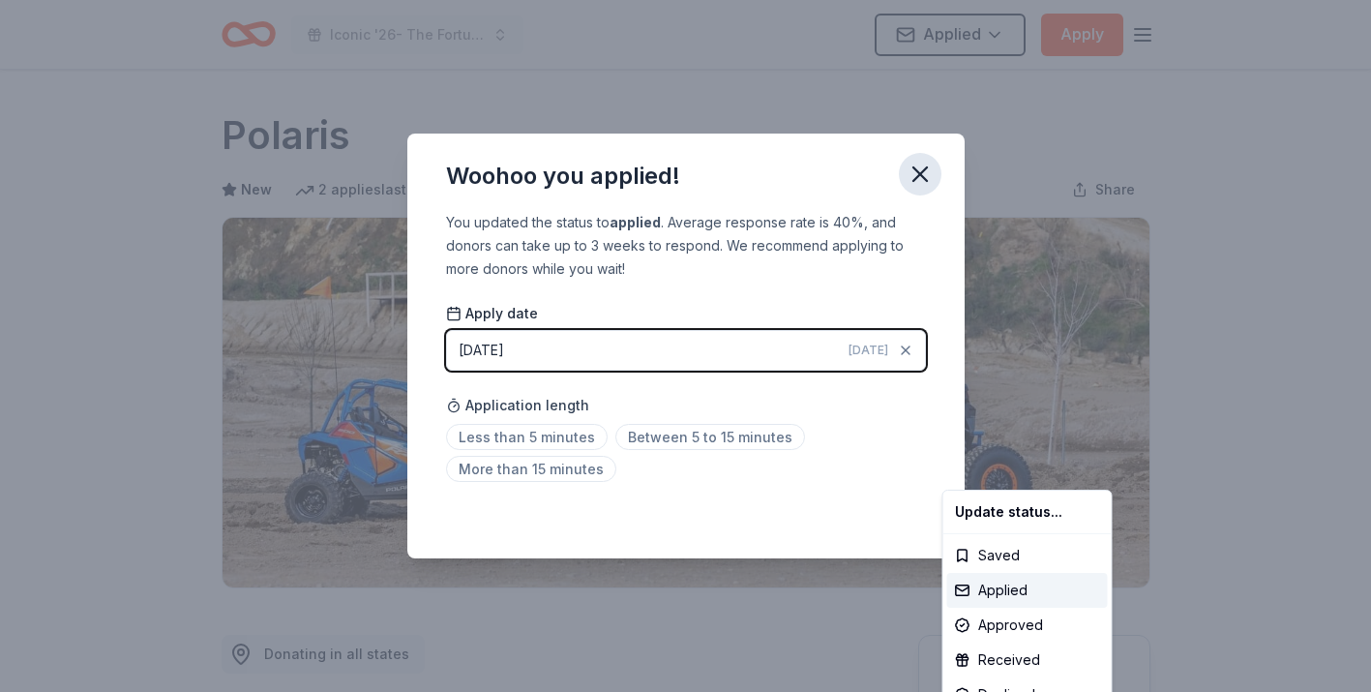
click at [907, 171] on html "Iconic '26- The Fortune Academy Presents the Roaring 20's Applied Apply Due [DA…" at bounding box center [685, 346] width 1371 height 692
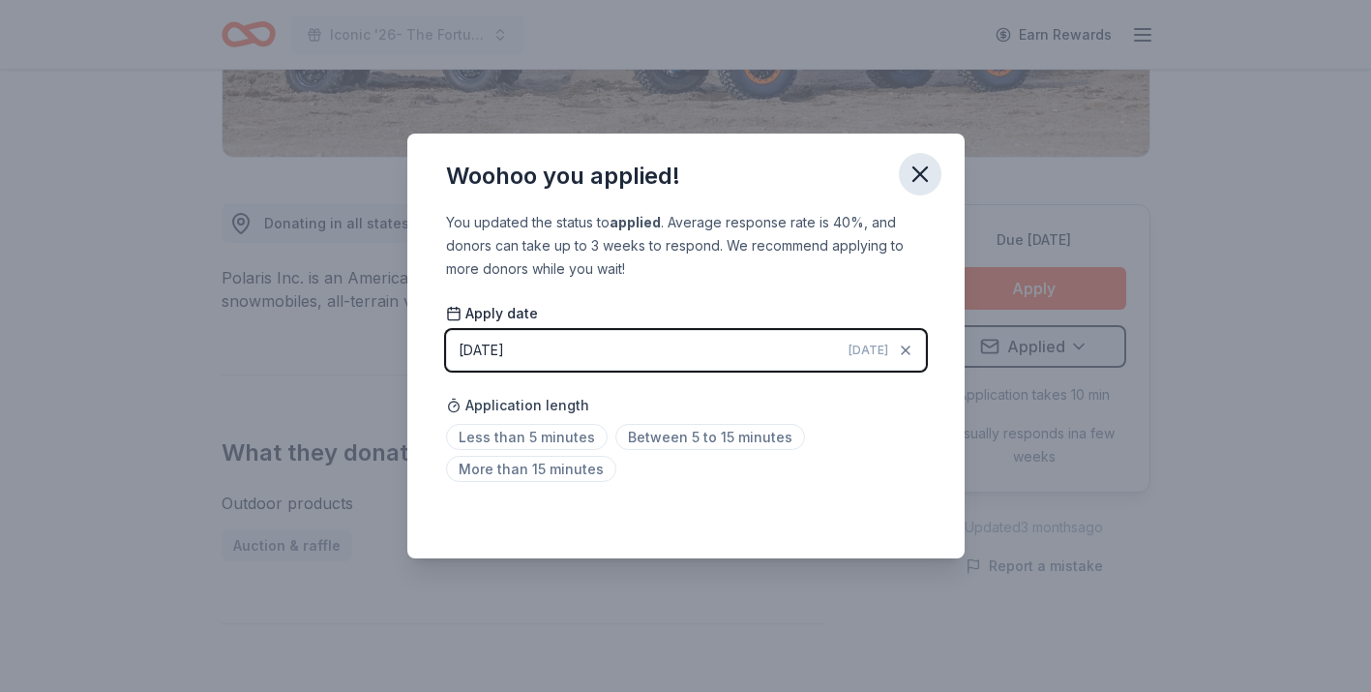
click at [918, 171] on icon "button" at bounding box center [920, 174] width 27 height 27
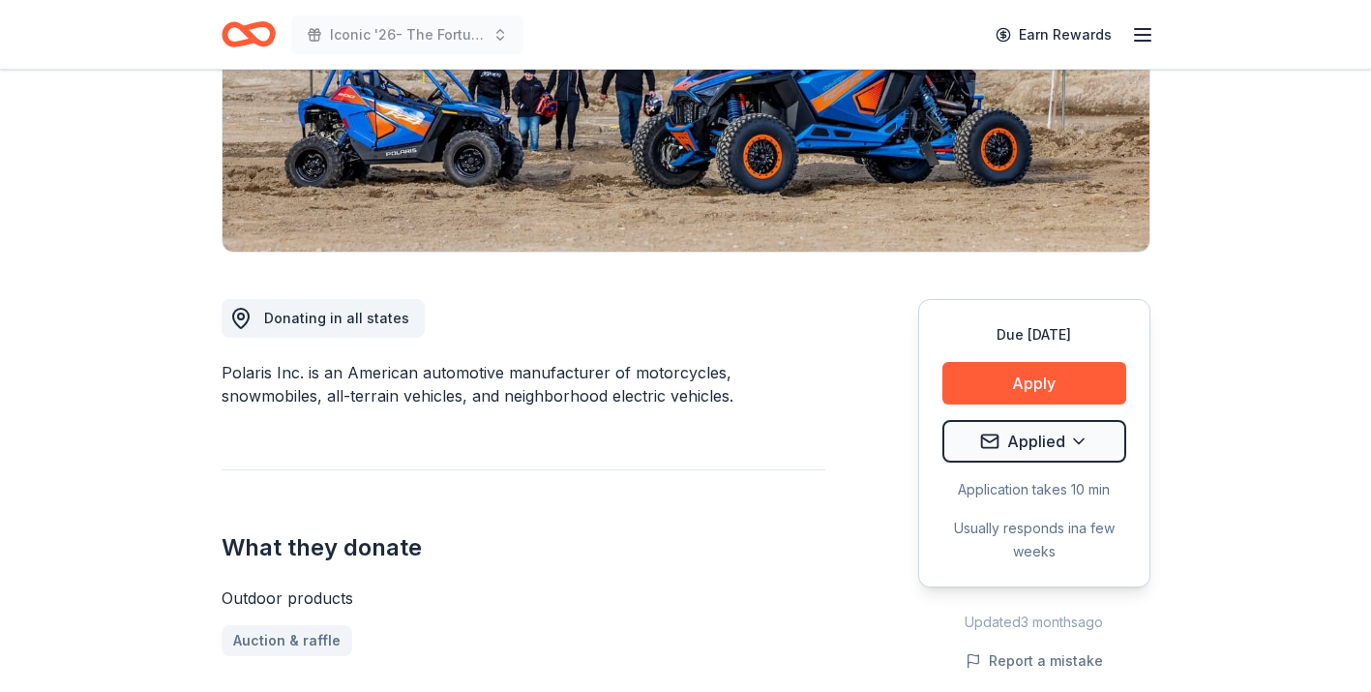
scroll to position [0, 0]
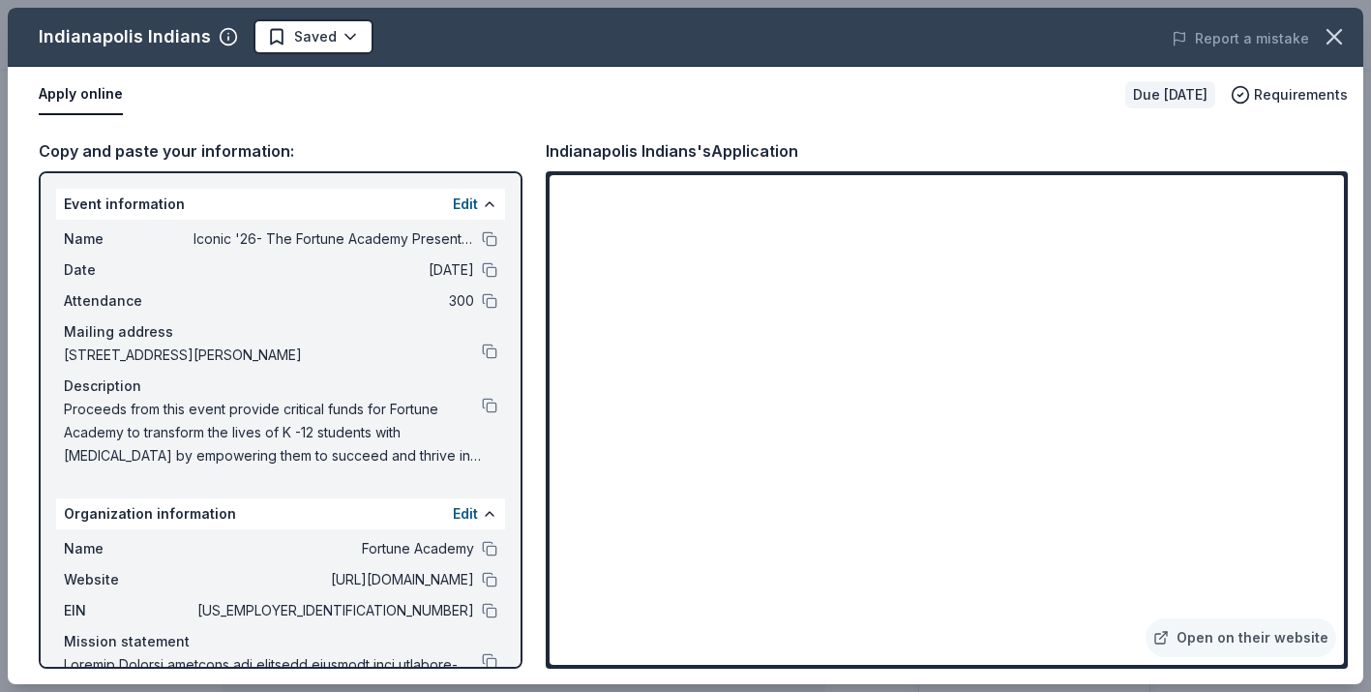
scroll to position [454, 0]
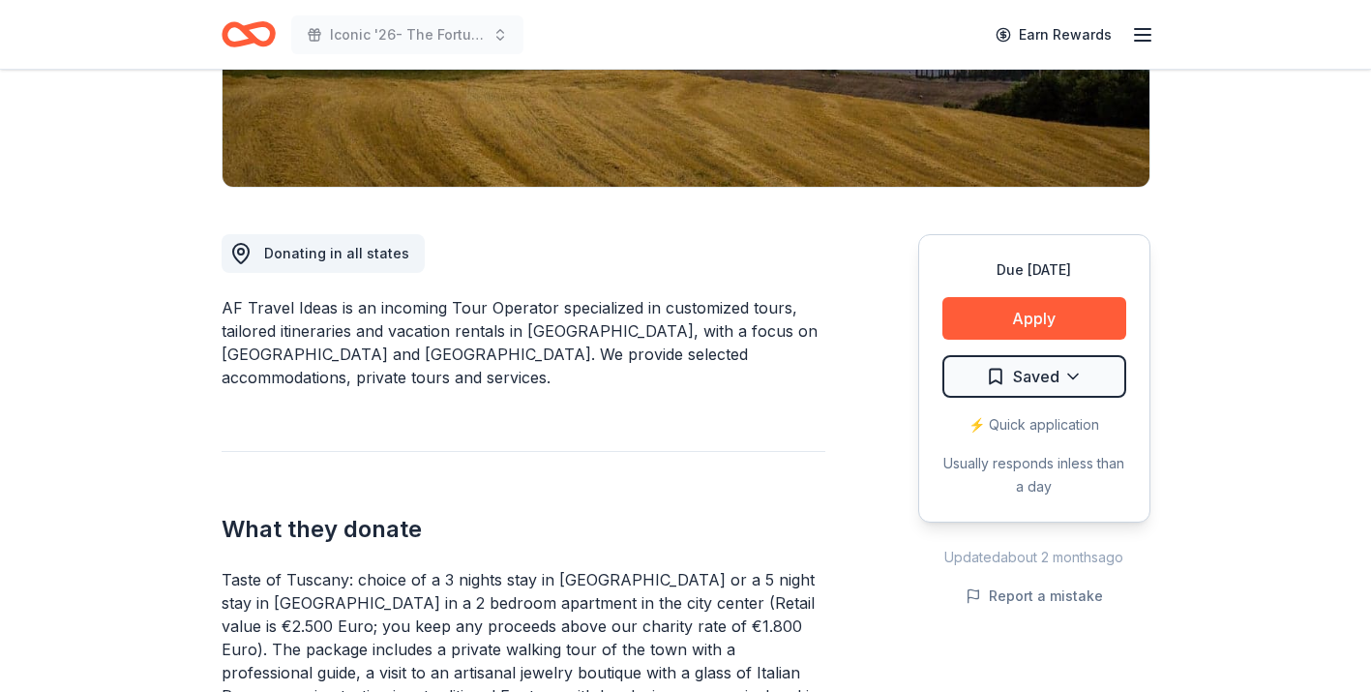
scroll to position [407, 0]
